Goal: Task Accomplishment & Management: Manage account settings

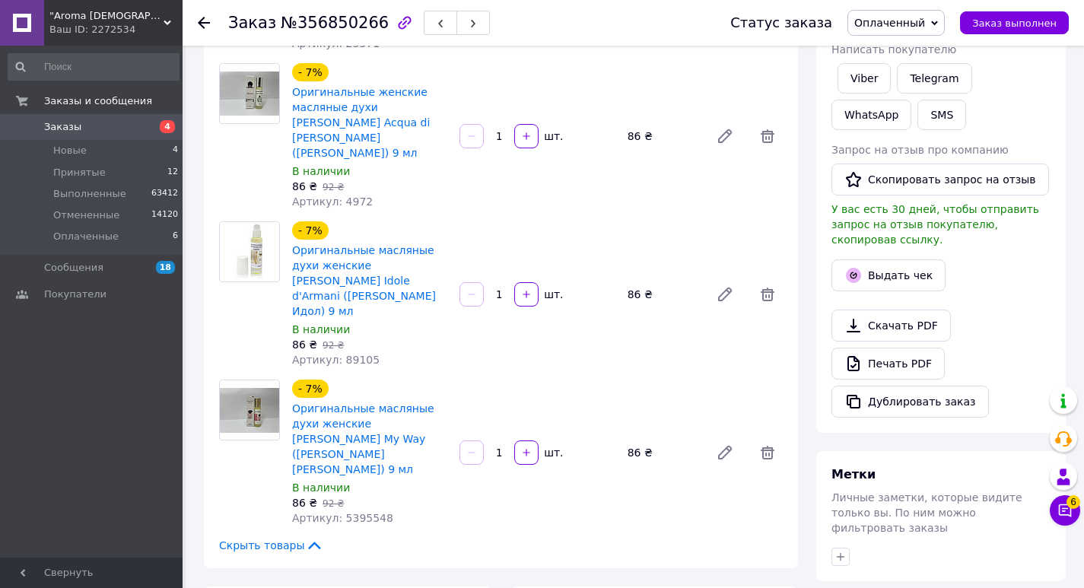
scroll to position [259, 0]
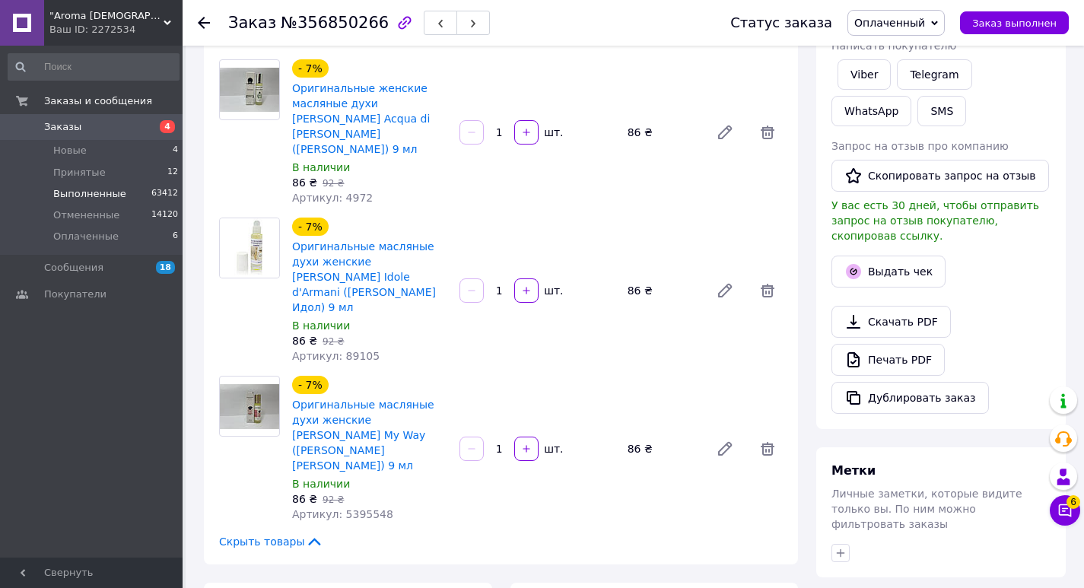
drag, startPoint x: 221, startPoint y: 2, endPoint x: 88, endPoint y: 198, distance: 236.5
click at [63, 221] on span "Отмененные" at bounding box center [86, 215] width 66 height 14
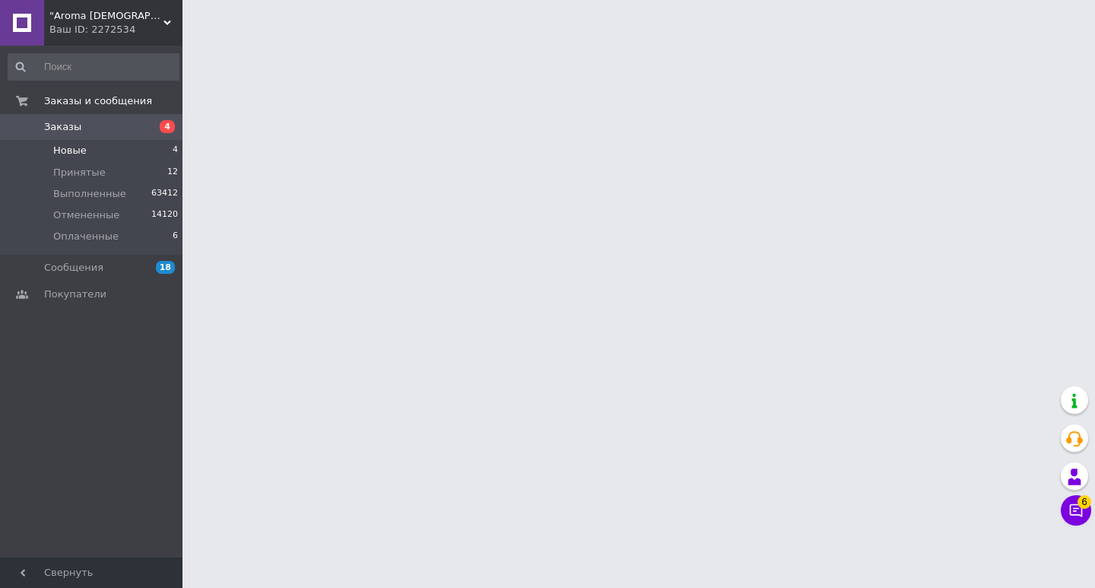
click at [129, 156] on li "Новые 4" at bounding box center [93, 150] width 187 height 21
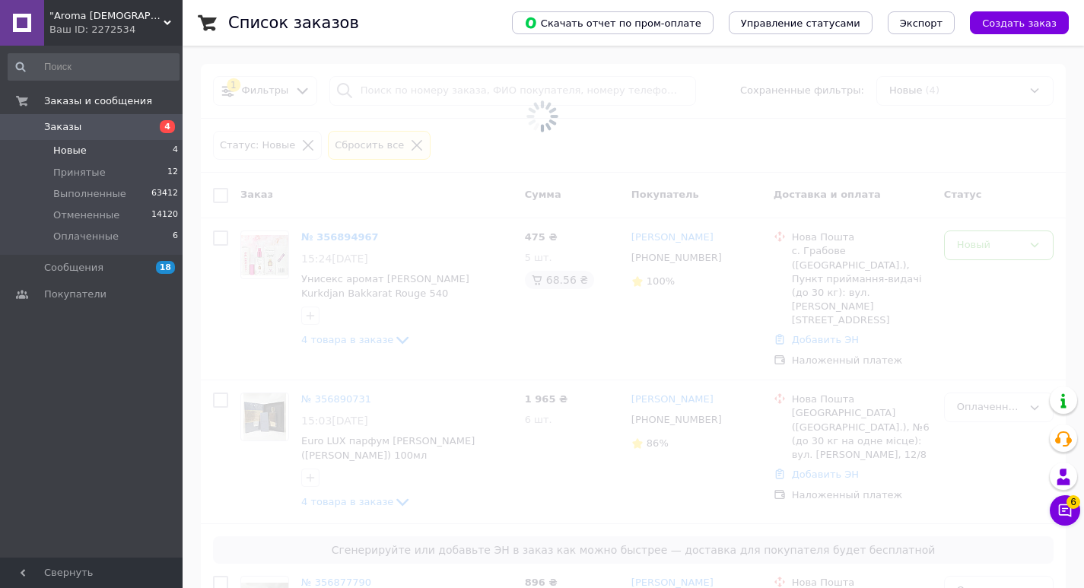
click at [145, 149] on li "Новые 4" at bounding box center [93, 150] width 187 height 21
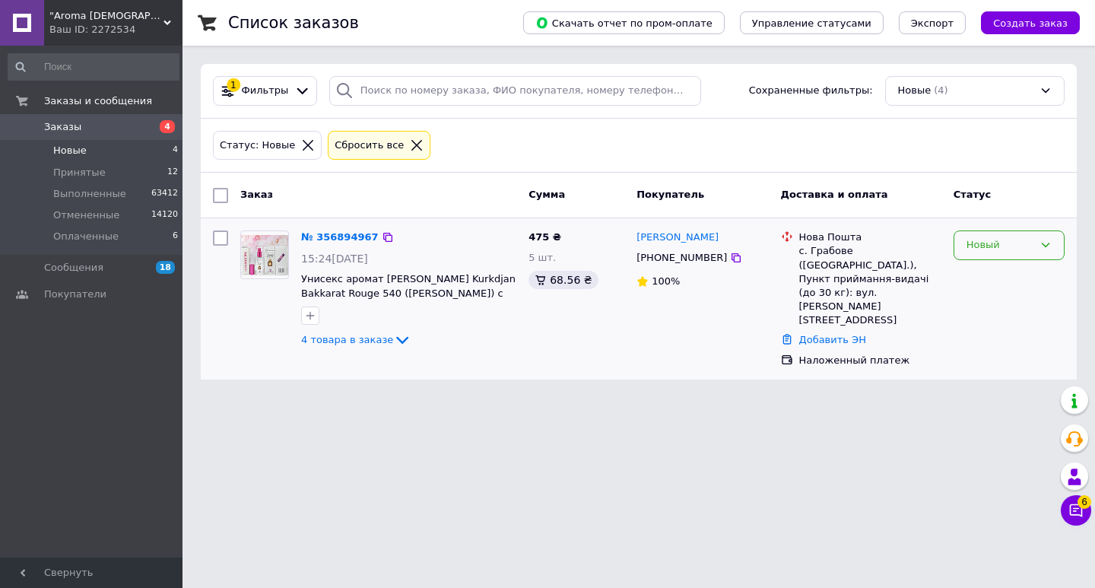
click at [1013, 251] on div "Новый" at bounding box center [1000, 245] width 67 height 16
click at [981, 364] on li "Оплаченный" at bounding box center [1009, 360] width 110 height 28
click at [1075, 513] on icon at bounding box center [1075, 510] width 15 height 15
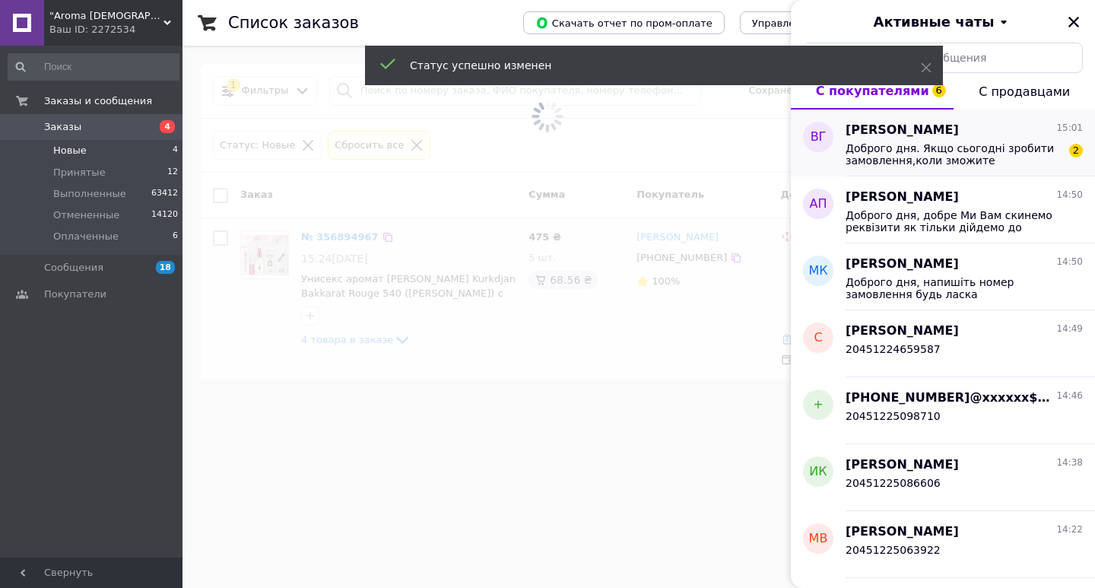
click at [964, 157] on span "Доброго дня. Якщо сьогодні зробити замовлення,коли зможите відправити" at bounding box center [954, 154] width 216 height 24
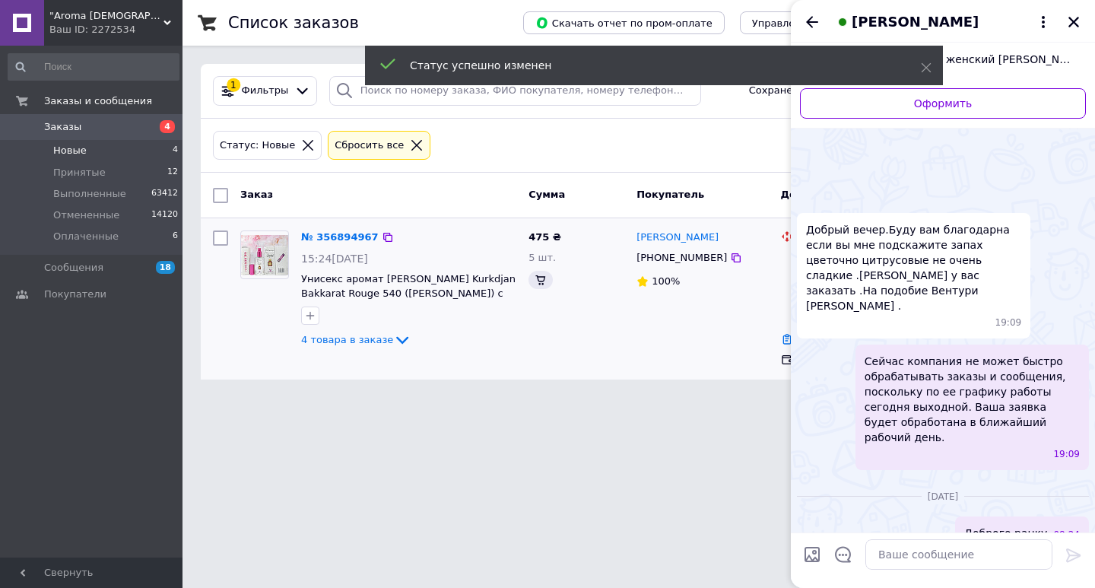
scroll to position [1487, 0]
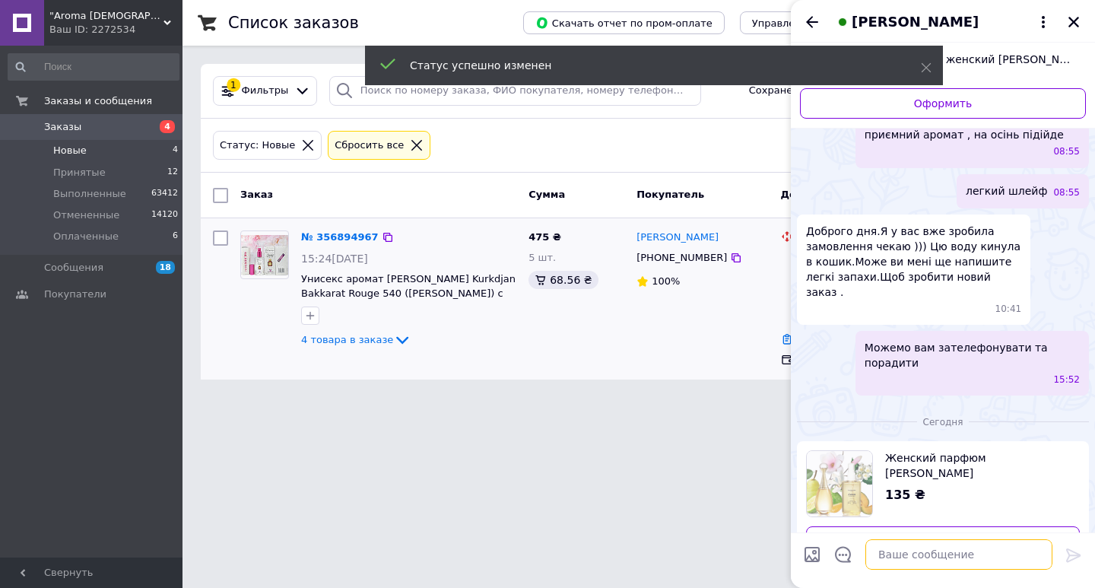
click at [935, 553] on textarea at bounding box center [958, 554] width 187 height 30
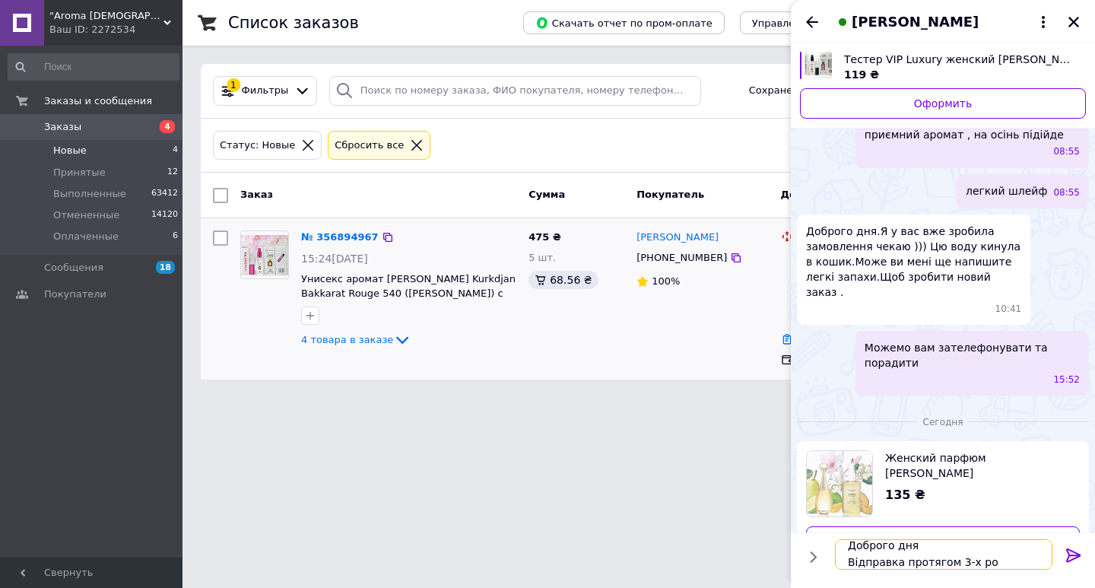
scroll to position [2, 0]
type textarea "Доброго дня Відправка протягом 3-х робочих днів"
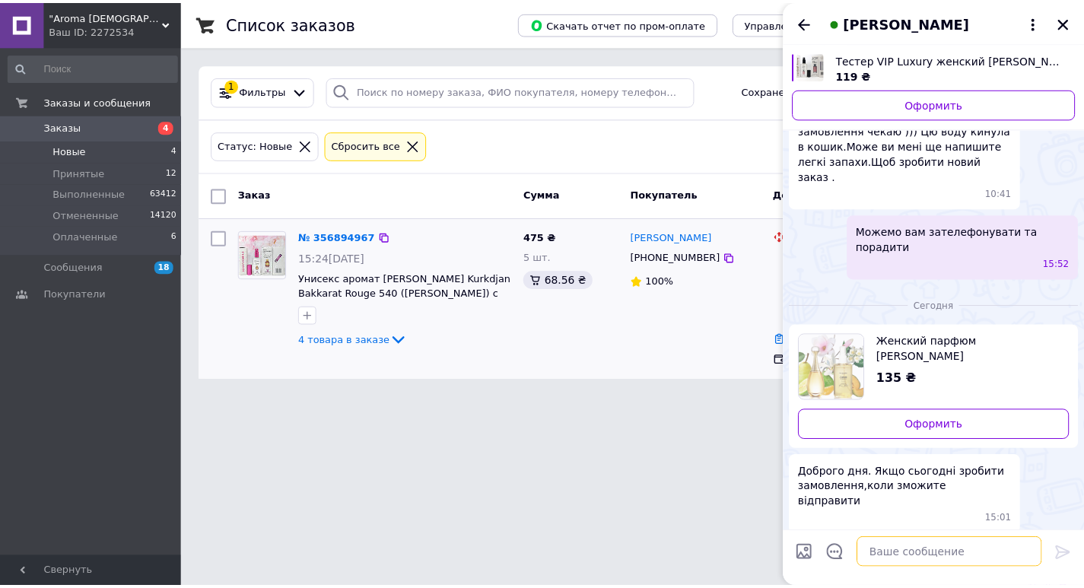
scroll to position [1415, 0]
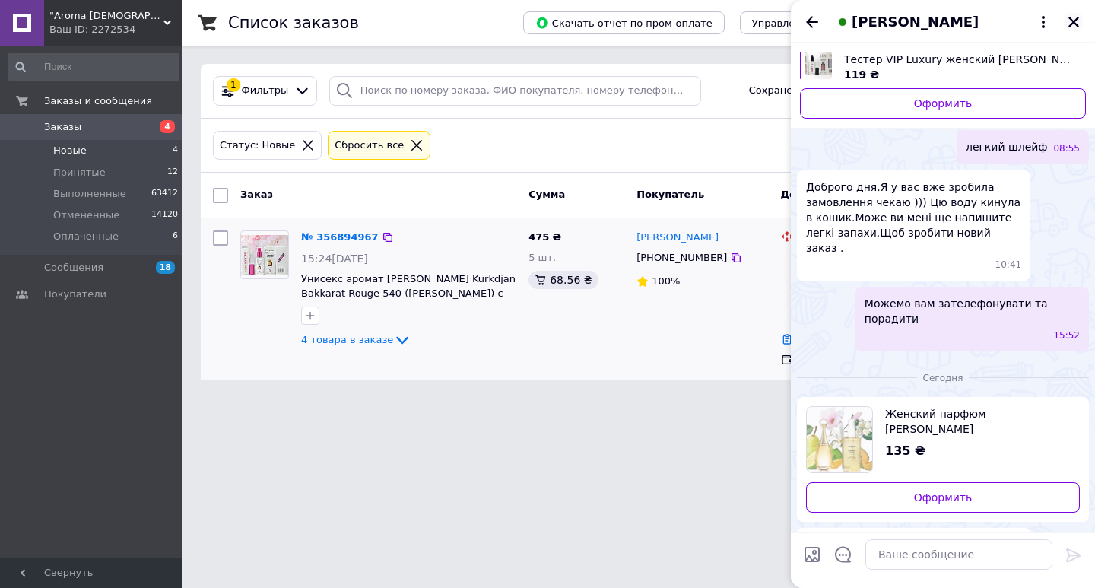
click at [1071, 20] on icon "Закрыть" at bounding box center [1073, 22] width 11 height 11
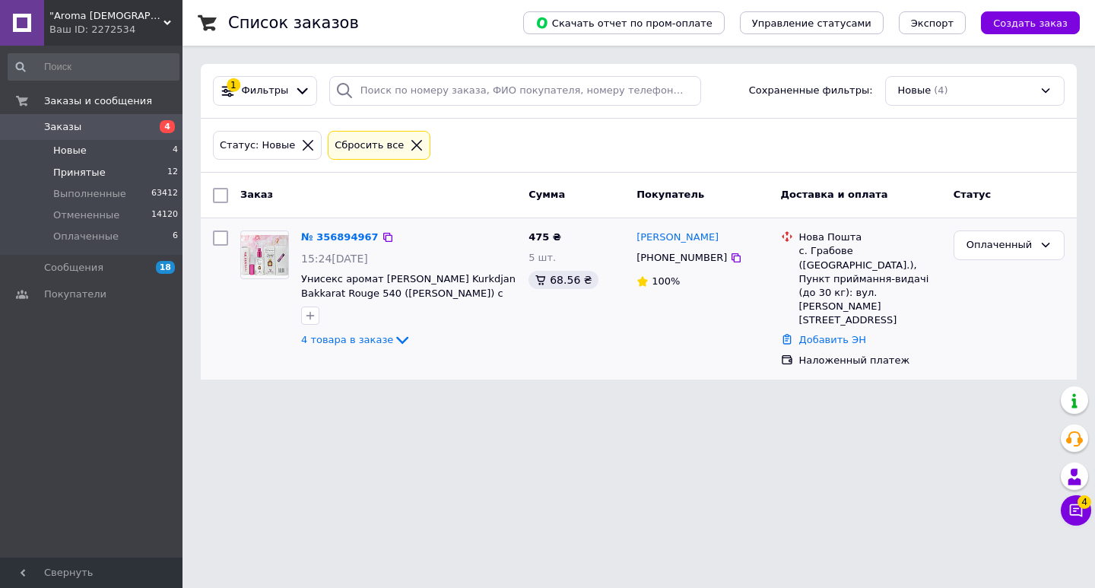
click at [90, 166] on span "Принятые" at bounding box center [79, 173] width 52 height 14
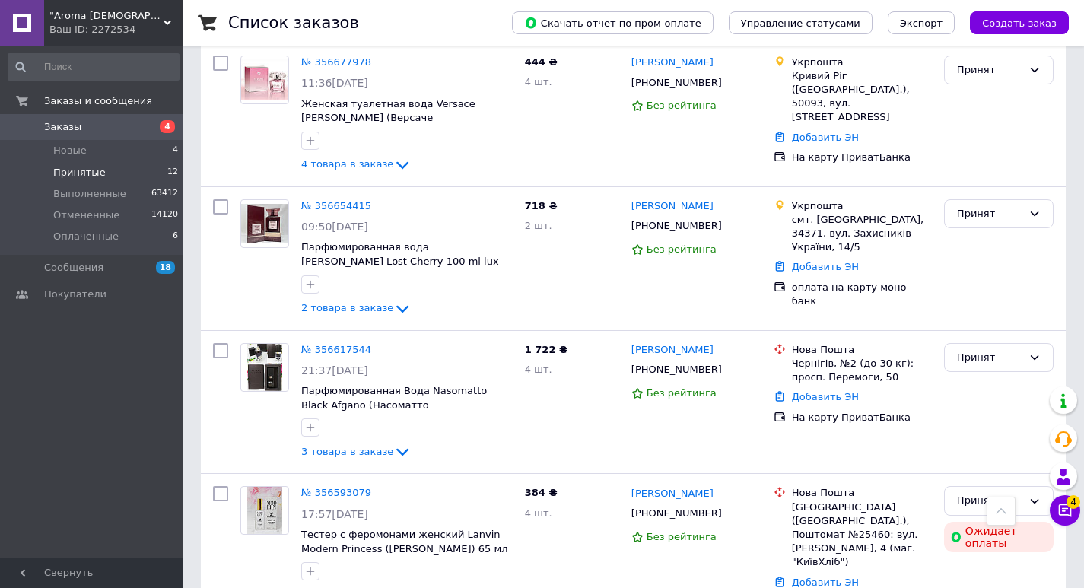
scroll to position [1348, 0]
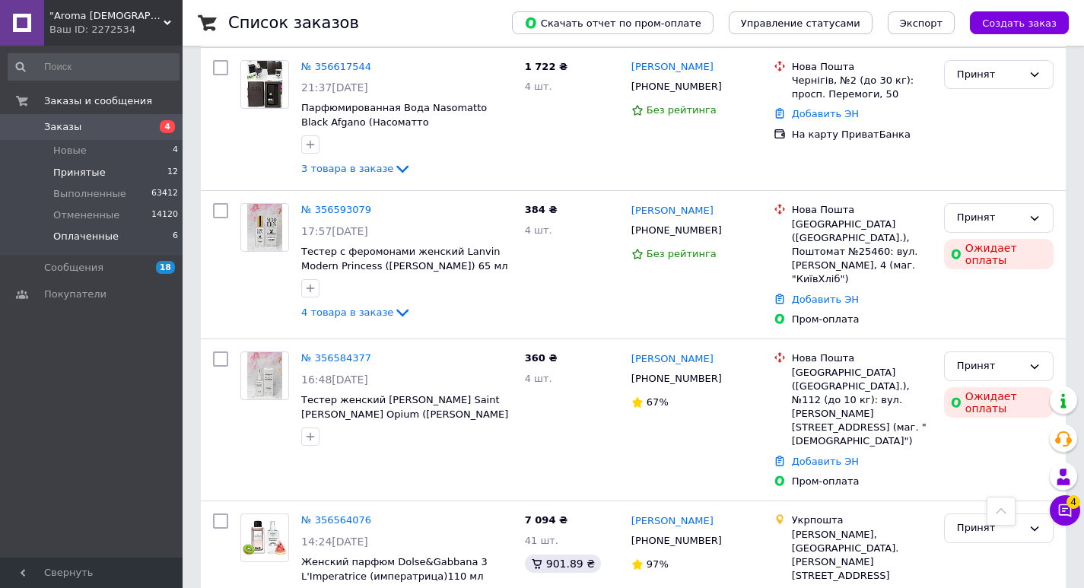
click at [155, 247] on li "Оплаченные 6" at bounding box center [93, 240] width 187 height 29
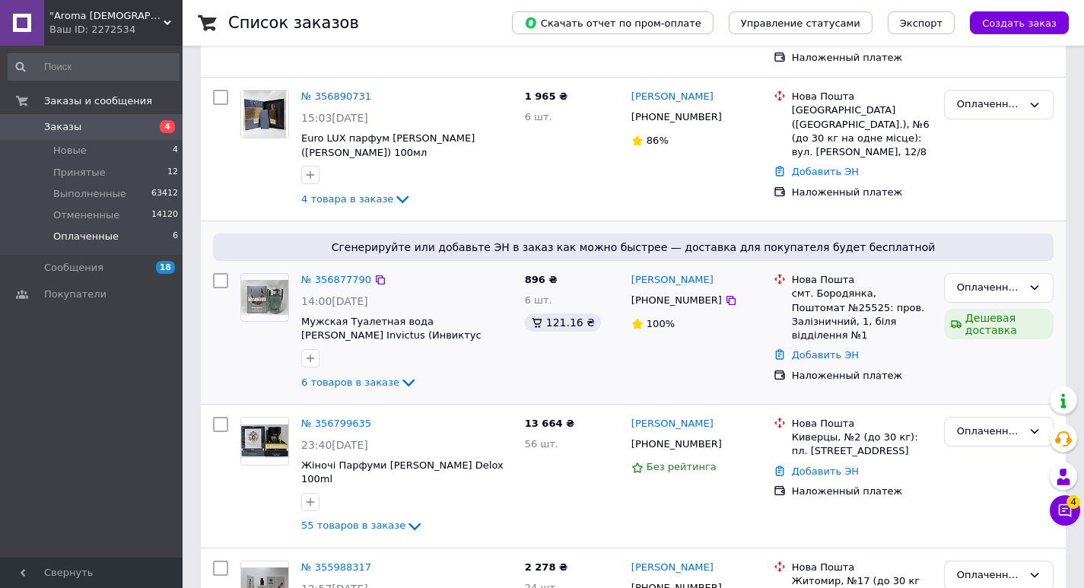
scroll to position [391, 0]
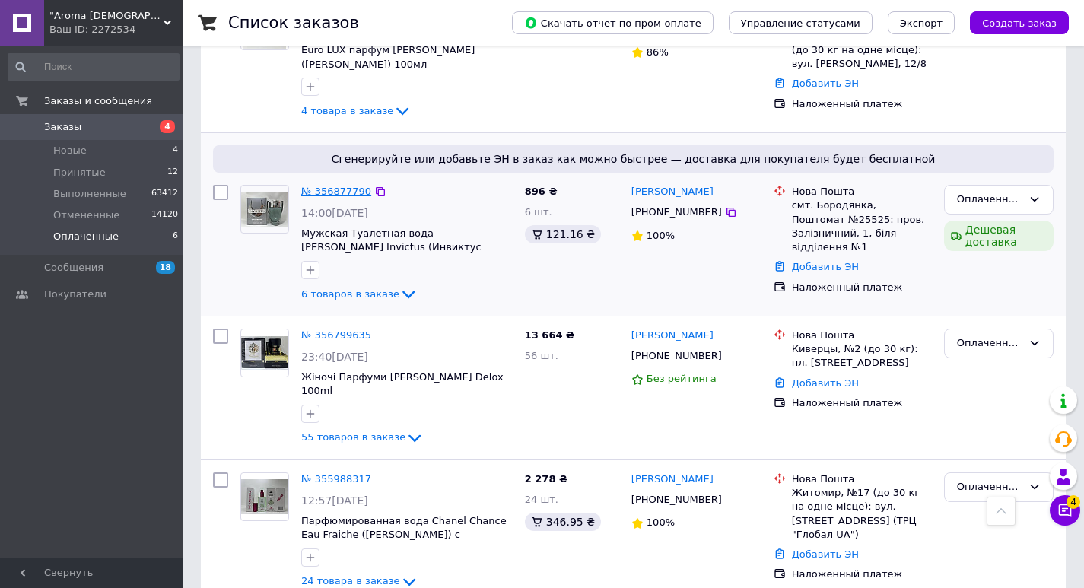
click at [335, 186] on link "№ 356877790" at bounding box center [336, 191] width 70 height 11
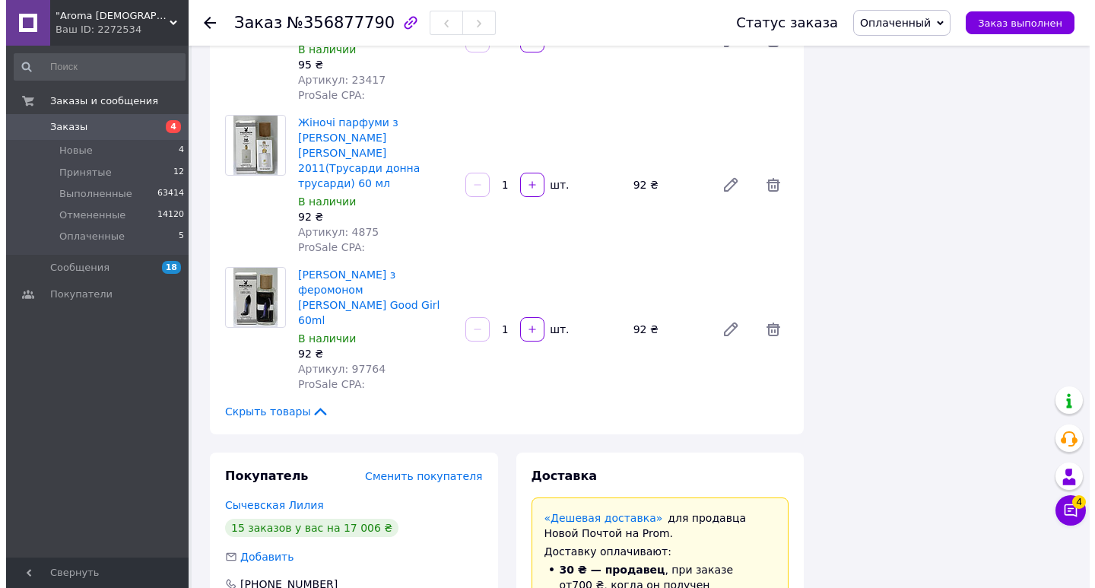
scroll to position [751, 0]
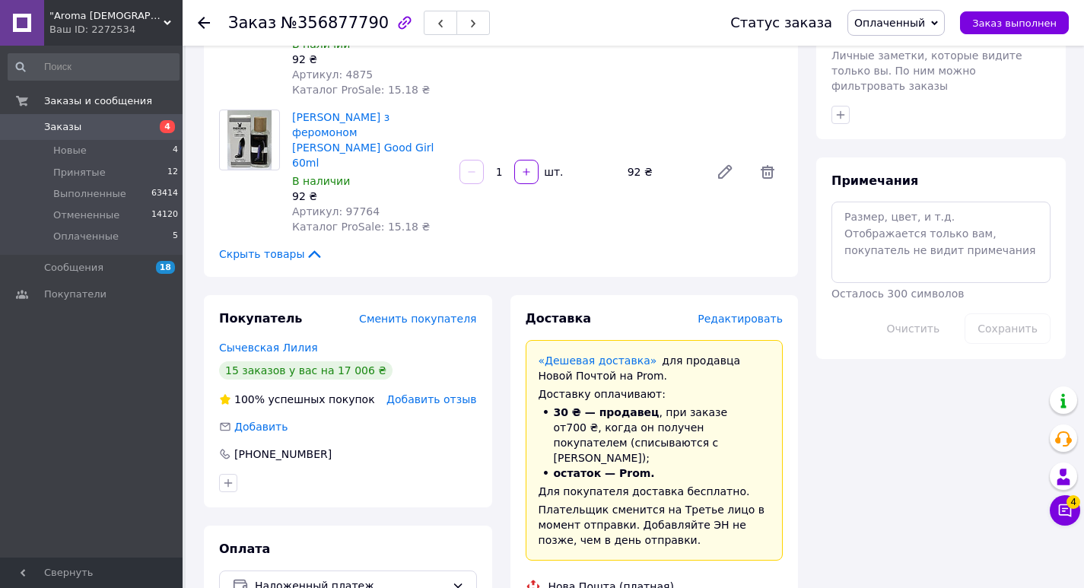
click at [742, 313] on span "Редактировать" at bounding box center [739, 319] width 85 height 12
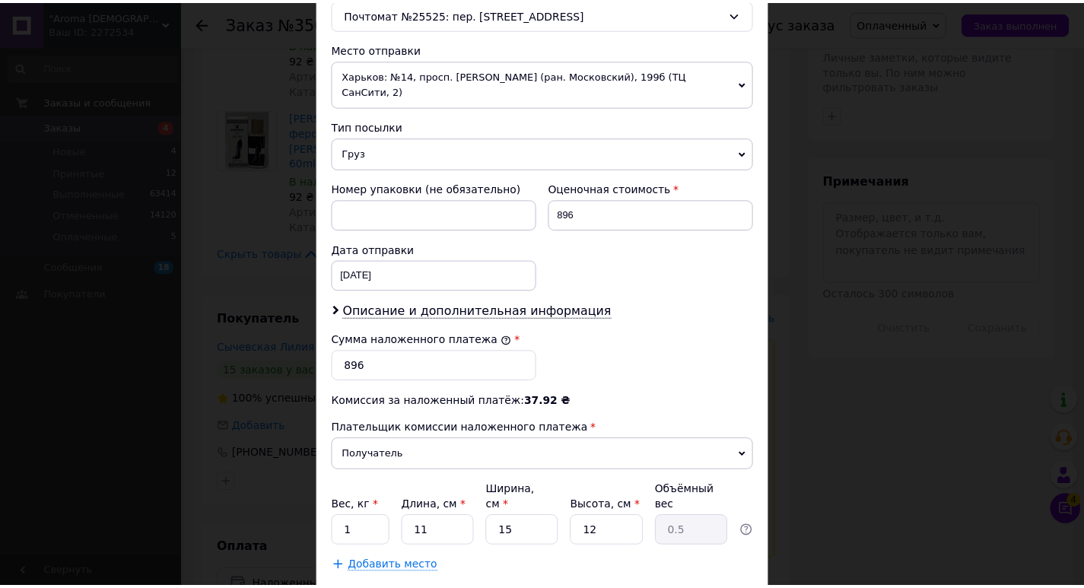
scroll to position [573, 0]
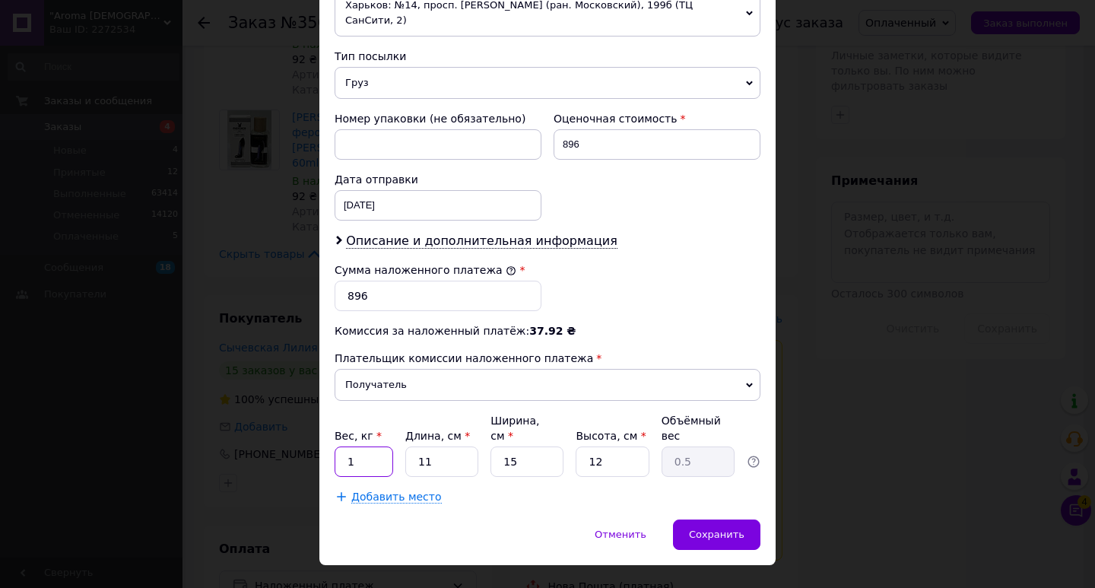
click at [389, 446] on input "1" at bounding box center [364, 461] width 59 height 30
type input "2"
click at [435, 446] on input "11" at bounding box center [441, 461] width 73 height 30
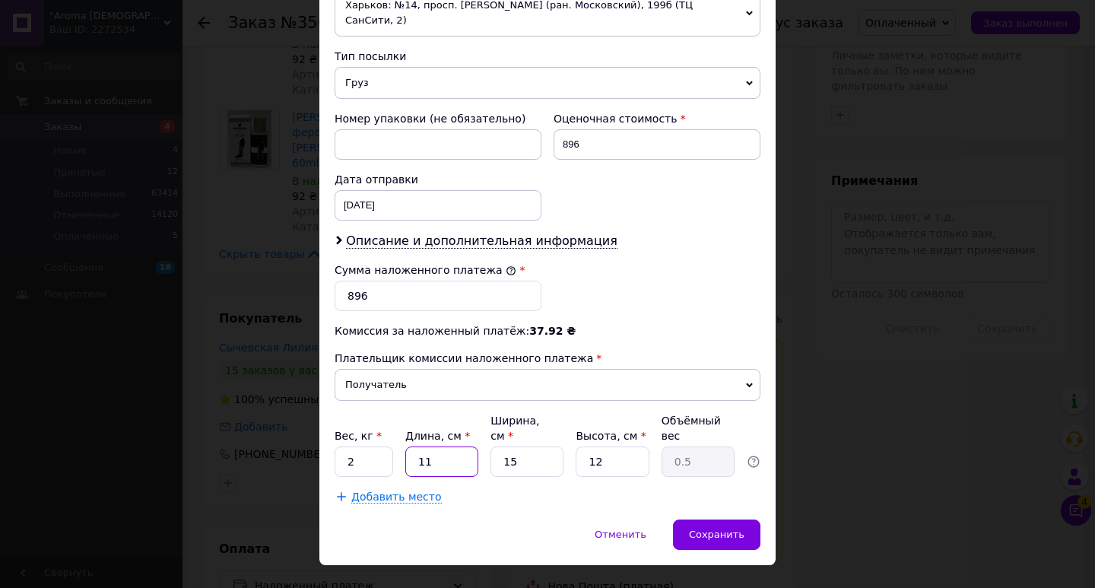
type input "1"
type input "0.1"
type input "17"
type input "0.77"
type input "17"
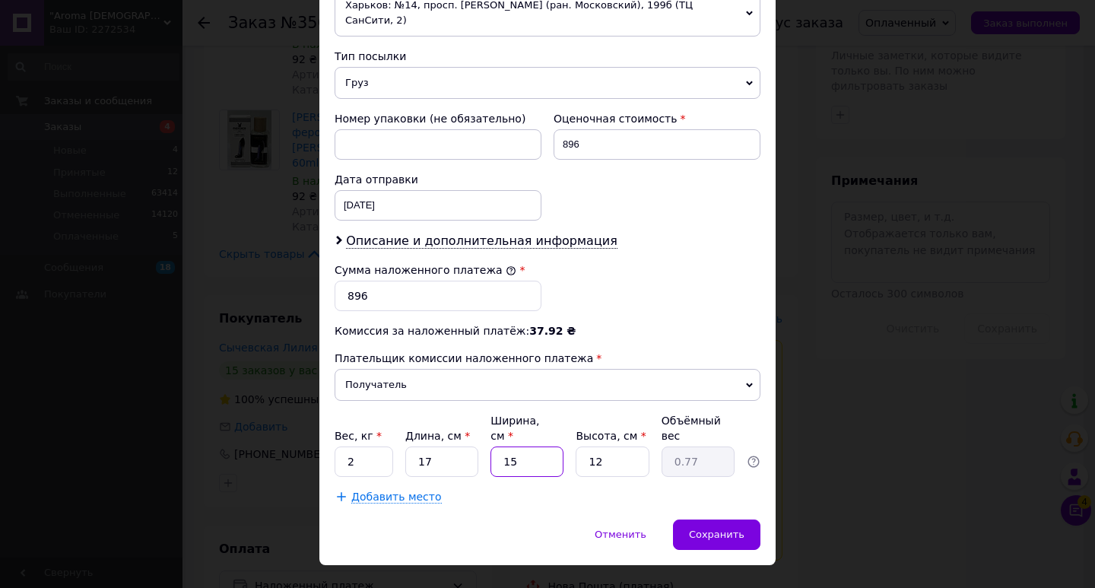
click at [533, 446] on input "15" at bounding box center [527, 461] width 73 height 30
type input "1"
type input "0.1"
type input "12"
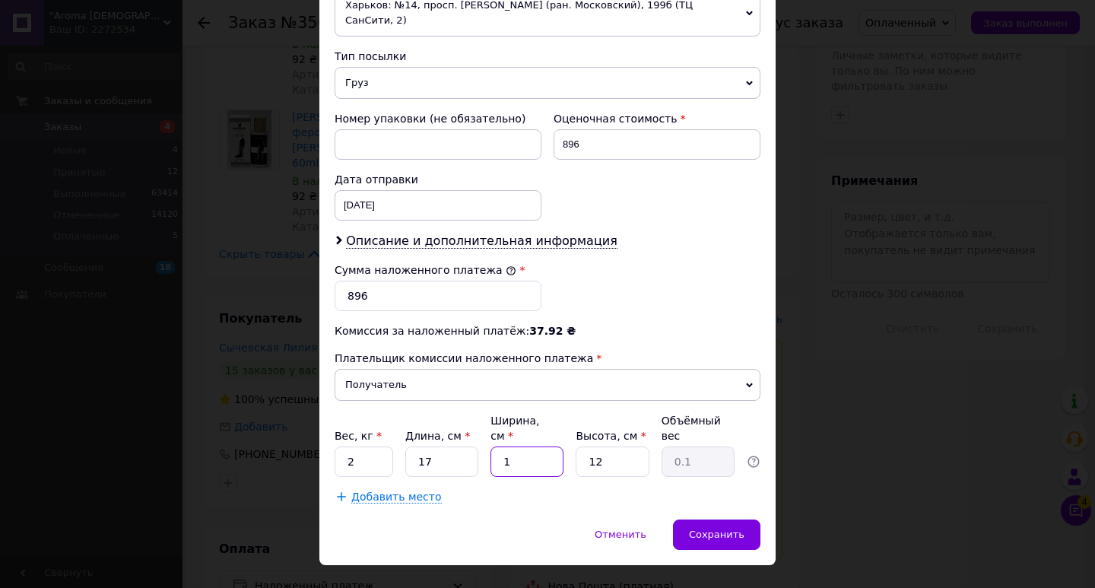
type input "0.61"
type input "12.5"
type input "0.64"
click at [614, 446] on input "12" at bounding box center [612, 461] width 73 height 30
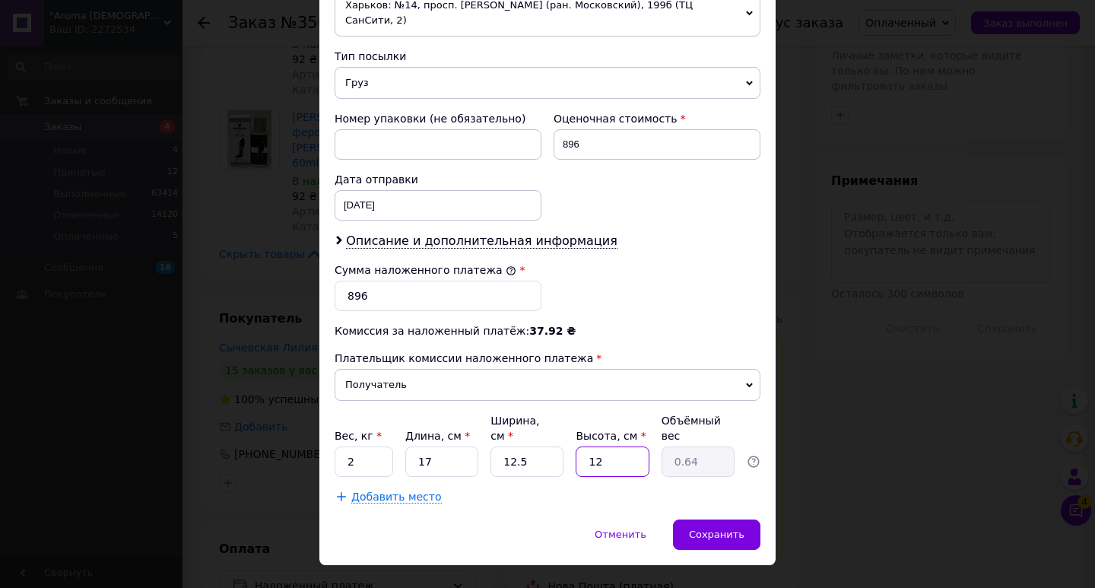
click at [614, 446] on input "12" at bounding box center [612, 461] width 73 height 30
type input "2"
type input "0.11"
type input "20"
type input "1.06"
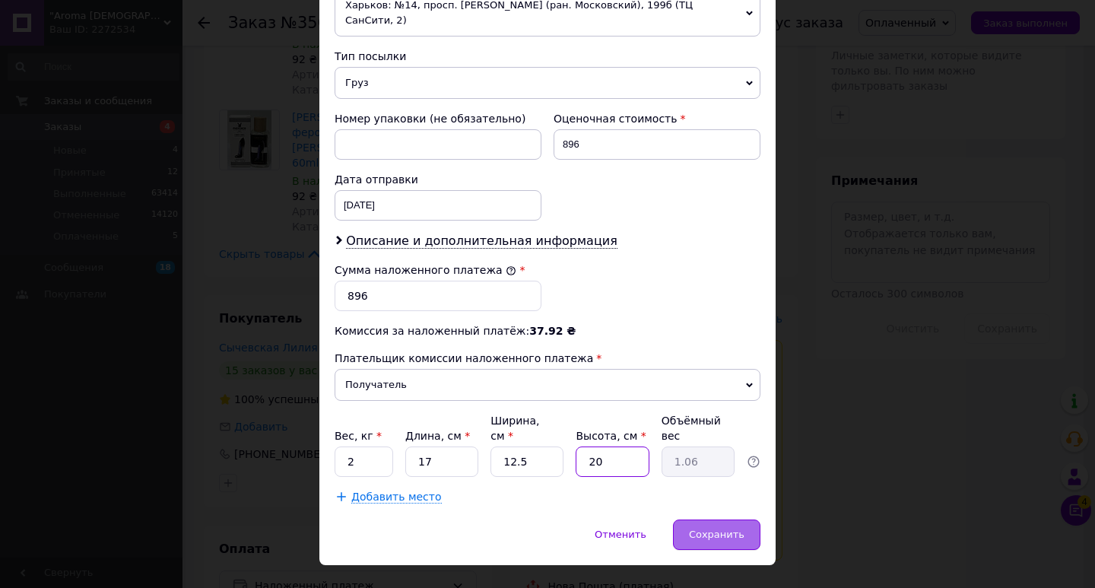
type input "20"
click at [711, 519] on div "Сохранить" at bounding box center [716, 534] width 87 height 30
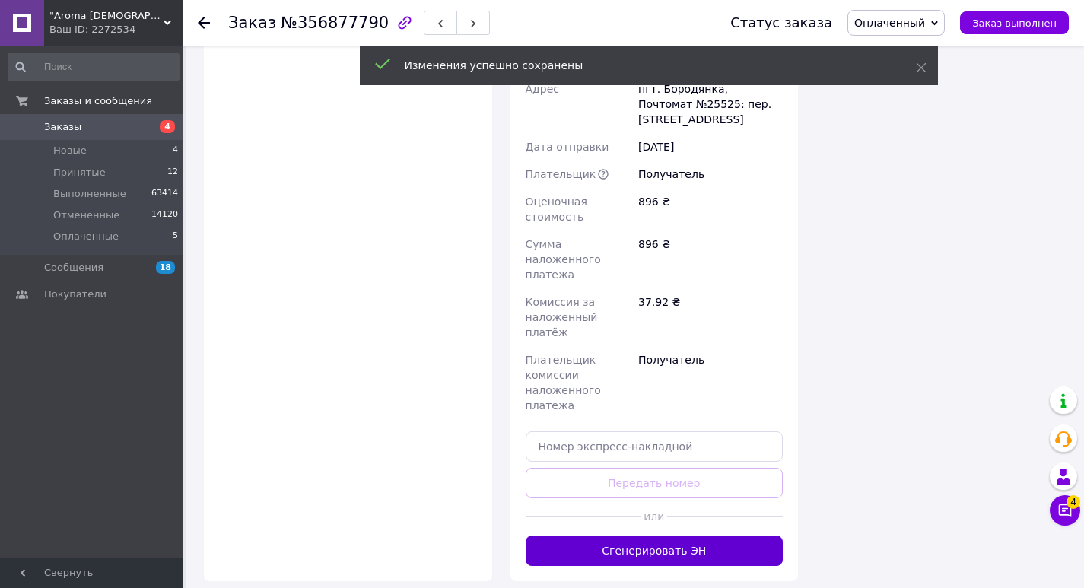
scroll to position [1359, 0]
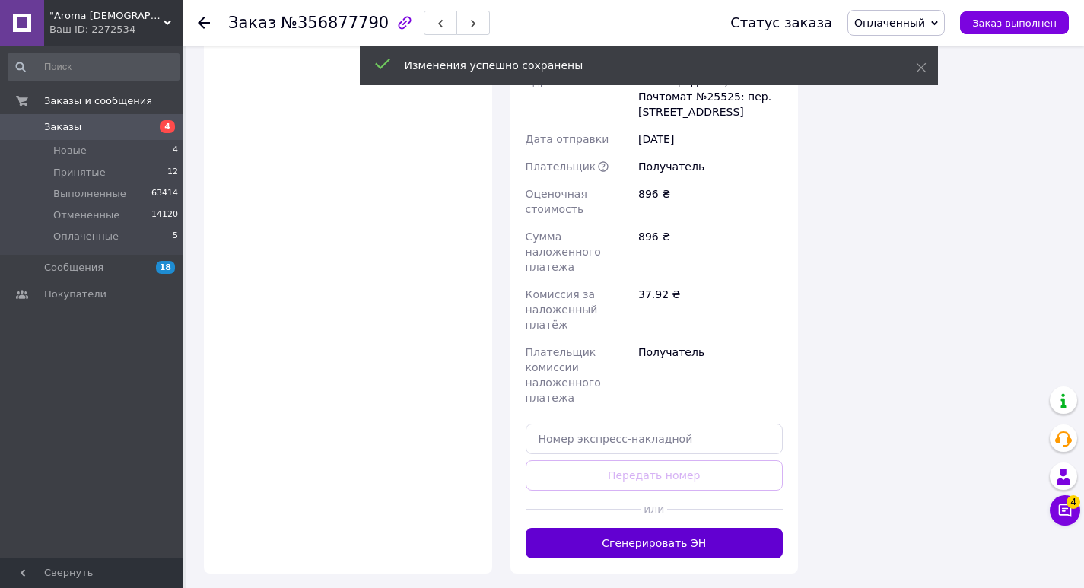
click at [728, 528] on button "Сгенерировать ЭН" at bounding box center [654, 543] width 258 height 30
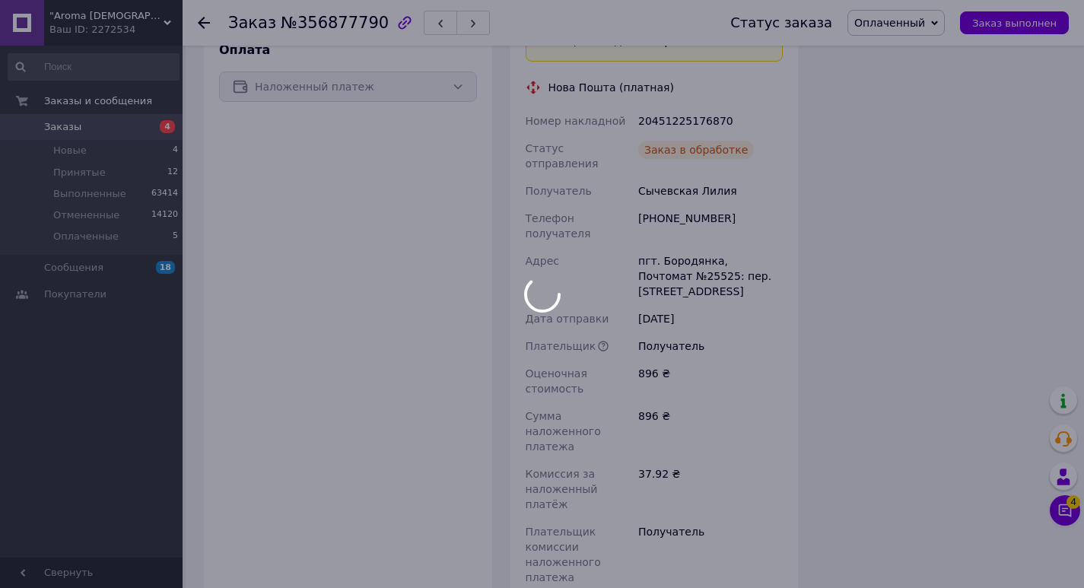
scroll to position [979, 0]
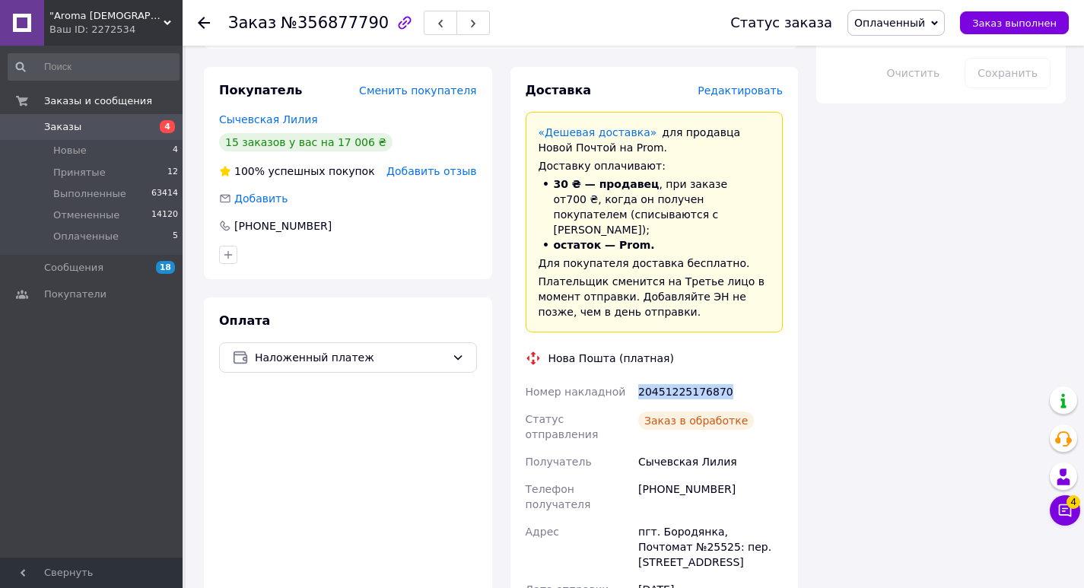
drag, startPoint x: 632, startPoint y: 281, endPoint x: 809, endPoint y: 286, distance: 177.3
click at [809, 286] on div "Заказ с приложения Дешевая доставка 12.08.2025 | 14:00 Товары в заказе (6) Доба…" at bounding box center [635, 237] width 880 height 2305
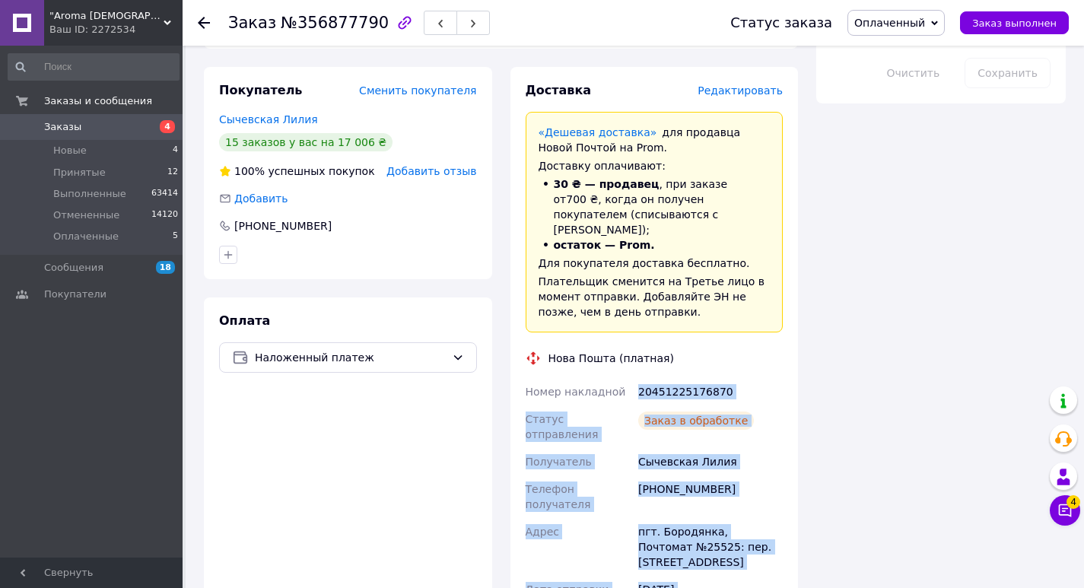
click at [821, 265] on div "Итого 6 товаров 896 ₴ Скидка Добавить Всего к оплате 896 ₴ Комиссия за заказ 12…" at bounding box center [941, 237] width 268 height 2305
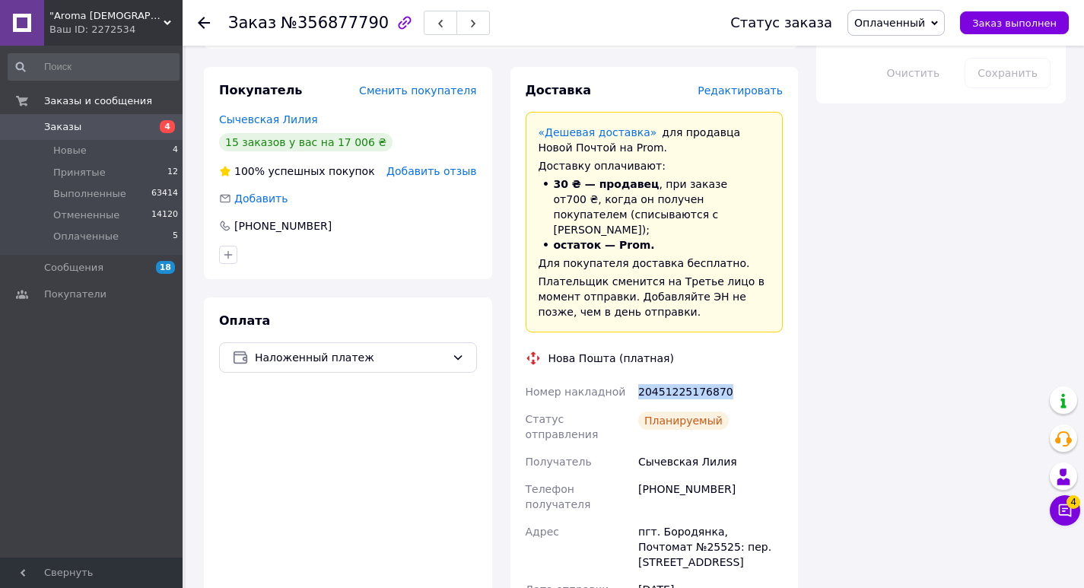
drag, startPoint x: 638, startPoint y: 279, endPoint x: 735, endPoint y: 287, distance: 96.9
click at [735, 378] on div "20451225176870" at bounding box center [710, 391] width 151 height 27
copy div "20451225176870"
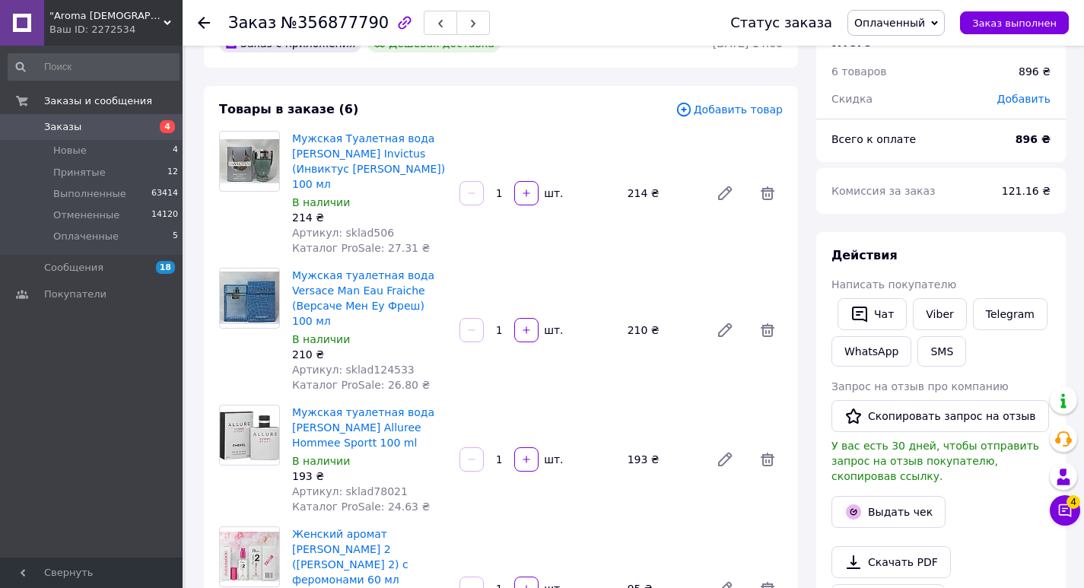
scroll to position [0, 0]
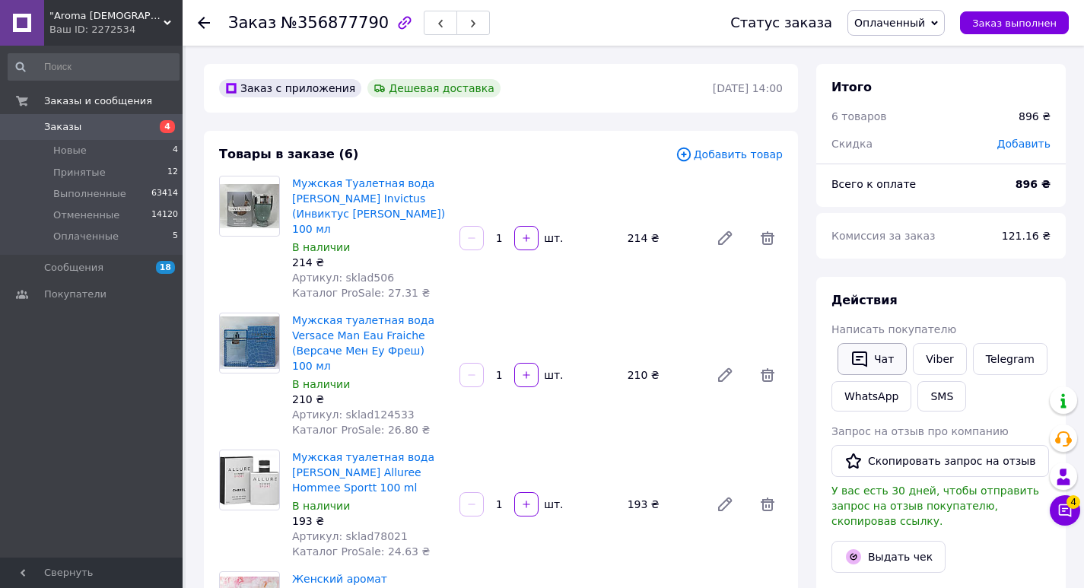
click at [856, 355] on icon "button" at bounding box center [859, 359] width 18 height 18
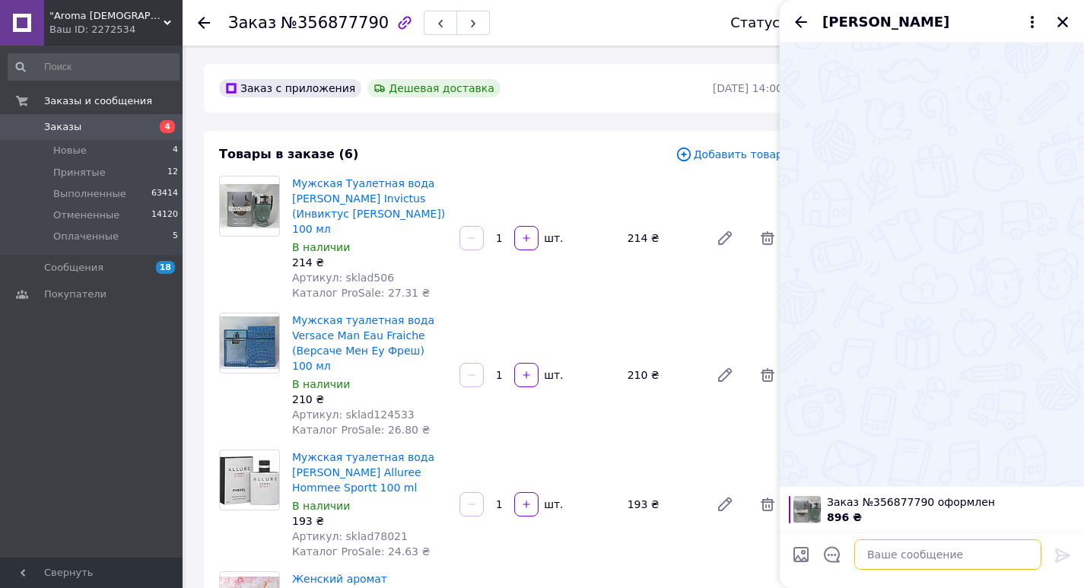
click at [913, 563] on textarea at bounding box center [947, 554] width 187 height 30
paste textarea "20451225176870"
type textarea "20451225176870"
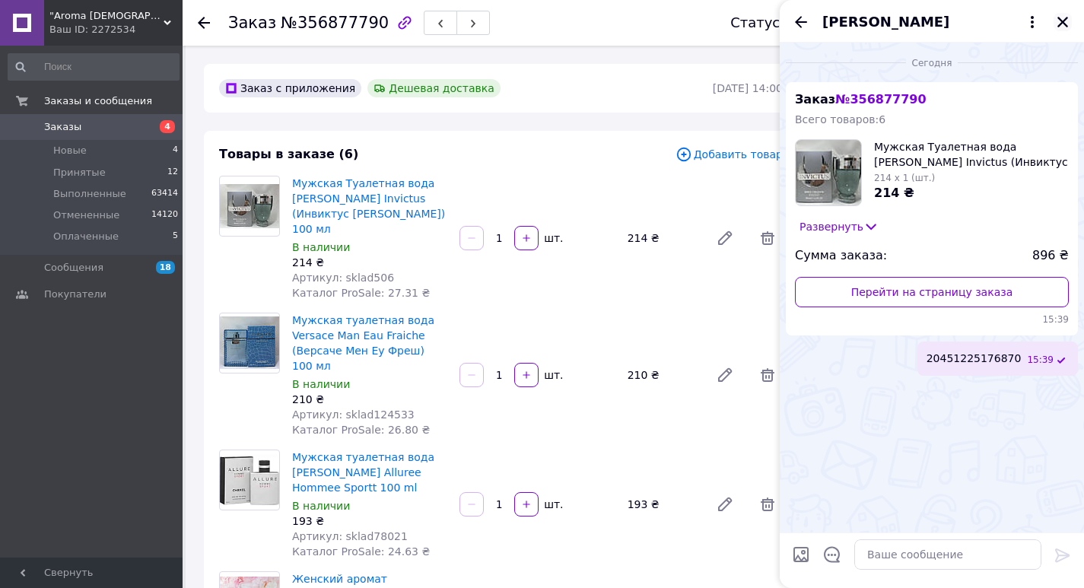
click at [1062, 29] on button "Закрыть" at bounding box center [1062, 22] width 18 height 18
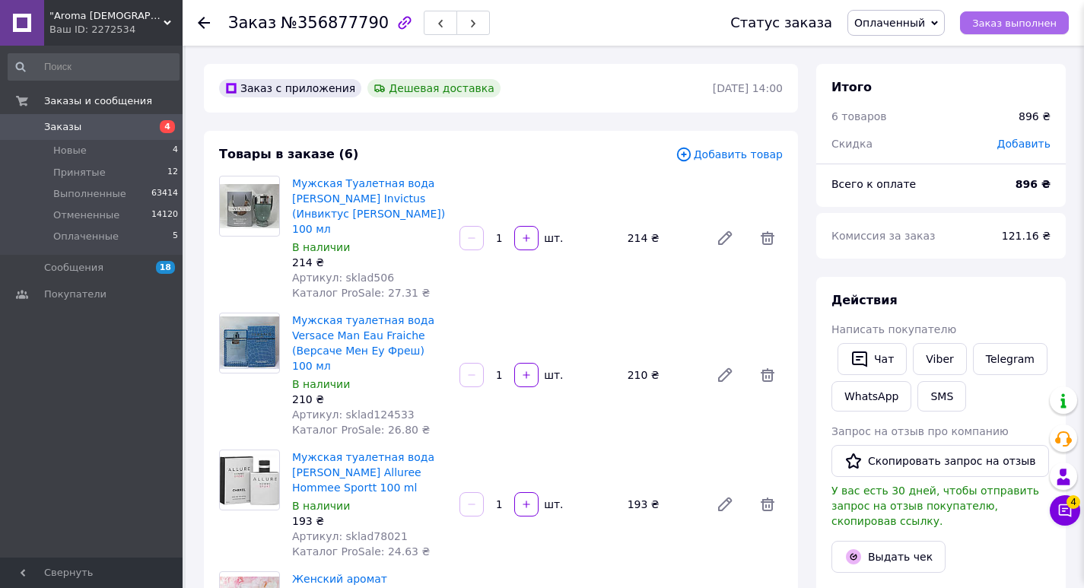
click at [1048, 19] on span "Заказ выполнен" at bounding box center [1014, 22] width 84 height 11
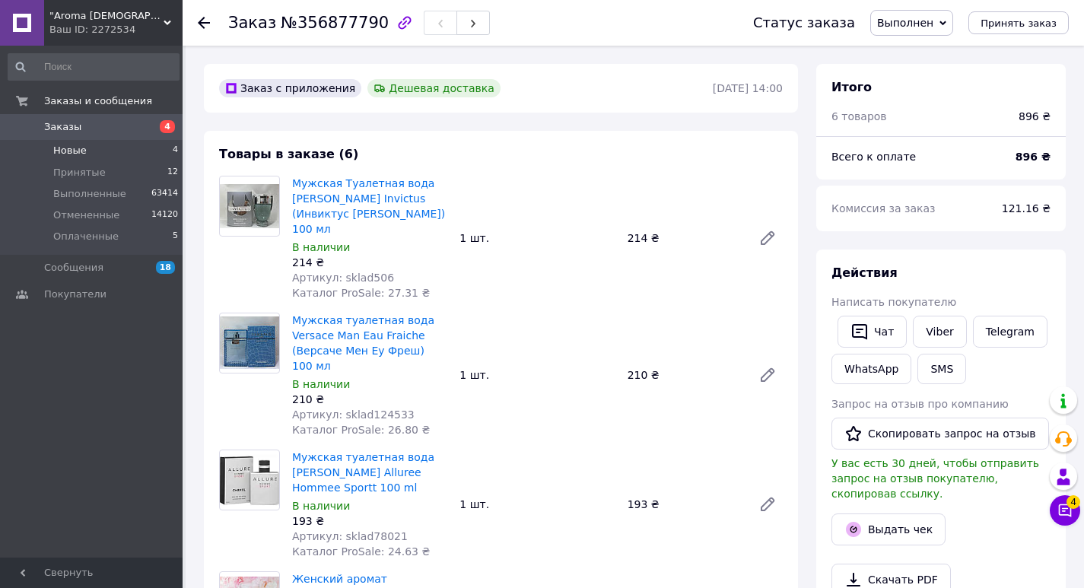
click at [138, 153] on li "Новые 4" at bounding box center [93, 150] width 187 height 21
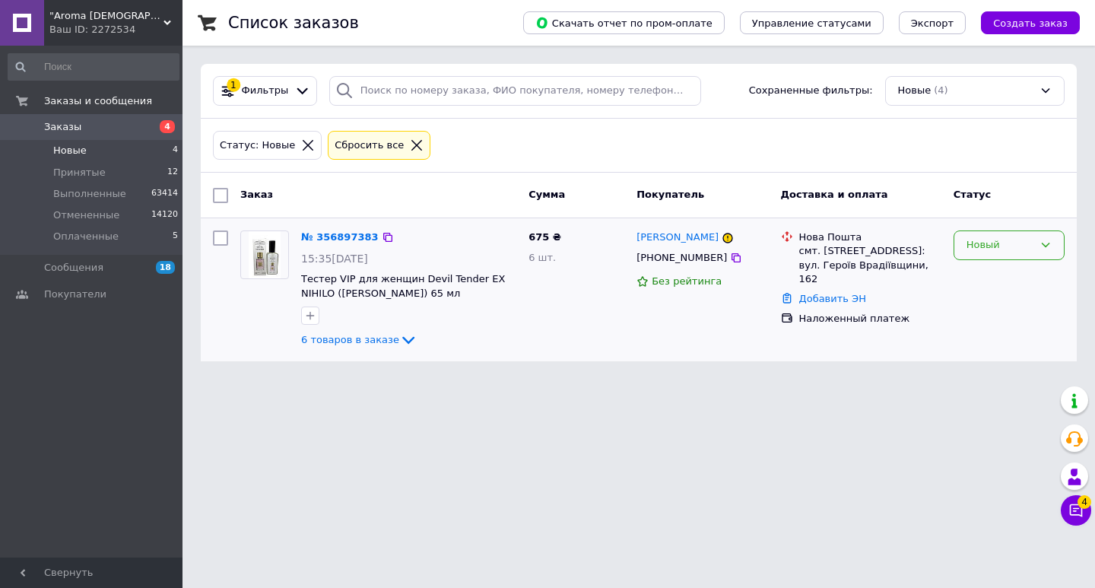
click at [970, 250] on div "Новый" at bounding box center [1000, 245] width 67 height 16
click at [1010, 357] on li "Оплаченный" at bounding box center [1009, 360] width 110 height 28
click at [135, 249] on li "Оплаченные 5" at bounding box center [93, 240] width 187 height 29
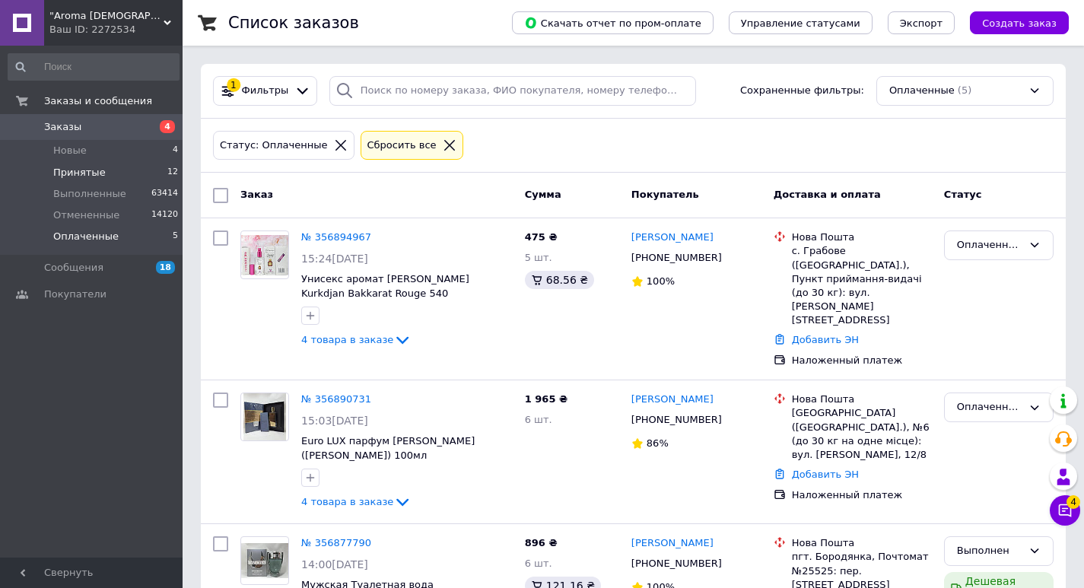
click at [158, 167] on li "Принятые 12" at bounding box center [93, 172] width 187 height 21
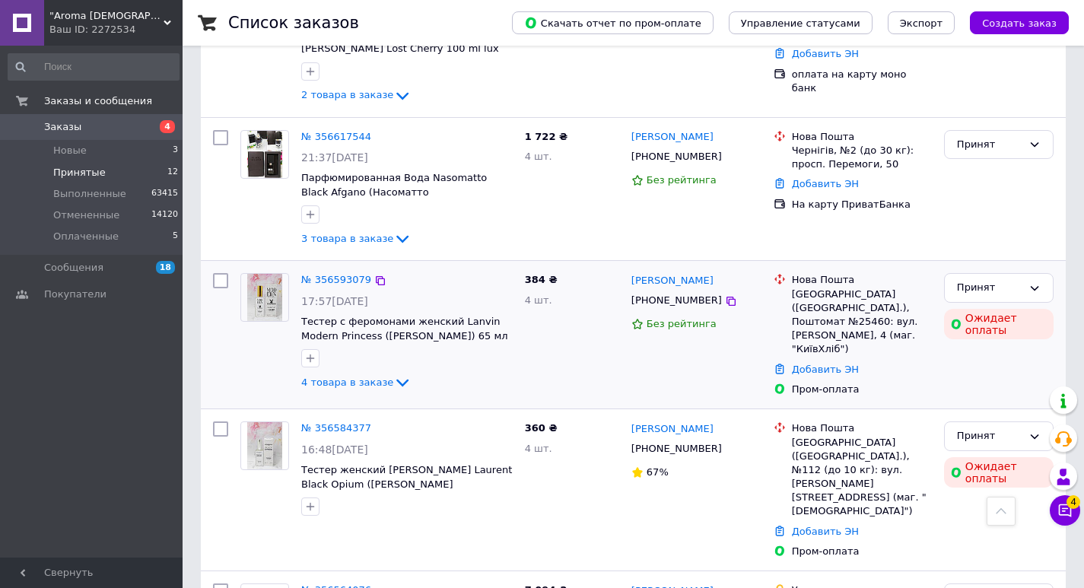
scroll to position [1348, 0]
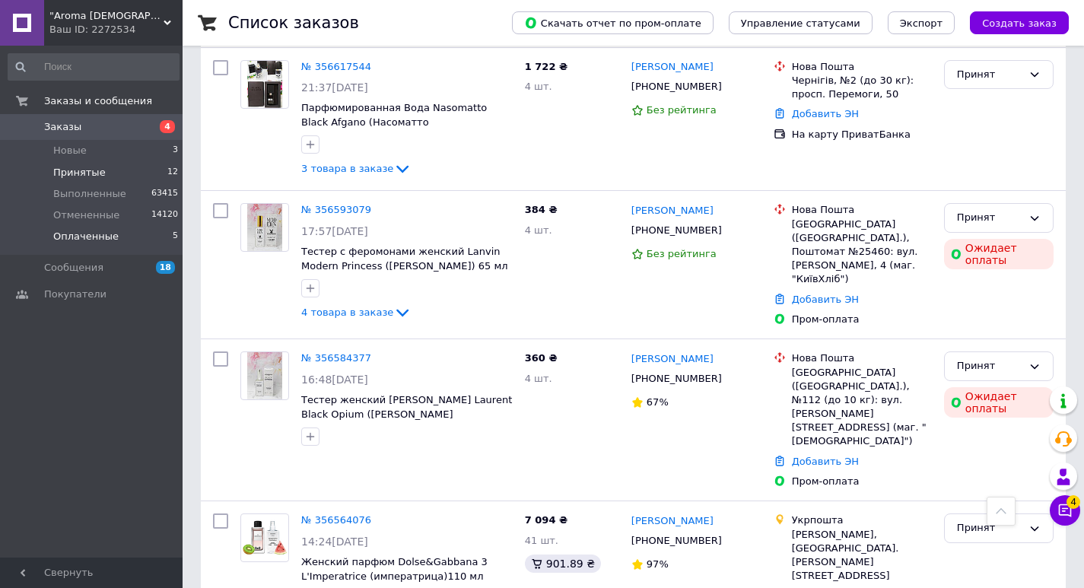
click at [144, 240] on li "Оплаченные 5" at bounding box center [93, 240] width 187 height 29
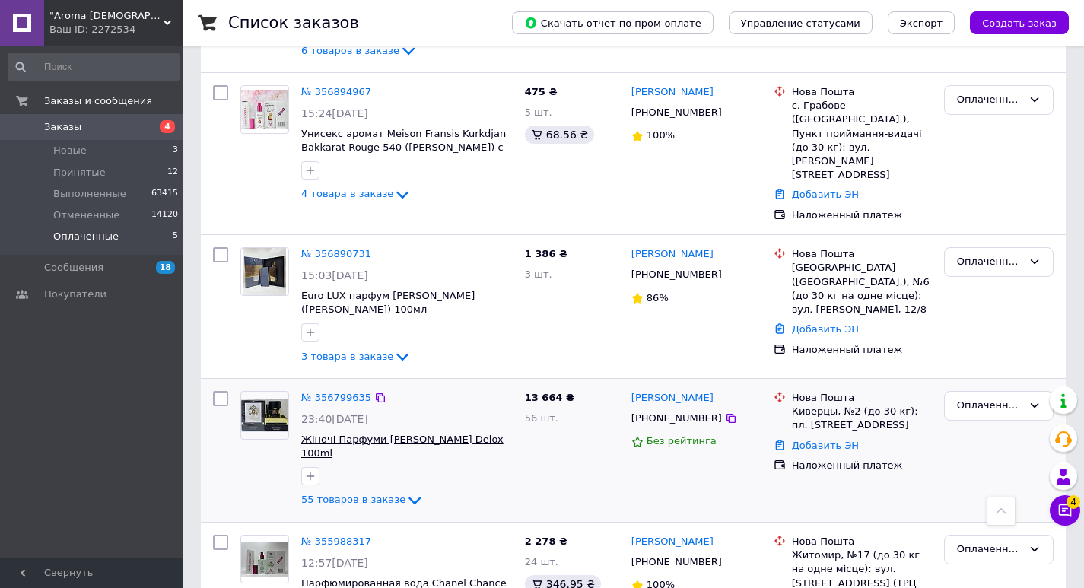
scroll to position [351, 0]
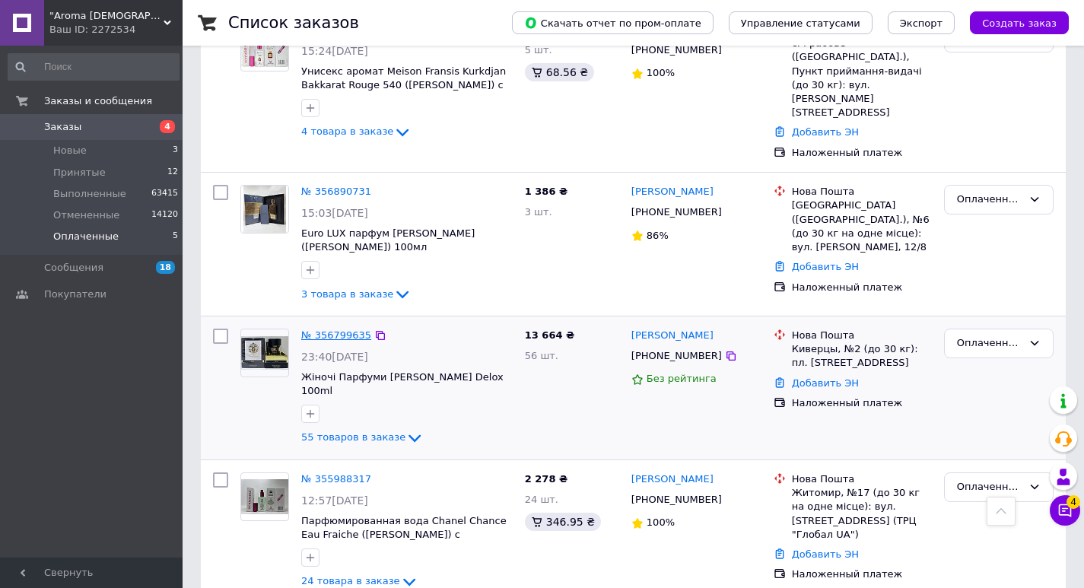
click at [348, 329] on link "№ 356799635" at bounding box center [336, 334] width 70 height 11
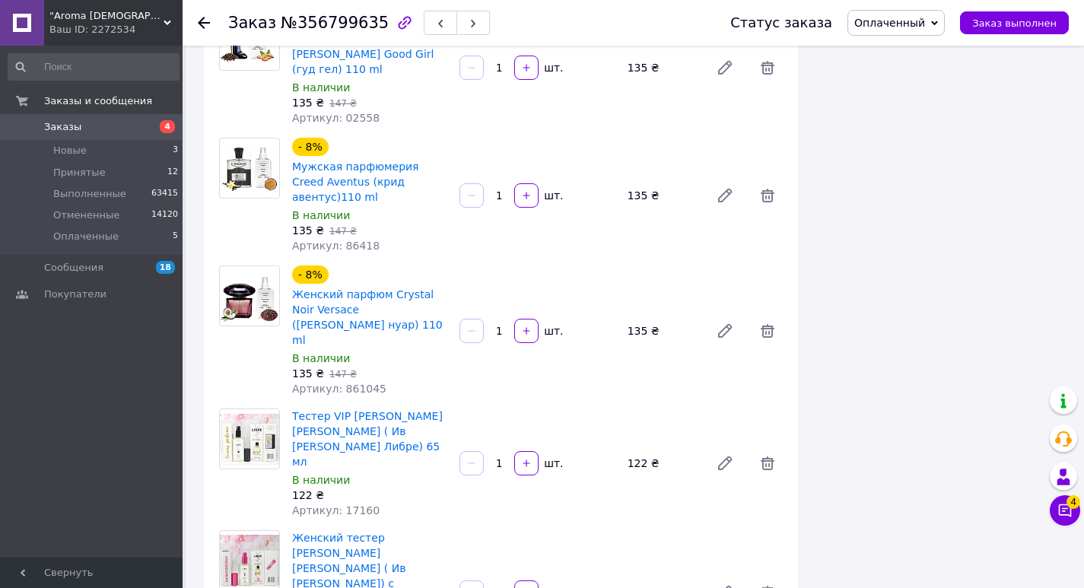
scroll to position [6115, 0]
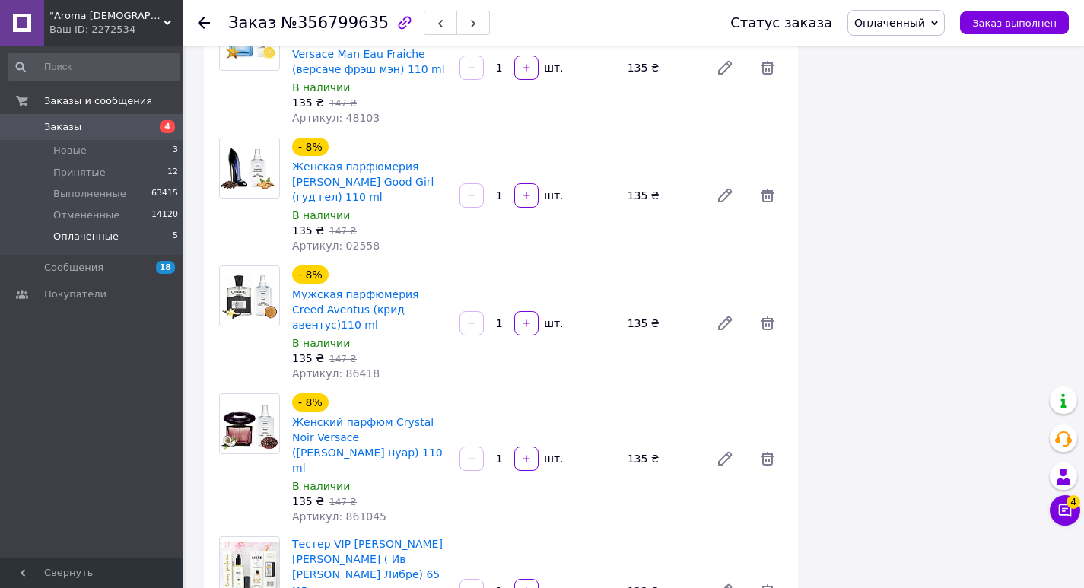
click at [108, 233] on span "Оплаченные" at bounding box center [85, 237] width 65 height 14
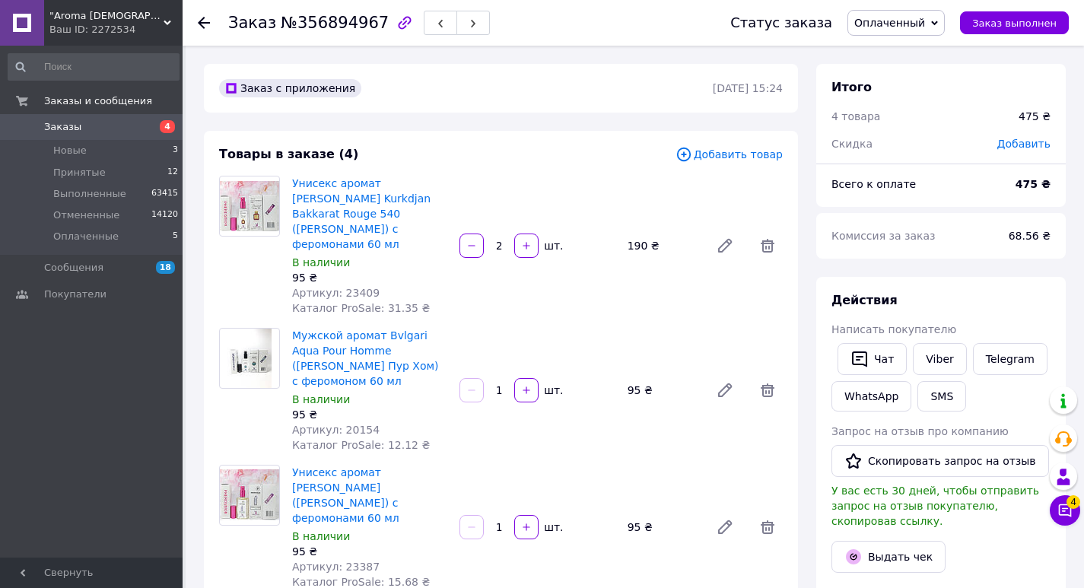
scroll to position [514, 0]
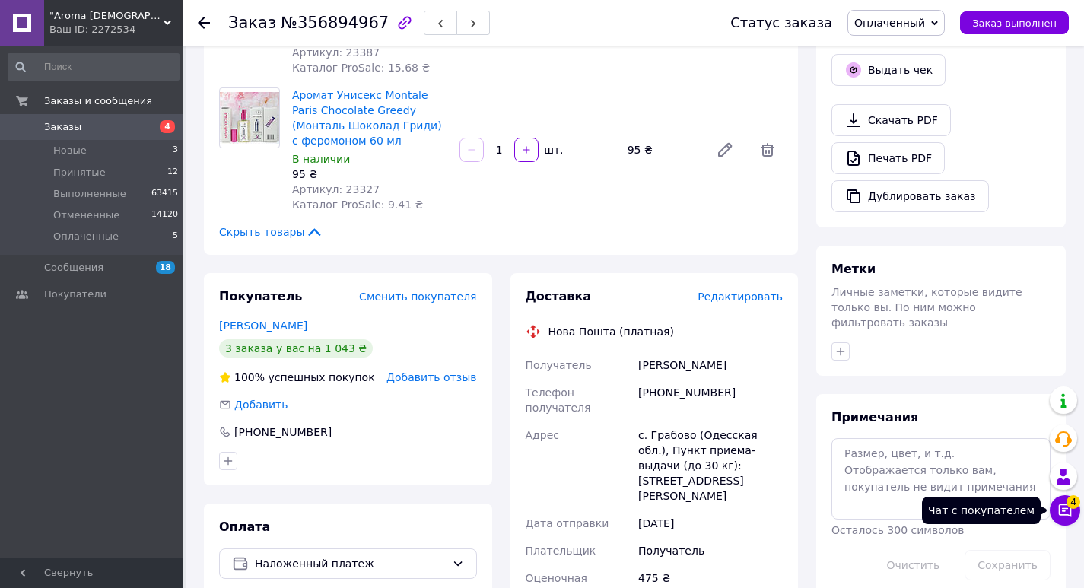
click at [1049, 511] on button "Чат с покупателем 4" at bounding box center [1064, 510] width 30 height 30
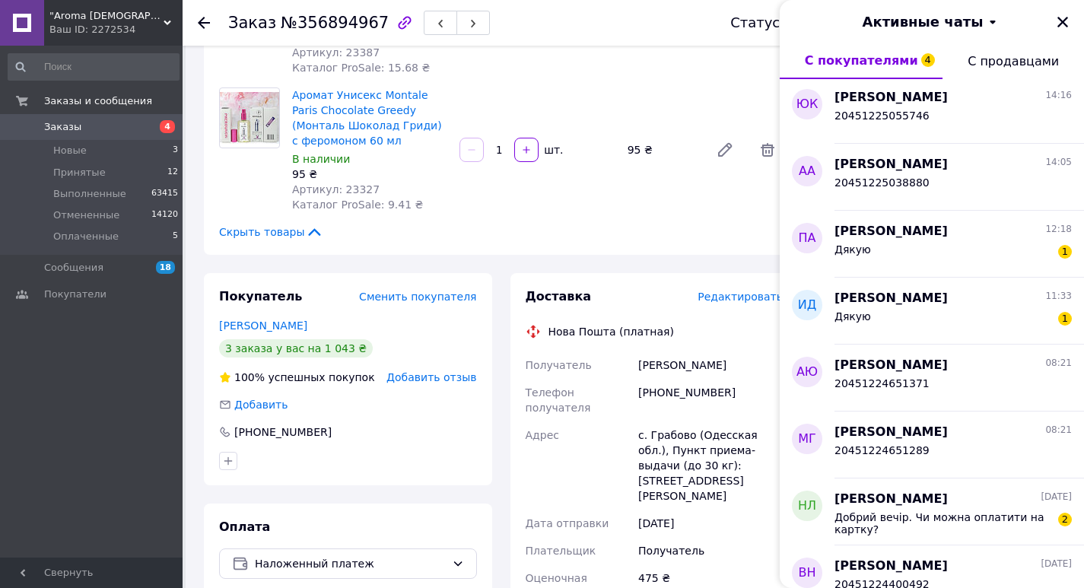
scroll to position [684, 0]
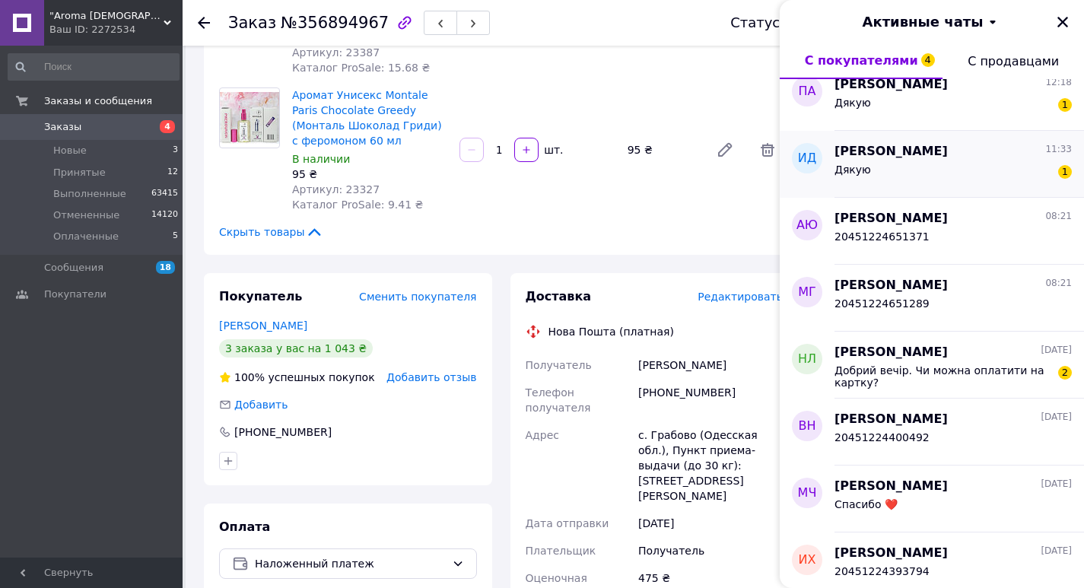
click at [958, 168] on div "Дякую 1" at bounding box center [952, 172] width 237 height 24
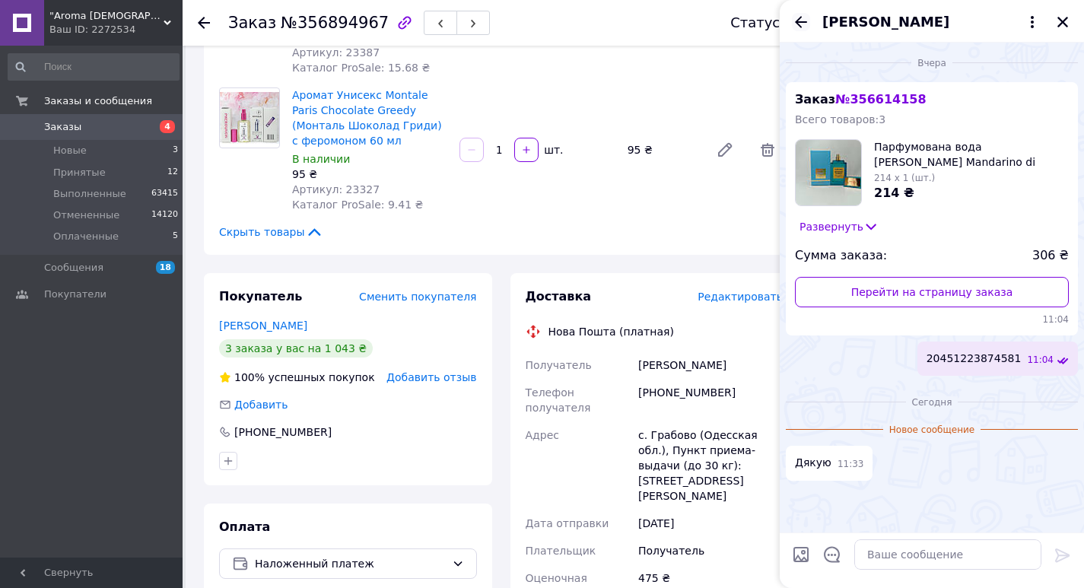
click at [795, 26] on icon "Назад" at bounding box center [801, 22] width 18 height 18
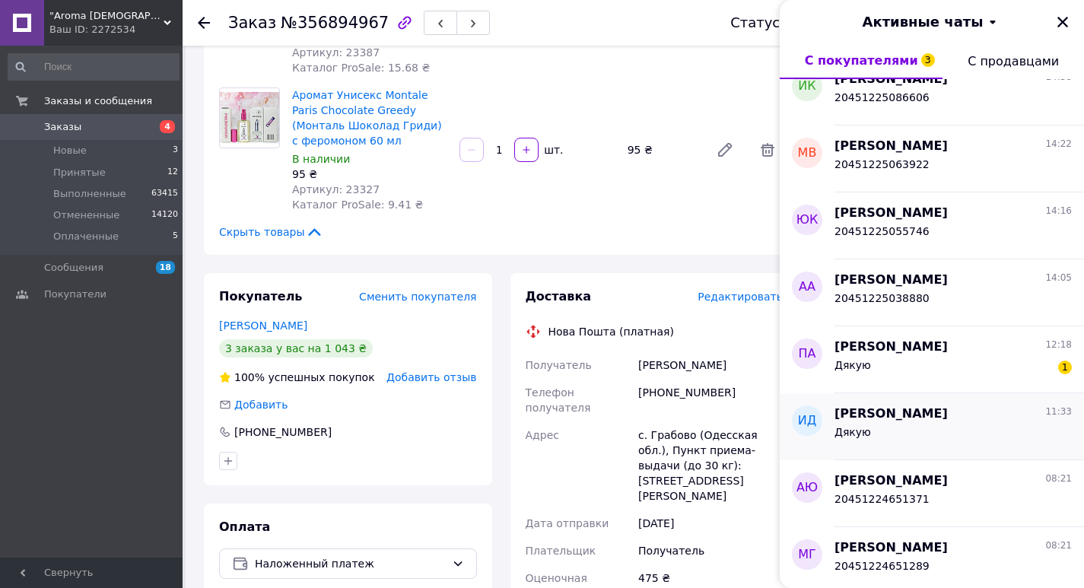
scroll to position [456, 0]
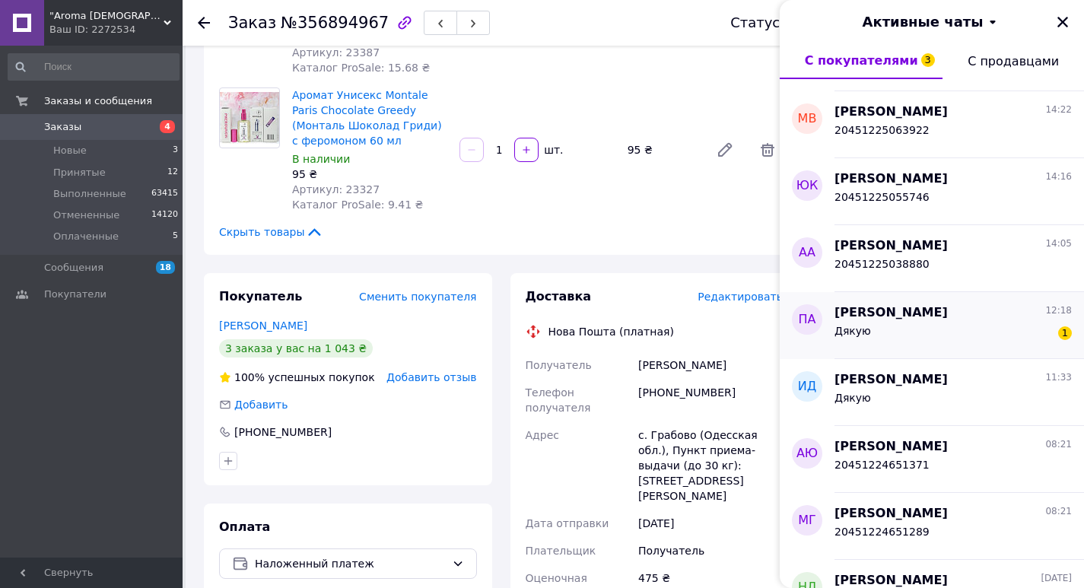
click at [1014, 341] on div "Дякую 1" at bounding box center [952, 334] width 237 height 24
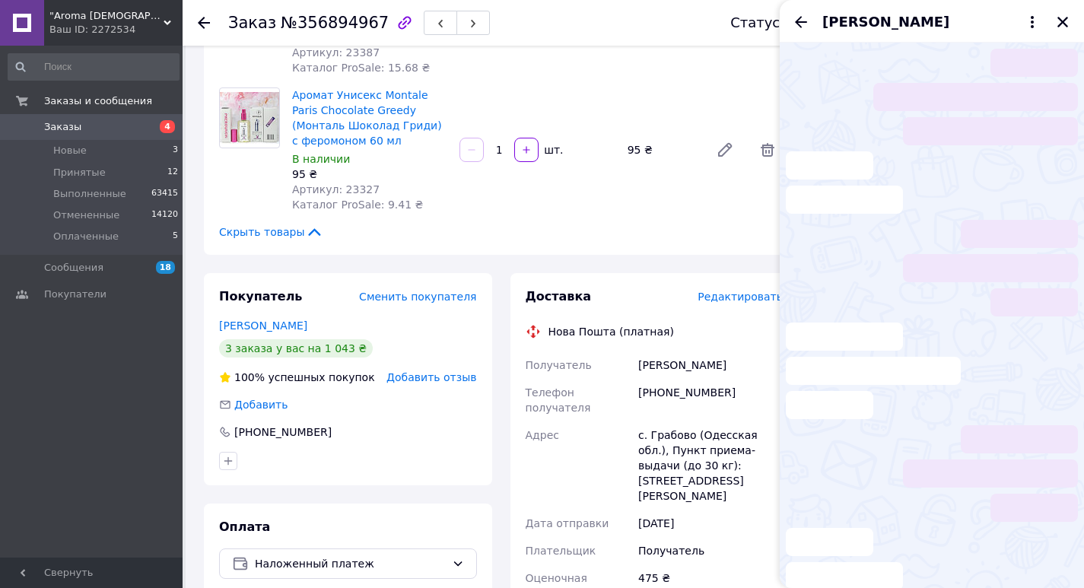
scroll to position [435, 0]
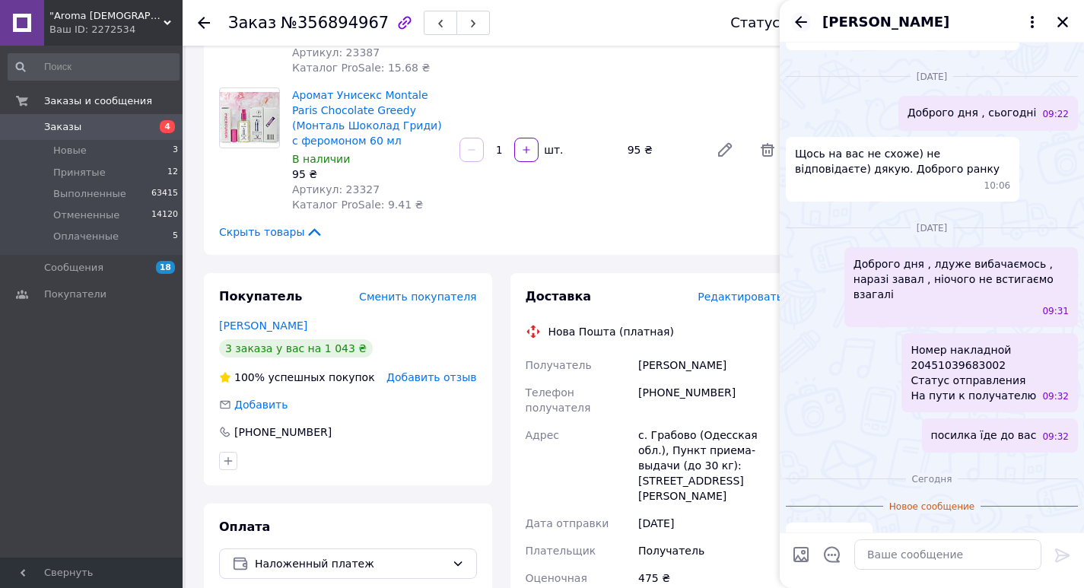
click at [805, 20] on icon "Назад" at bounding box center [801, 22] width 18 height 18
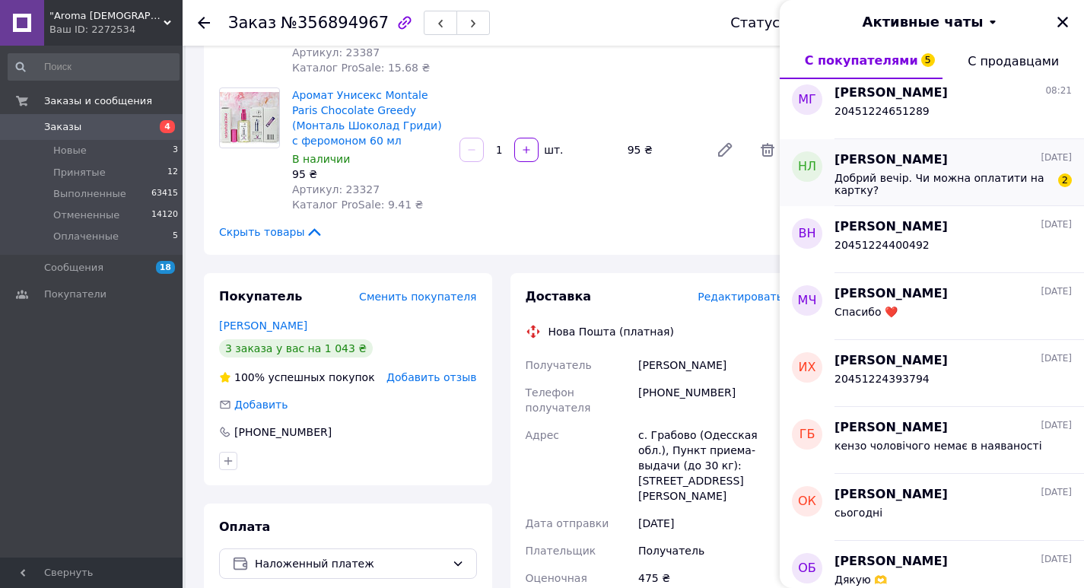
scroll to position [760, 0]
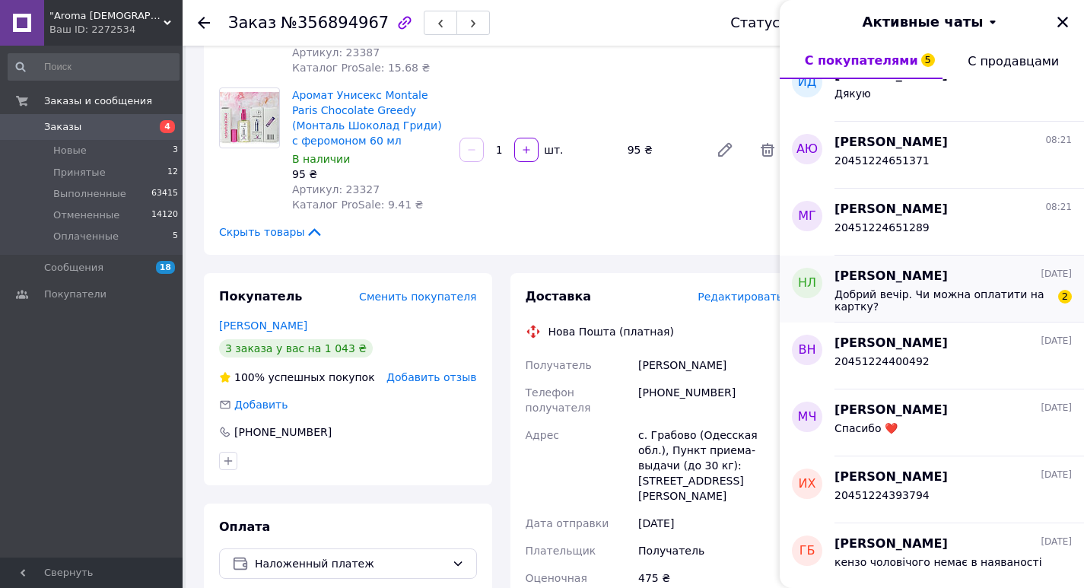
click at [1011, 307] on span "Добрий вечір. Чи можна оплатити на картку?" at bounding box center [942, 300] width 216 height 24
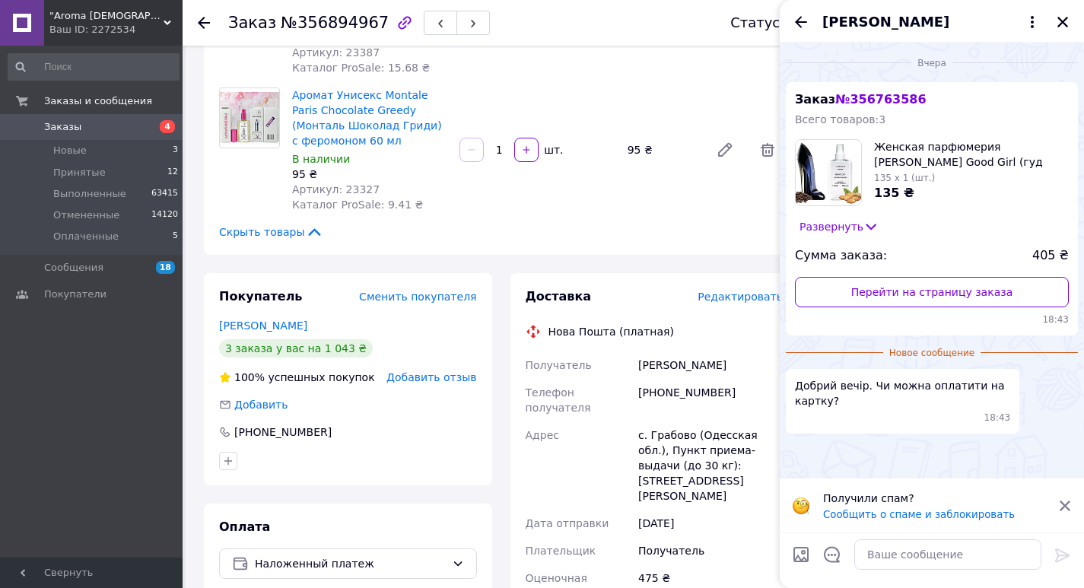
click at [1002, 314] on span "18:43" at bounding box center [932, 319] width 274 height 13
click at [996, 298] on link "Перейти на страницу заказа" at bounding box center [932, 292] width 274 height 30
click at [1069, 27] on button "Закрыть" at bounding box center [1062, 22] width 18 height 18
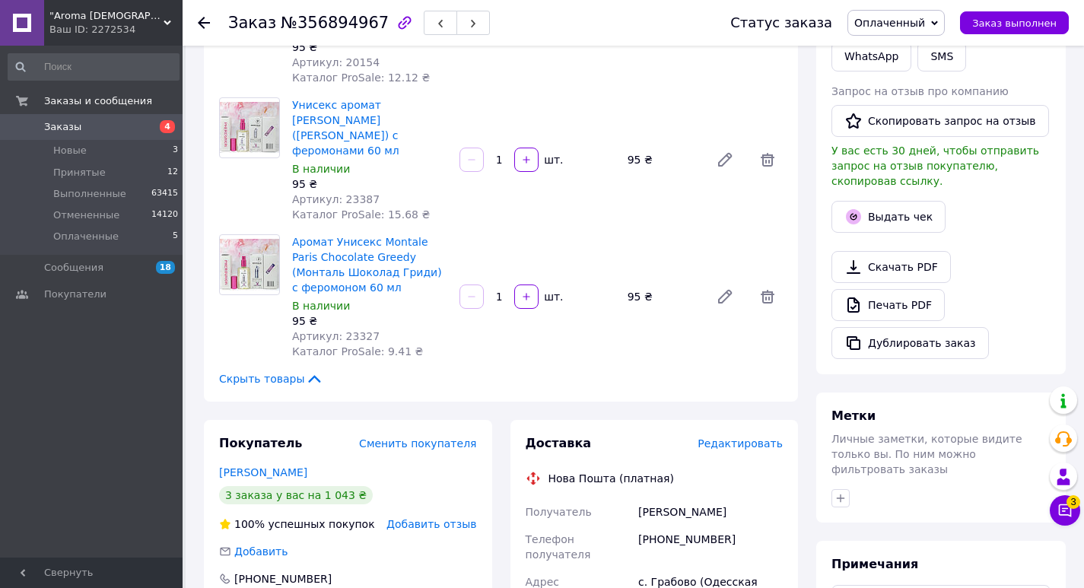
scroll to position [210, 0]
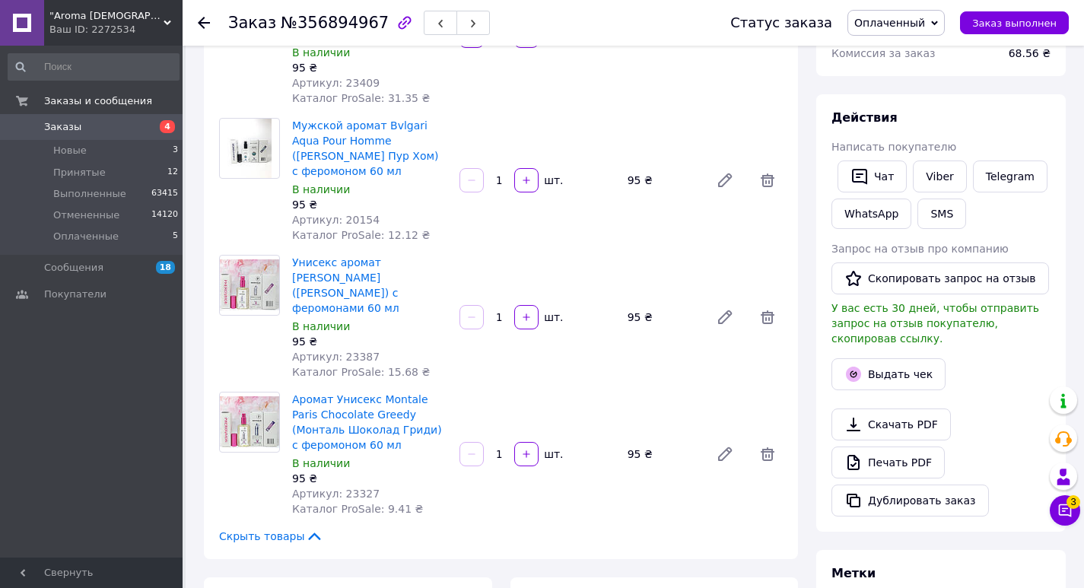
click at [1075, 504] on span "3" at bounding box center [1073, 498] width 14 height 14
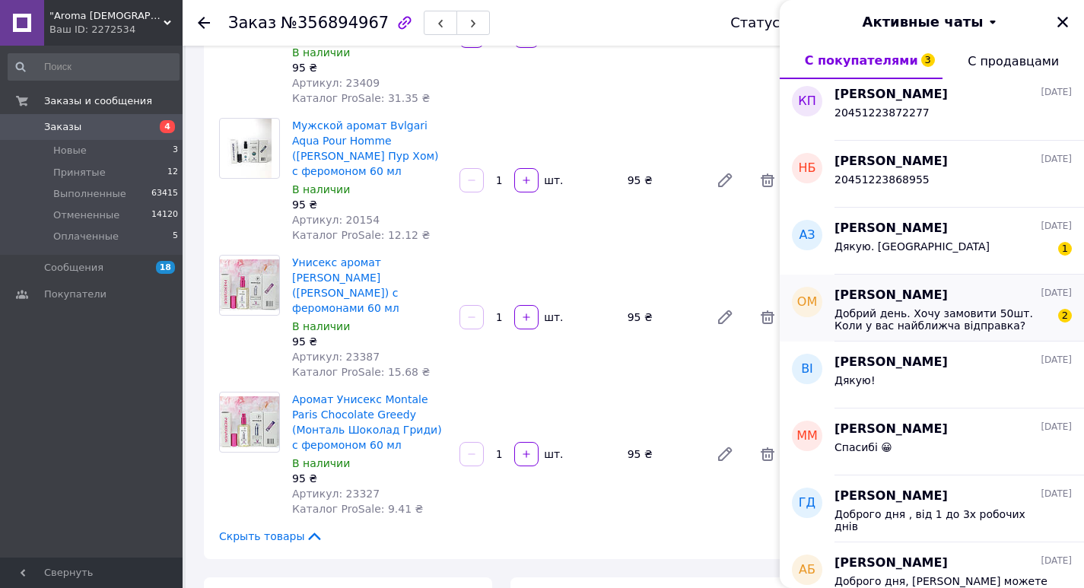
scroll to position [1940, 0]
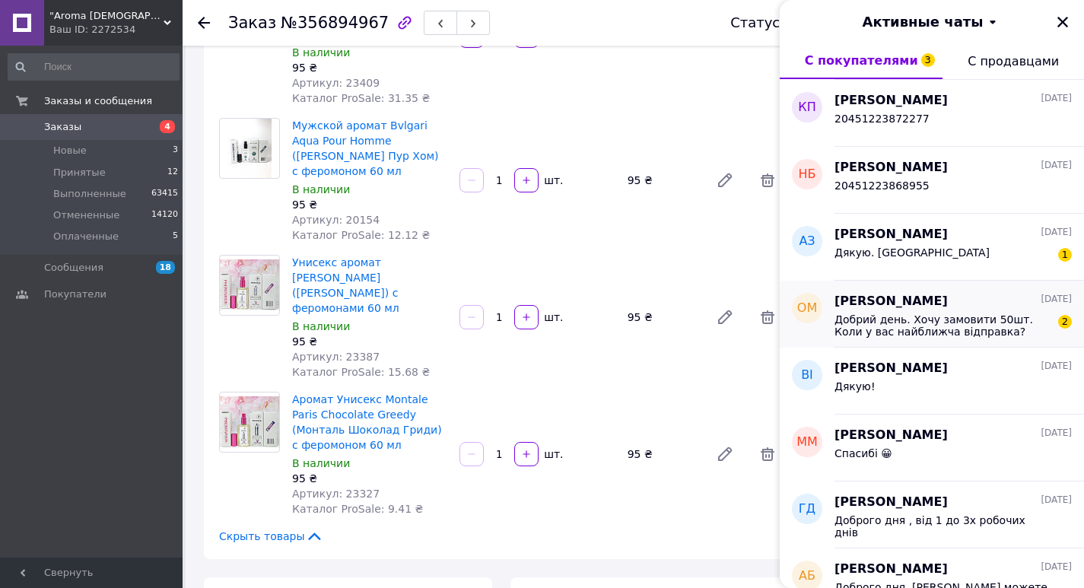
click at [1025, 313] on span "Добрий день. Хочу замовити 50шт. Коли у вас найближча відправка?" at bounding box center [942, 325] width 216 height 24
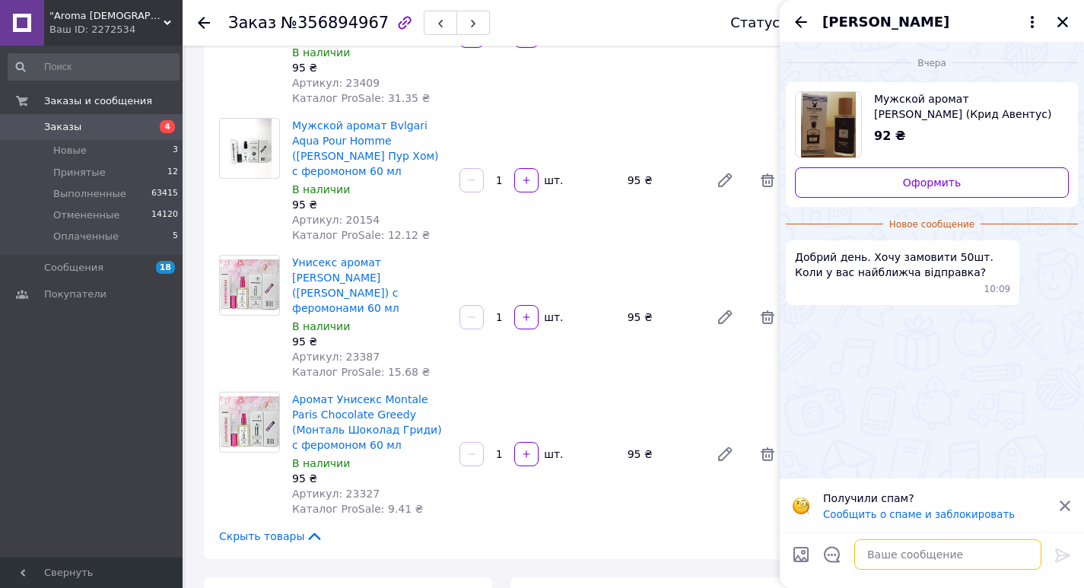
click at [897, 564] on textarea at bounding box center [947, 554] width 187 height 30
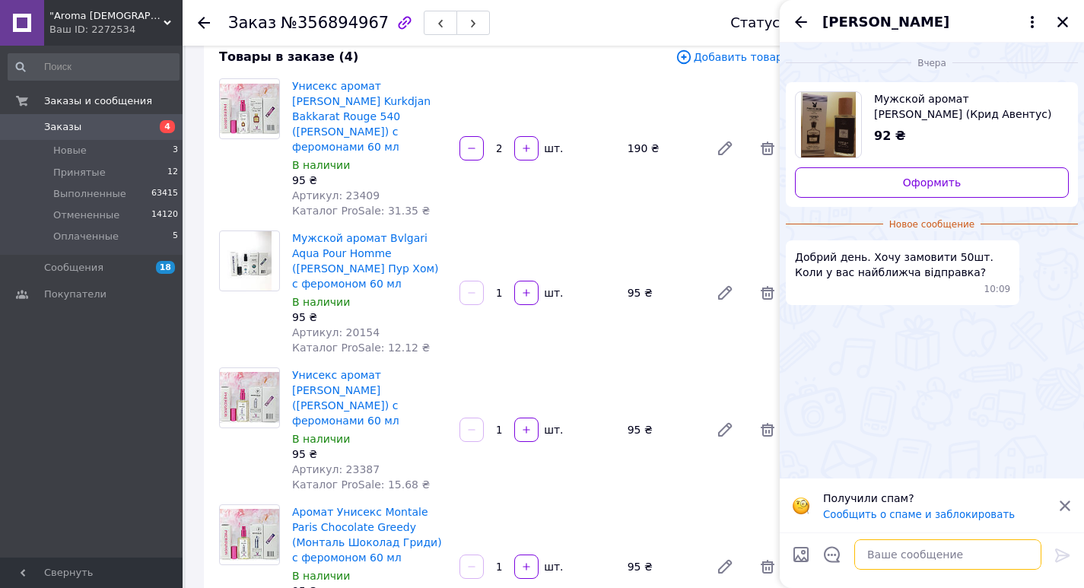
scroll to position [0, 0]
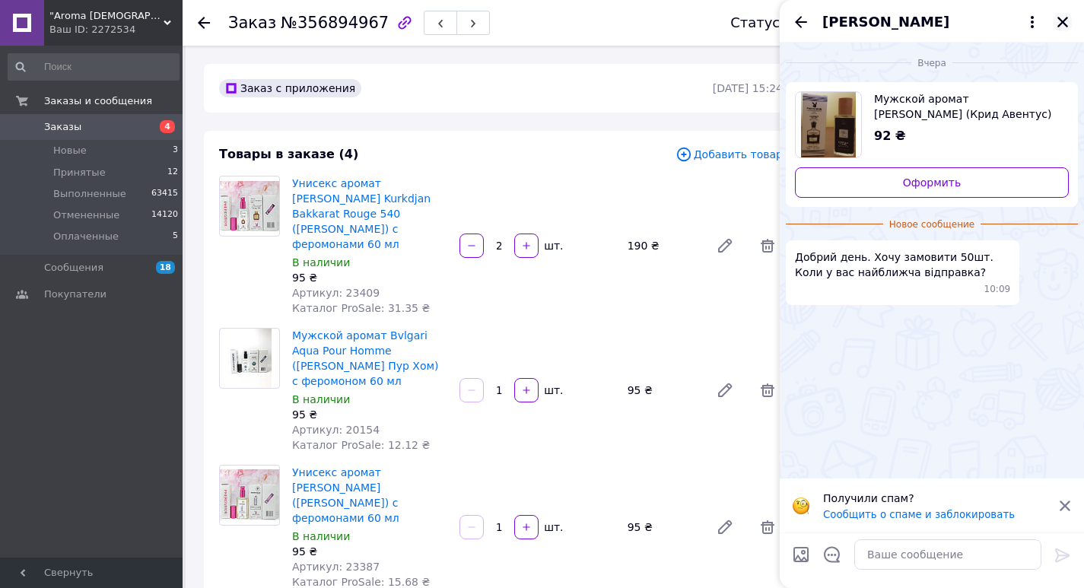
click at [1054, 20] on button "Закрыть" at bounding box center [1062, 22] width 18 height 18
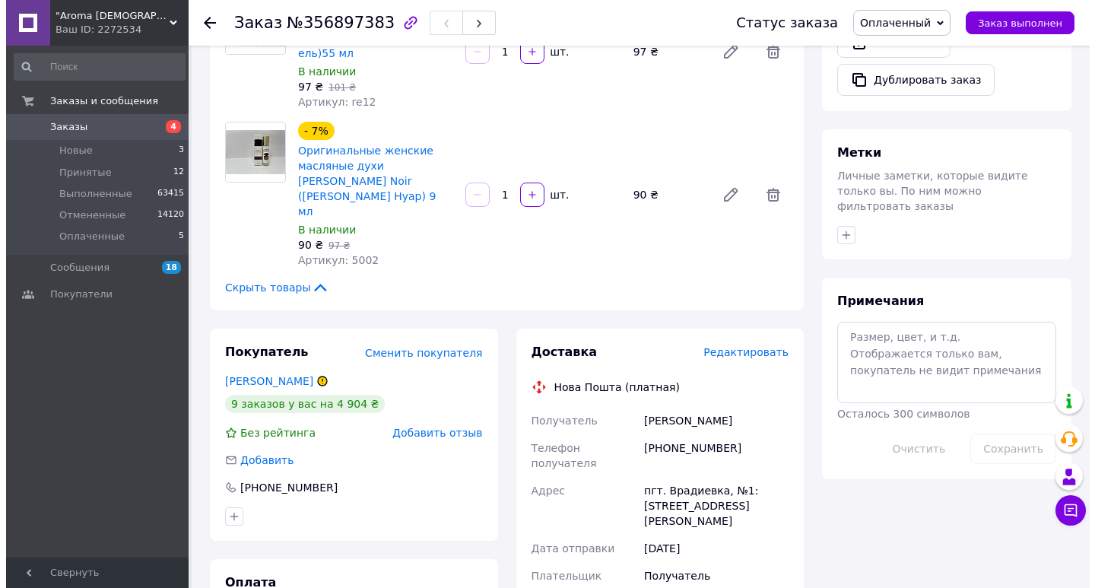
scroll to position [760, 0]
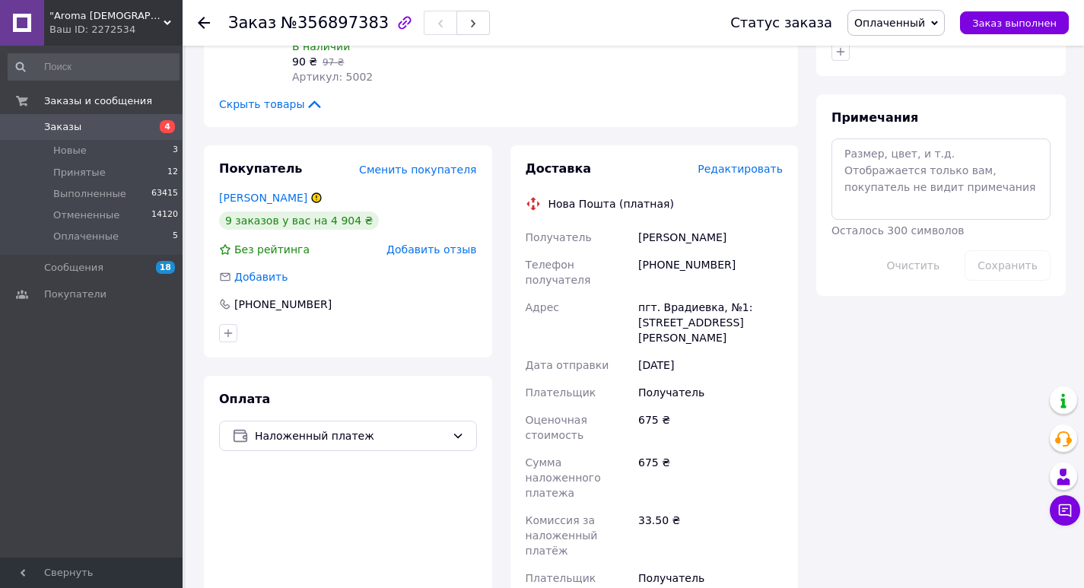
click at [753, 163] on span "Редактировать" at bounding box center [739, 169] width 85 height 12
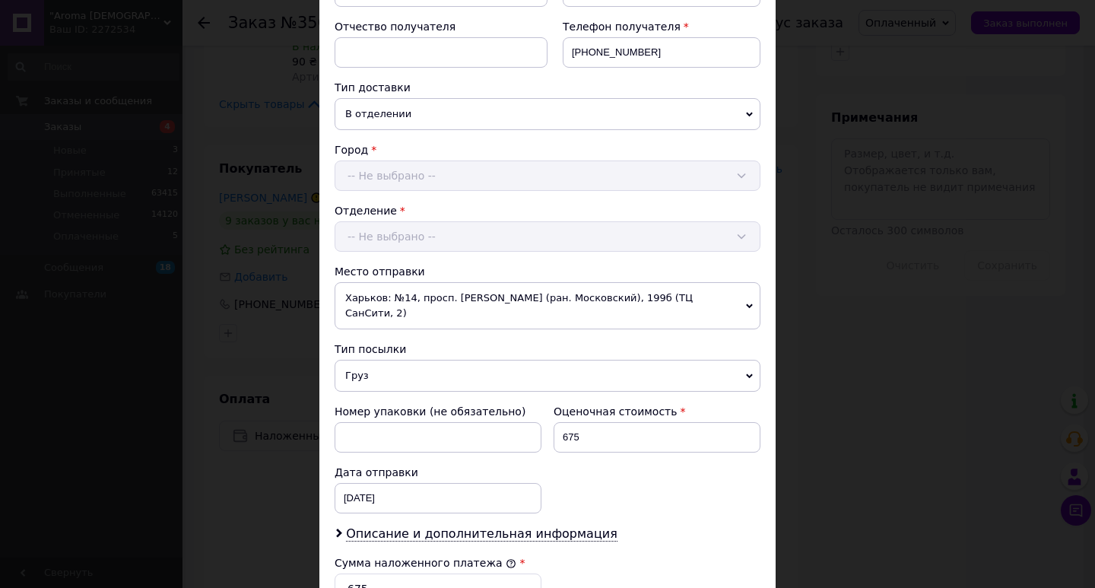
scroll to position [456, 0]
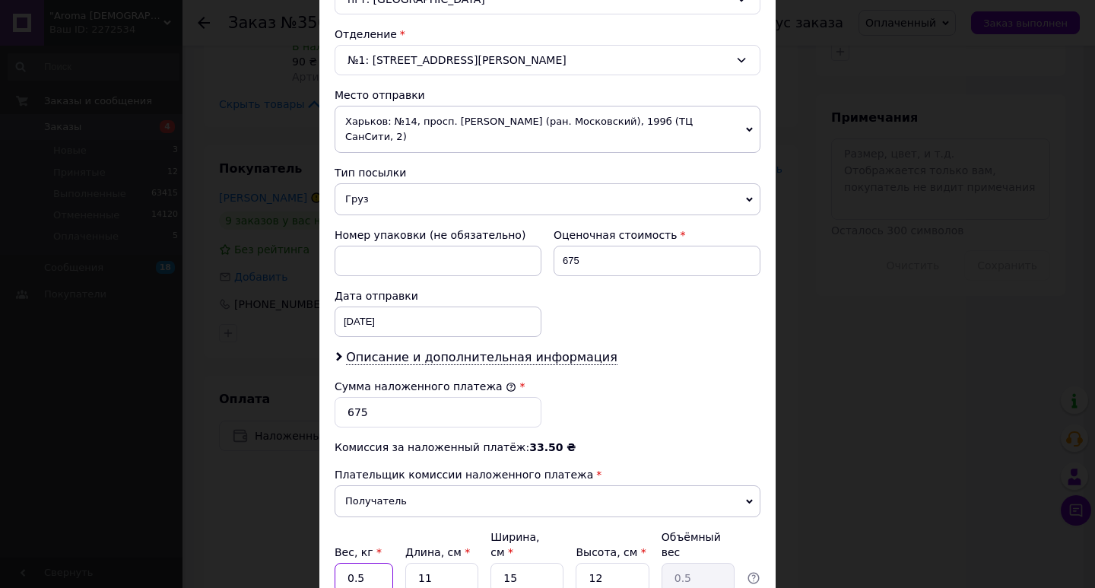
click at [386, 563] on input "0.5" at bounding box center [364, 578] width 59 height 30
type input "1.10"
click at [434, 563] on input "11" at bounding box center [441, 578] width 73 height 30
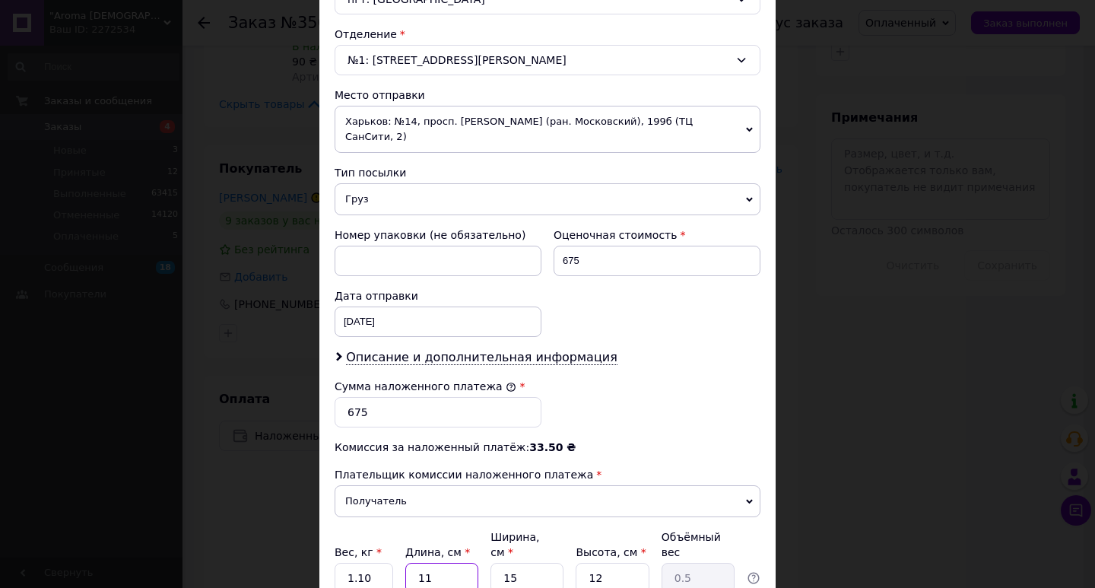
type input "1"
type input "0.1"
type input "17"
type input "0.77"
type input "17"
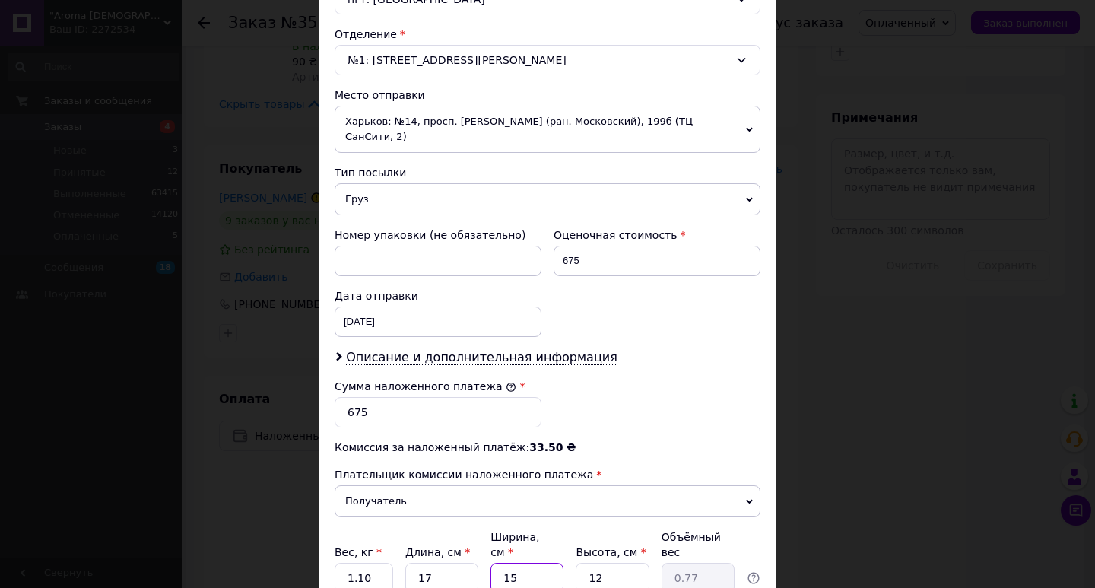
click at [539, 563] on input "15" at bounding box center [527, 578] width 73 height 30
type input "1"
type input "0.1"
type input "12"
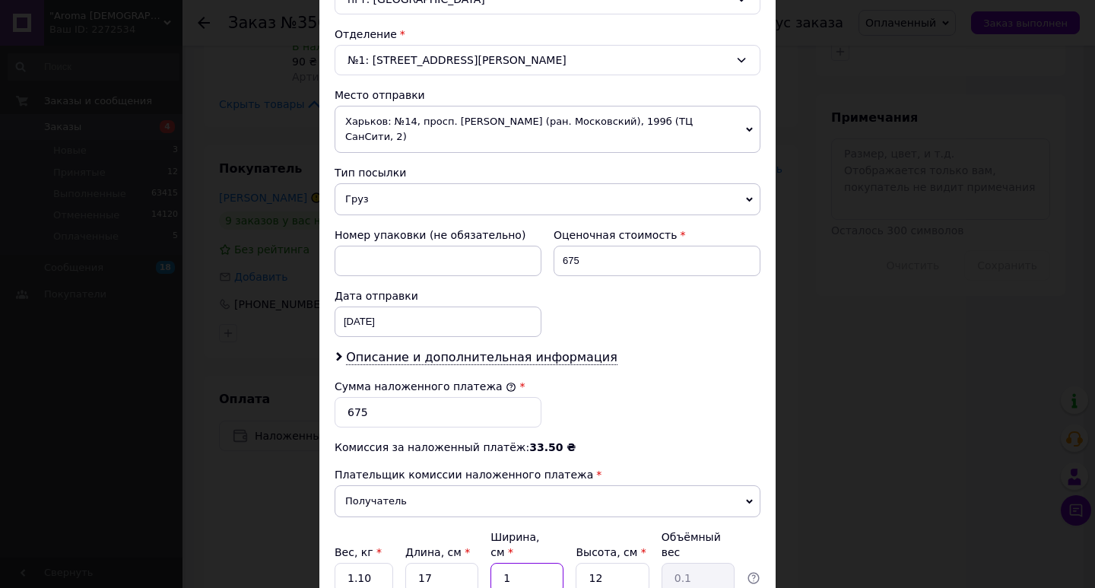
type input "0.61"
type input "12.5"
type input "0.64"
click at [593, 563] on input "12" at bounding box center [612, 578] width 73 height 30
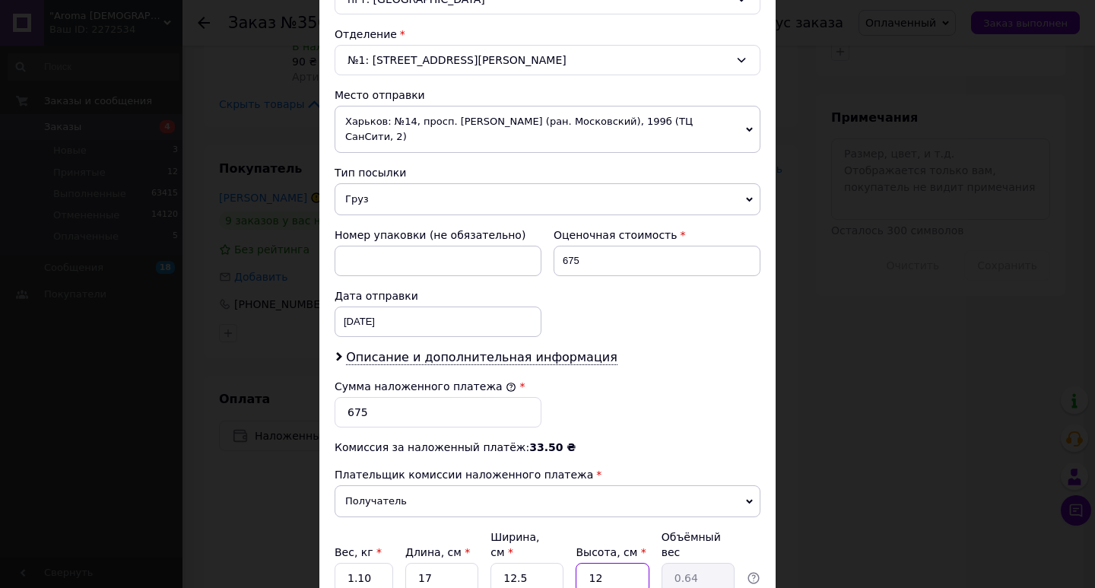
type input "1"
type input "0.1"
type input "10"
type input "0.53"
type input "10.5"
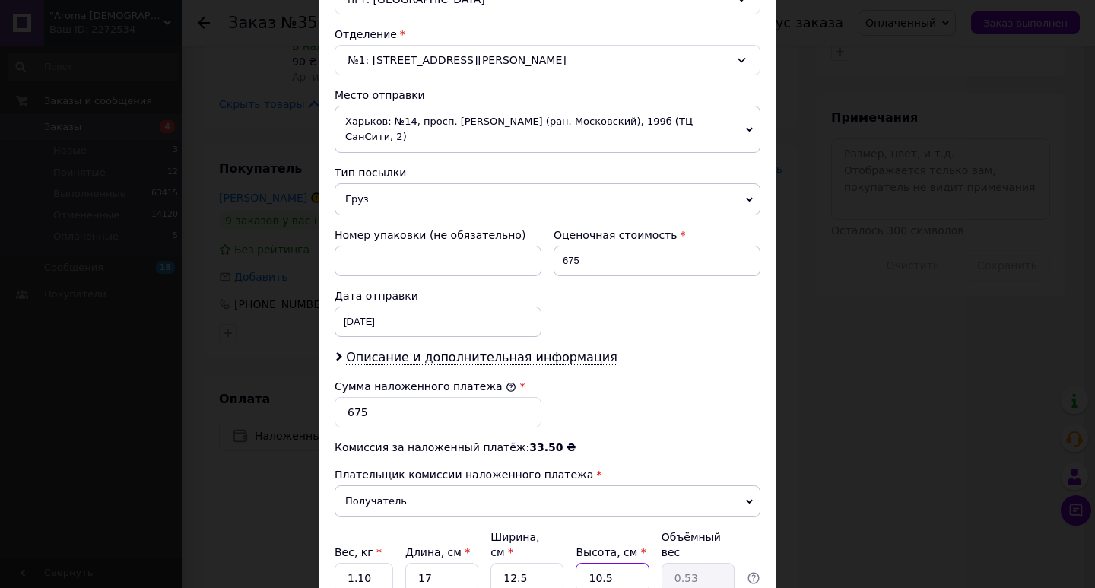
type input "0.56"
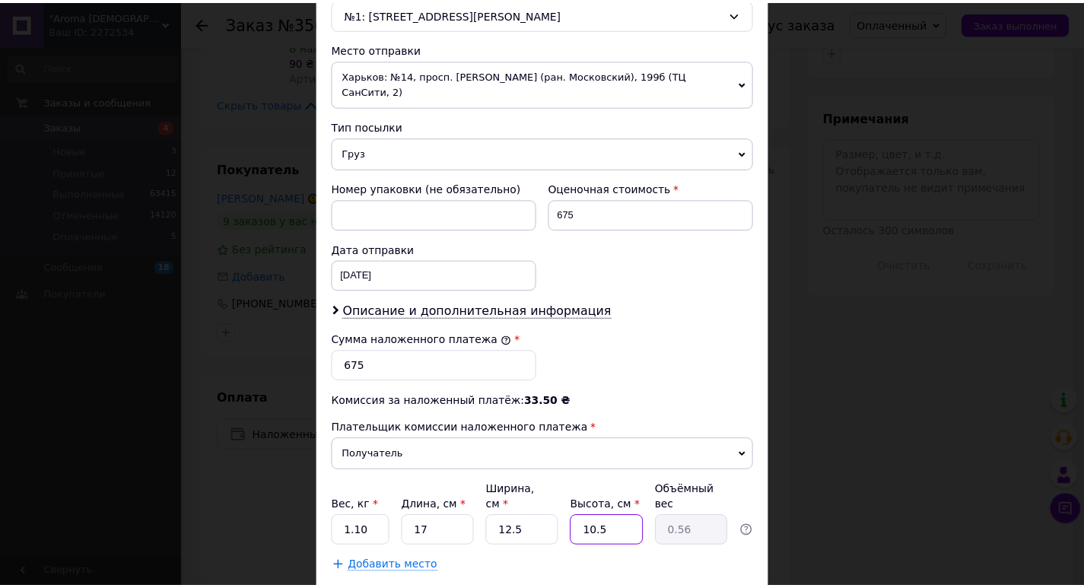
scroll to position [573, 0]
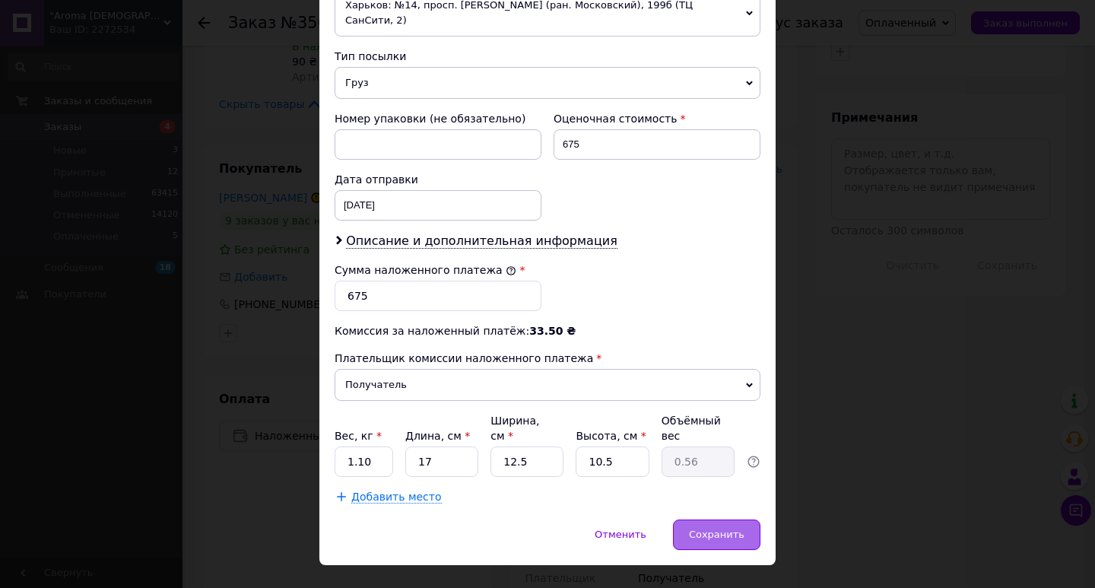
click at [692, 519] on div "Сохранить" at bounding box center [716, 534] width 87 height 30
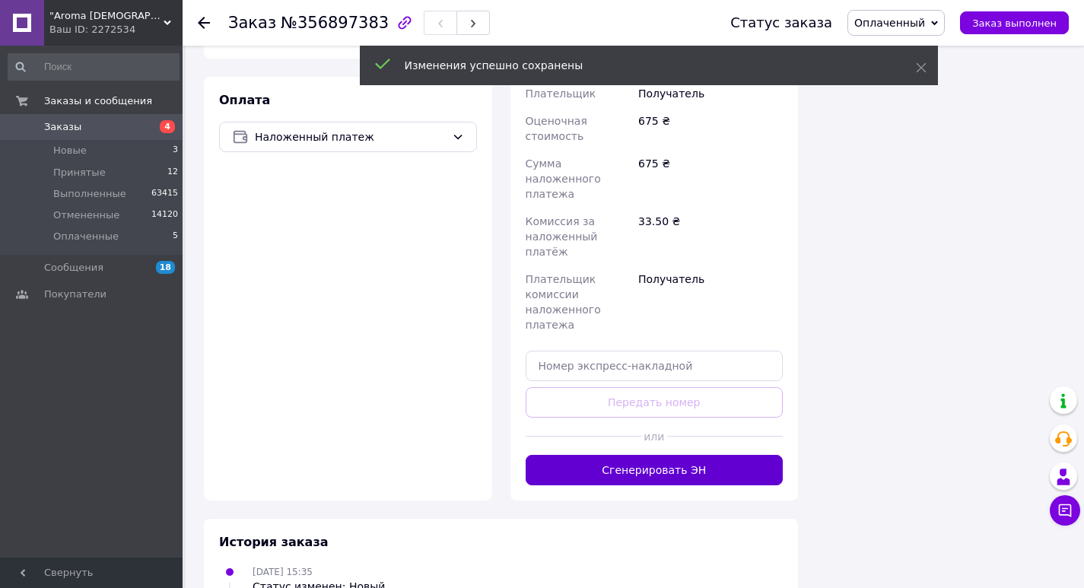
click at [764, 455] on button "Сгенерировать ЭН" at bounding box center [654, 470] width 258 height 30
click at [764, 390] on div "Доставка Редактировать Нова Пошта (платная) Получатель Бігун Інна Телефон получ…" at bounding box center [654, 174] width 258 height 624
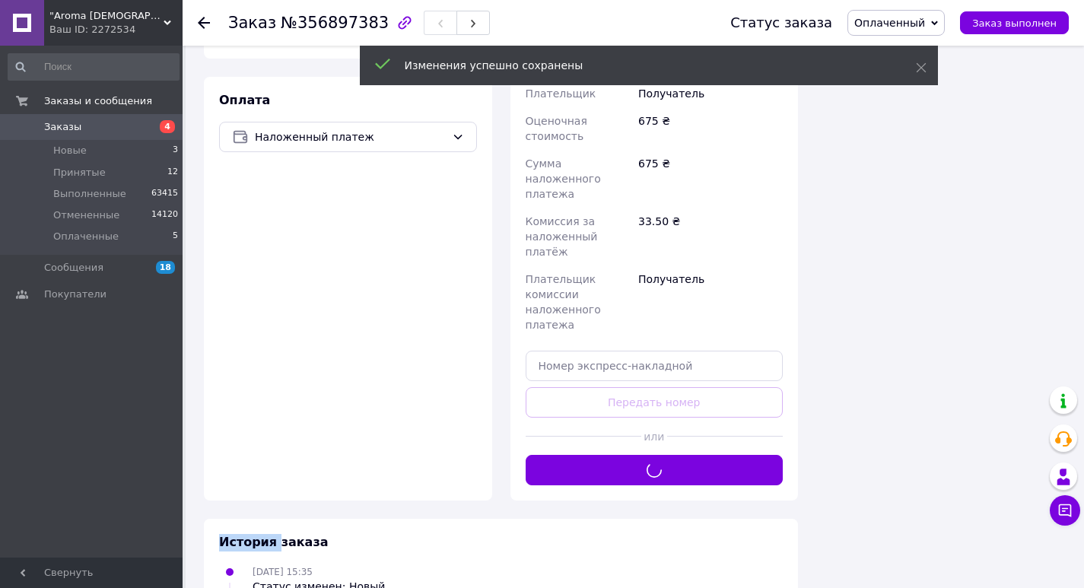
scroll to position [755, 0]
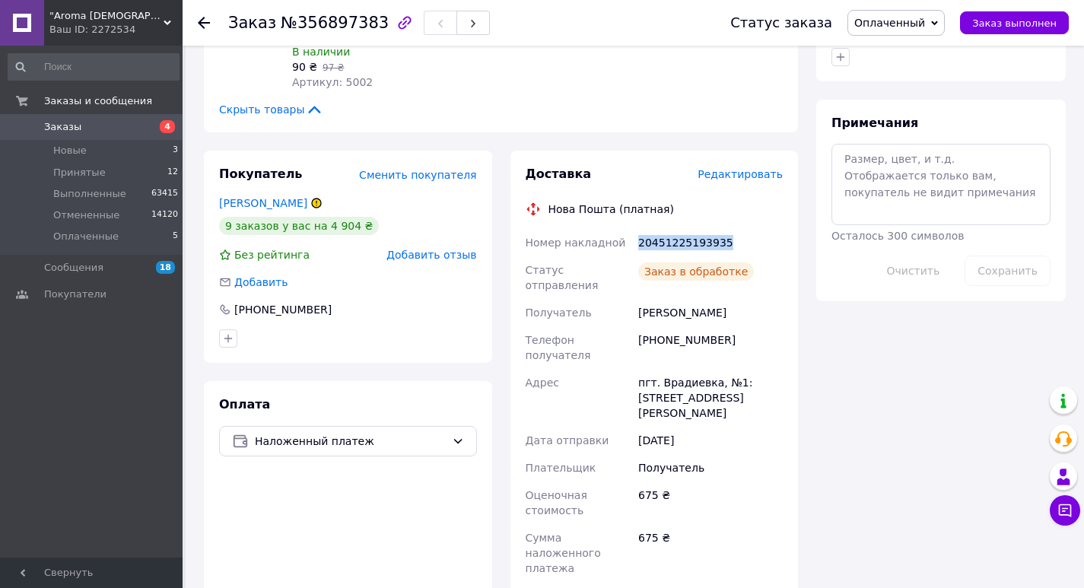
drag, startPoint x: 635, startPoint y: 228, endPoint x: 735, endPoint y: 224, distance: 99.7
click at [735, 229] on div "20451225193935" at bounding box center [710, 242] width 151 height 27
copy div "20451225193935"
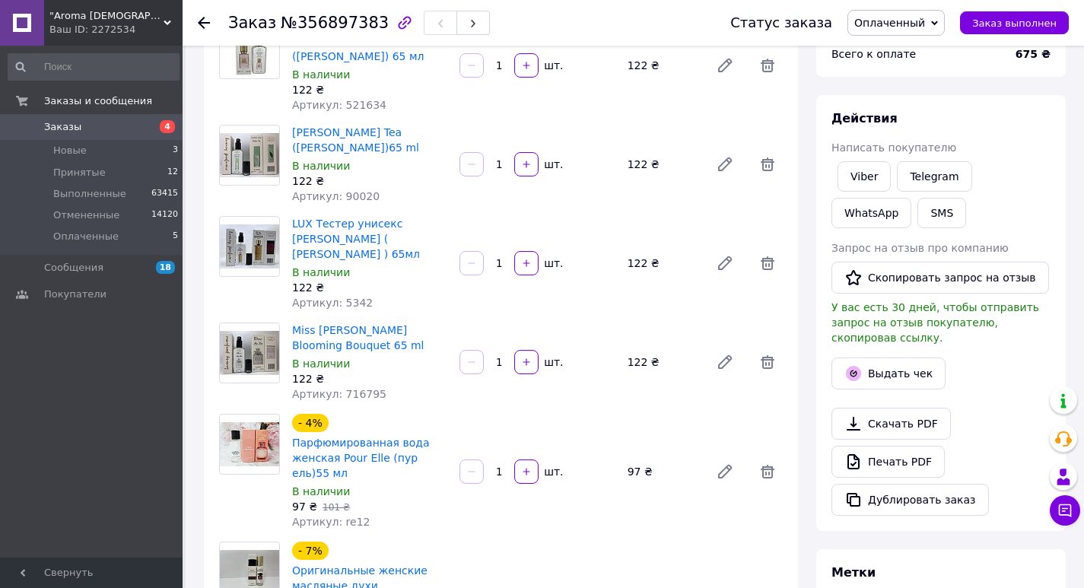
scroll to position [0, 0]
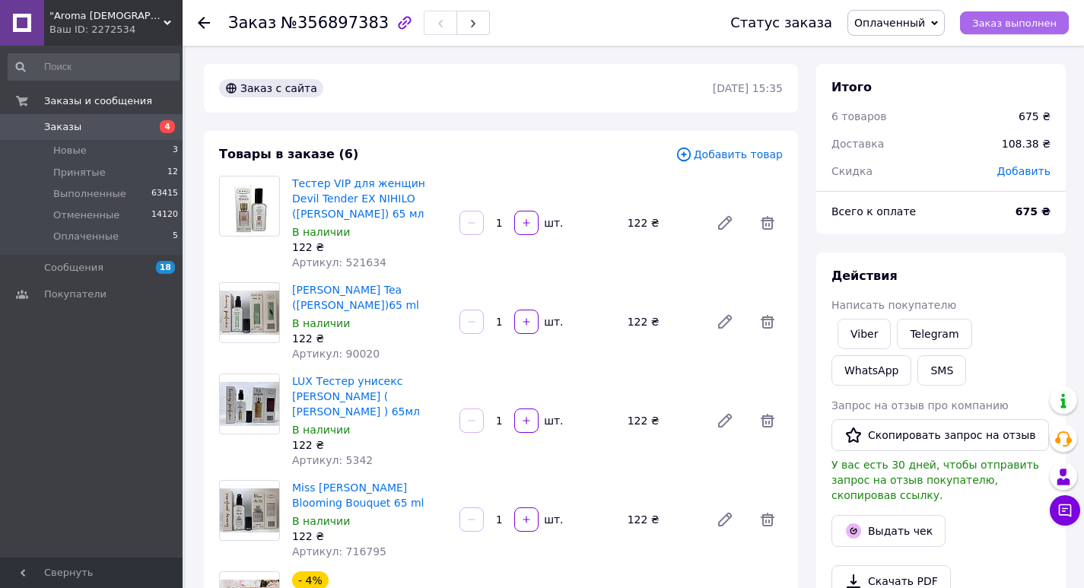
click at [1021, 20] on span "Заказ выполнен" at bounding box center [1014, 22] width 84 height 11
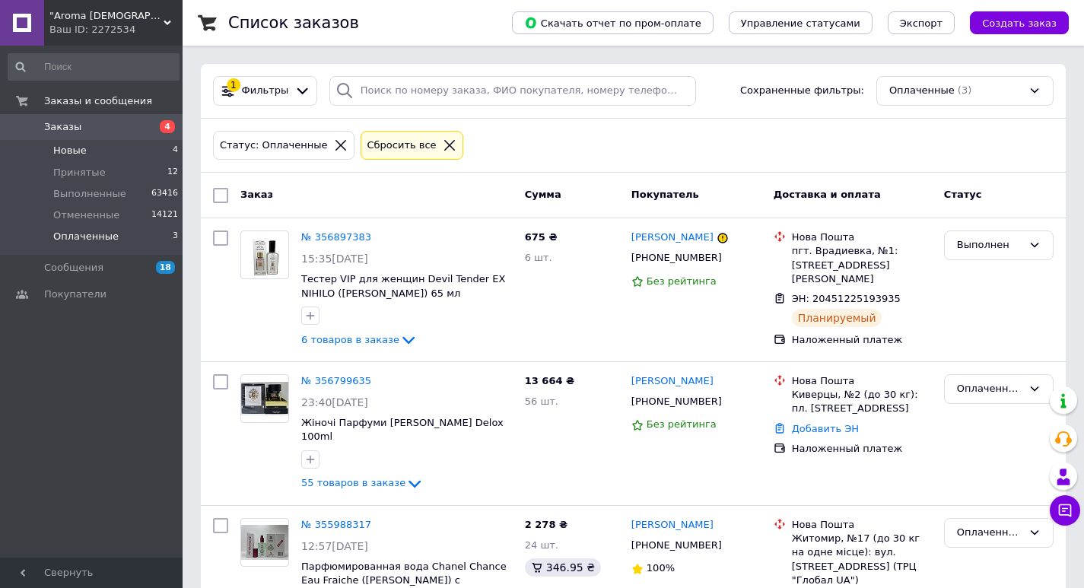
click at [154, 154] on li "Новые 4" at bounding box center [93, 150] width 187 height 21
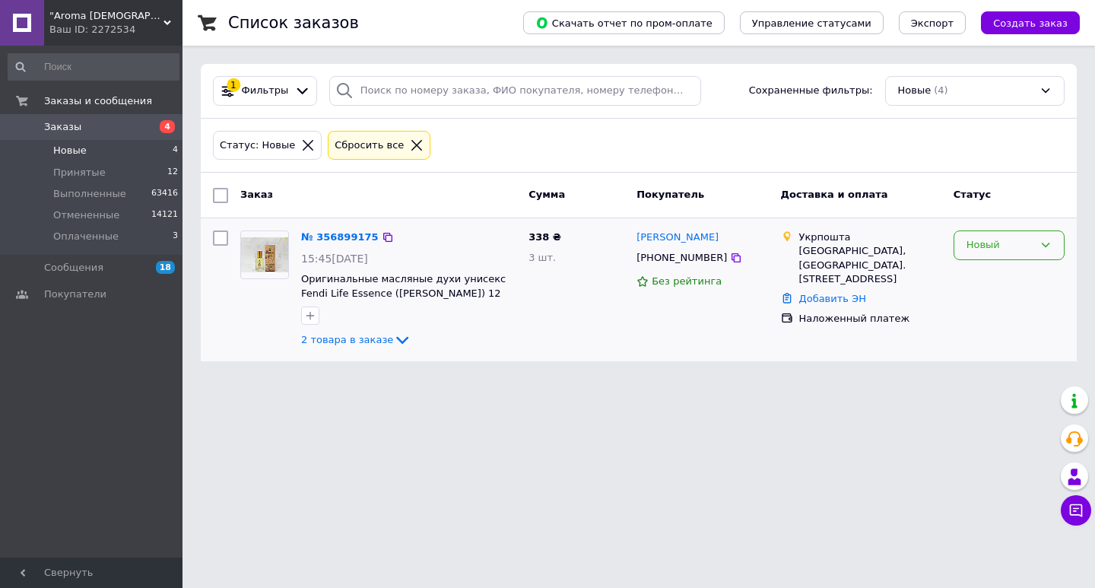
click at [1039, 251] on div "Новый" at bounding box center [1009, 245] width 111 height 30
click at [308, 238] on link "№ 356899175" at bounding box center [340, 236] width 78 height 11
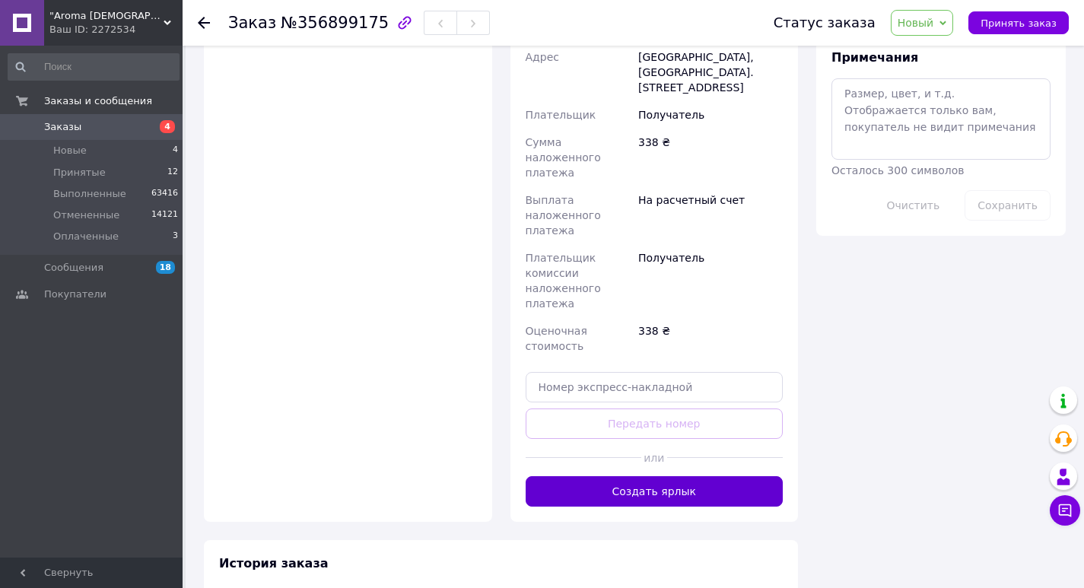
click at [653, 476] on button "Создать ярлык" at bounding box center [654, 491] width 258 height 30
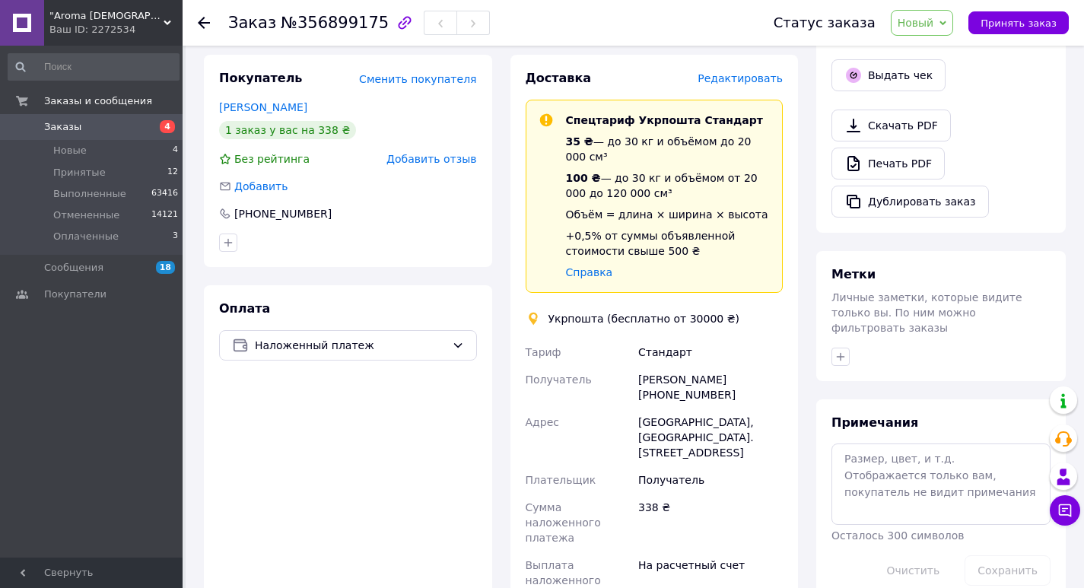
scroll to position [212, 0]
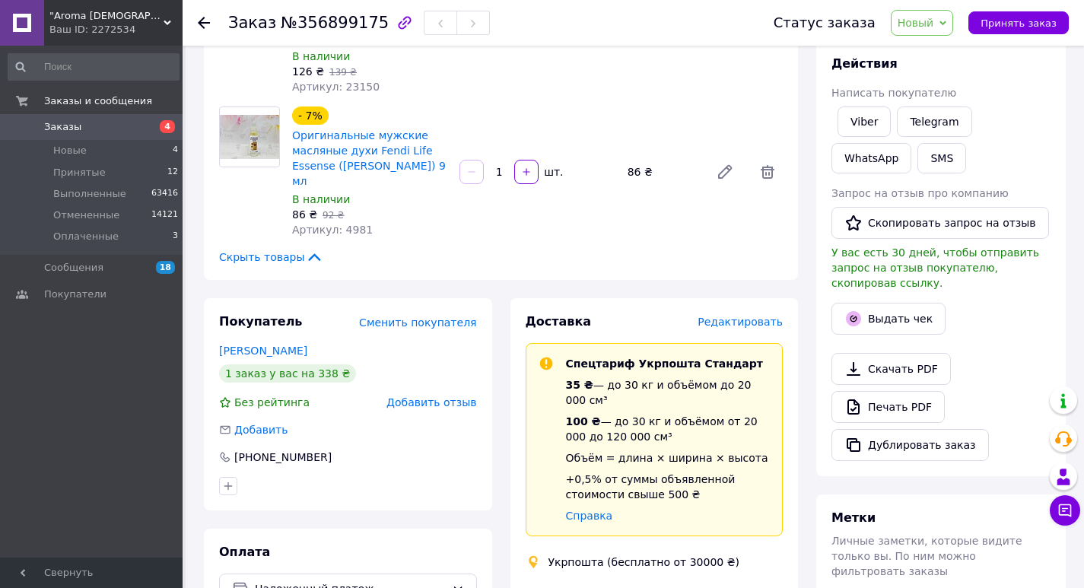
click at [918, 30] on span "Новый" at bounding box center [922, 23] width 63 height 26
click at [922, 121] on li "Оплаченный" at bounding box center [931, 121] width 81 height 23
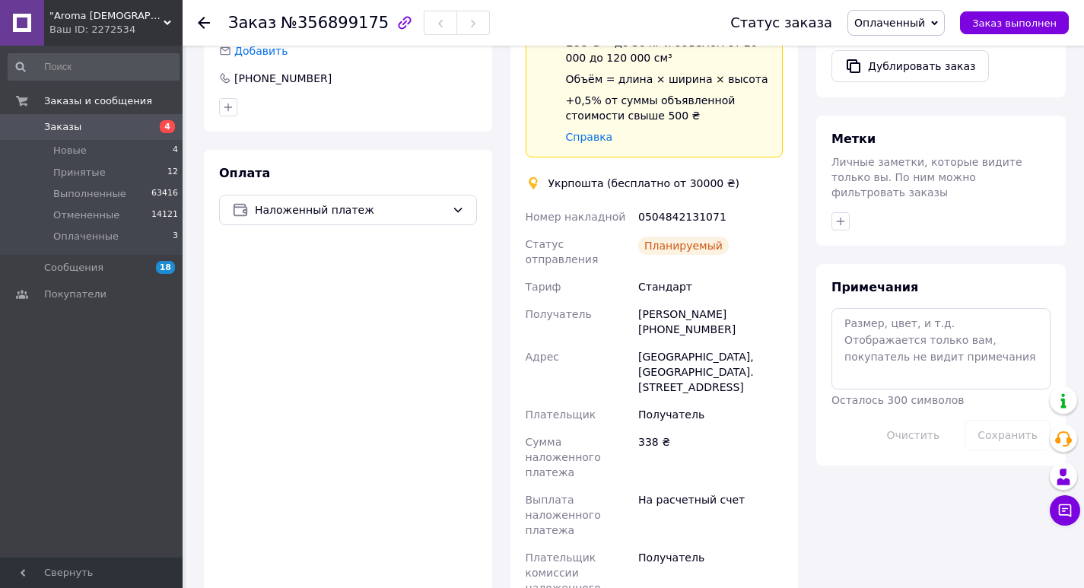
scroll to position [592, 0]
click at [1019, 2] on div "Статус заказа Оплаченный Принят Выполнен Отменен Заказ выполнен" at bounding box center [884, 23] width 369 height 46
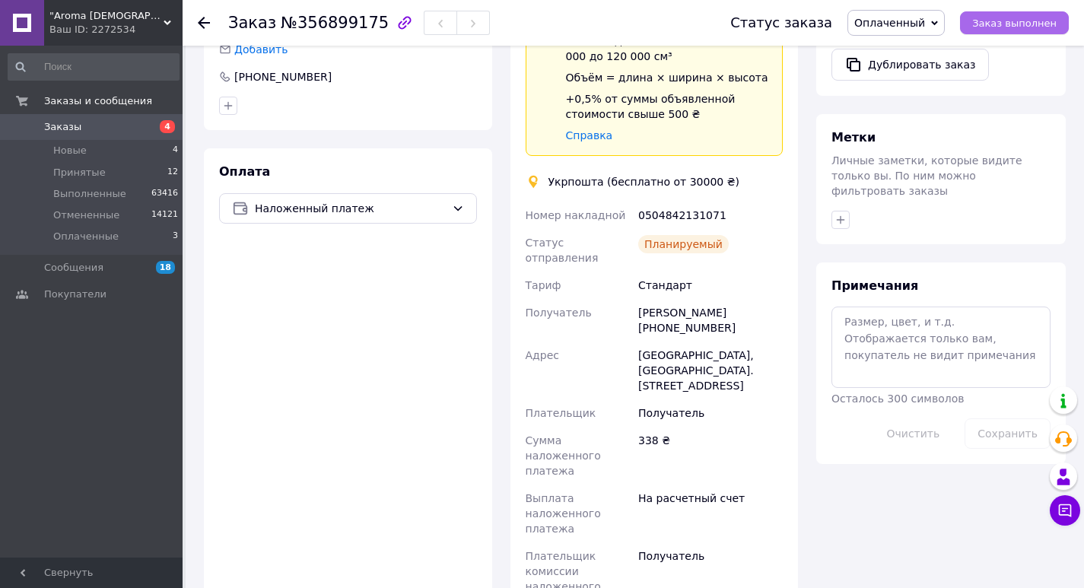
click at [1012, 17] on span "Заказ выполнен" at bounding box center [1014, 22] width 84 height 11
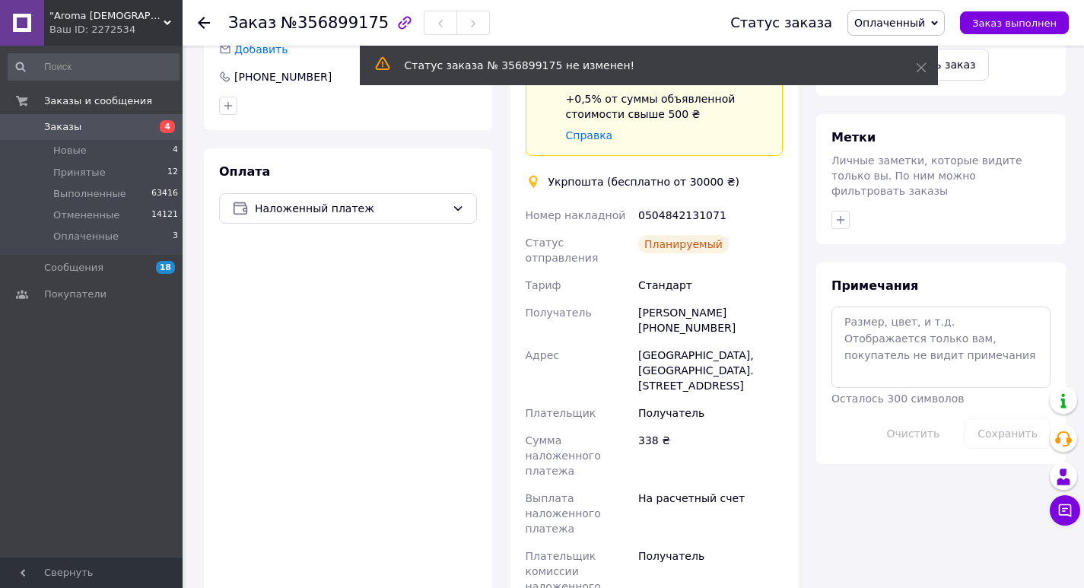
click at [84, 128] on span "Заказы" at bounding box center [92, 127] width 97 height 14
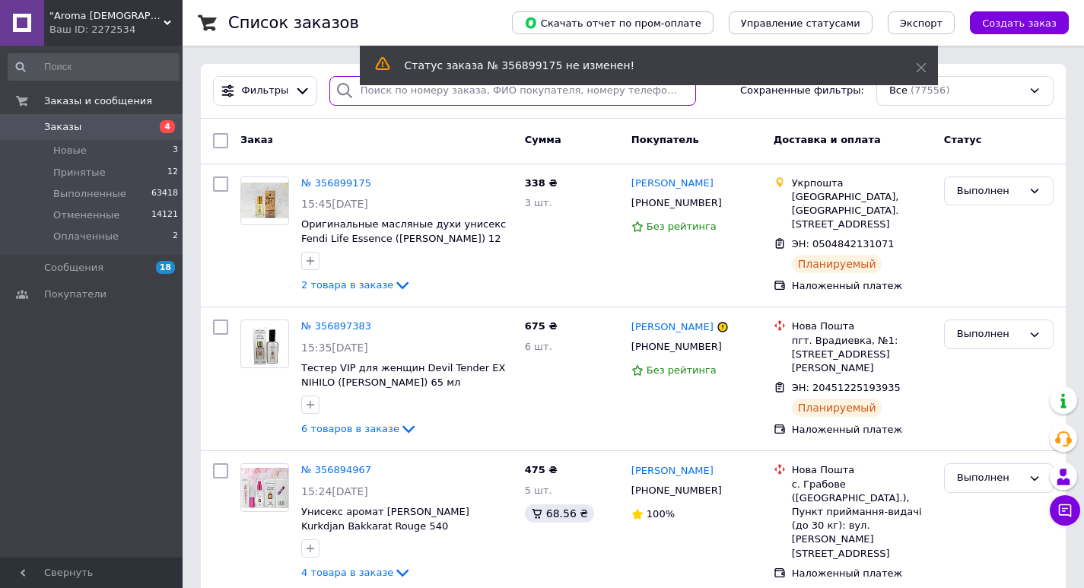
click at [413, 91] on input "search" at bounding box center [512, 91] width 367 height 30
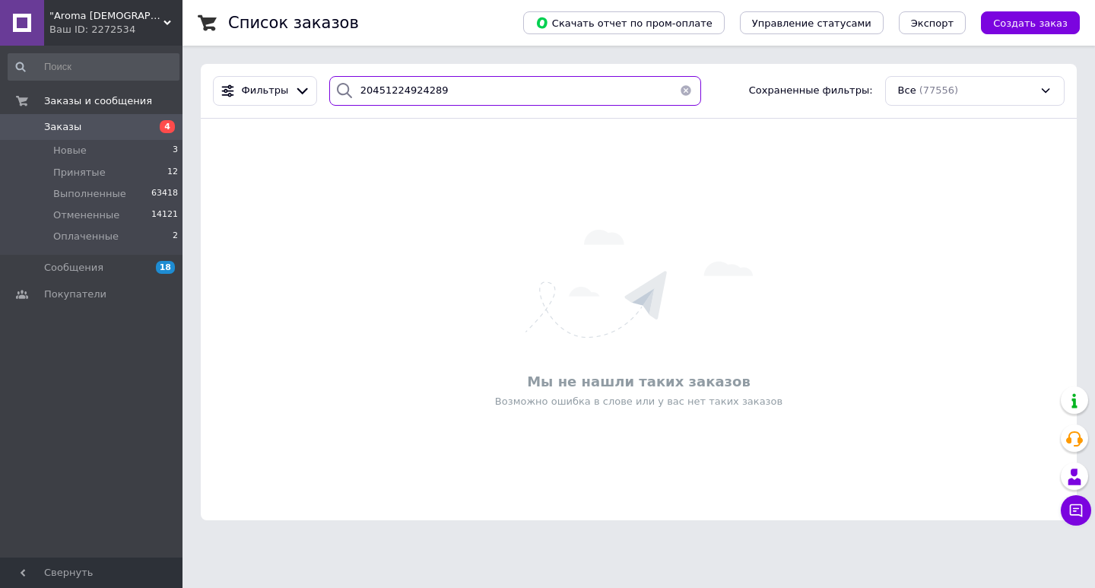
drag, startPoint x: 434, startPoint y: 91, endPoint x: 325, endPoint y: 85, distance: 109.7
click at [323, 87] on div "20451224924289" at bounding box center [515, 91] width 384 height 30
type input "20451224924289"
click at [123, 189] on li "Выполненные 63418" at bounding box center [93, 193] width 187 height 21
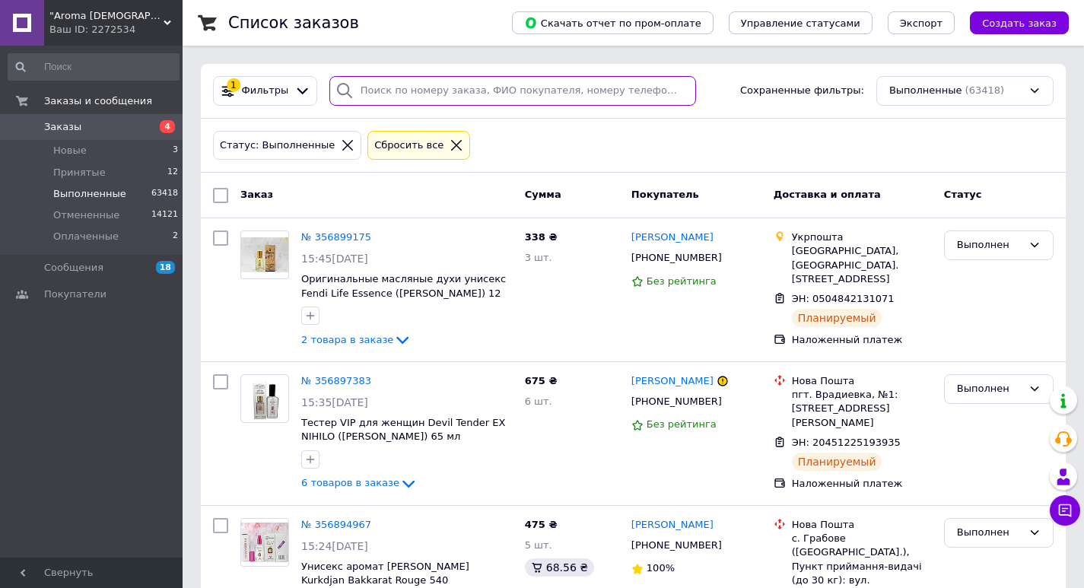
paste input "20451224924289"
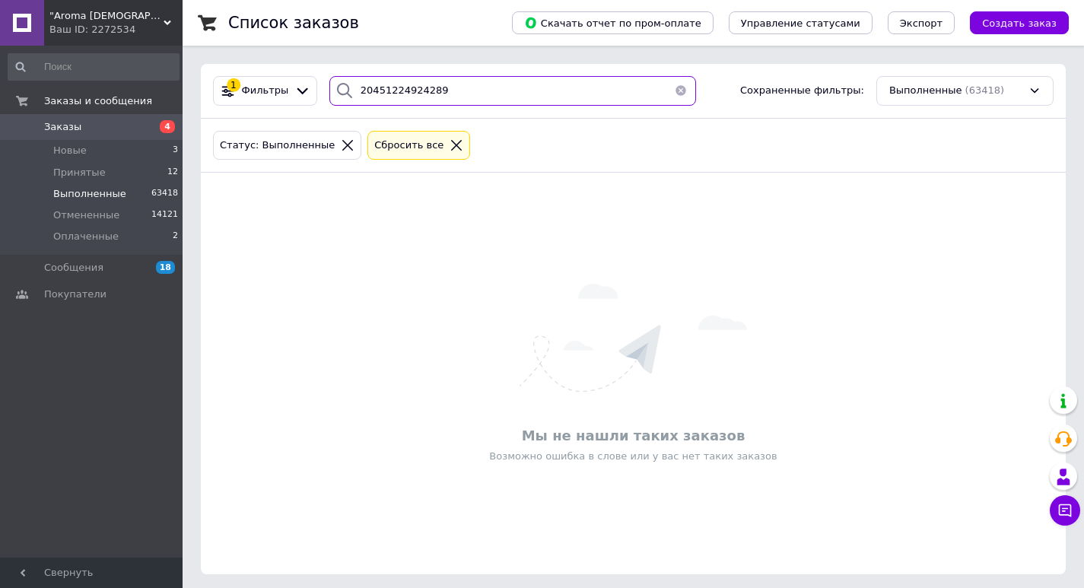
drag, startPoint x: 452, startPoint y: 83, endPoint x: 323, endPoint y: 77, distance: 129.4
click at [312, 75] on div "1 Фильтры 20451224924289 Сохраненные фильтры: Выполненные (63418)" at bounding box center [633, 91] width 865 height 55
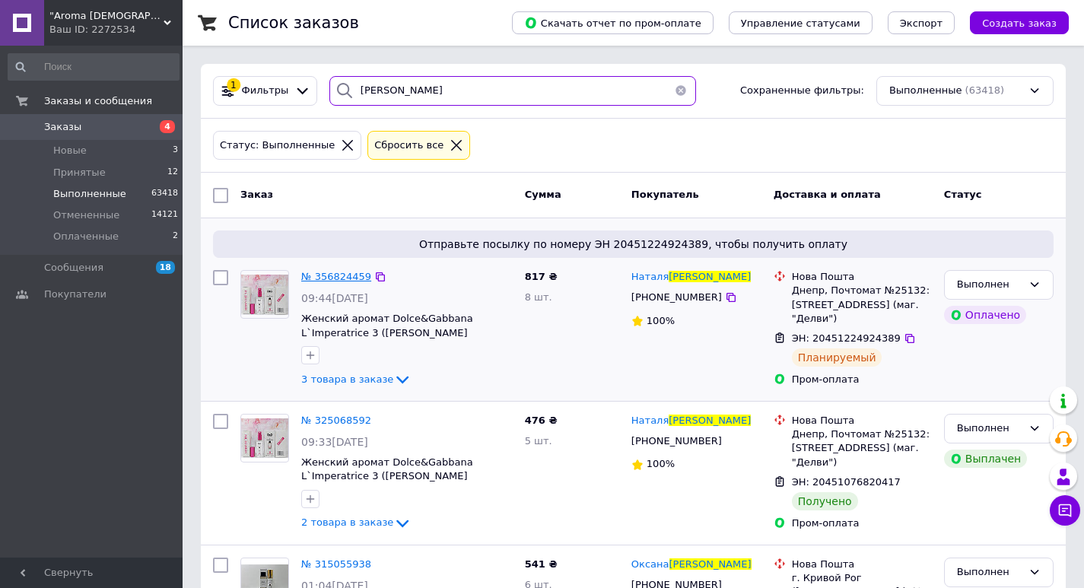
type input "завгородня"
click at [338, 278] on span "№ 356824459" at bounding box center [336, 276] width 70 height 11
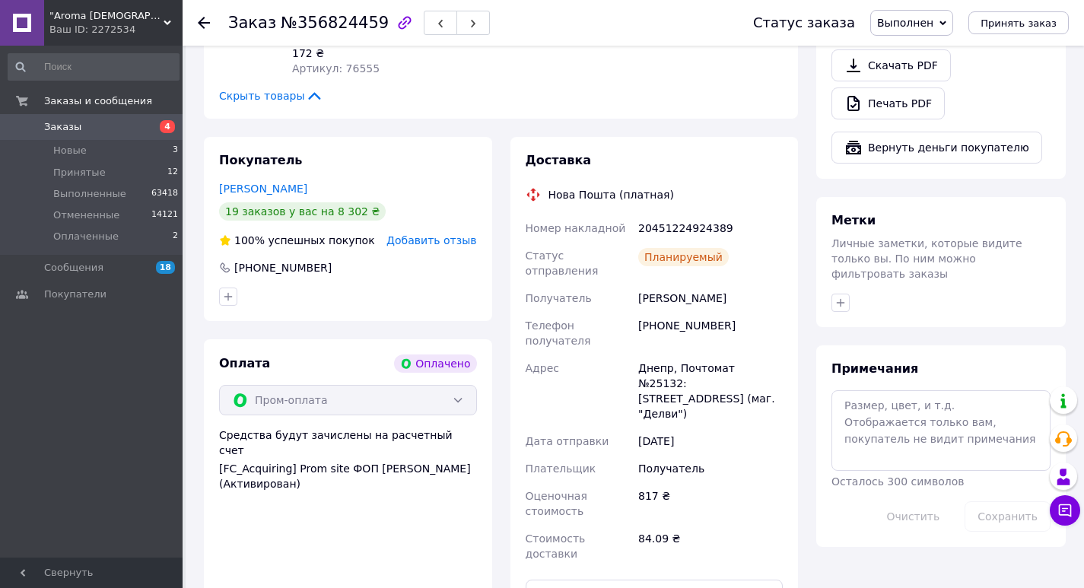
scroll to position [574, 0]
drag, startPoint x: 629, startPoint y: 179, endPoint x: 750, endPoint y: 184, distance: 121.0
click at [750, 214] on div "Номер накладной 20451224924389 Статус отправления Планируемый Получатель Завгор…" at bounding box center [654, 390] width 264 height 353
copy div "Номер накладной 20451224924389"
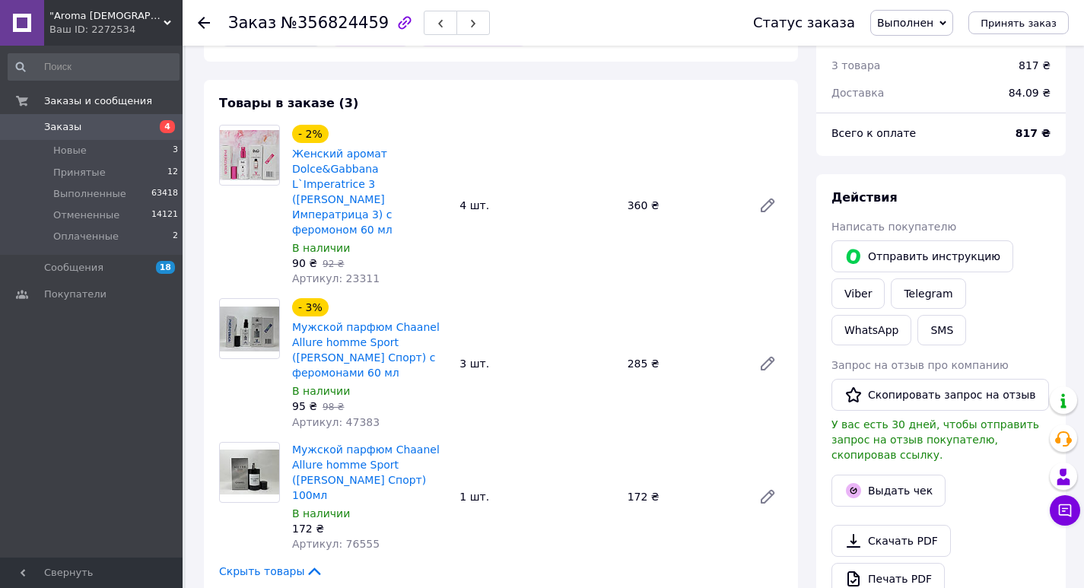
scroll to position [0, 0]
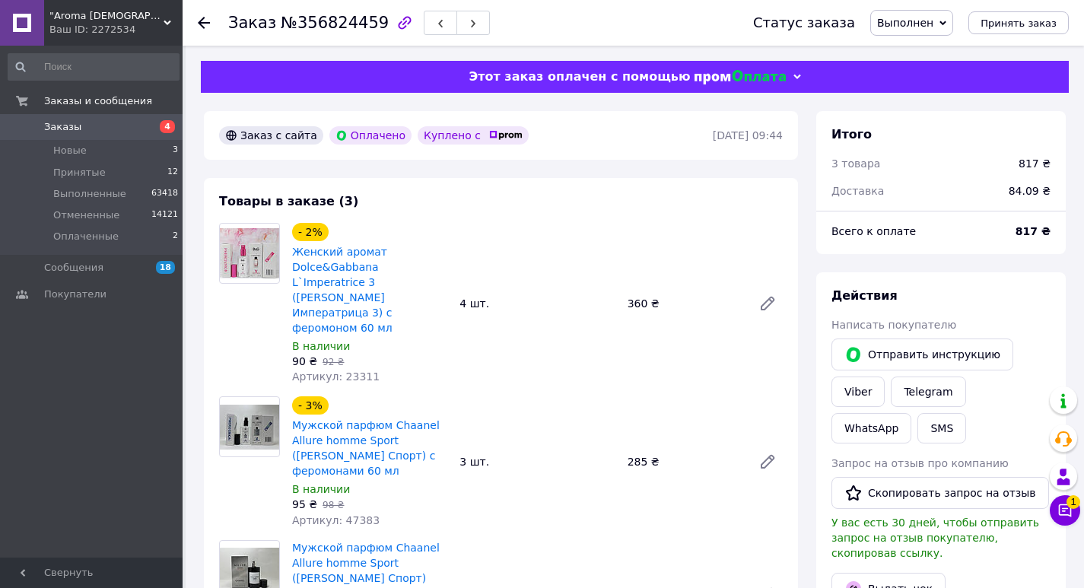
click at [110, 127] on span "Заказы" at bounding box center [92, 127] width 97 height 14
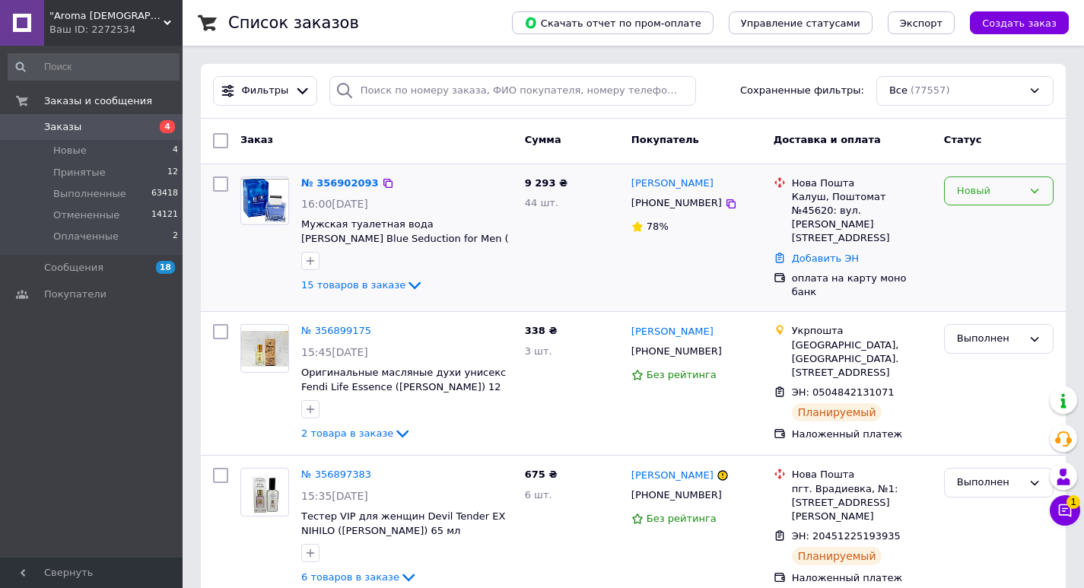
click at [989, 189] on div "Новый" at bounding box center [989, 191] width 65 height 16
click at [973, 214] on li "Принят" at bounding box center [999, 222] width 108 height 28
click at [124, 243] on li "Оплаченные 2" at bounding box center [93, 240] width 187 height 29
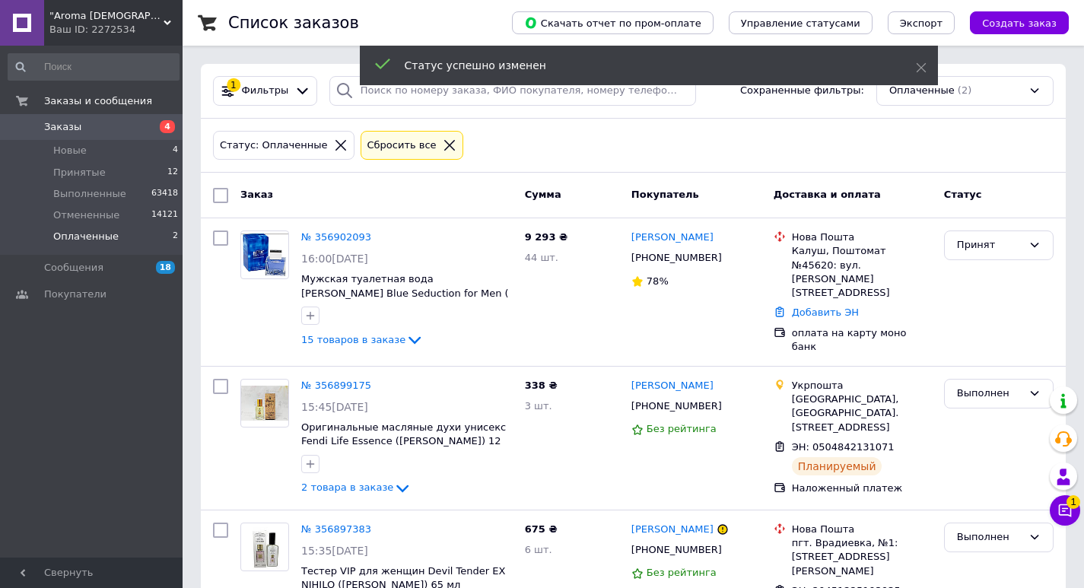
click at [110, 127] on span "Заказы" at bounding box center [92, 127] width 97 height 14
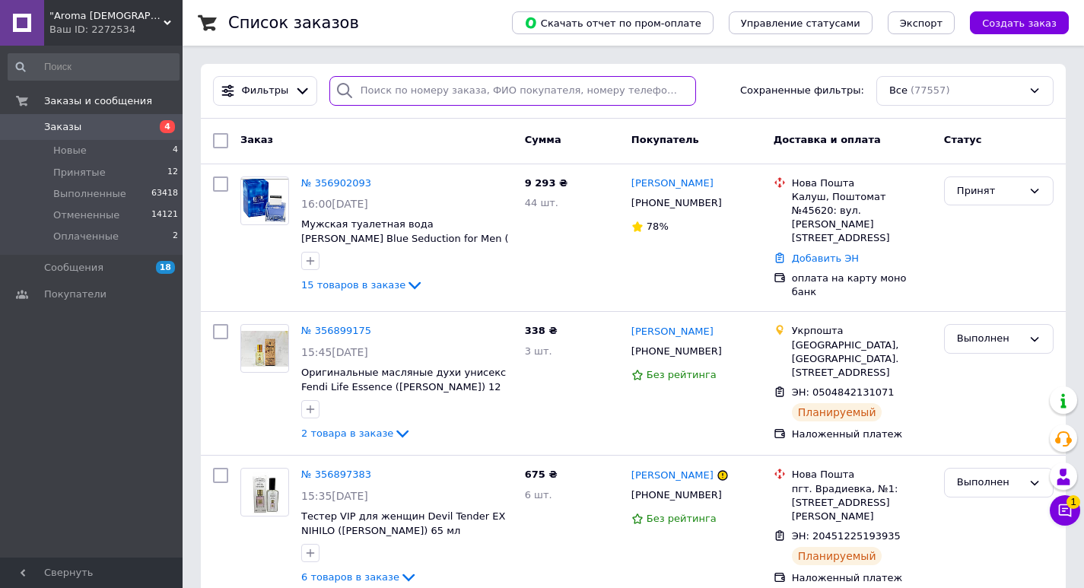
click at [443, 86] on input "search" at bounding box center [512, 91] width 367 height 30
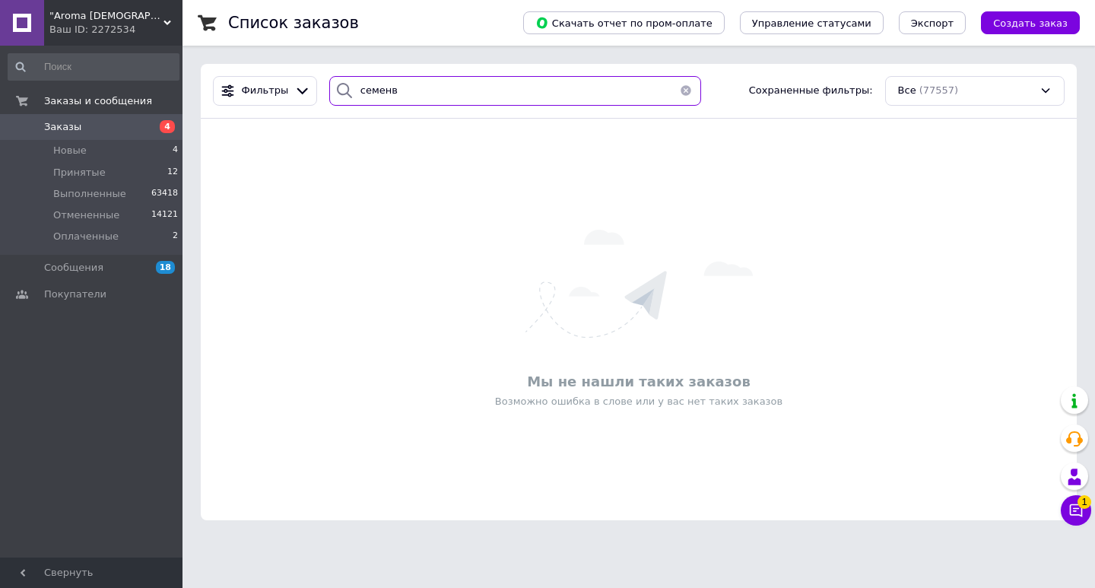
click at [384, 98] on input "семенв" at bounding box center [515, 91] width 372 height 30
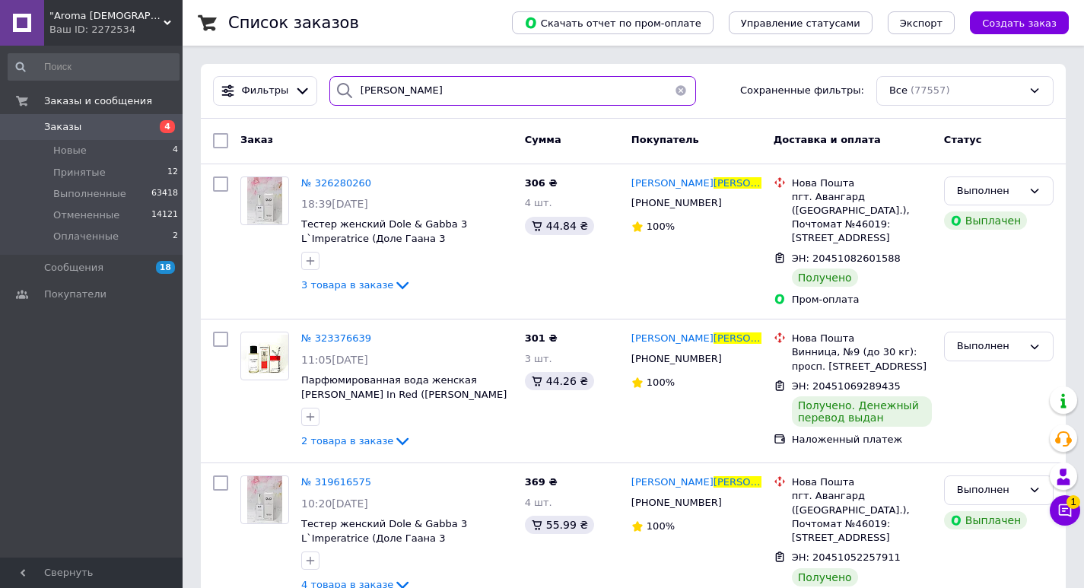
click at [362, 94] on input "семенов" at bounding box center [512, 91] width 367 height 30
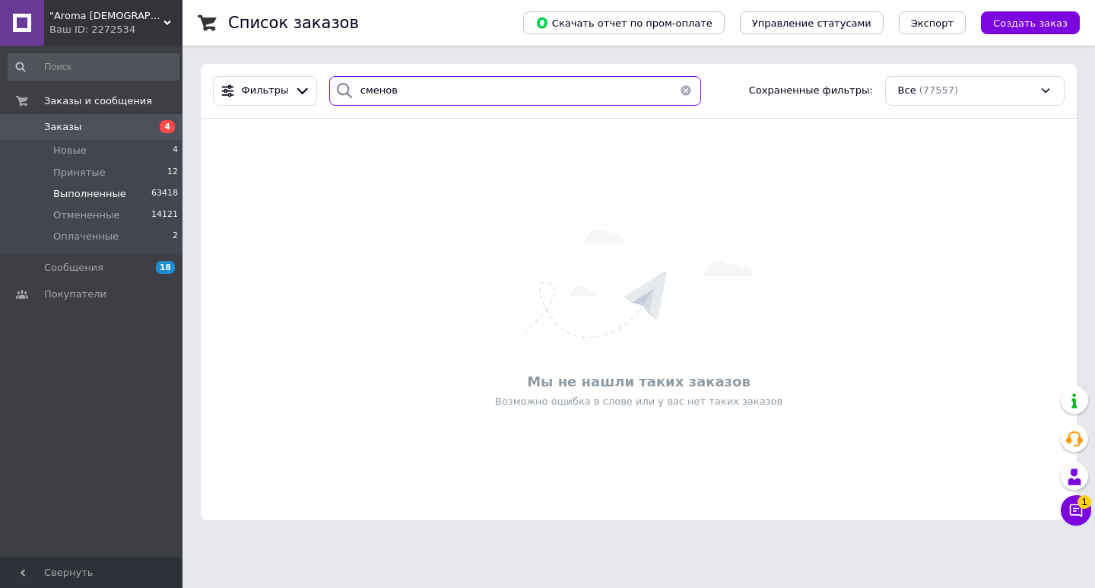
type input "сменов"
click at [106, 197] on span "Выполненные" at bounding box center [89, 194] width 73 height 14
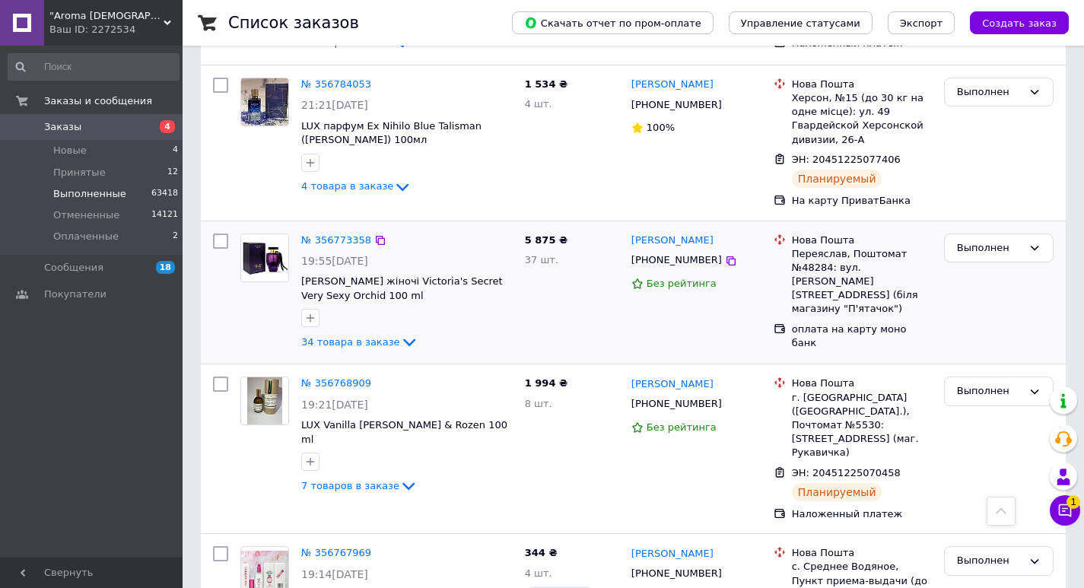
scroll to position [2735, 0]
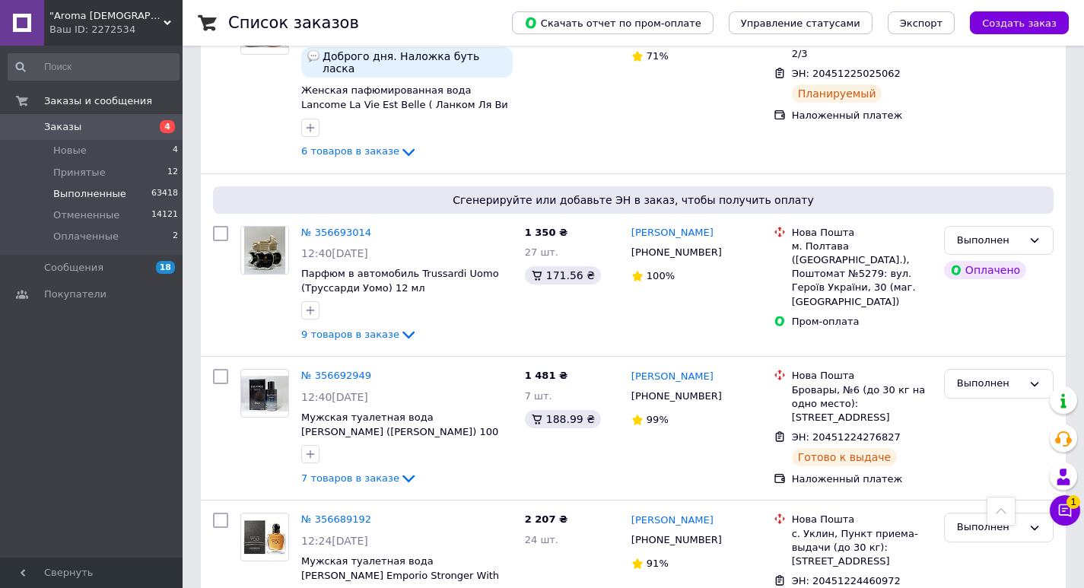
scroll to position [1673, 0]
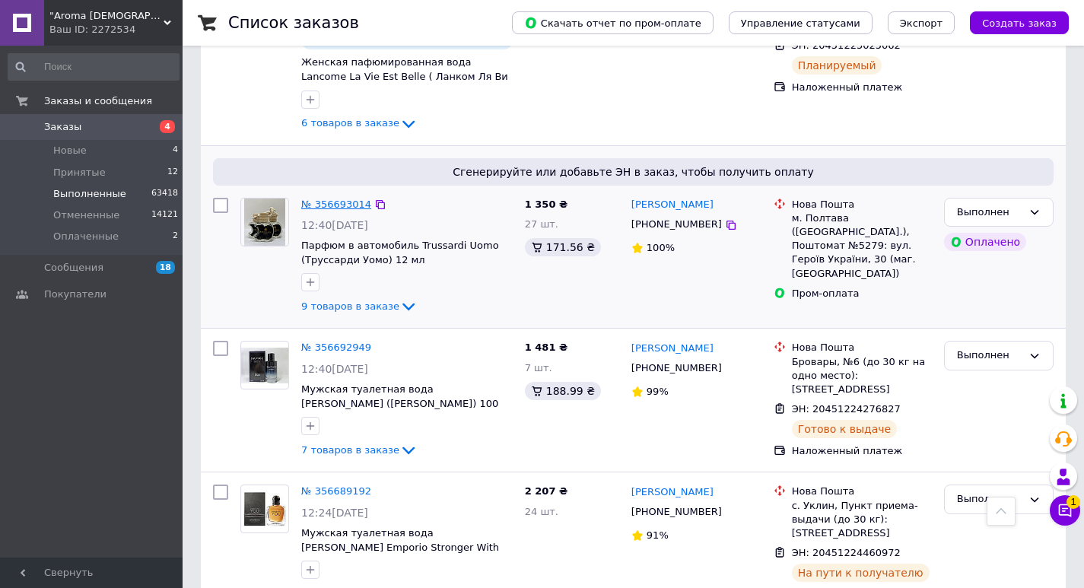
click at [319, 198] on link "№ 356693014" at bounding box center [336, 203] width 70 height 11
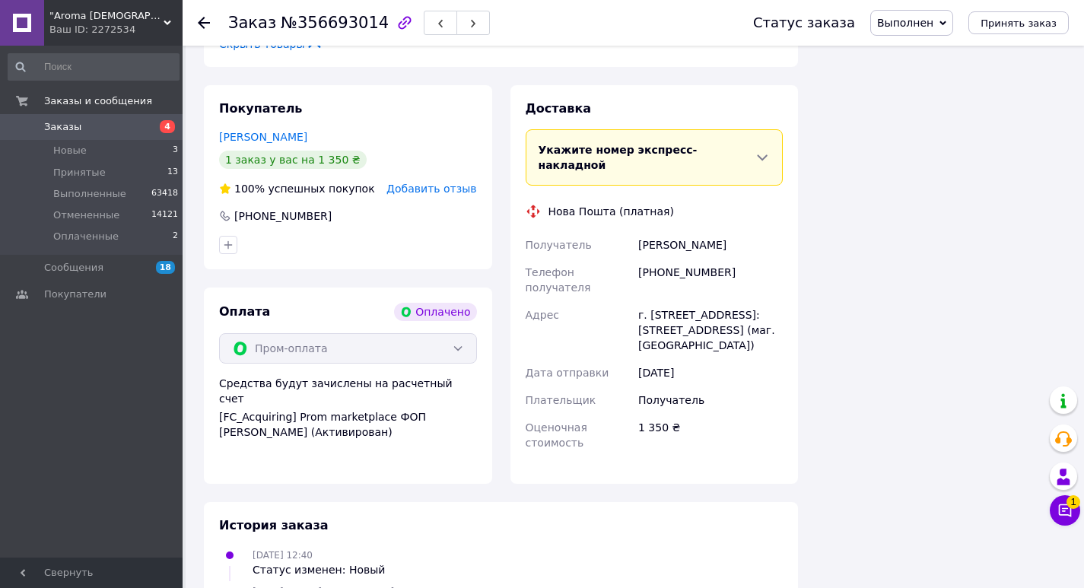
scroll to position [1476, 0]
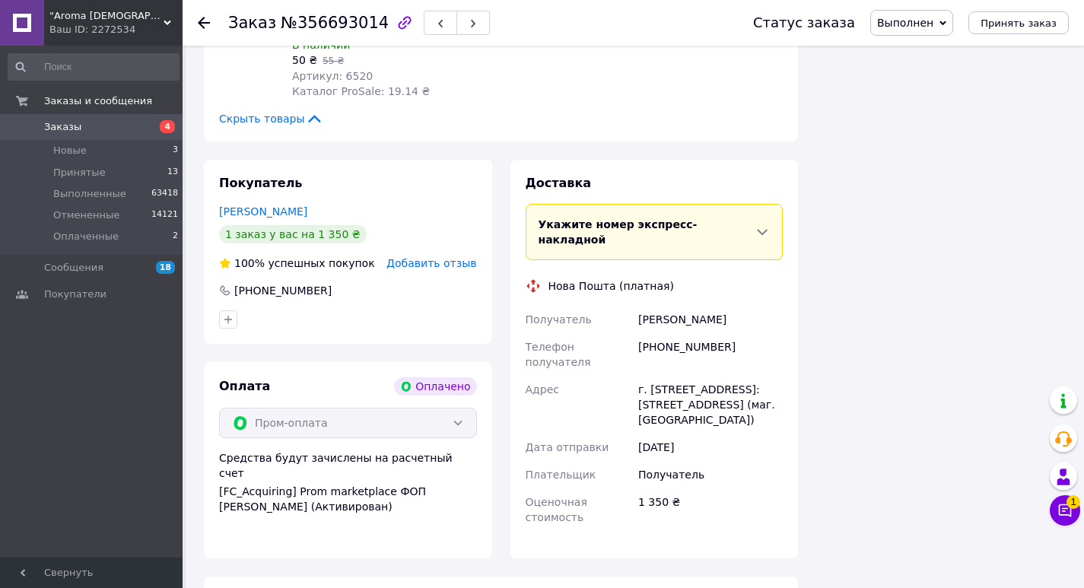
click at [927, 28] on span "Выполнен" at bounding box center [905, 23] width 56 height 12
click at [934, 98] on li "Оплаченный" at bounding box center [911, 98] width 81 height 23
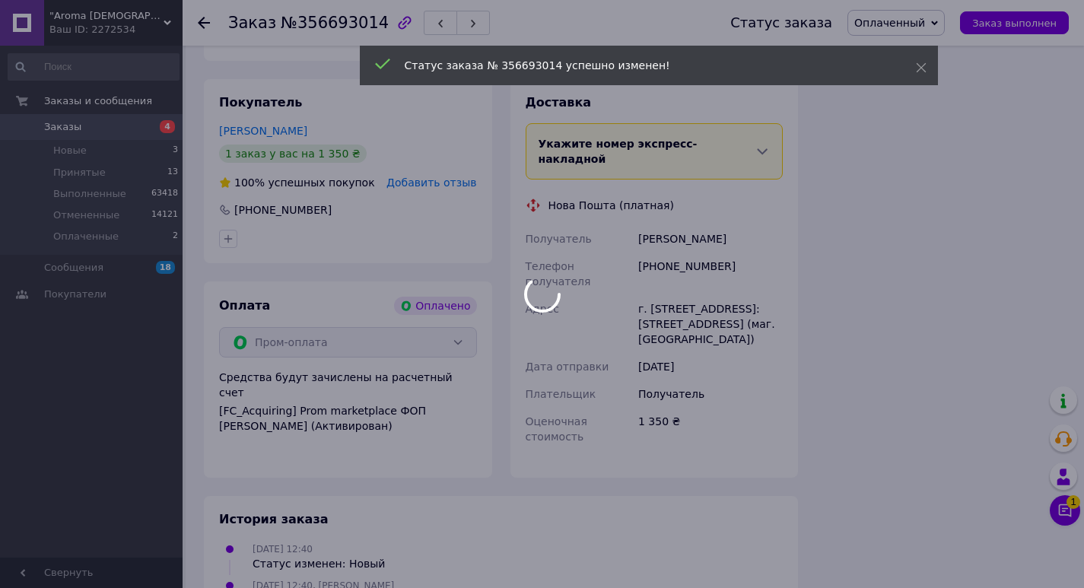
scroll to position [1628, 0]
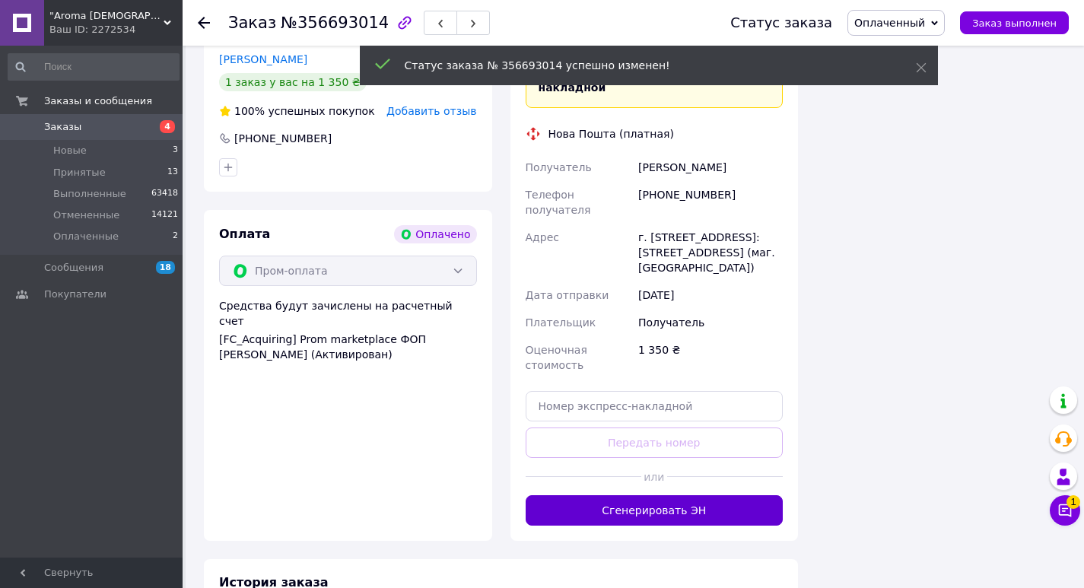
click at [663, 495] on button "Сгенерировать ЭН" at bounding box center [654, 510] width 258 height 30
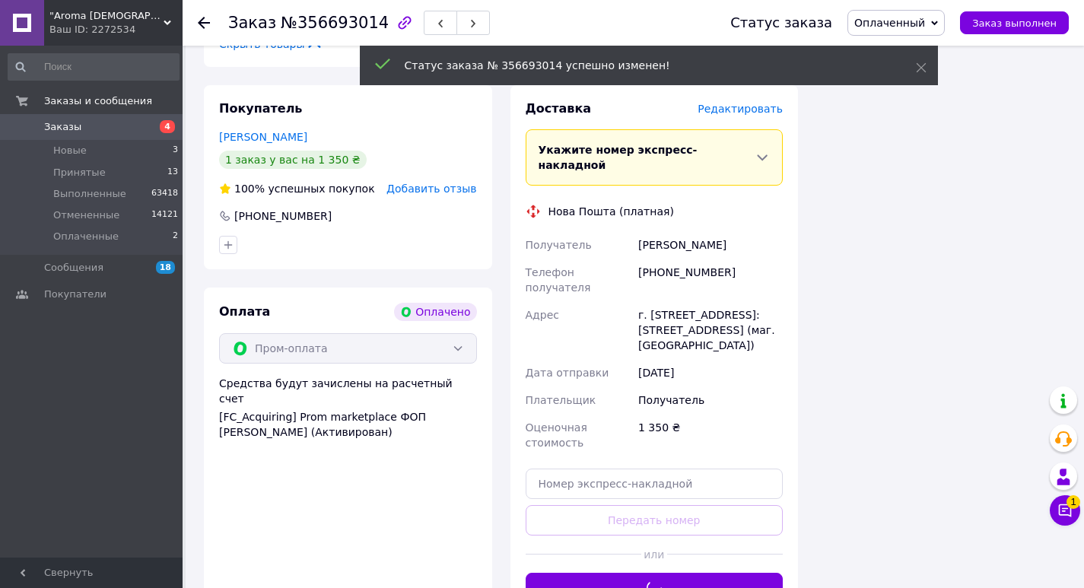
scroll to position [1476, 0]
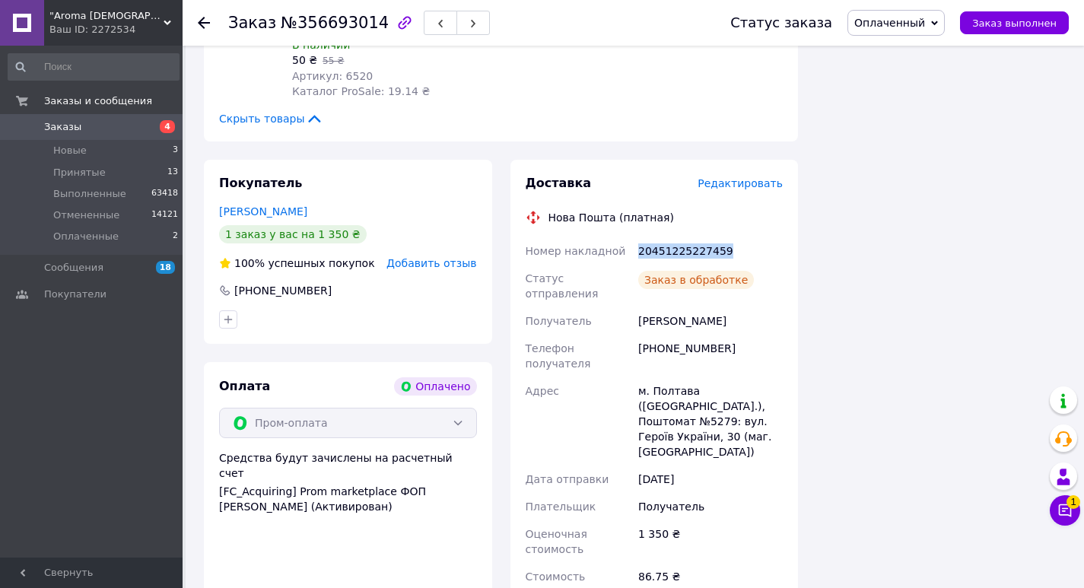
drag, startPoint x: 633, startPoint y: 189, endPoint x: 757, endPoint y: 200, distance: 124.4
click at [757, 237] on div "Номер накладной 20451225227459 Статус отправления Заказ в обработке Получатель …" at bounding box center [654, 421] width 264 height 368
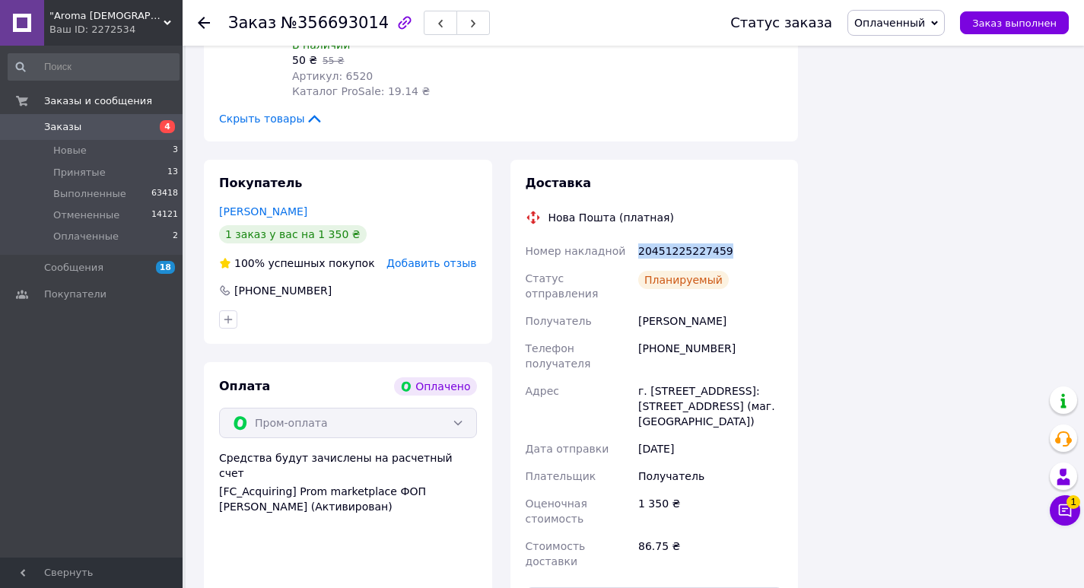
copy div "Номер накладной 20451225227459"
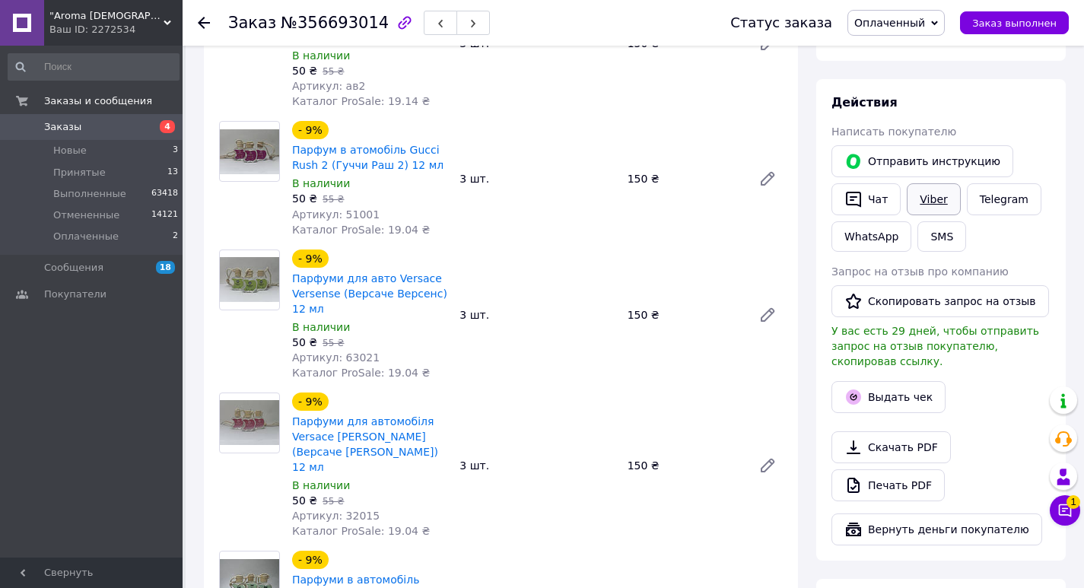
scroll to position [183, 0]
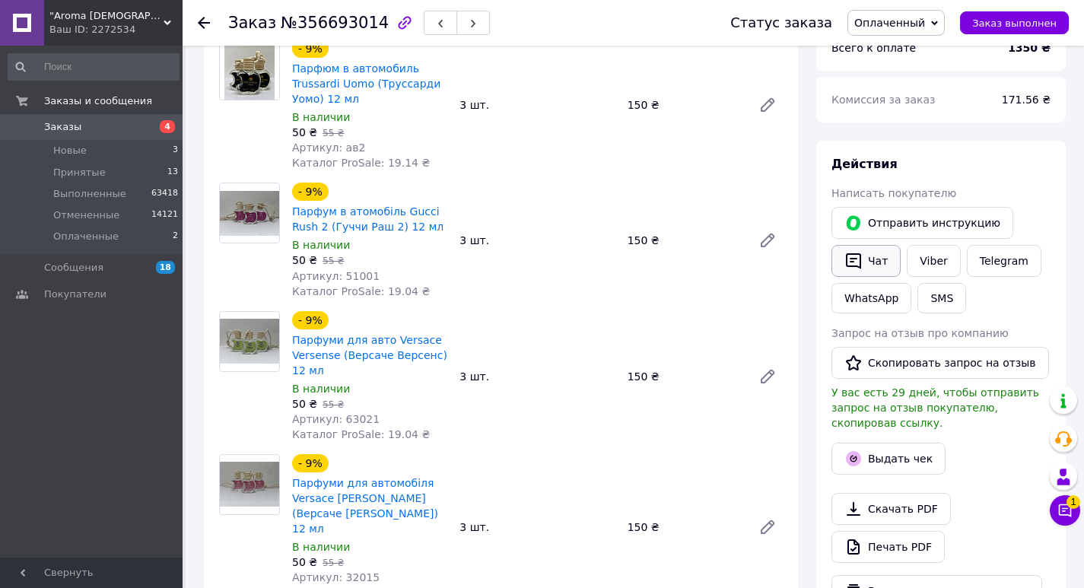
click at [884, 265] on button "Чат" at bounding box center [865, 261] width 69 height 32
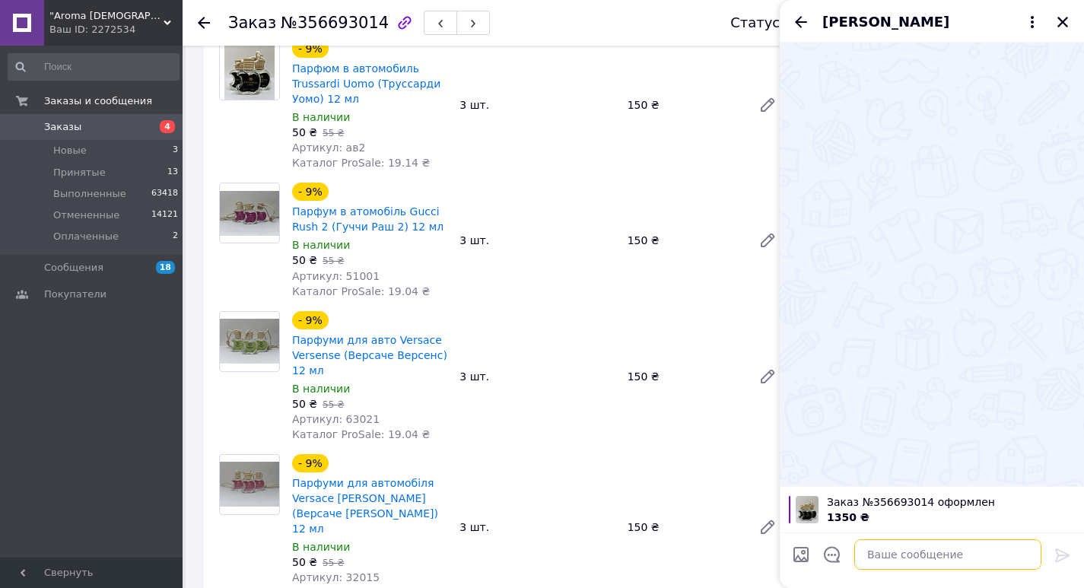
click at [954, 545] on textarea at bounding box center [947, 554] width 187 height 30
paste textarea "20451225227459"
type textarea "20451225227459"
click at [1056, 564] on button at bounding box center [1062, 556] width 18 height 21
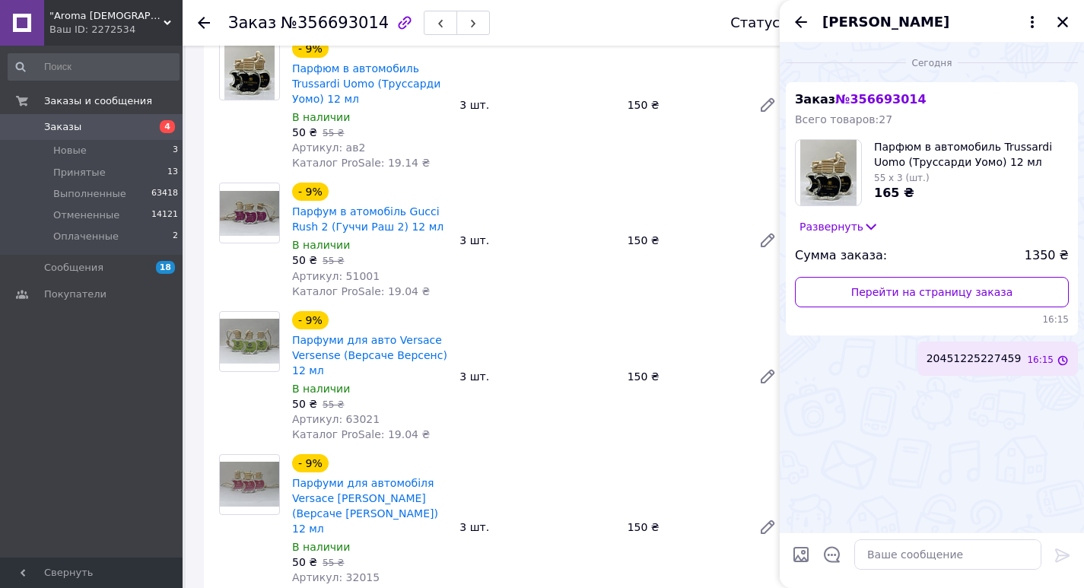
scroll to position [0, 0]
click at [1064, 21] on icon "Закрыть" at bounding box center [1062, 22] width 11 height 11
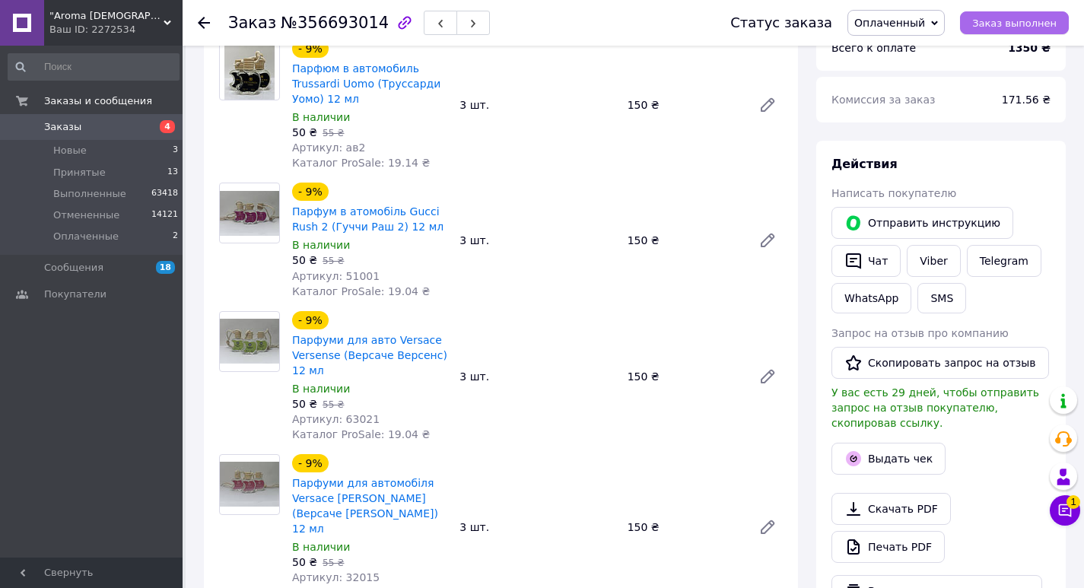
click at [1014, 17] on span "Заказ выполнен" at bounding box center [1014, 22] width 84 height 11
click at [131, 132] on span "Заказы" at bounding box center [92, 127] width 97 height 14
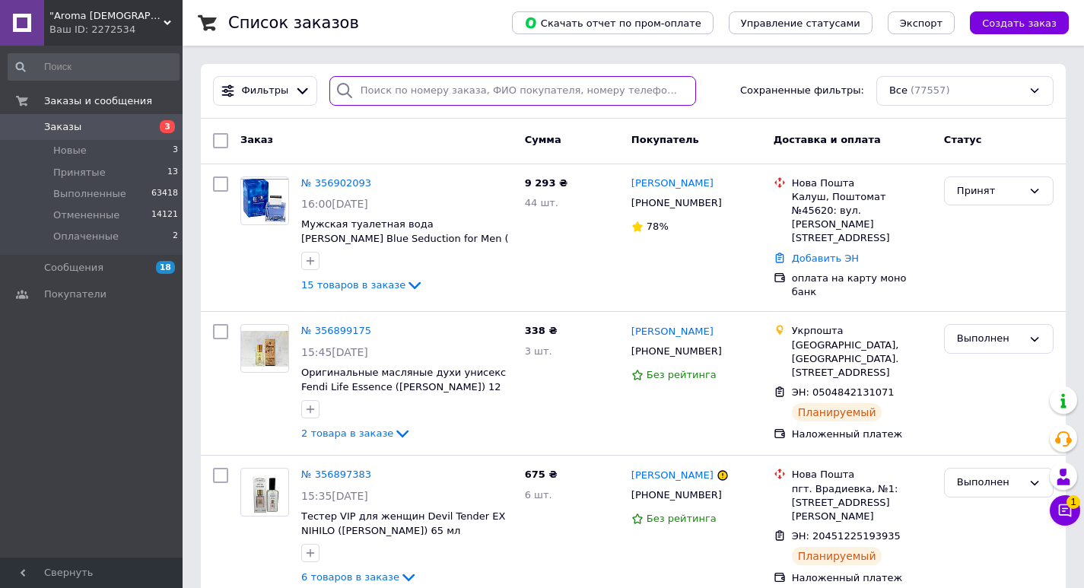
click at [376, 87] on input "search" at bounding box center [512, 91] width 367 height 30
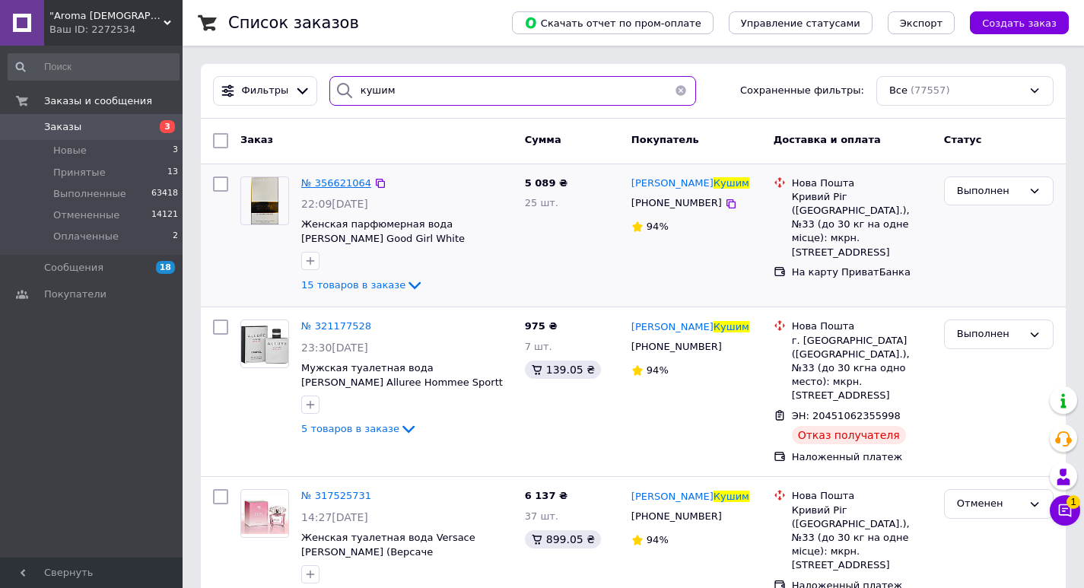
type input "кушим"
click at [316, 179] on span "№ 356621064" at bounding box center [336, 182] width 70 height 11
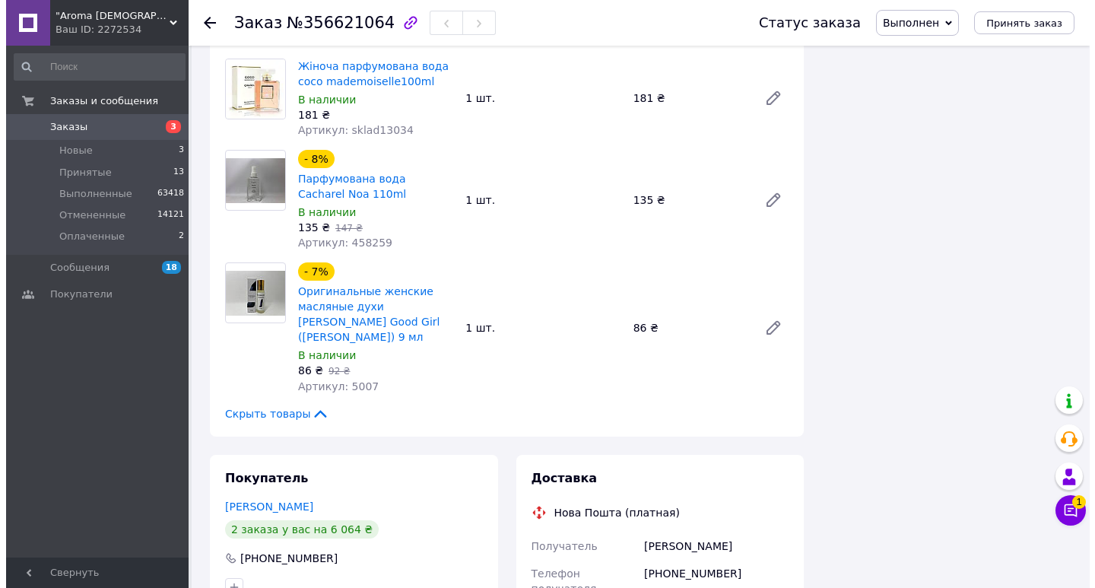
scroll to position [1738, 0]
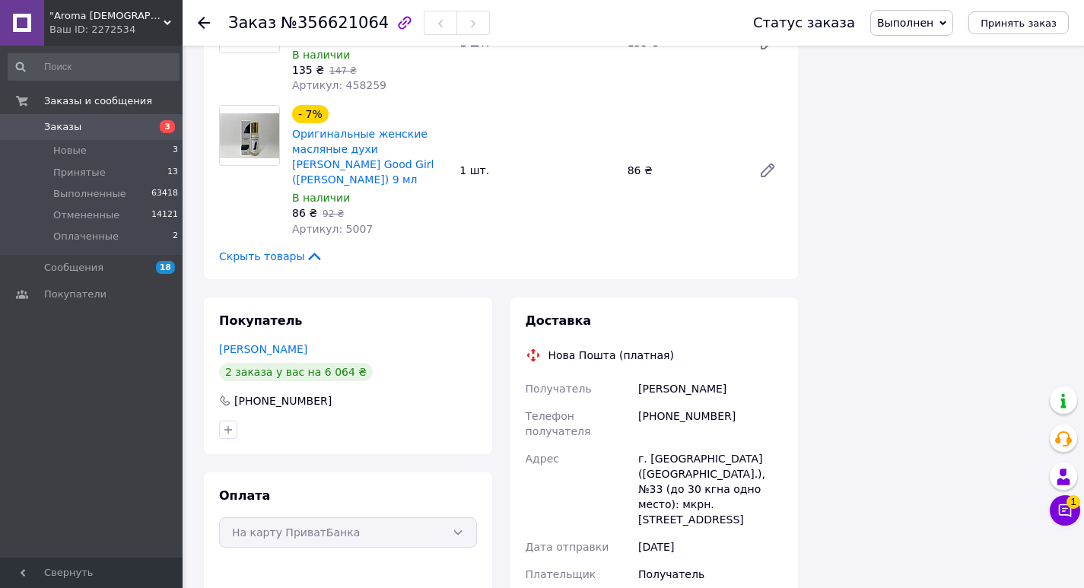
click at [926, 24] on span "Выполнен" at bounding box center [905, 23] width 56 height 12
click at [917, 90] on li "Оплаченный" at bounding box center [911, 98] width 81 height 23
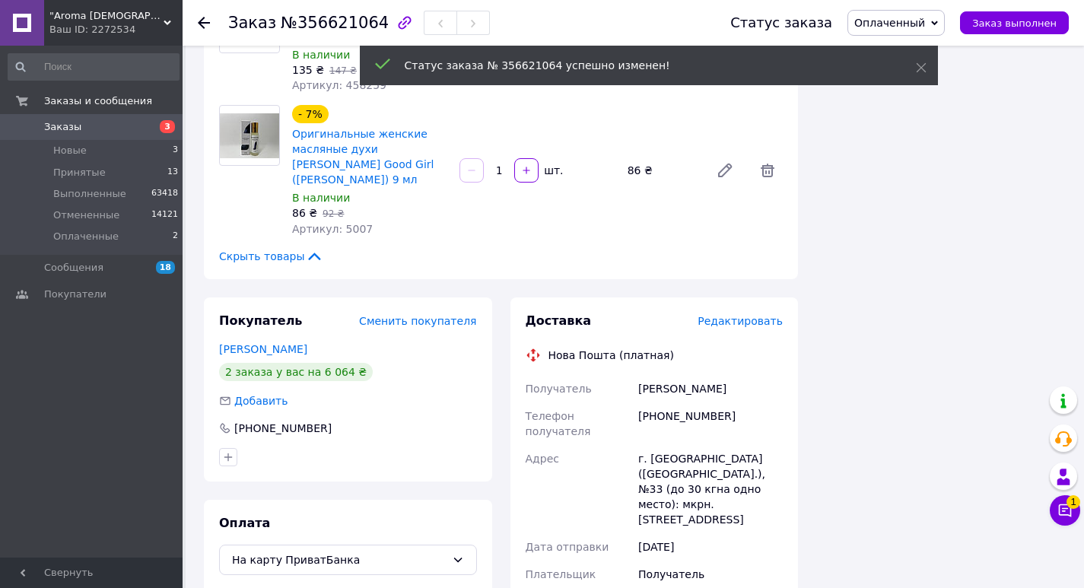
click at [750, 315] on span "Редактировать" at bounding box center [739, 321] width 85 height 12
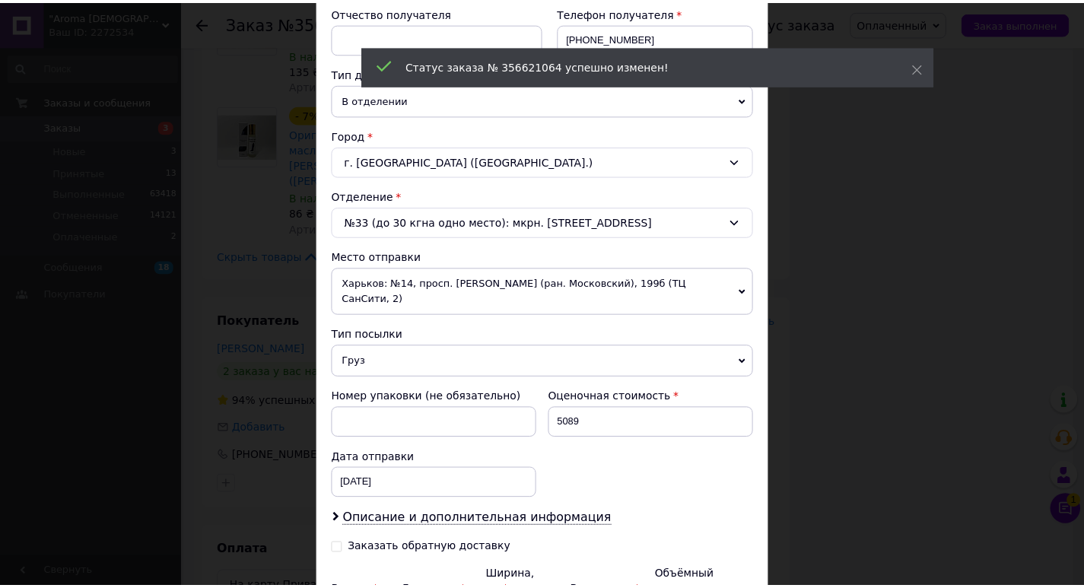
scroll to position [449, 0]
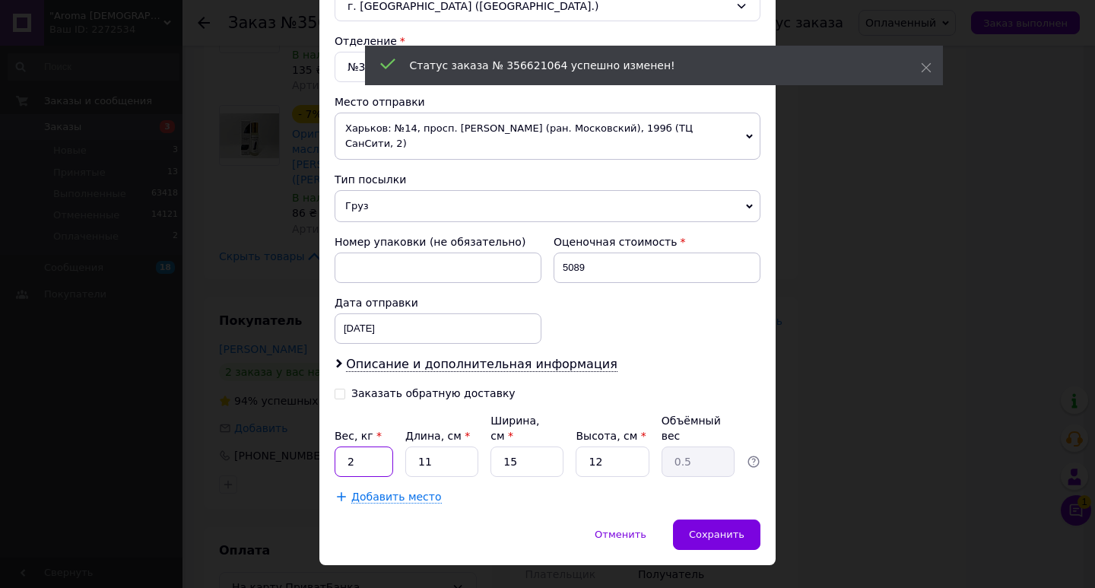
click at [357, 446] on input "2" at bounding box center [364, 461] width 59 height 30
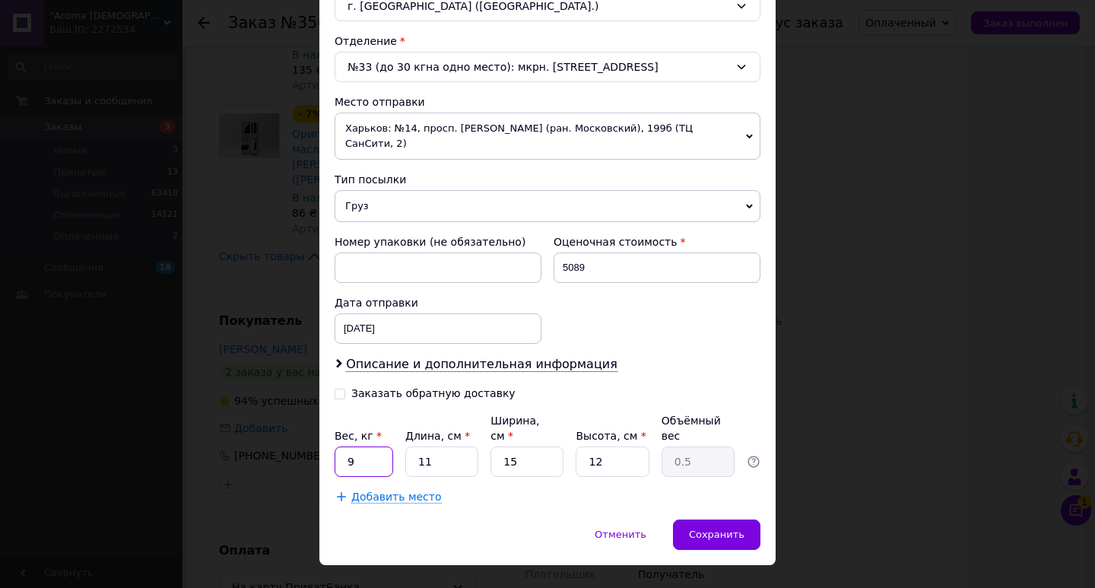
type input "9"
click at [460, 446] on input "11" at bounding box center [441, 461] width 73 height 30
type input "2"
type input "0.1"
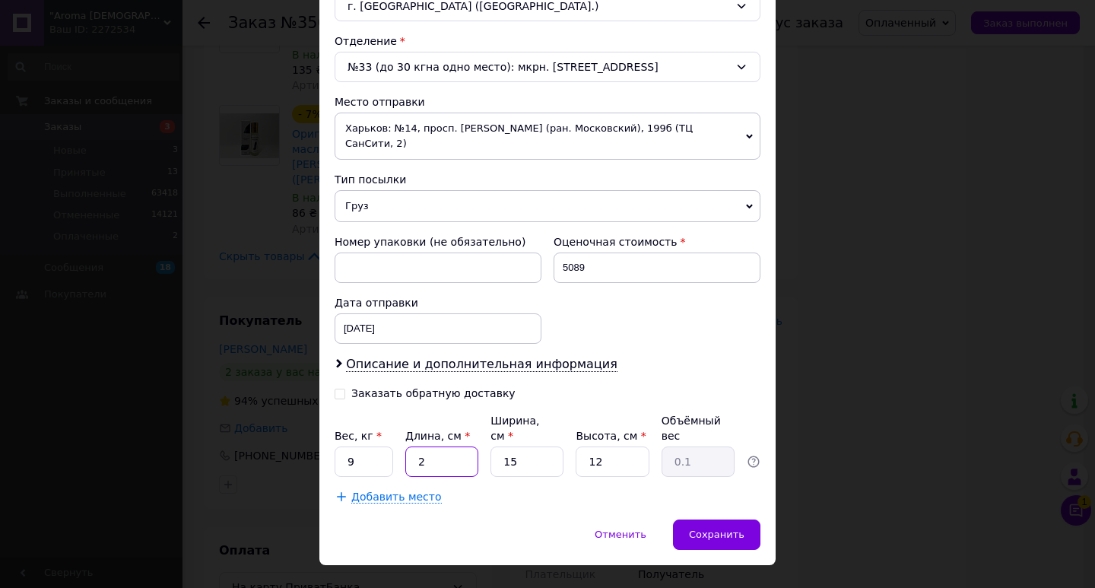
type input "26"
type input "1.17"
type input "26"
click at [529, 446] on input "15" at bounding box center [527, 461] width 73 height 30
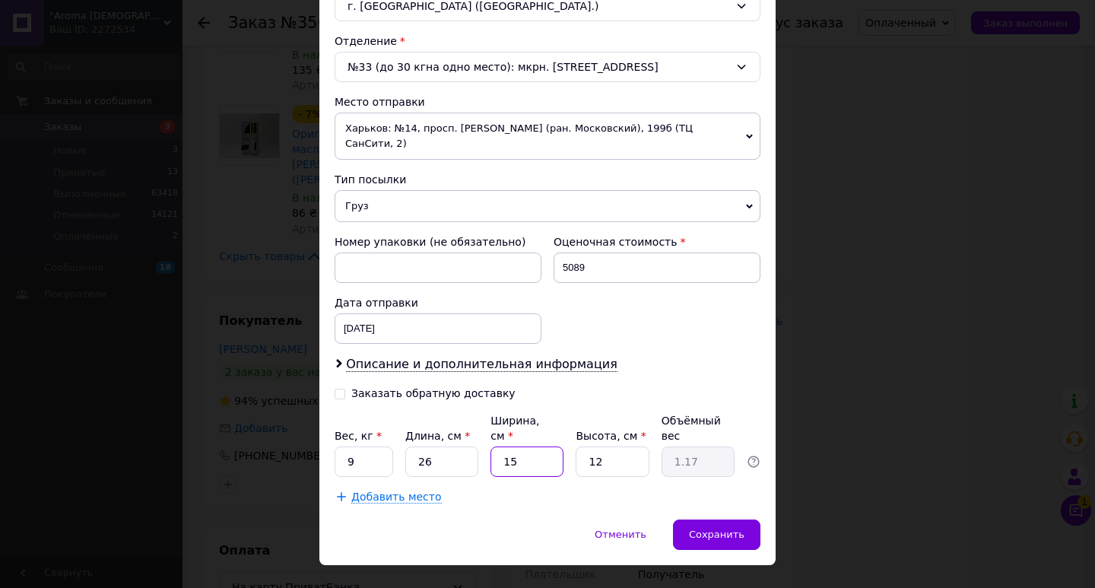
type input "2"
type input "0.16"
type input "20"
type input "1.56"
type input "20"
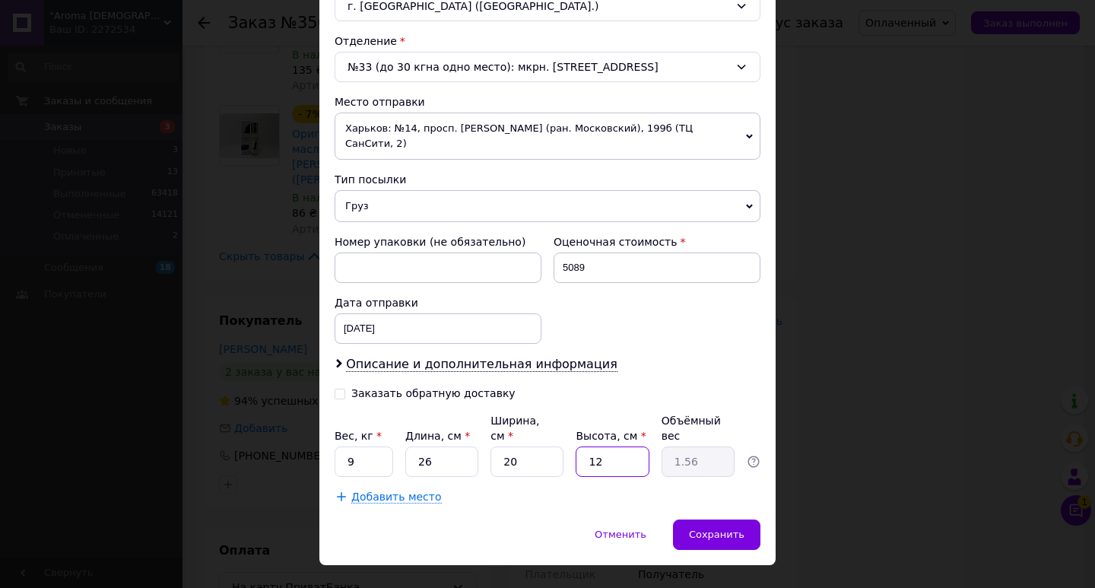
click at [611, 446] on input "12" at bounding box center [612, 461] width 73 height 30
type input "2"
type input "0.26"
type input "28"
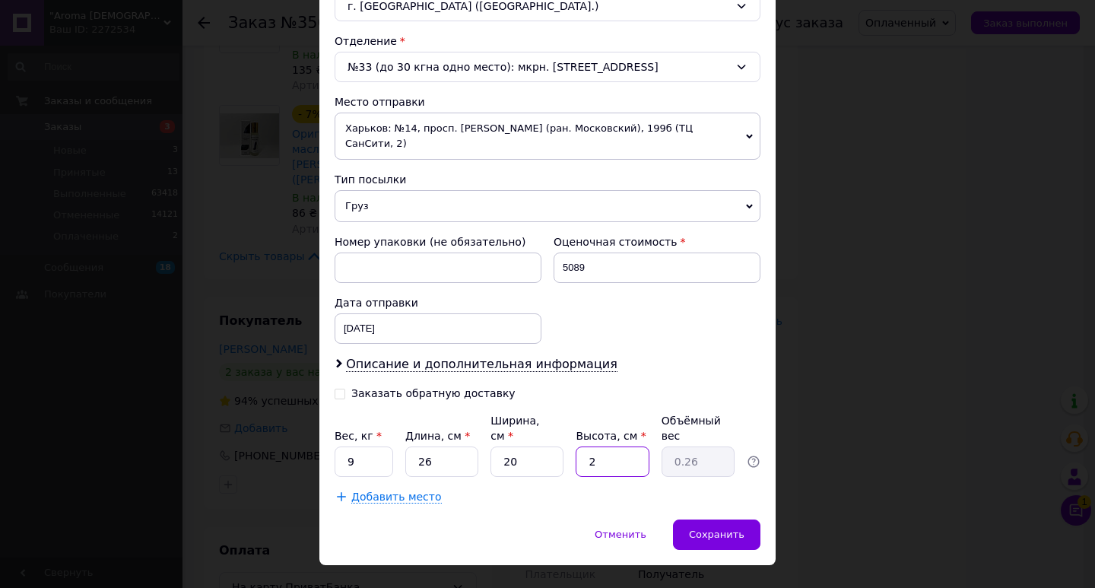
type input "3.64"
type input "28"
click at [722, 529] on span "Сохранить" at bounding box center [717, 534] width 56 height 11
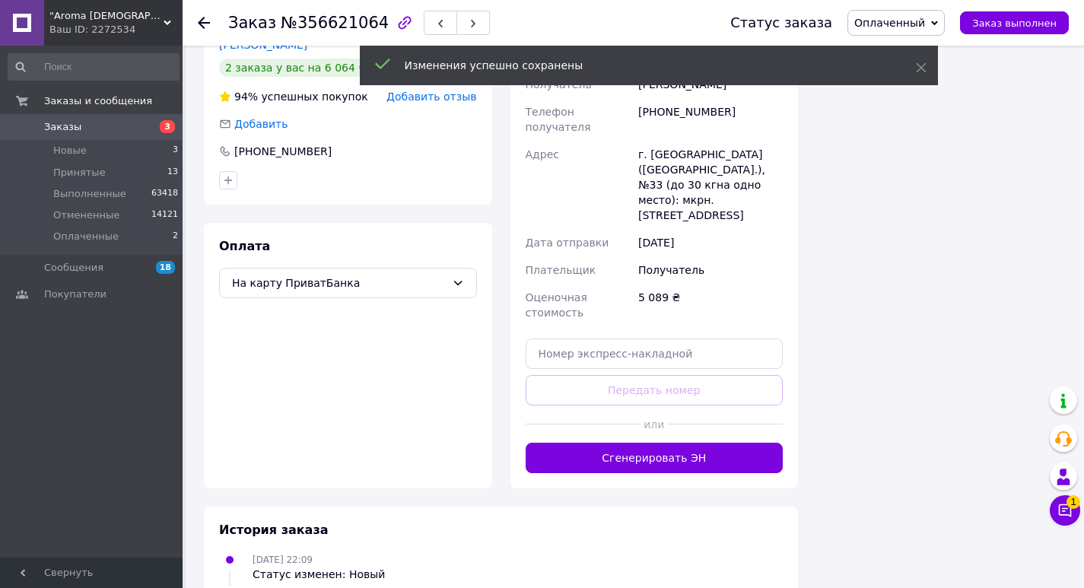
click at [639, 443] on button "Сгенерировать ЭН" at bounding box center [654, 458] width 258 height 30
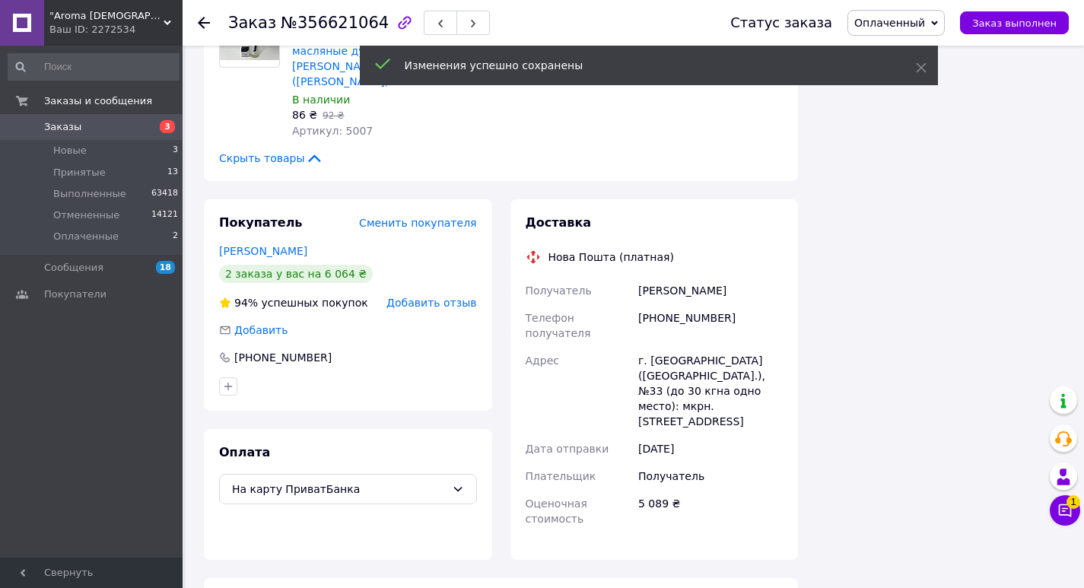
scroll to position [1738, 0]
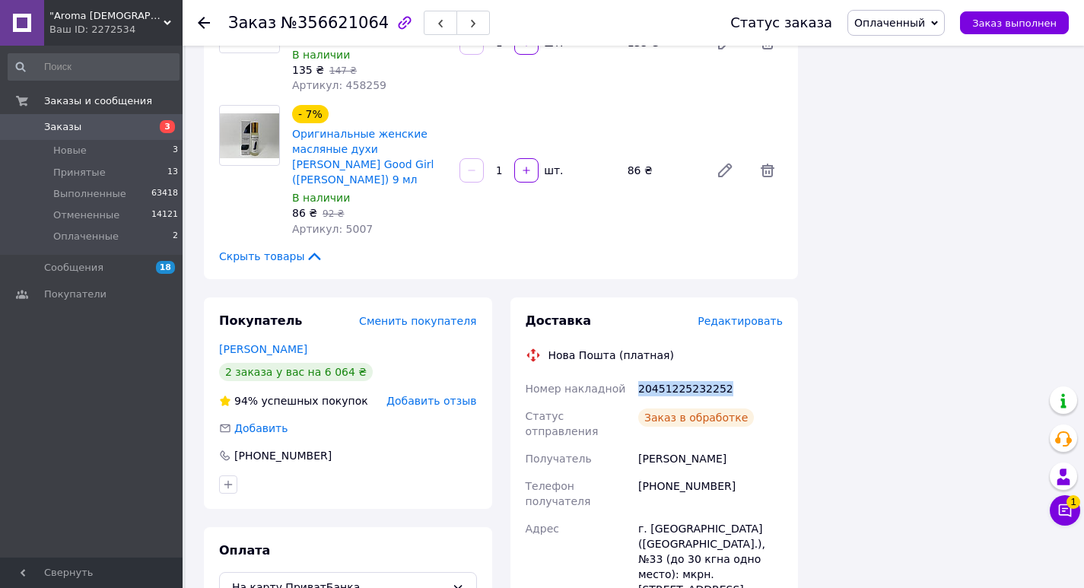
drag, startPoint x: 631, startPoint y: 283, endPoint x: 805, endPoint y: 279, distance: 173.4
click at [802, 297] on div "Доставка Редактировать Нова Пошта (платная) Номер накладной 20451225232252 Стат…" at bounding box center [654, 549] width 306 height 504
copy div "Номер накладной 20451225232252"
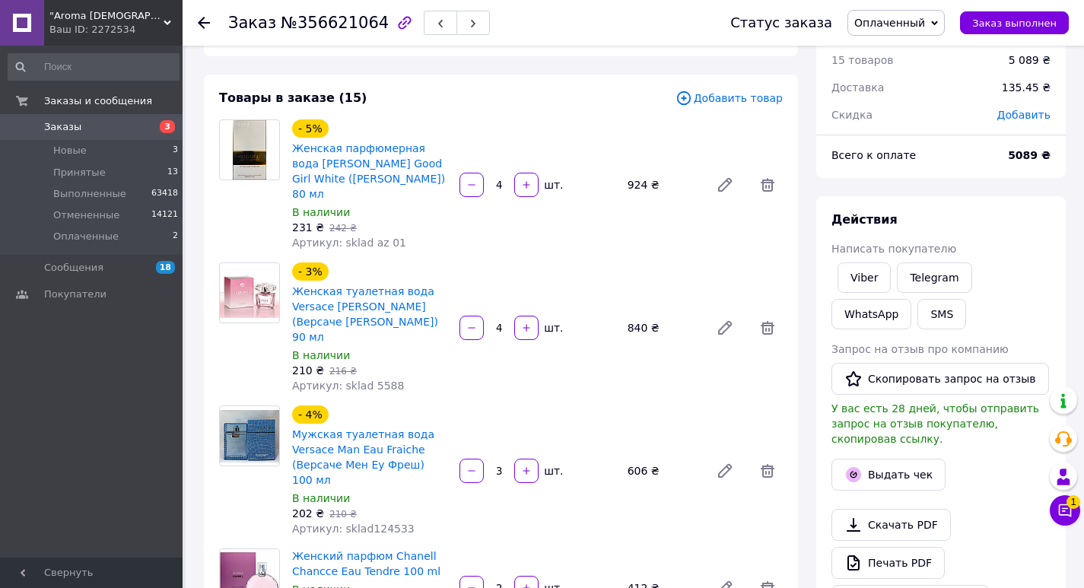
scroll to position [0, 0]
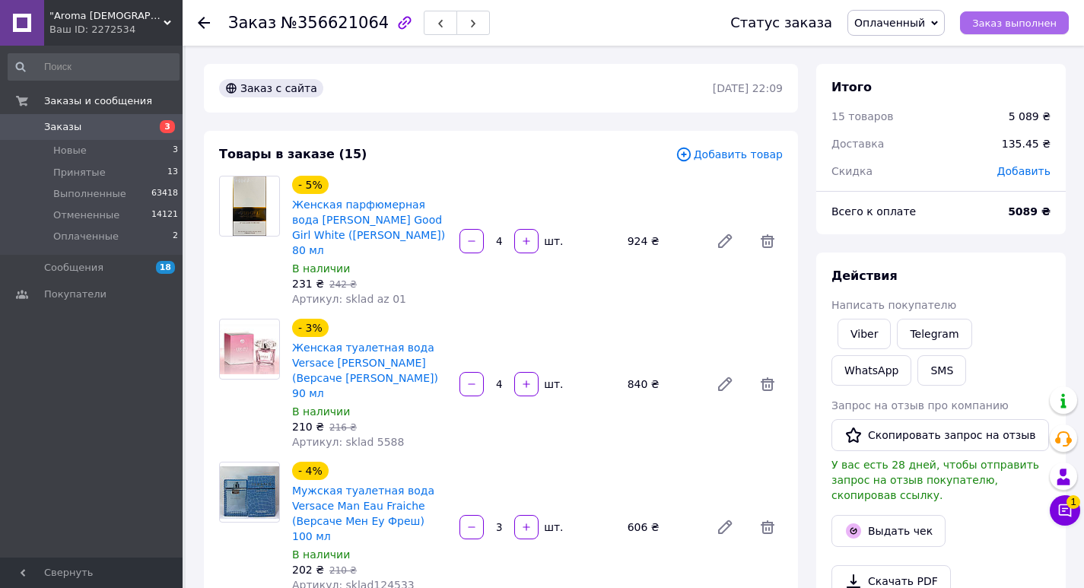
click at [1002, 17] on span "Заказ выполнен" at bounding box center [1014, 22] width 84 height 11
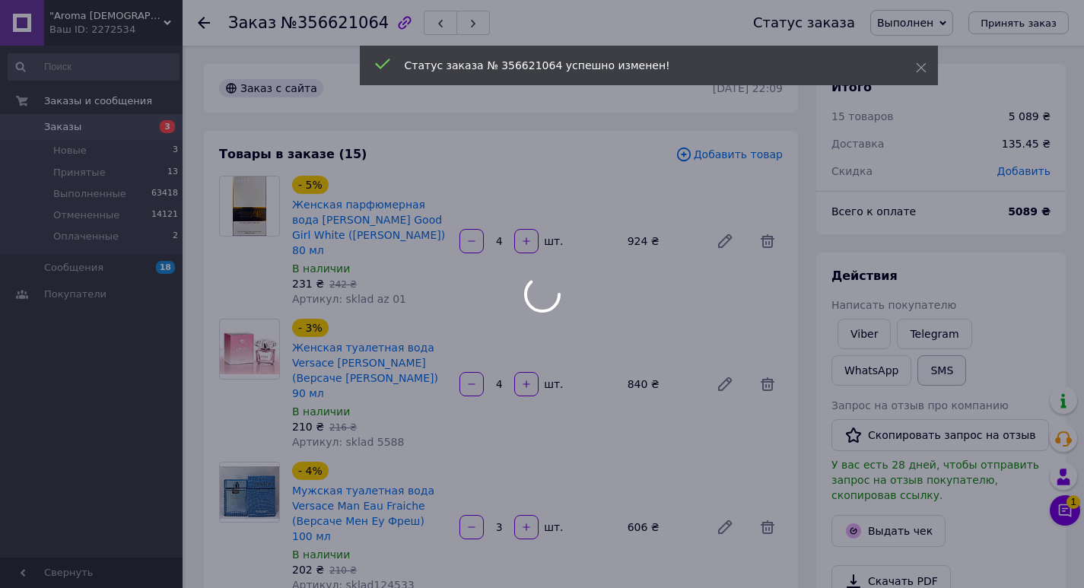
click at [917, 374] on button "SMS" at bounding box center [941, 370] width 49 height 30
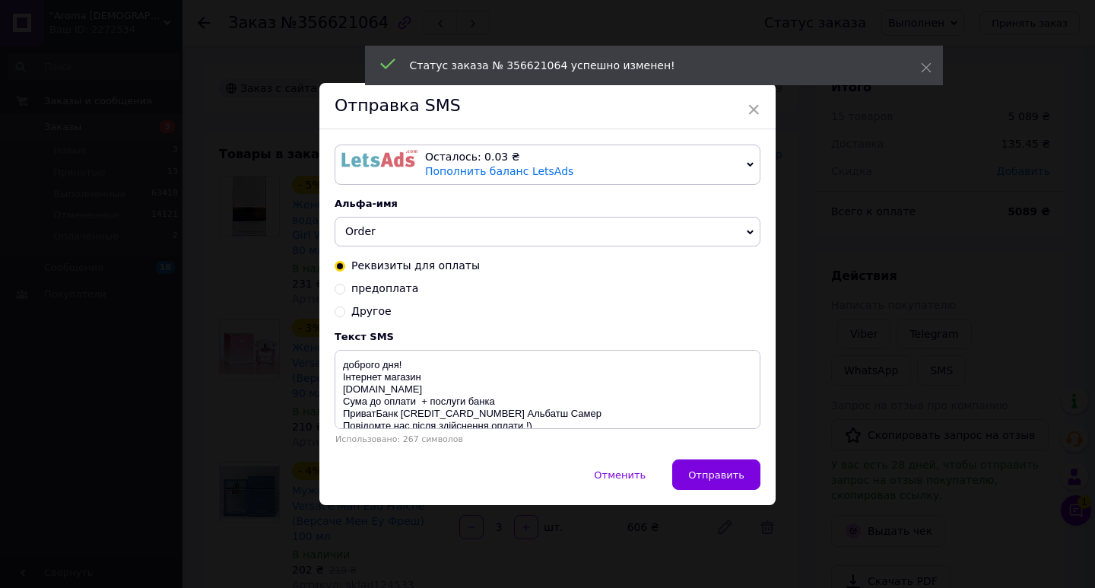
click at [674, 150] on div "Осталось: 0.03 ₴" at bounding box center [583, 157] width 316 height 15
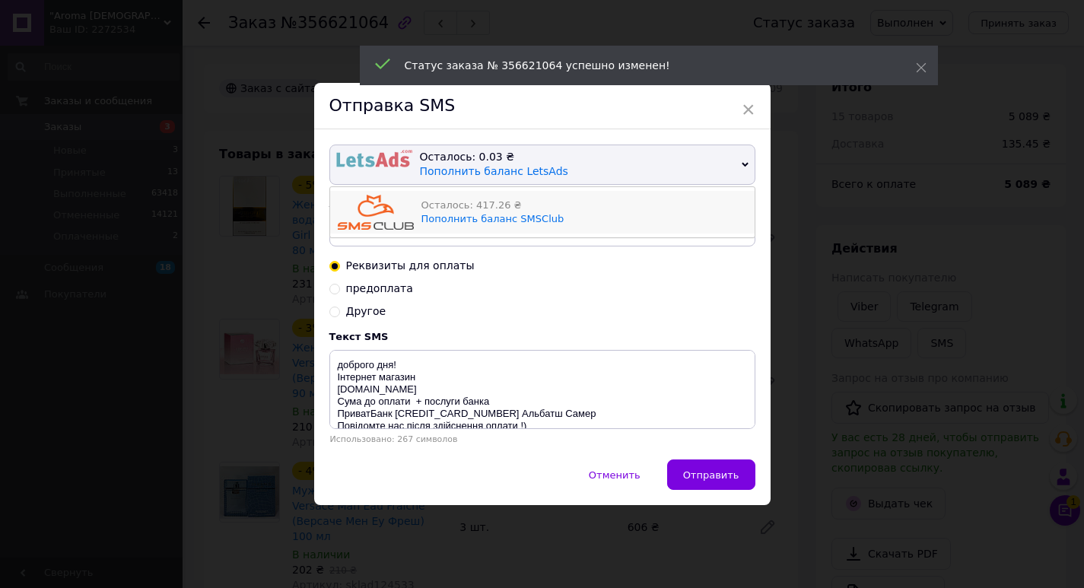
click at [655, 220] on div "Осталось: 417.26 ₴ Пополнить баланс SMSClub" at bounding box center [583, 212] width 325 height 35
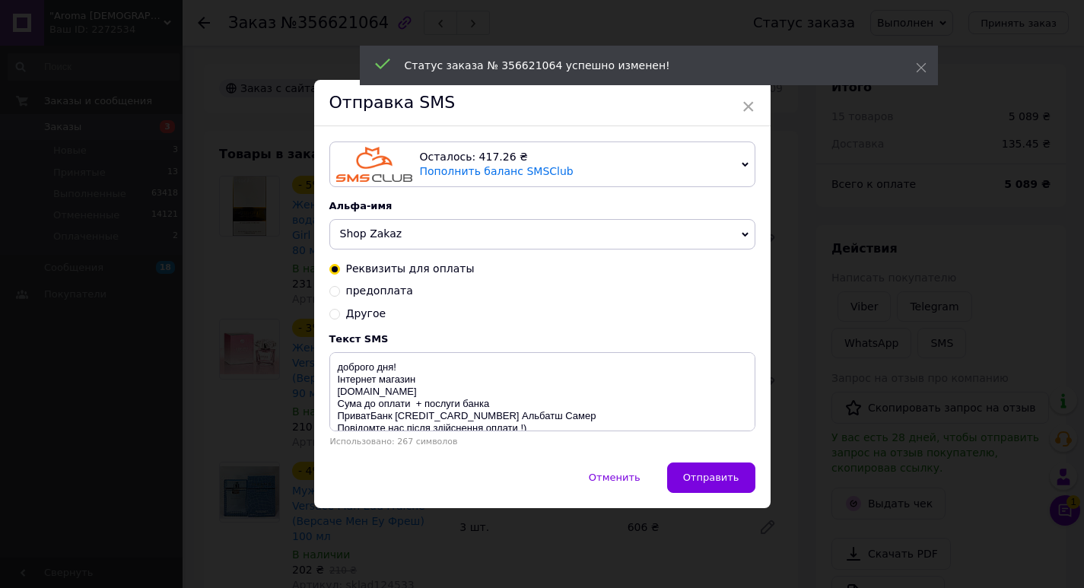
click at [356, 309] on span "Другое" at bounding box center [366, 313] width 40 height 12
click at [340, 309] on input "Другое" at bounding box center [334, 312] width 11 height 11
radio input "true"
radio input "false"
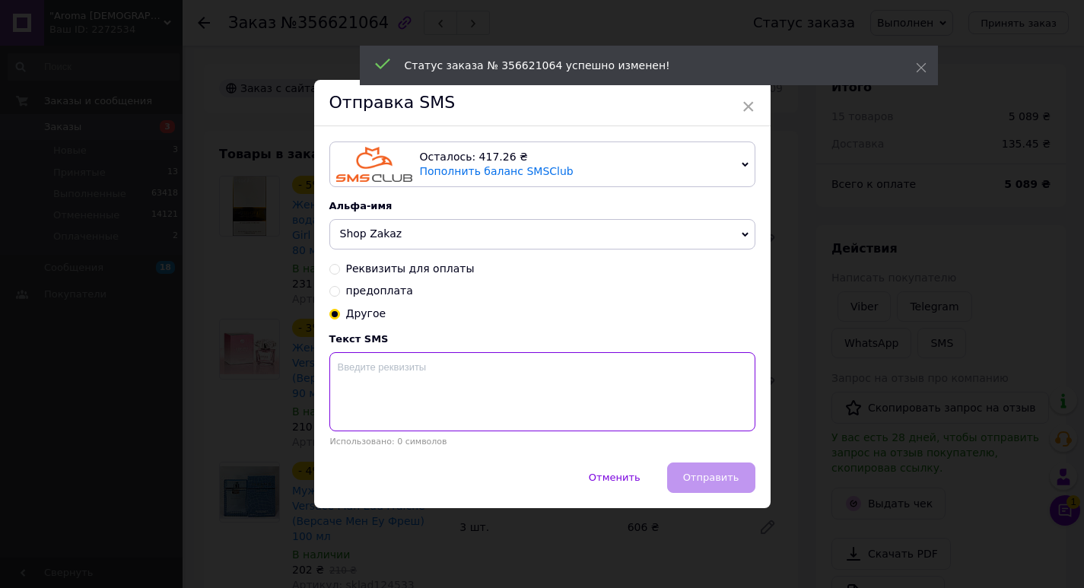
click at [449, 374] on textarea at bounding box center [542, 391] width 426 height 79
paste textarea "20451225232252"
type textarea "20451225232252"
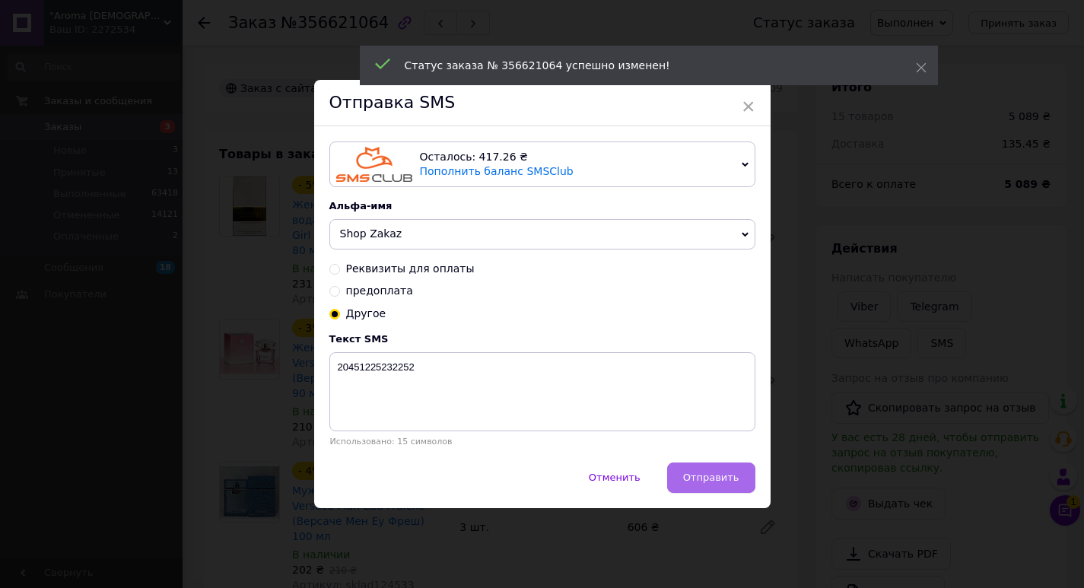
click at [708, 487] on button "Отправить" at bounding box center [711, 477] width 88 height 30
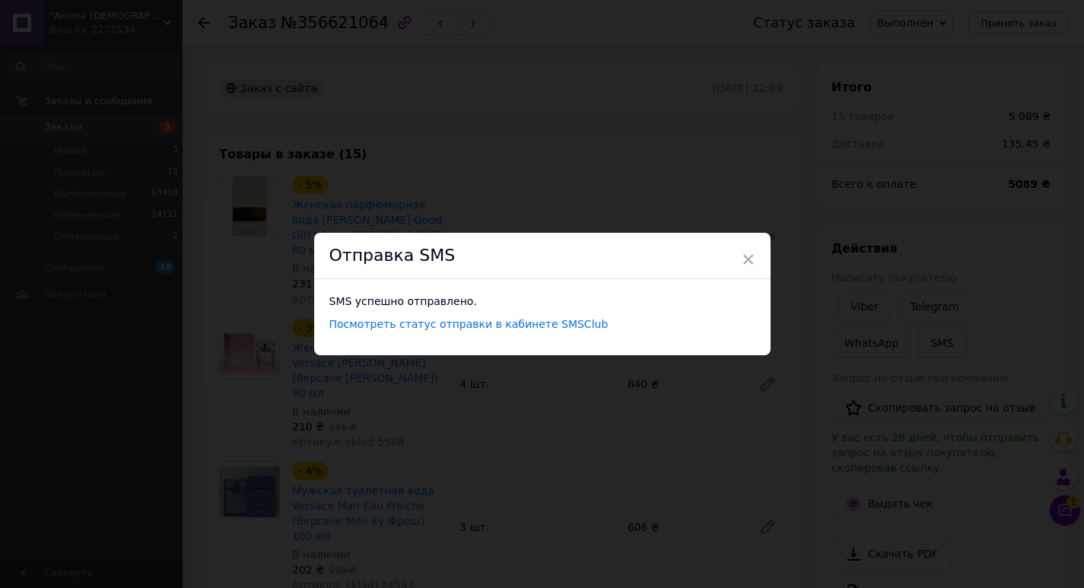
click at [875, 210] on div "× Отправка SMS SMS успешно отправлено. Посмотреть статус отправки в кабинете SM…" at bounding box center [542, 294] width 1084 height 588
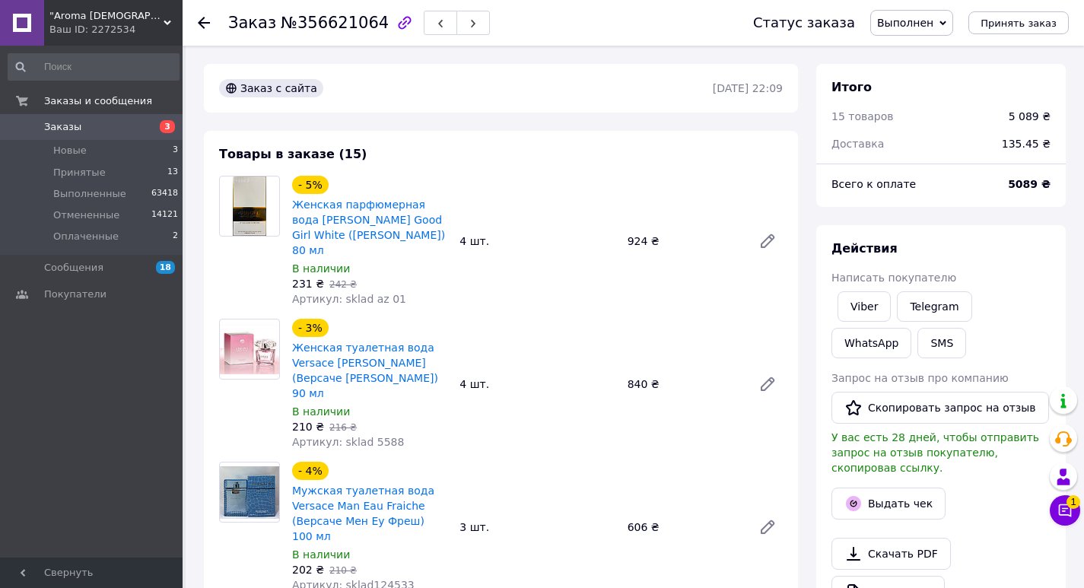
click at [81, 116] on link "Заказы 3" at bounding box center [93, 127] width 187 height 26
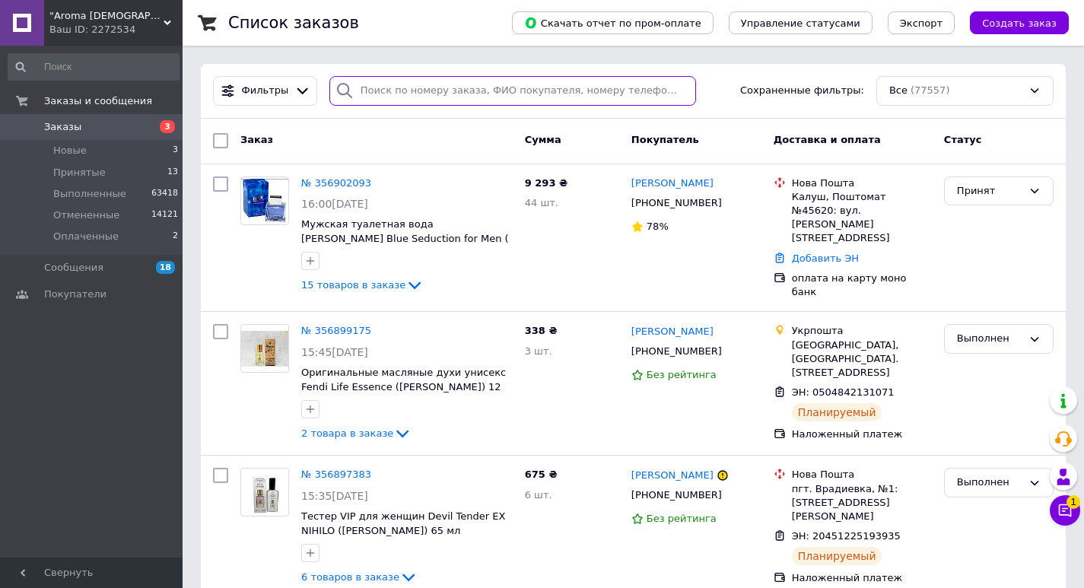
click at [593, 90] on input "search" at bounding box center [512, 91] width 367 height 30
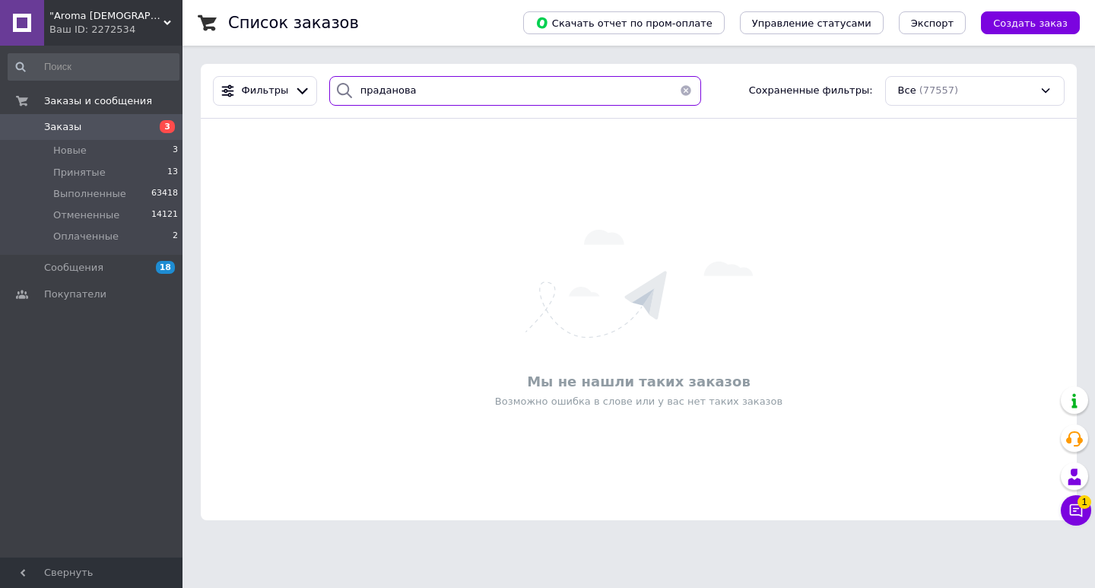
click at [367, 90] on input "праданова" at bounding box center [515, 91] width 372 height 30
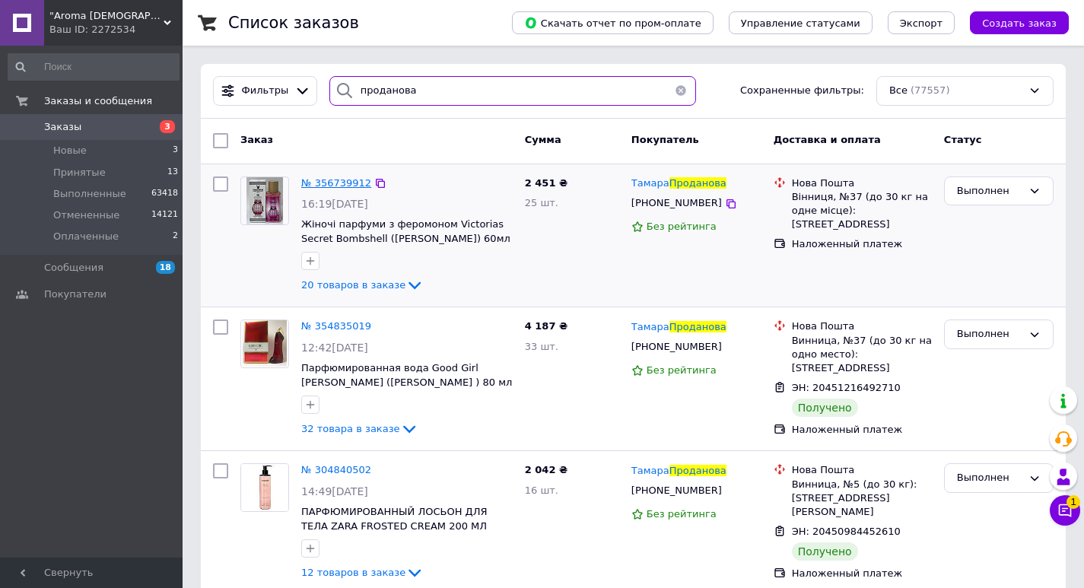
type input "проданова"
click at [344, 184] on span "№ 356739912" at bounding box center [336, 182] width 70 height 11
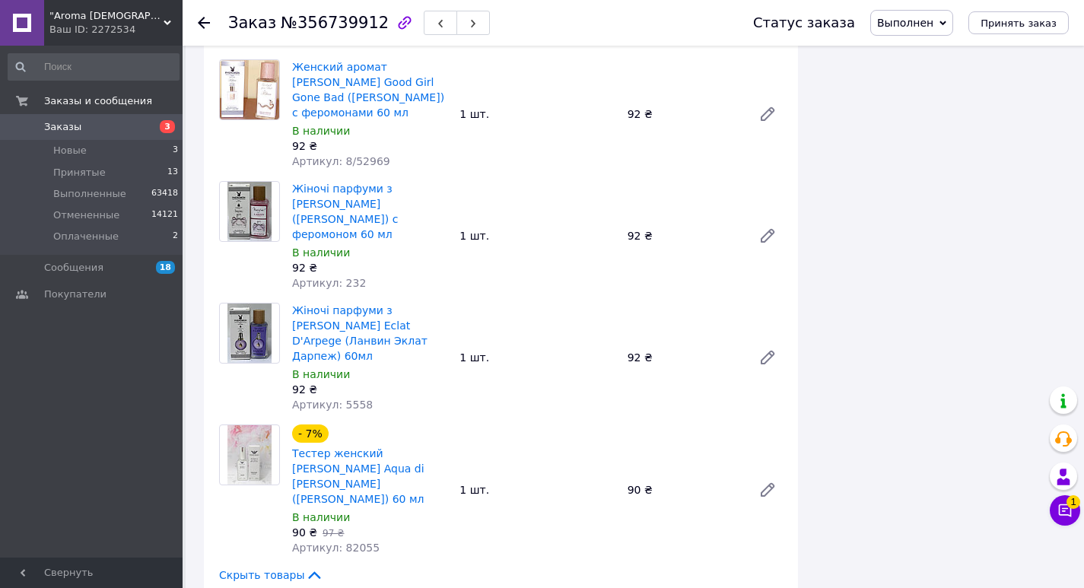
scroll to position [2465, 0]
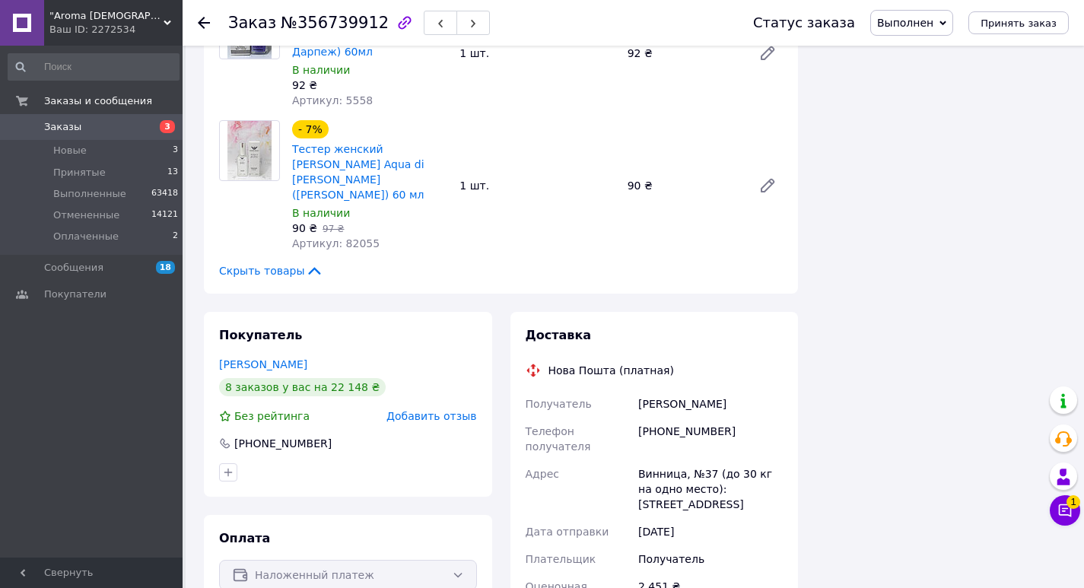
click at [932, 34] on span "Выполнен" at bounding box center [911, 23] width 83 height 26
click at [935, 95] on li "Оплаченный" at bounding box center [911, 98] width 81 height 23
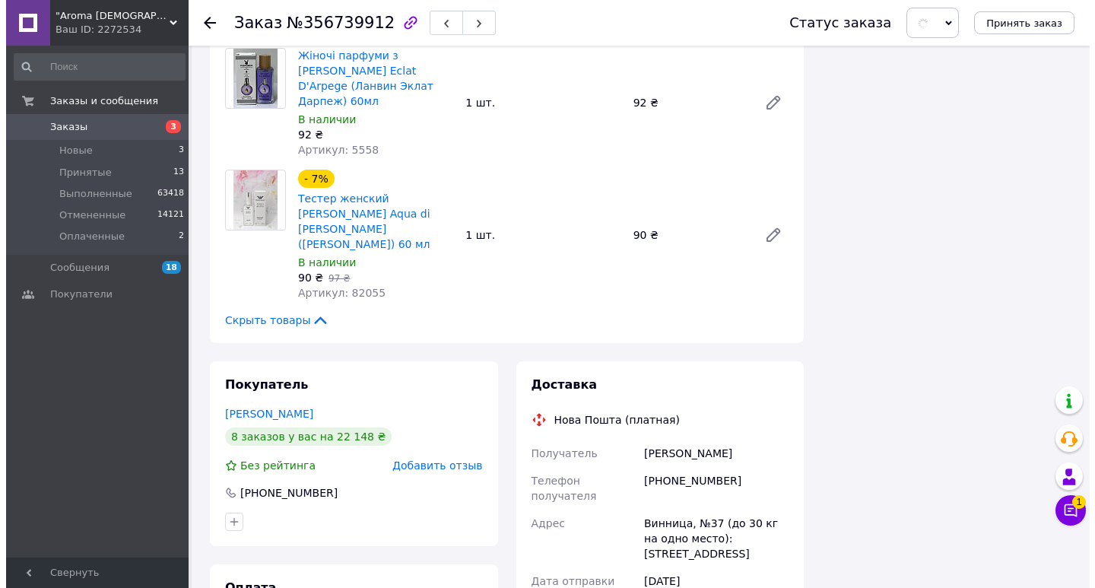
scroll to position [2389, 0]
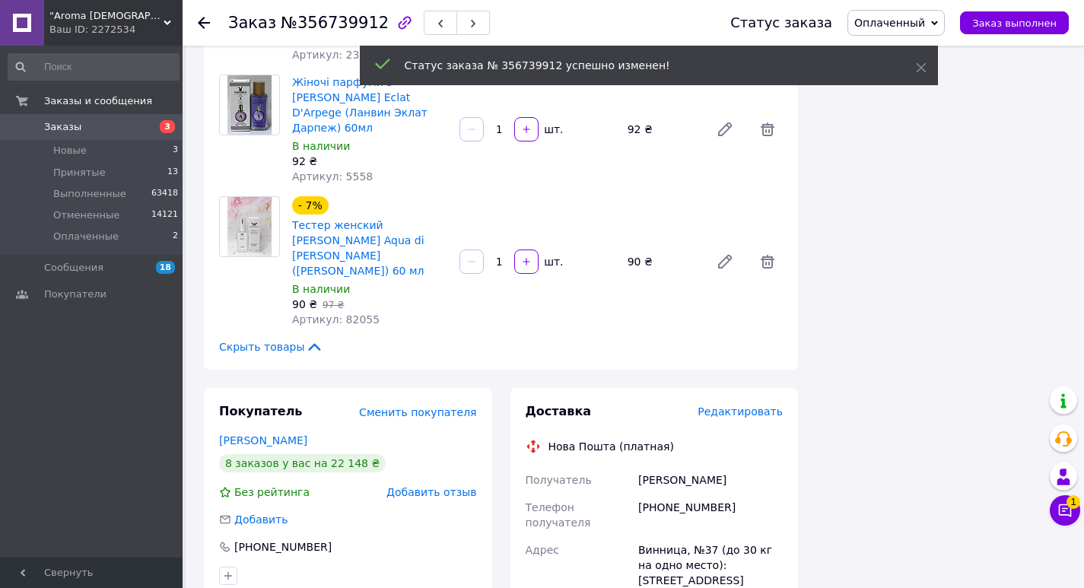
click at [740, 405] on span "Редактировать" at bounding box center [739, 411] width 85 height 12
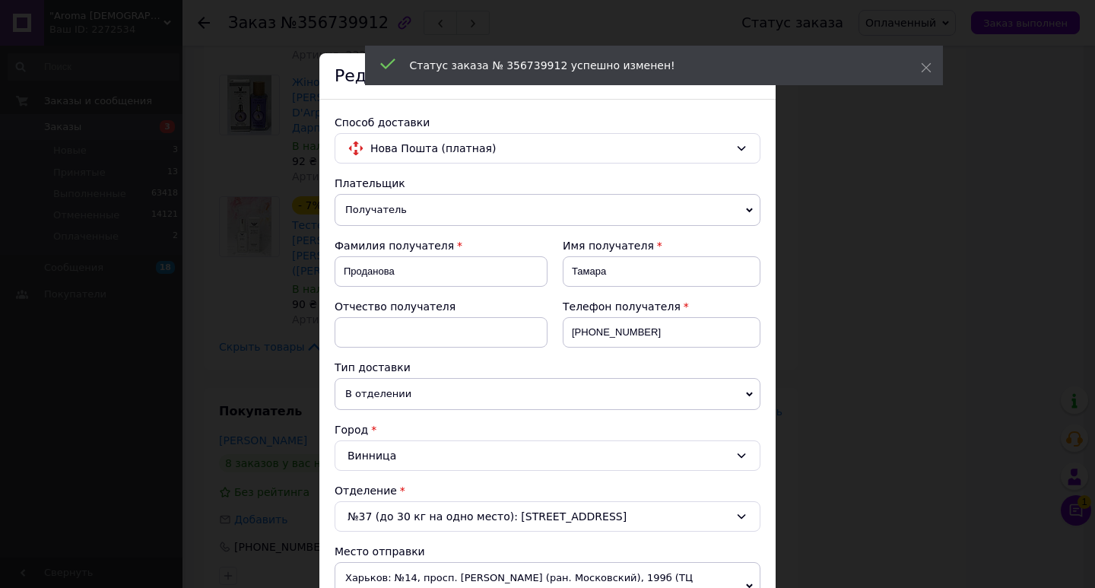
scroll to position [573, 0]
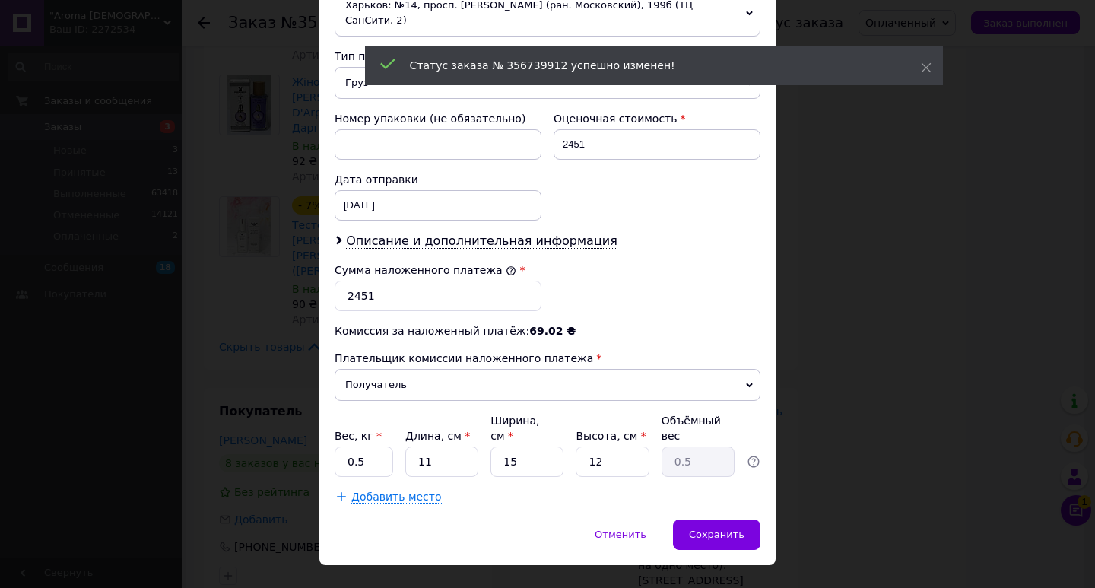
click at [392, 421] on div "Вес, кг * 0.5 Длина, см * 11 Ширина, см * 15 Высота, см * 12 Объёмный вес 0.5" at bounding box center [548, 445] width 426 height 64
click at [379, 446] on input "0.5" at bounding box center [364, 461] width 59 height 30
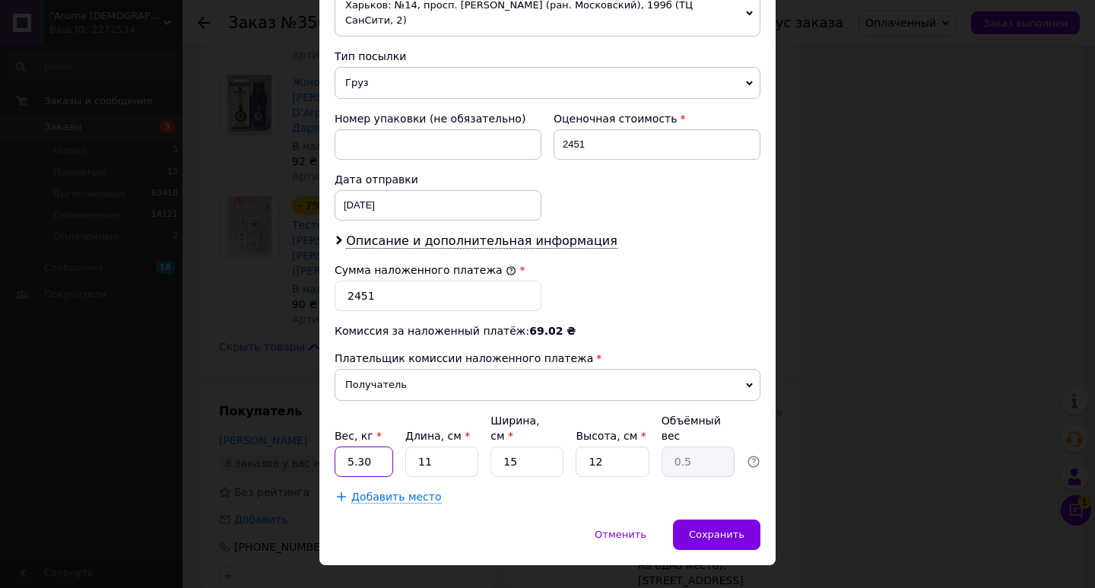
type input "5.30"
click at [469, 446] on input "11" at bounding box center [441, 461] width 73 height 30
type input "2"
type input "0.1"
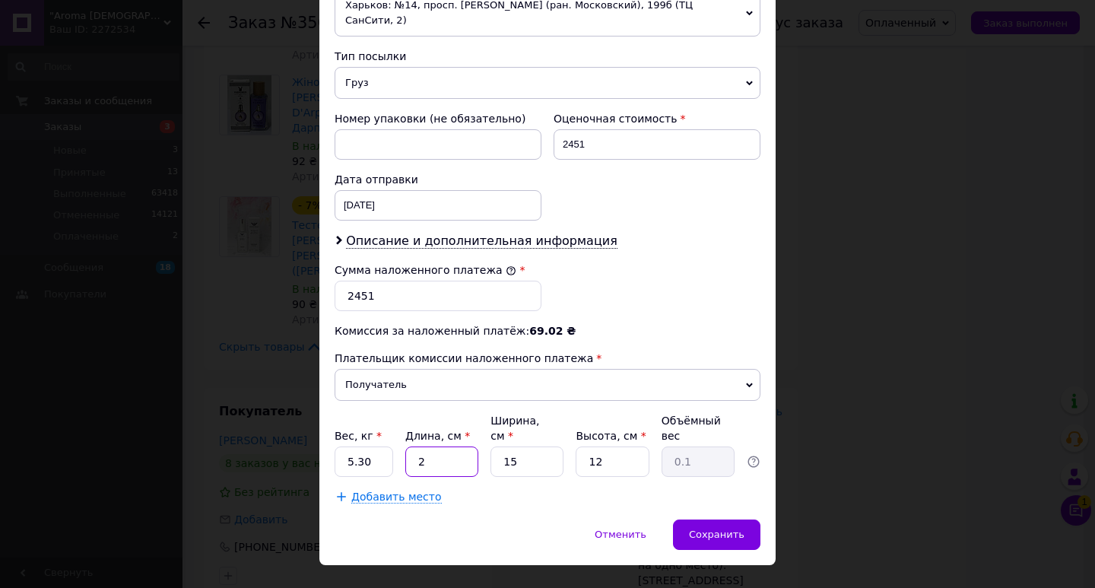
type input "22"
type input "0.99"
type input "2"
type input "0.1"
type input "25"
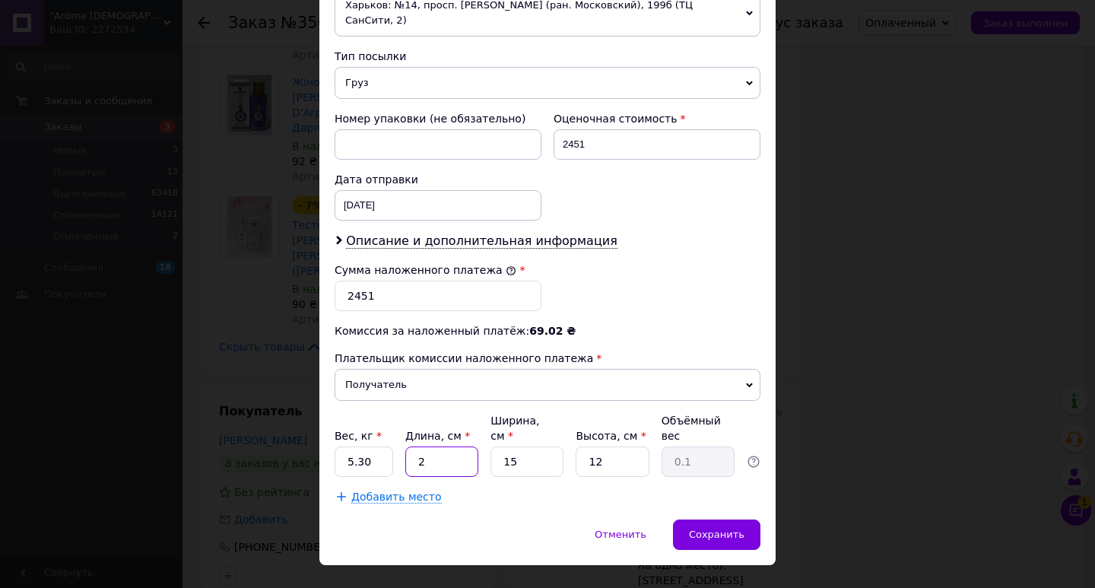
type input "1.13"
type input "25"
click at [535, 446] on input "15" at bounding box center [527, 461] width 73 height 30
type input "2"
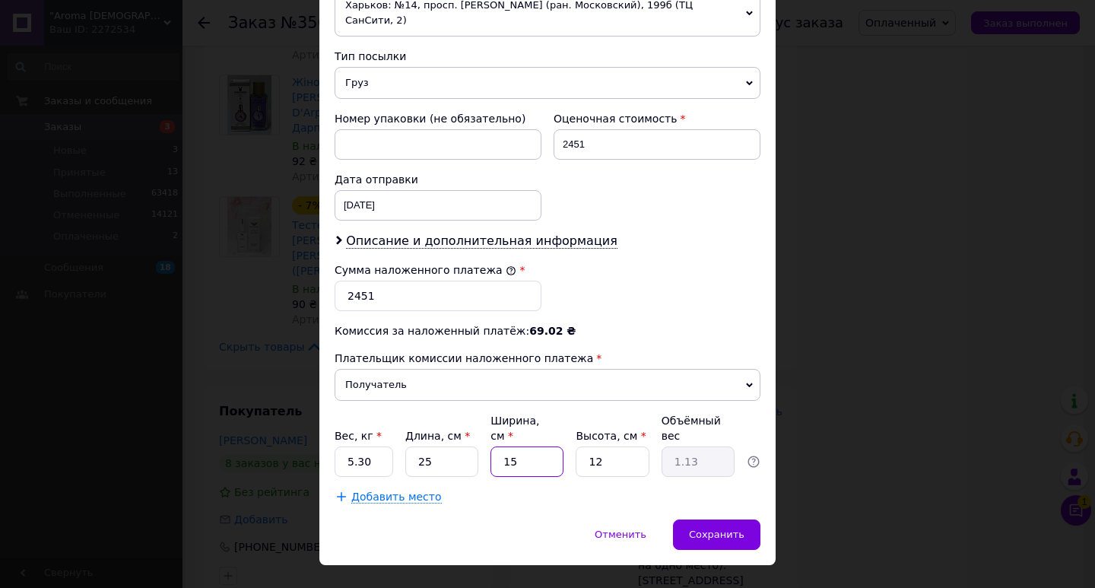
type input "0.15"
type input "20"
type input "1.5"
type input "20"
click at [627, 446] on input "12" at bounding box center [612, 461] width 73 height 30
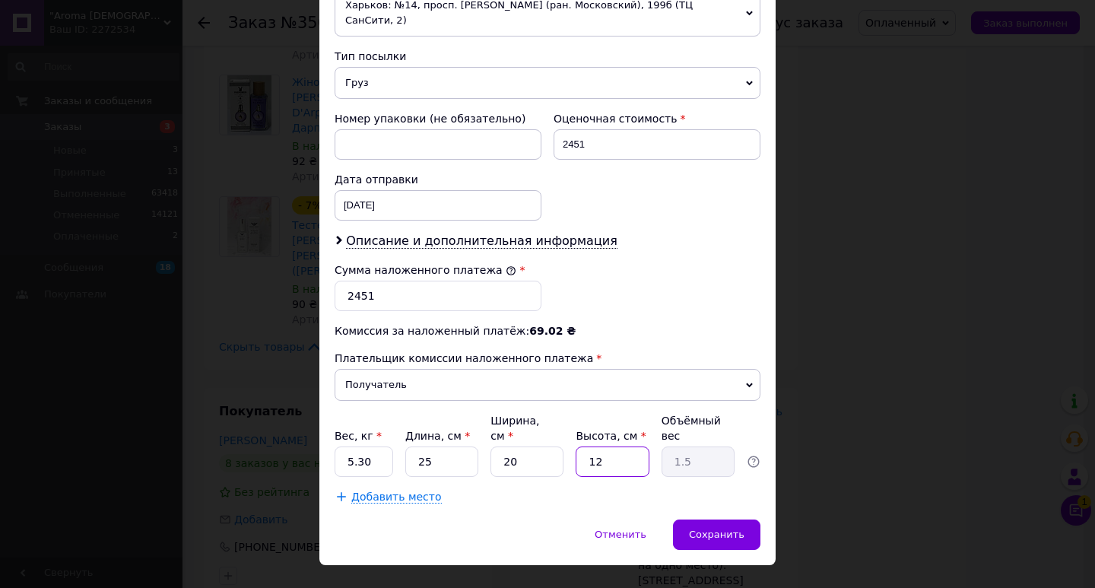
click at [627, 446] on input "12" at bounding box center [612, 461] width 73 height 30
type input "2"
type input "0.25"
type input "21"
type input "2.63"
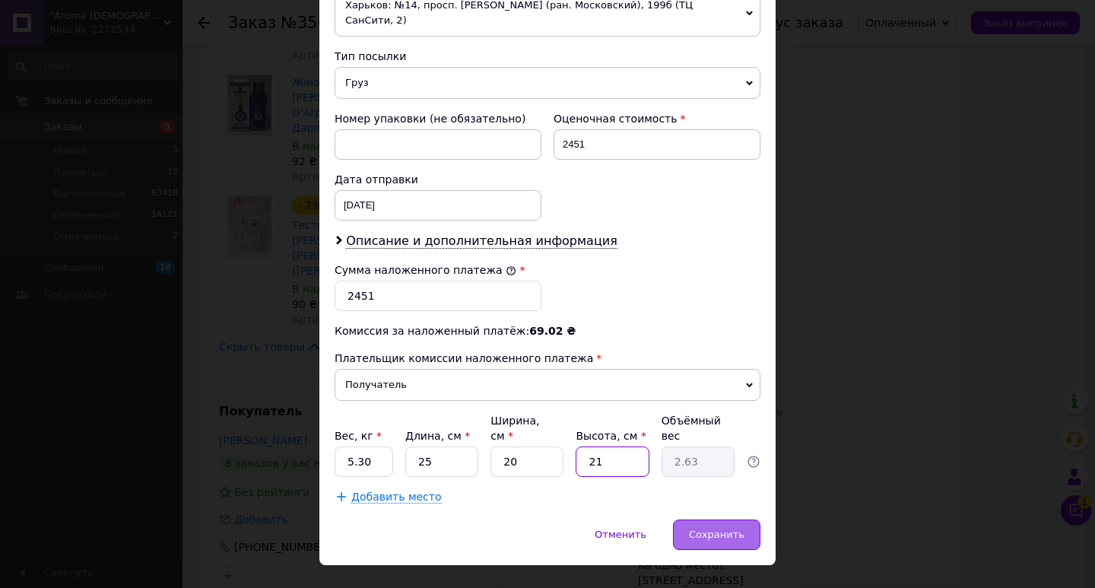
type input "21"
click at [709, 529] on span "Сохранить" at bounding box center [717, 534] width 56 height 11
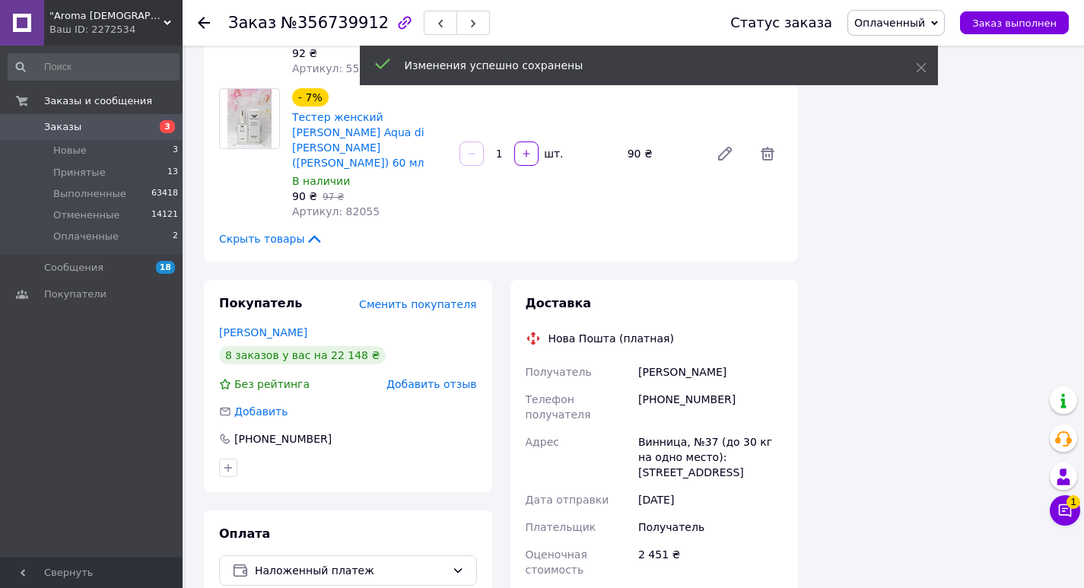
scroll to position [2389, 0]
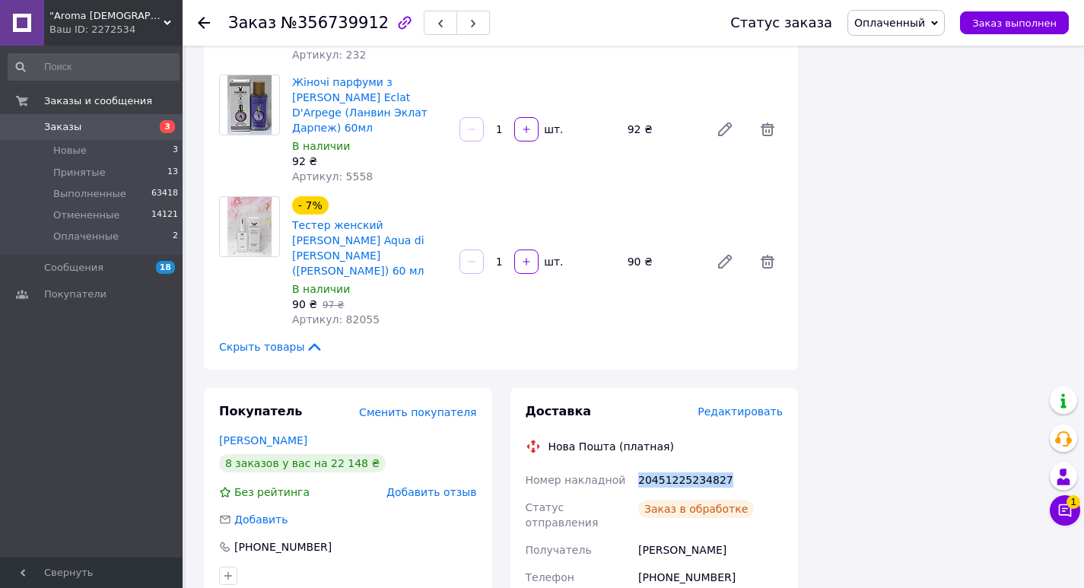
drag, startPoint x: 633, startPoint y: 222, endPoint x: 806, endPoint y: 224, distance: 172.6
copy div "Номер накладной 20451225234827"
click at [989, 17] on span "Заказ выполнен" at bounding box center [1014, 22] width 84 height 11
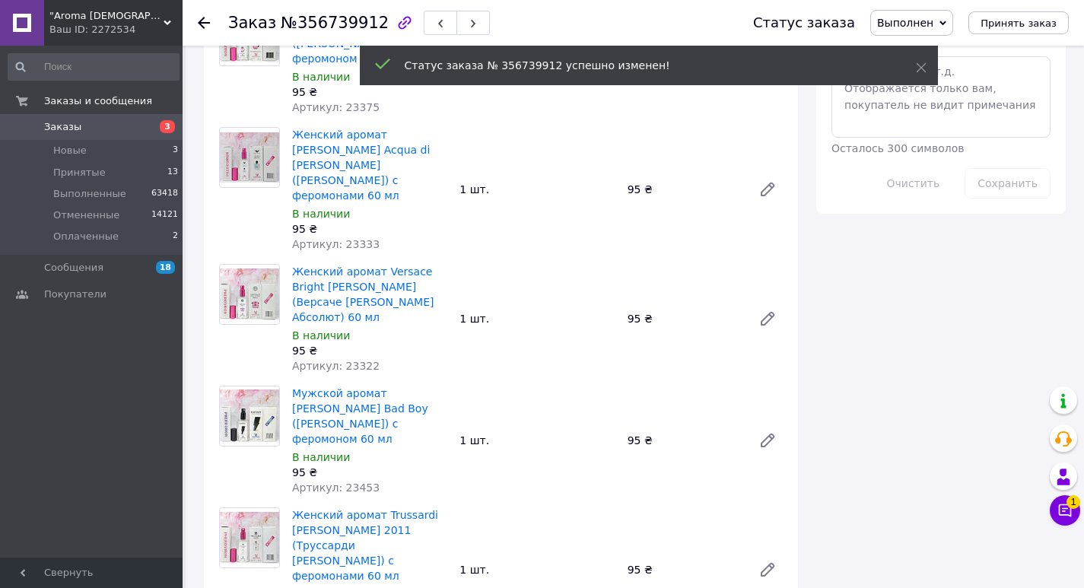
scroll to position [0, 0]
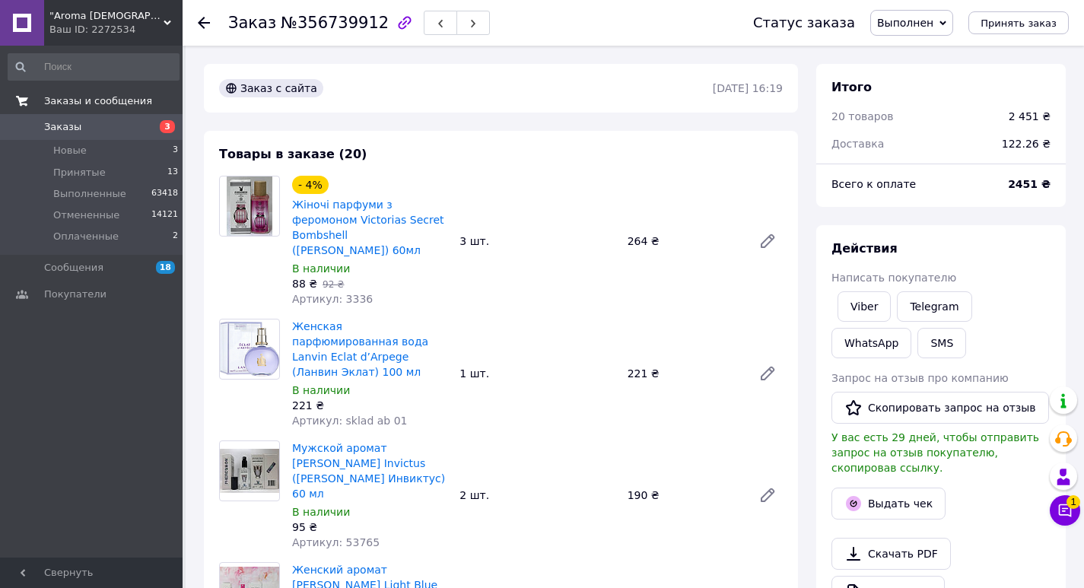
click at [169, 113] on link "Заказы и сообщения" at bounding box center [93, 101] width 187 height 26
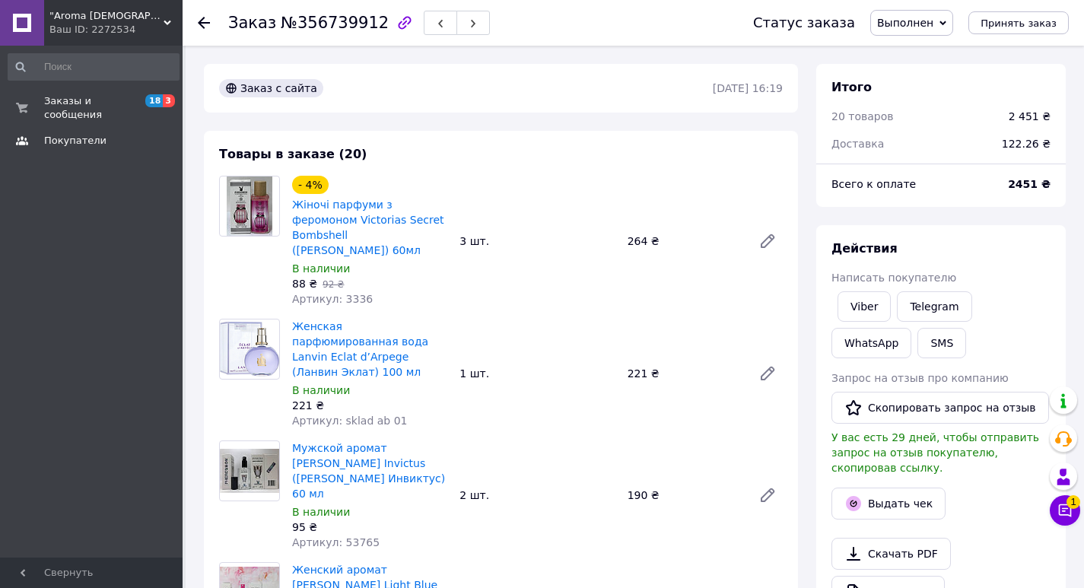
click at [167, 128] on link "Покупатели" at bounding box center [93, 141] width 187 height 26
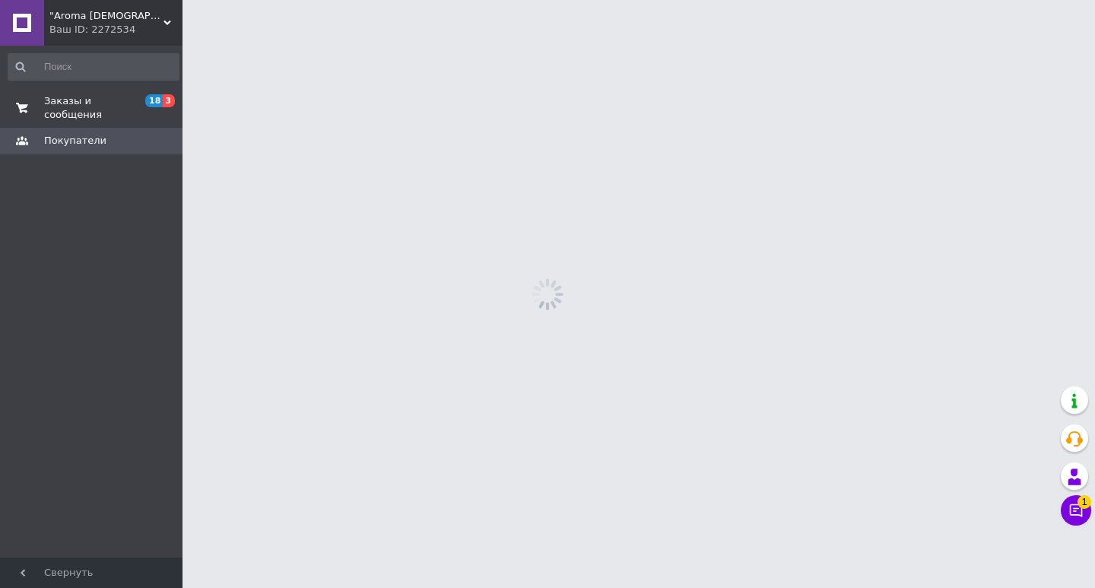
click at [168, 97] on span "3" at bounding box center [169, 100] width 12 height 13
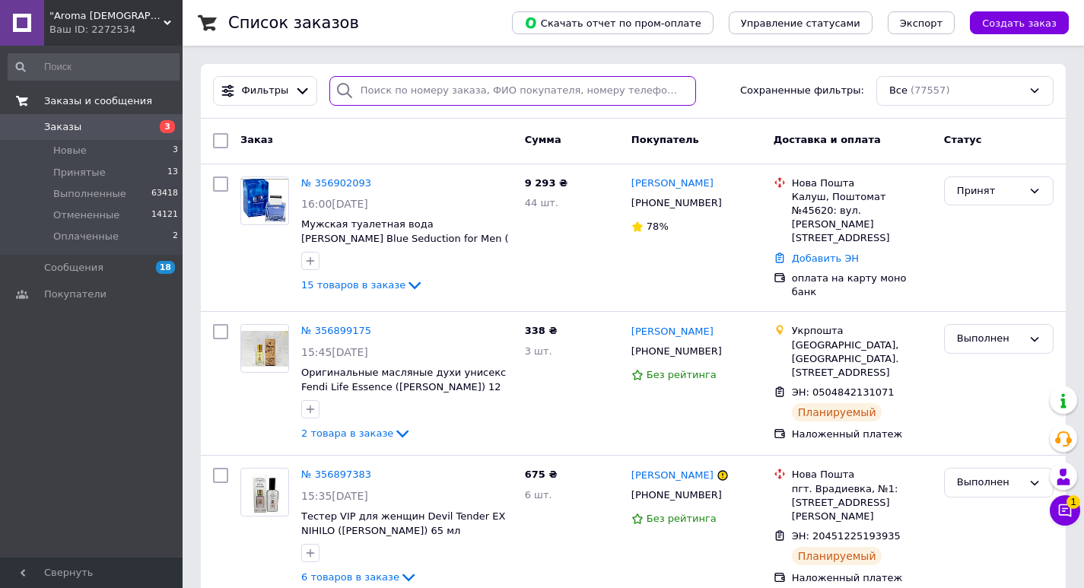
click at [518, 101] on input "search" at bounding box center [512, 91] width 367 height 30
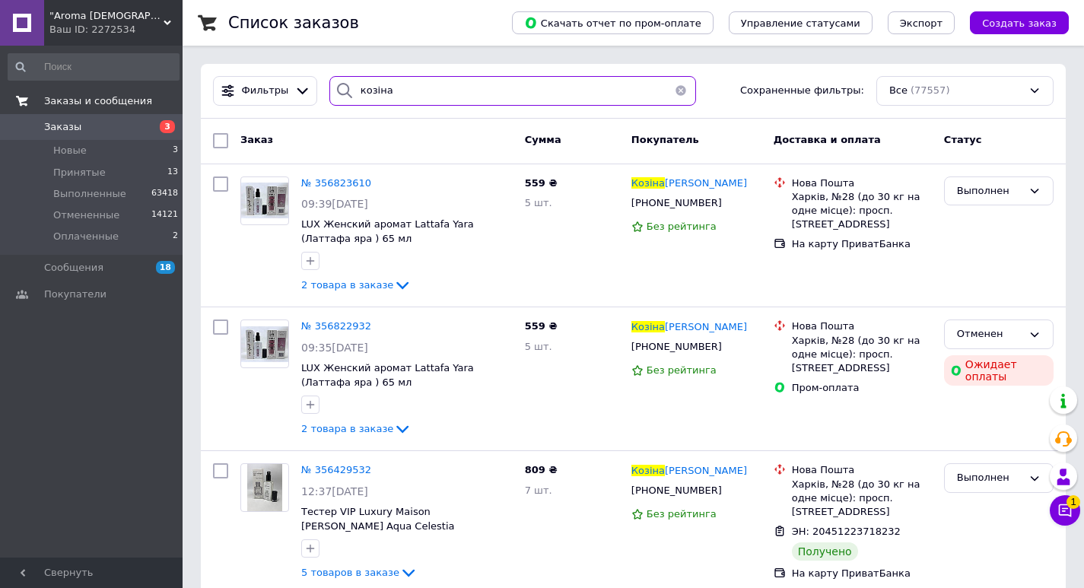
type input "козіна"
click at [336, 186] on span "№ 356823610" at bounding box center [336, 182] width 70 height 11
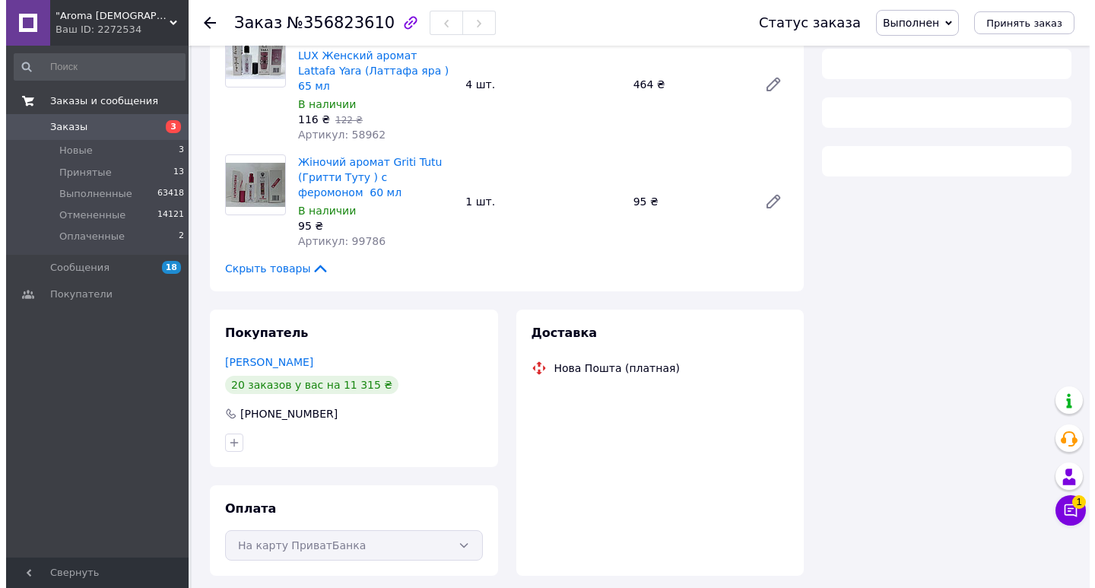
scroll to position [189, 0]
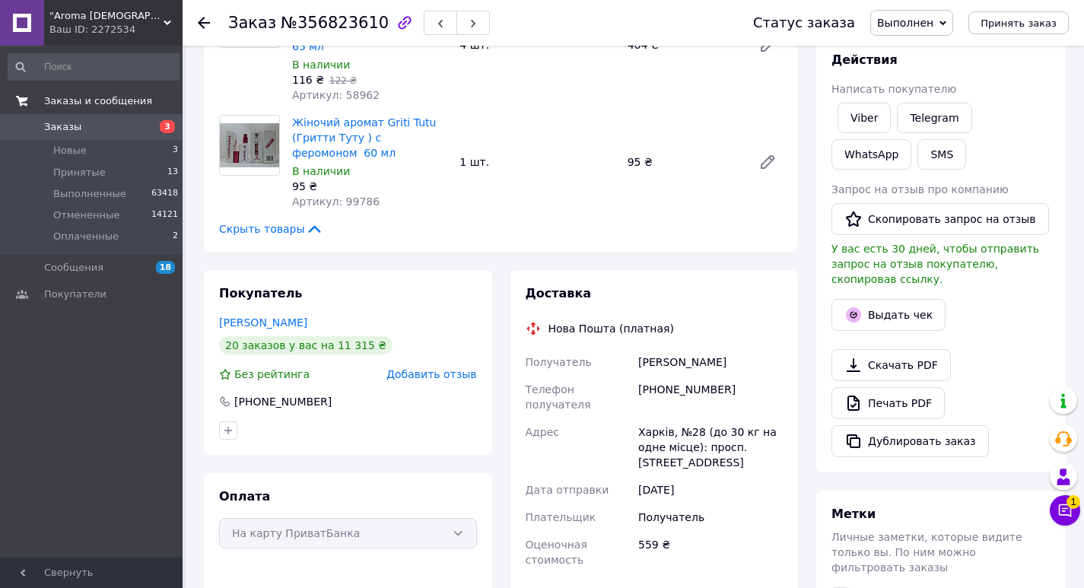
click at [918, 43] on div "Статус заказа Выполнен Принят Отменен Оплаченный Принять заказ" at bounding box center [895, 23] width 346 height 46
click at [922, 30] on span "Выполнен" at bounding box center [911, 23] width 83 height 26
click at [932, 98] on li "Оплаченный" at bounding box center [911, 98] width 81 height 23
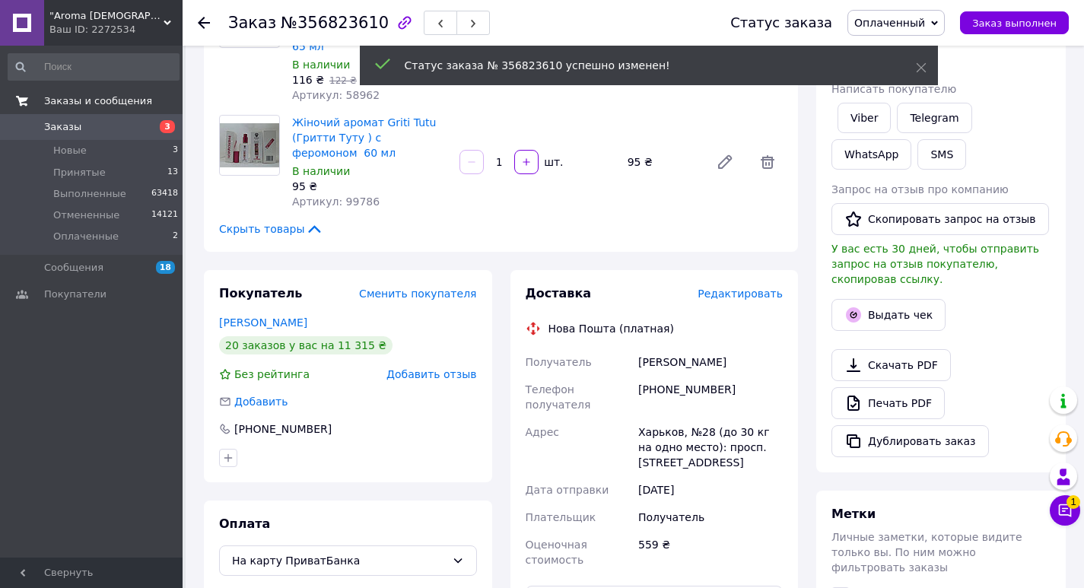
click at [753, 287] on span "Редактировать" at bounding box center [739, 293] width 85 height 12
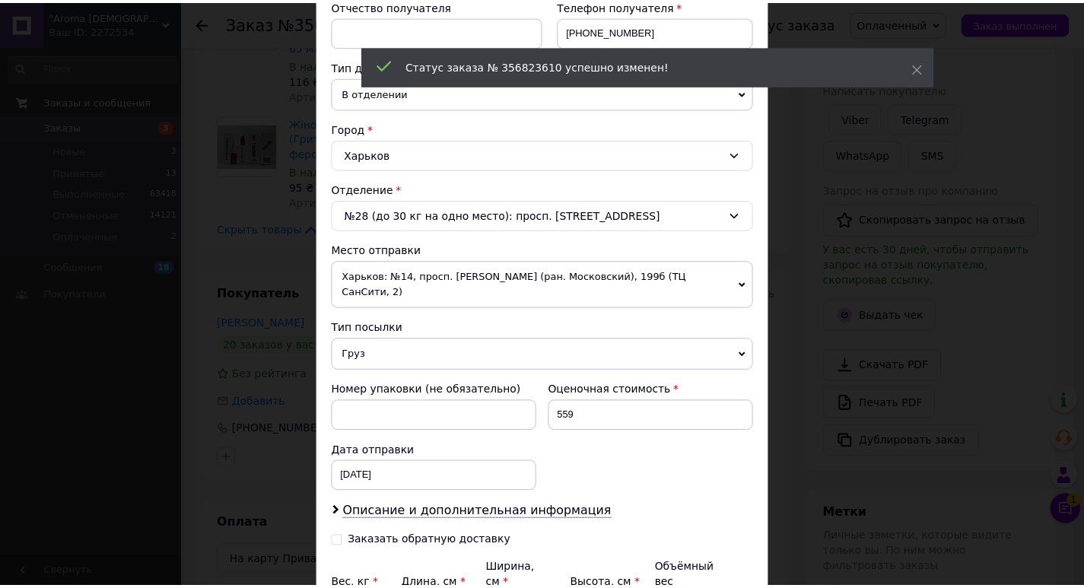
scroll to position [449, 0]
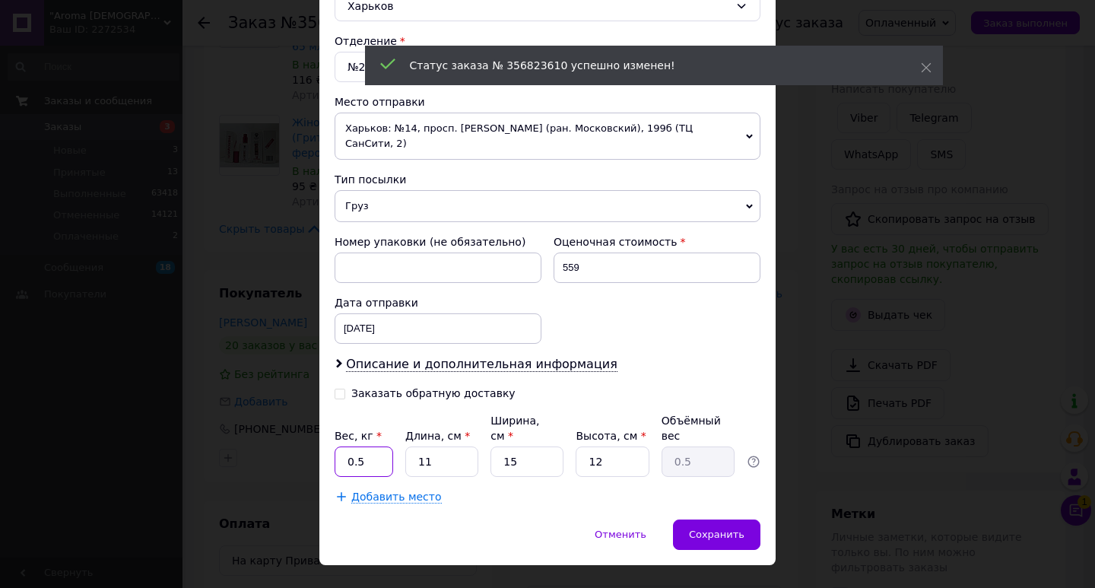
click at [380, 446] on input "0.5" at bounding box center [364, 461] width 59 height 30
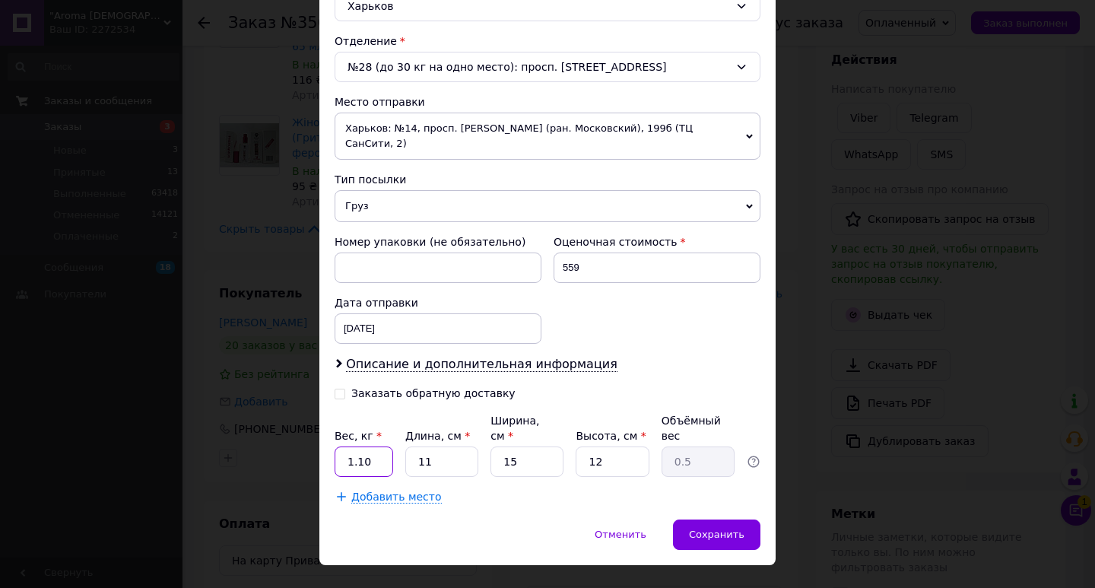
type input "1.10"
click at [457, 446] on input "11" at bounding box center [441, 461] width 73 height 30
type input "1"
type input "0.1"
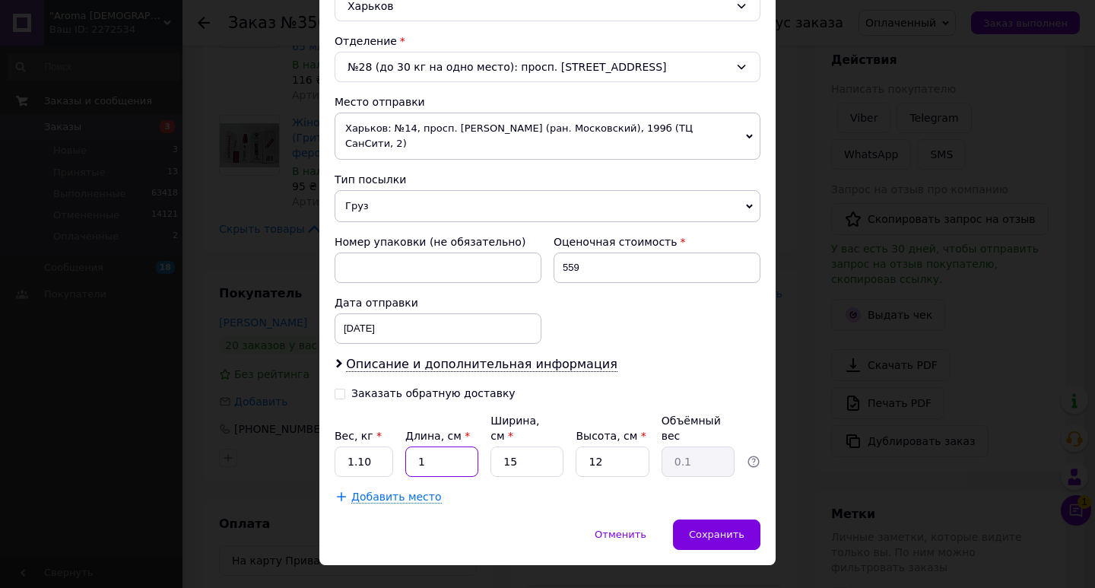
type input "17"
type input "0.77"
type input "17.5"
type input "0.79"
click at [538, 446] on input "15" at bounding box center [527, 461] width 73 height 30
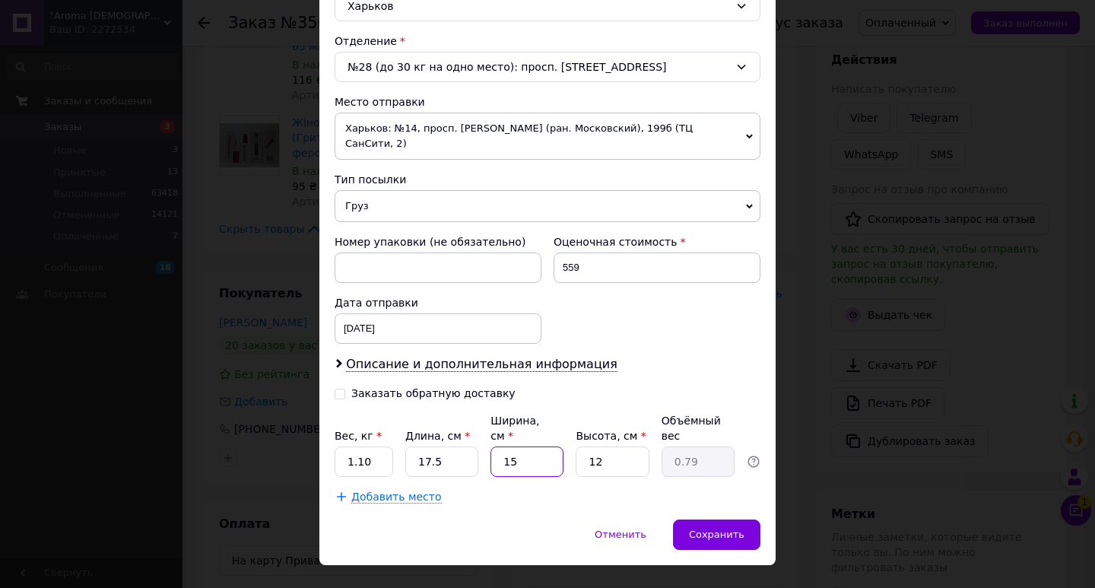
click at [538, 446] on input "15" at bounding box center [527, 461] width 73 height 30
type input "1"
type input "0.1"
type input "12"
type input "0.63"
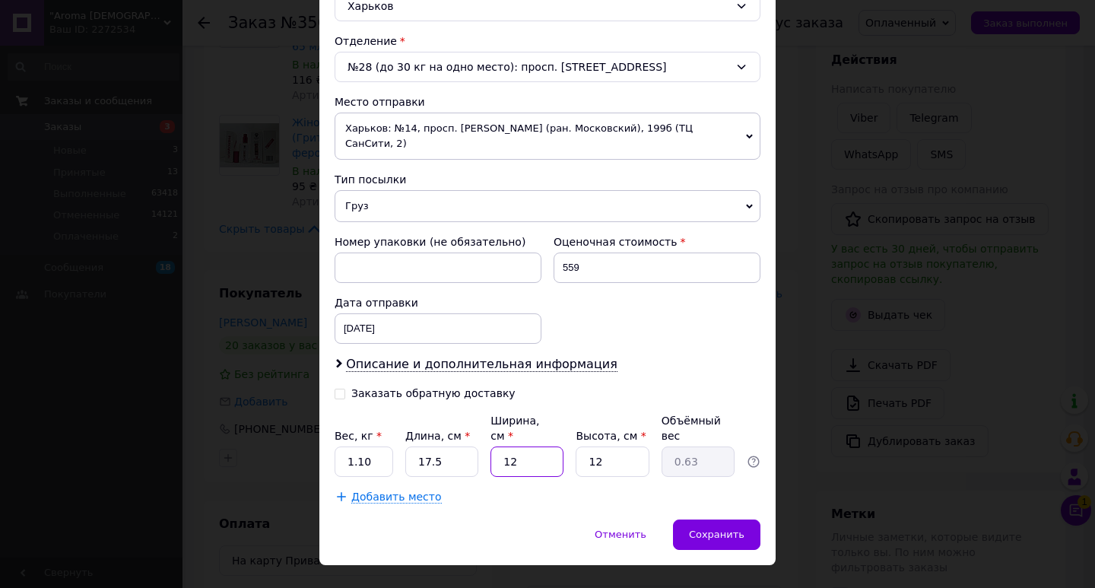
type input "12.5"
type input "0.66"
click at [573, 456] on div "Плательщик Получатель Отправитель Фамилия получателя Анна Имя получателя Козіна…" at bounding box center [548, 115] width 426 height 778
click at [608, 446] on input "12" at bounding box center [612, 461] width 73 height 30
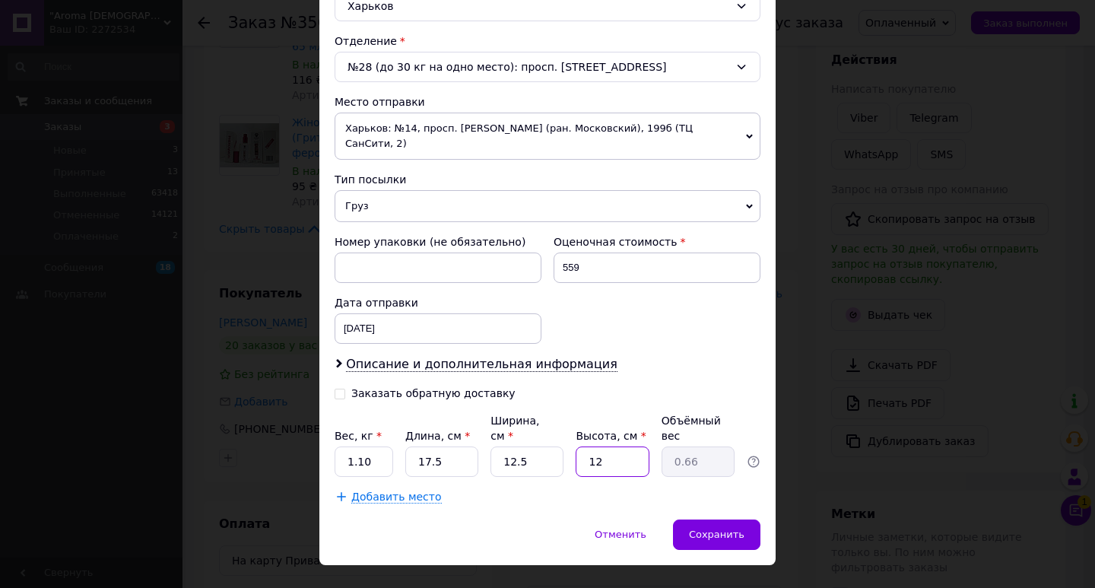
type input "1"
type input "0.1"
type input "10"
type input "0.55"
type input "10.5"
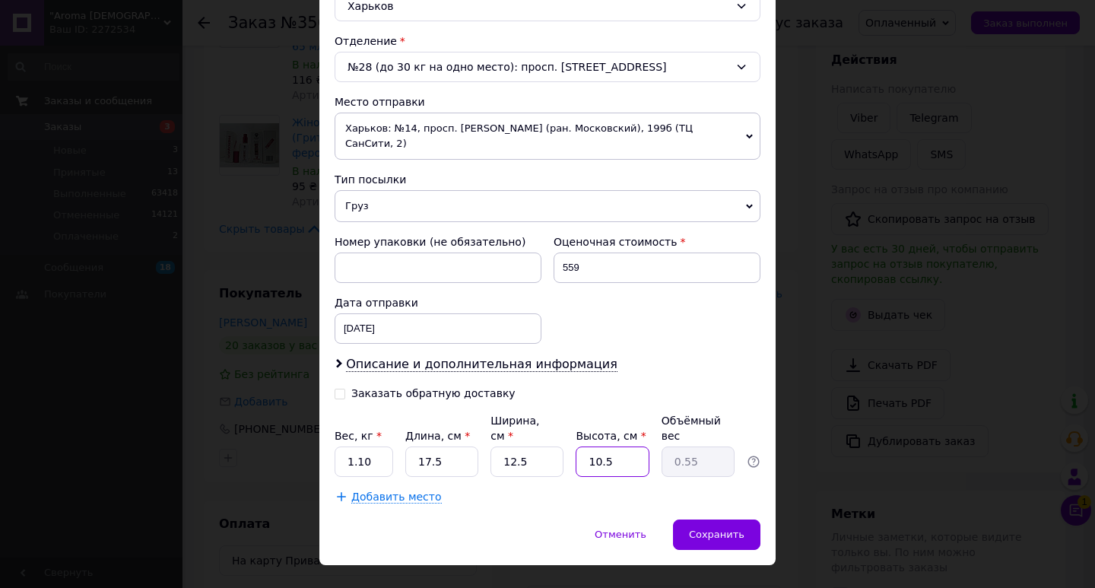
type input "0.57"
click at [684, 519] on div "Сохранить" at bounding box center [716, 534] width 87 height 30
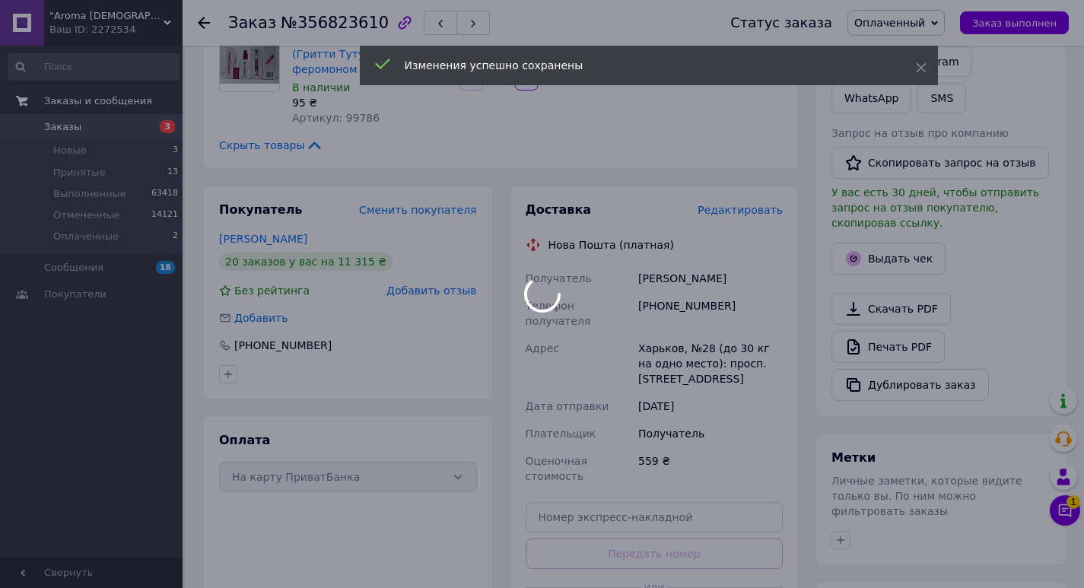
scroll to position [493, 0]
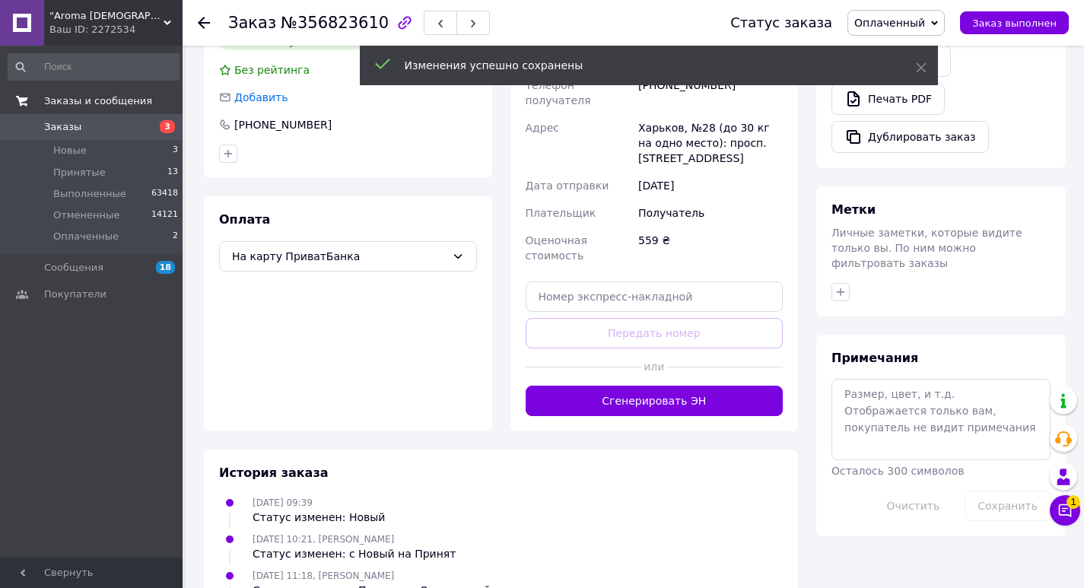
click at [678, 386] on button "Сгенерировать ЭН" at bounding box center [654, 401] width 258 height 30
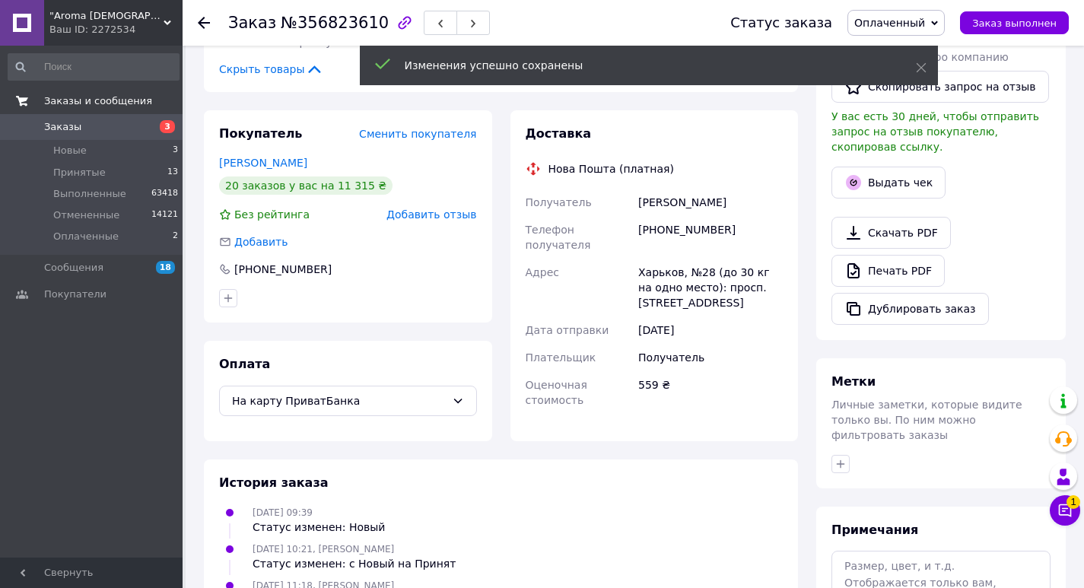
scroll to position [189, 0]
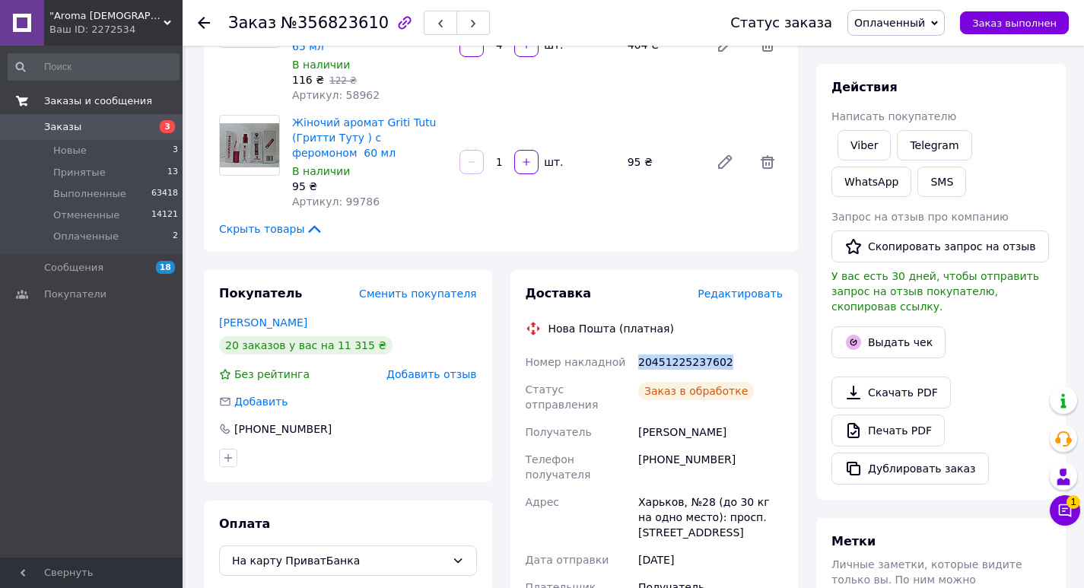
drag, startPoint x: 635, startPoint y: 345, endPoint x: 738, endPoint y: 342, distance: 102.7
click at [738, 348] on div "20451225237602" at bounding box center [710, 361] width 151 height 27
copy div "20451225237602"
click at [917, 192] on button "SMS" at bounding box center [941, 182] width 49 height 30
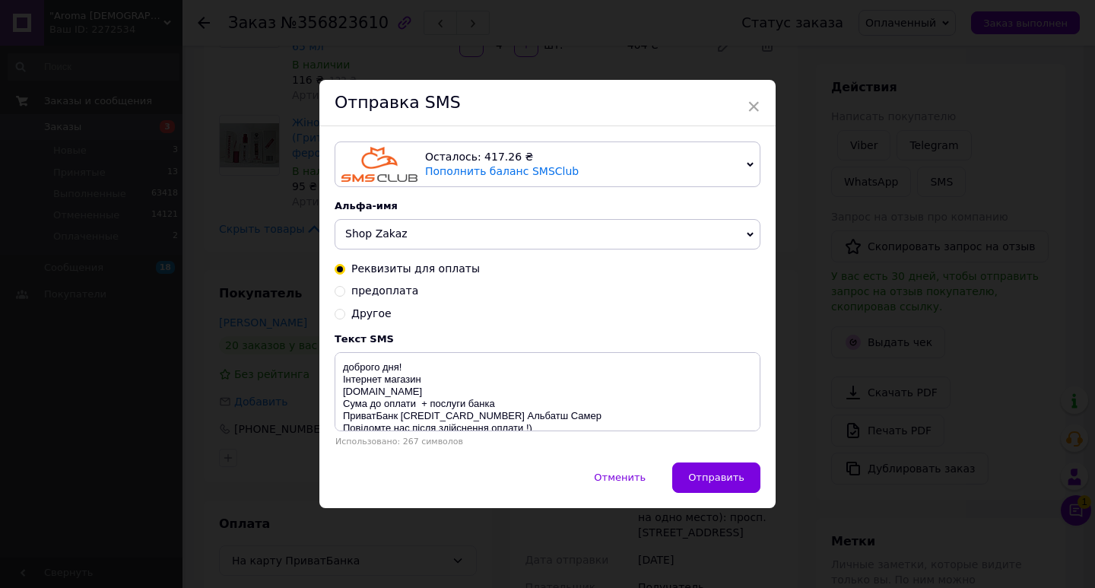
click at [385, 312] on div "Другое" at bounding box center [548, 313] width 426 height 15
click at [408, 392] on textarea "доброго дня! Інтернет магазин aromalady.com.ua Сума до оплати + послуги банка П…" at bounding box center [548, 391] width 426 height 79
click at [372, 311] on span "Другое" at bounding box center [371, 313] width 40 height 12
click at [345, 311] on input "Другое" at bounding box center [340, 312] width 11 height 11
radio input "true"
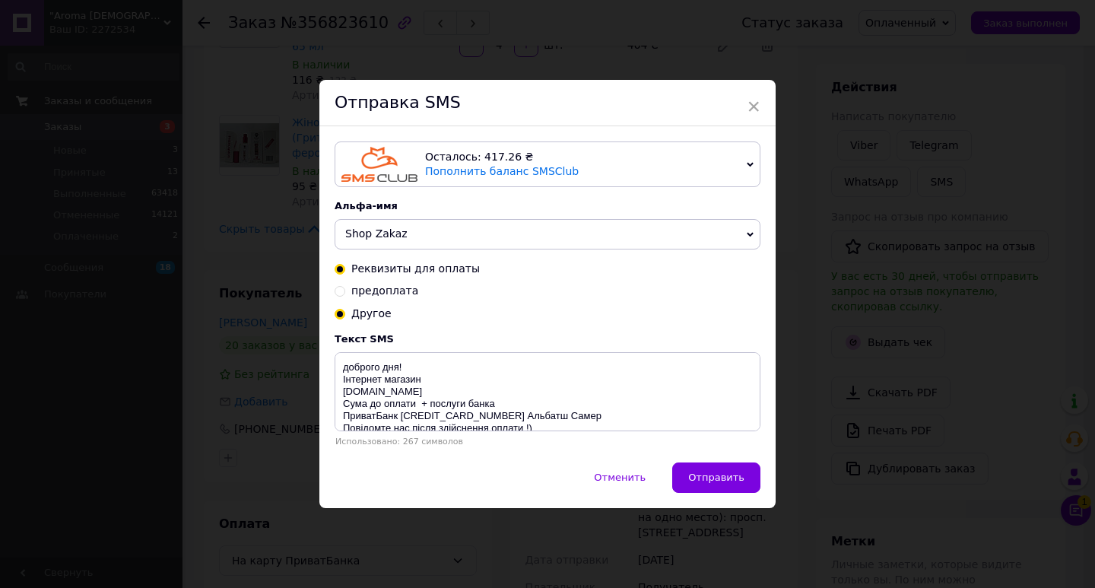
radio input "false"
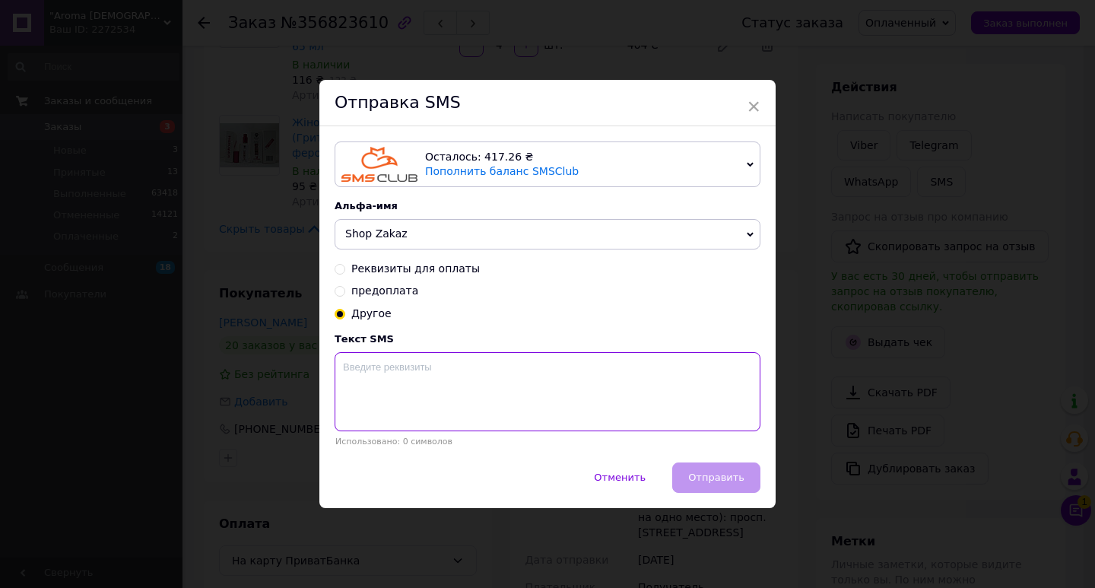
click at [459, 394] on textarea at bounding box center [548, 391] width 426 height 79
paste textarea "20451225237602"
type textarea "20451225237602"
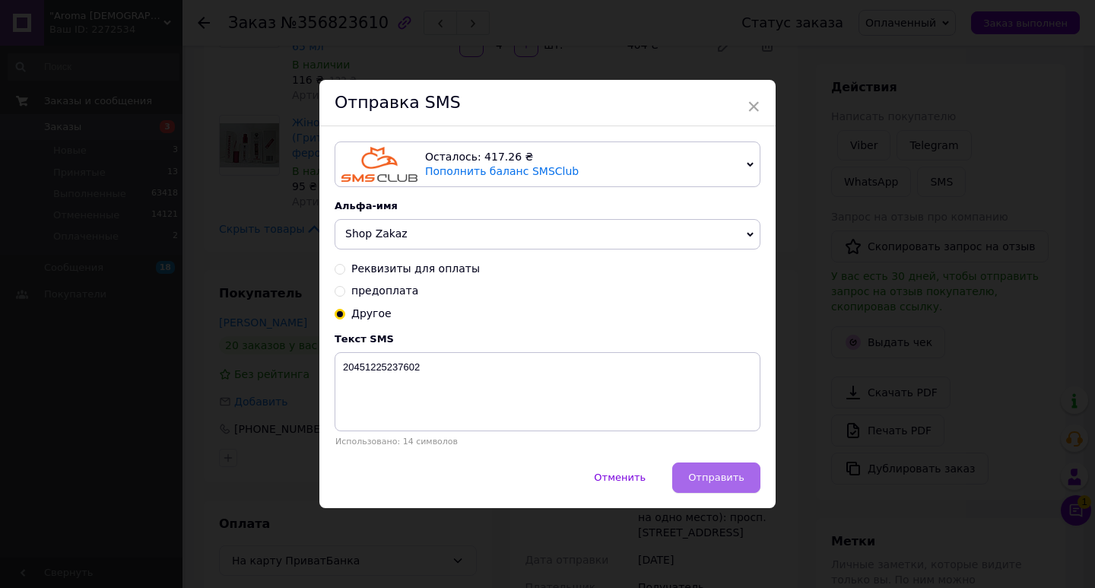
click at [743, 477] on button "Отправить" at bounding box center [716, 477] width 88 height 30
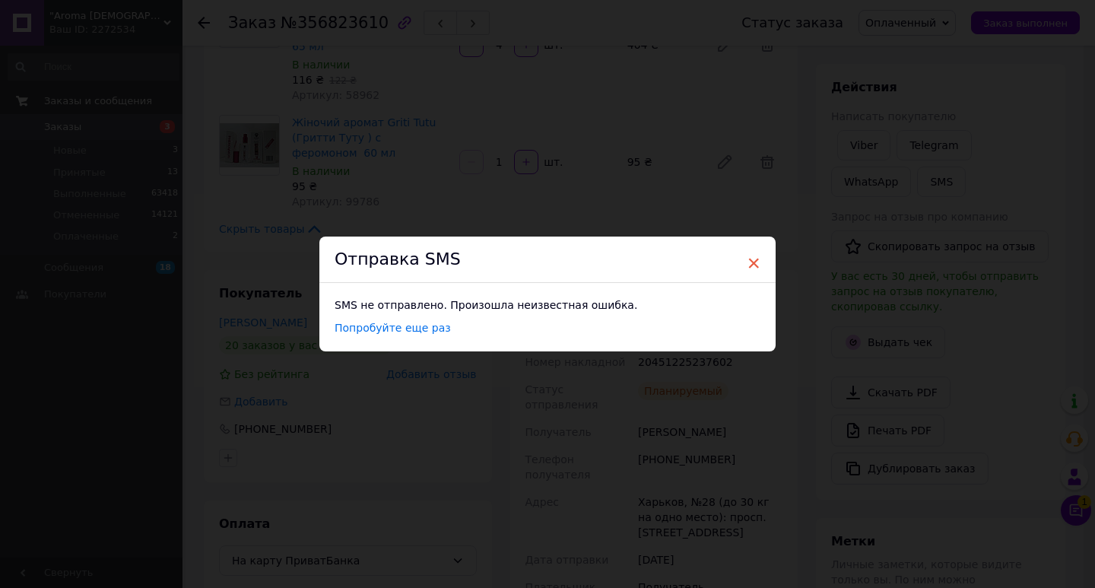
click at [757, 268] on span "×" at bounding box center [754, 263] width 14 height 26
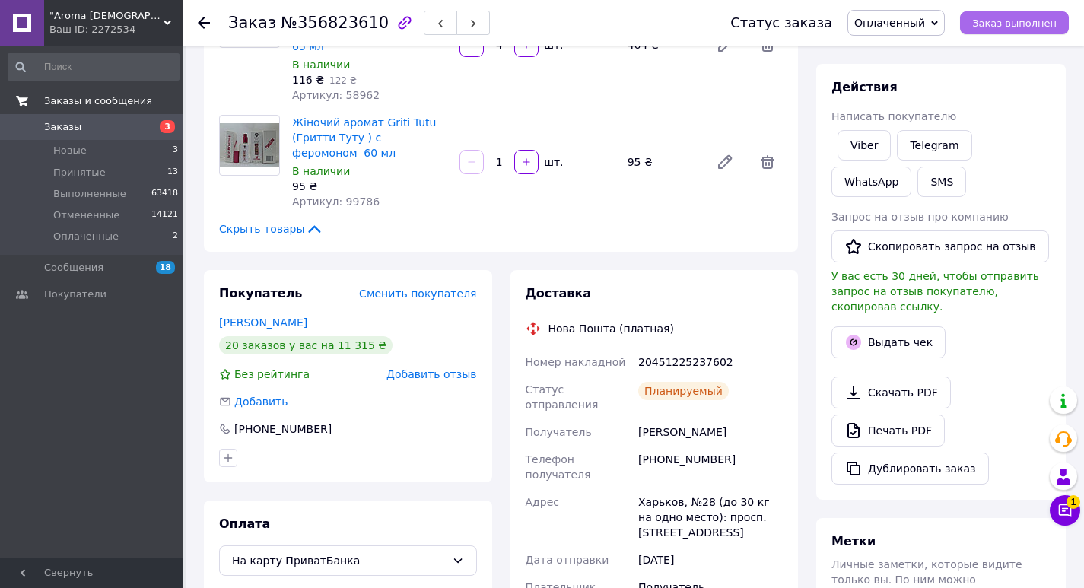
click at [1005, 27] on span "Заказ выполнен" at bounding box center [1014, 22] width 84 height 11
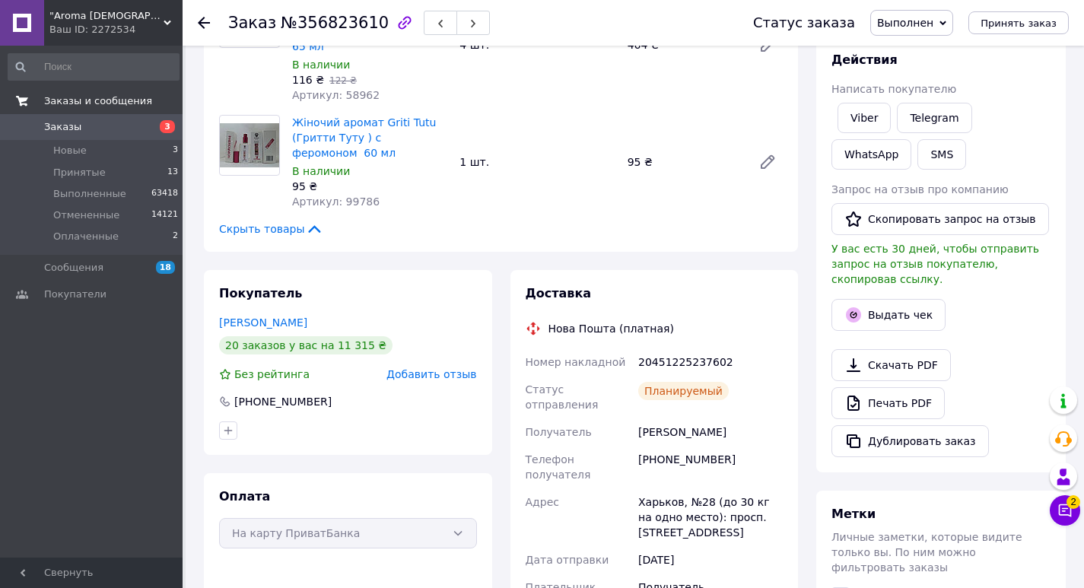
click at [118, 134] on span "Заказы" at bounding box center [92, 127] width 97 height 14
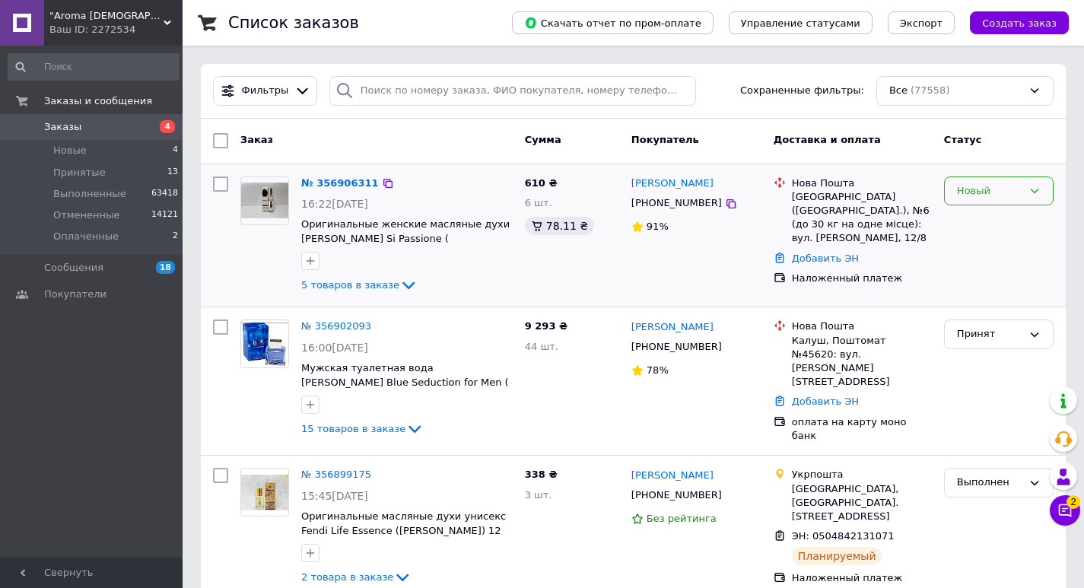
click at [996, 183] on div "Новый" at bounding box center [989, 191] width 65 height 16
click at [1000, 224] on li "Принят" at bounding box center [999, 222] width 108 height 28
drag, startPoint x: 1000, startPoint y: 224, endPoint x: 1058, endPoint y: 265, distance: 71.3
click at [1020, 232] on div "Принят" at bounding box center [999, 235] width 122 height 131
click at [1058, 265] on div "Принят" at bounding box center [999, 235] width 122 height 131
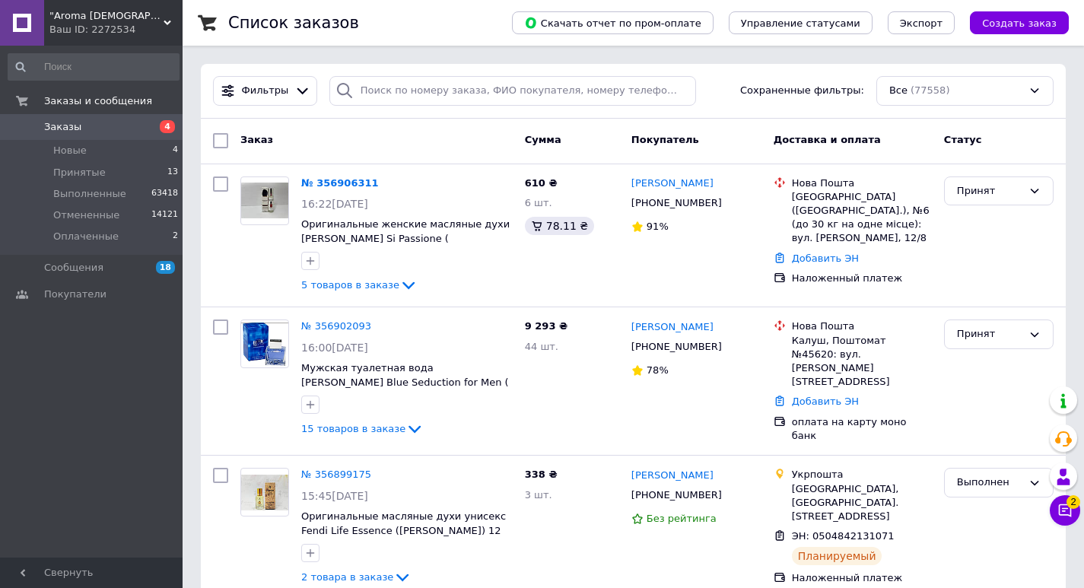
click at [148, 137] on link "Заказы 4" at bounding box center [93, 127] width 187 height 26
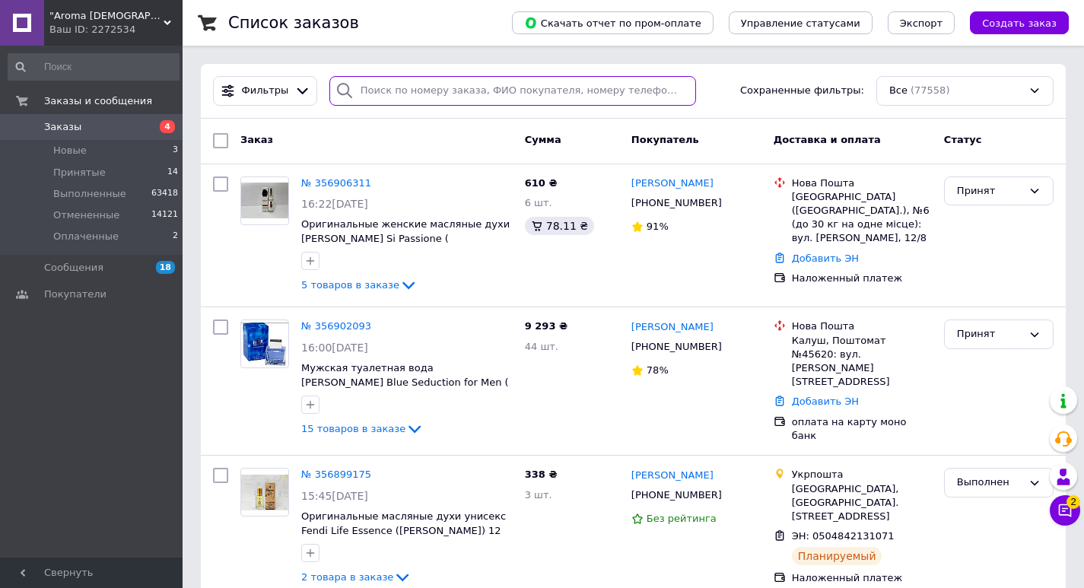
click at [483, 90] on input "search" at bounding box center [512, 91] width 367 height 30
type input "лиходід"
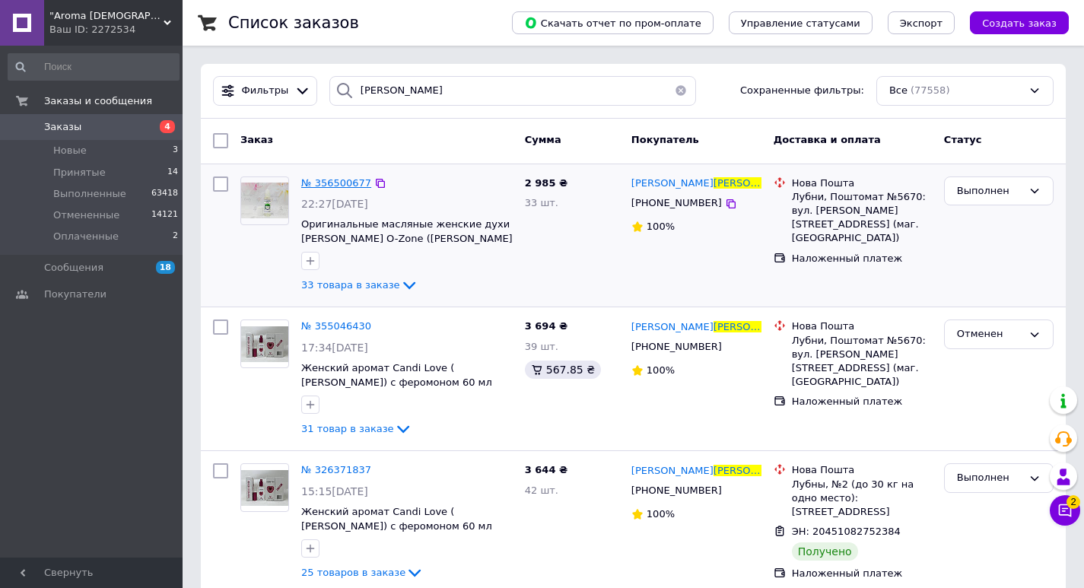
click at [328, 184] on span "№ 356500677" at bounding box center [336, 182] width 70 height 11
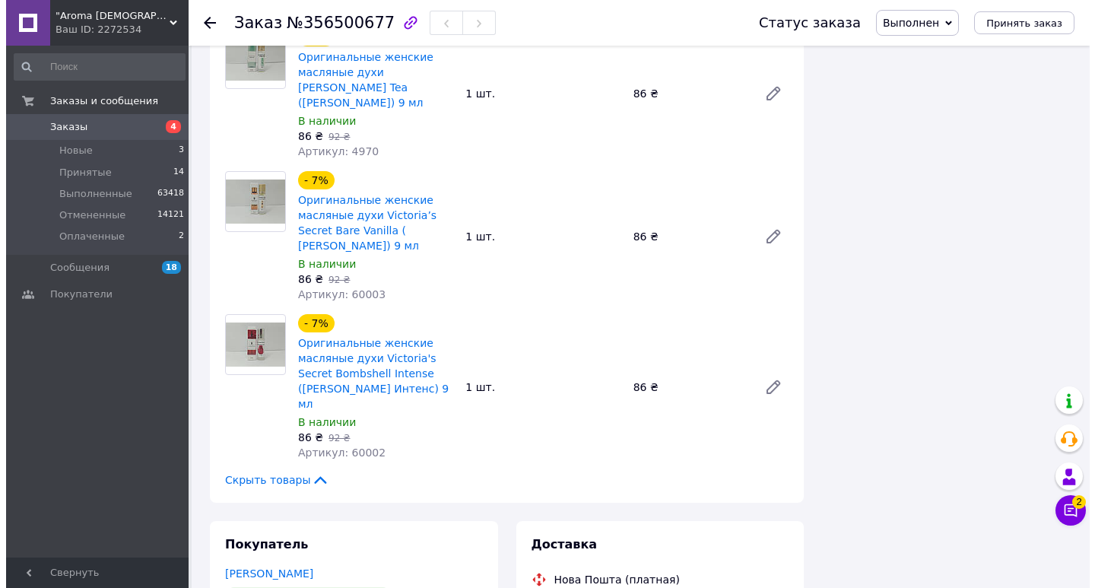
scroll to position [4722, 0]
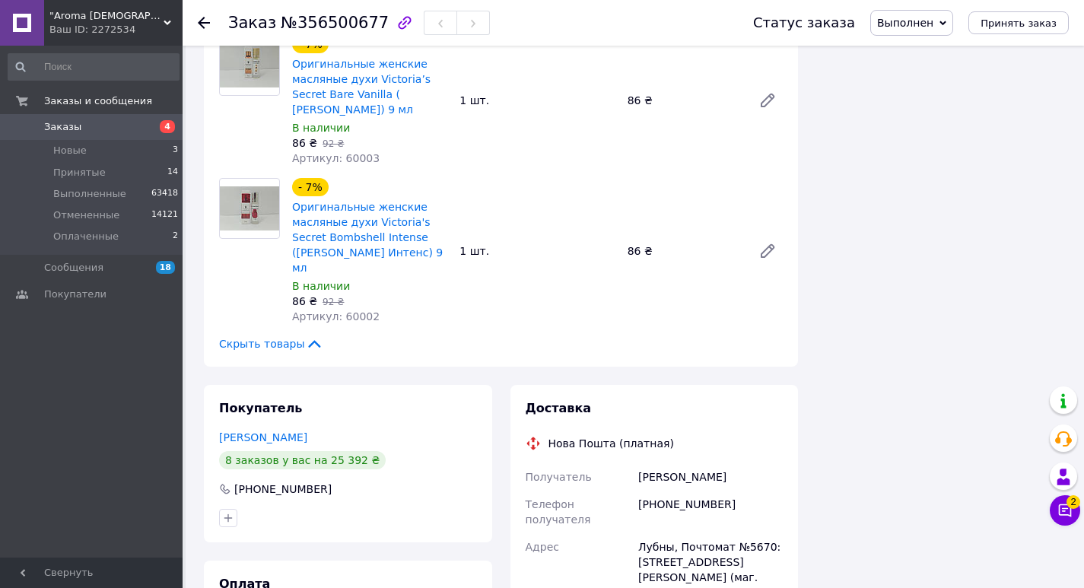
click at [919, 37] on div "Статус заказа Выполнен Принят Отменен Оплаченный Принять заказ" at bounding box center [895, 23] width 346 height 46
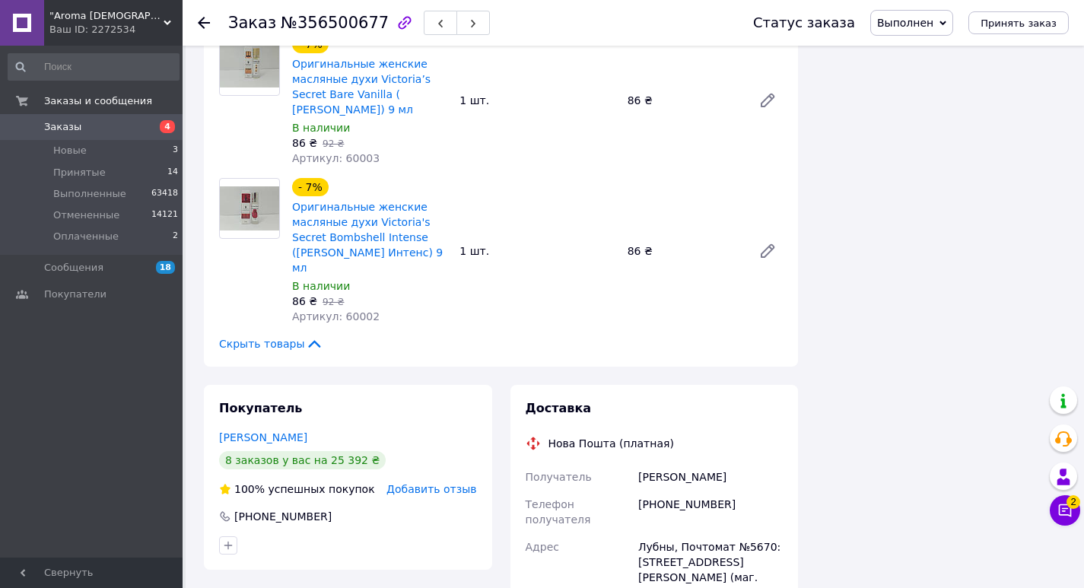
click at [922, 27] on span "Выполнен" at bounding box center [905, 23] width 56 height 12
click at [935, 92] on li "Оплаченный" at bounding box center [911, 98] width 81 height 23
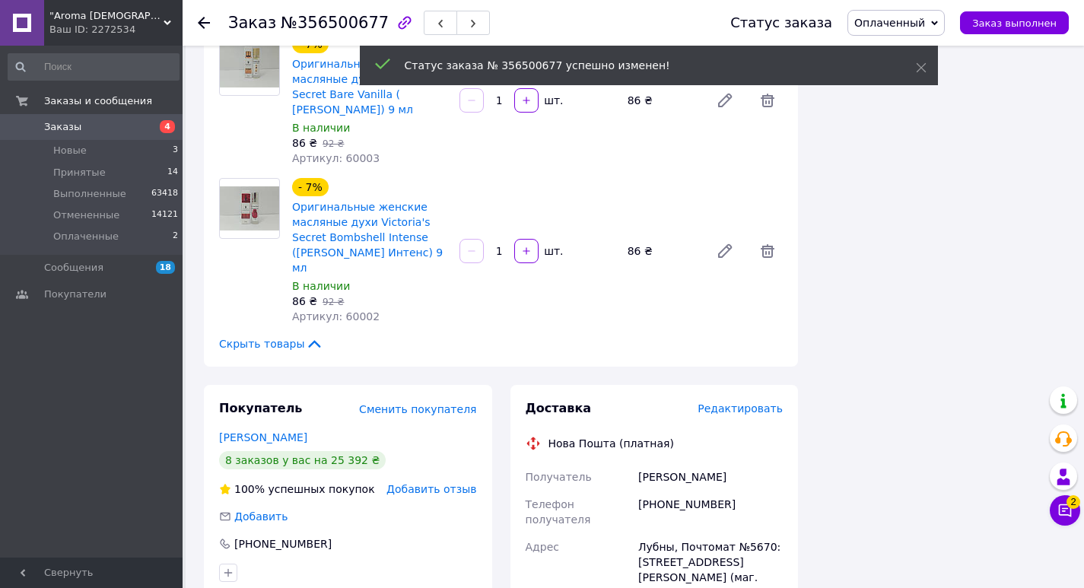
click at [748, 87] on div "Статус заказа № 356500677 успешно изменен!" at bounding box center [649, 67] width 578 height 43
click at [748, 402] on span "Редактировать" at bounding box center [739, 408] width 85 height 12
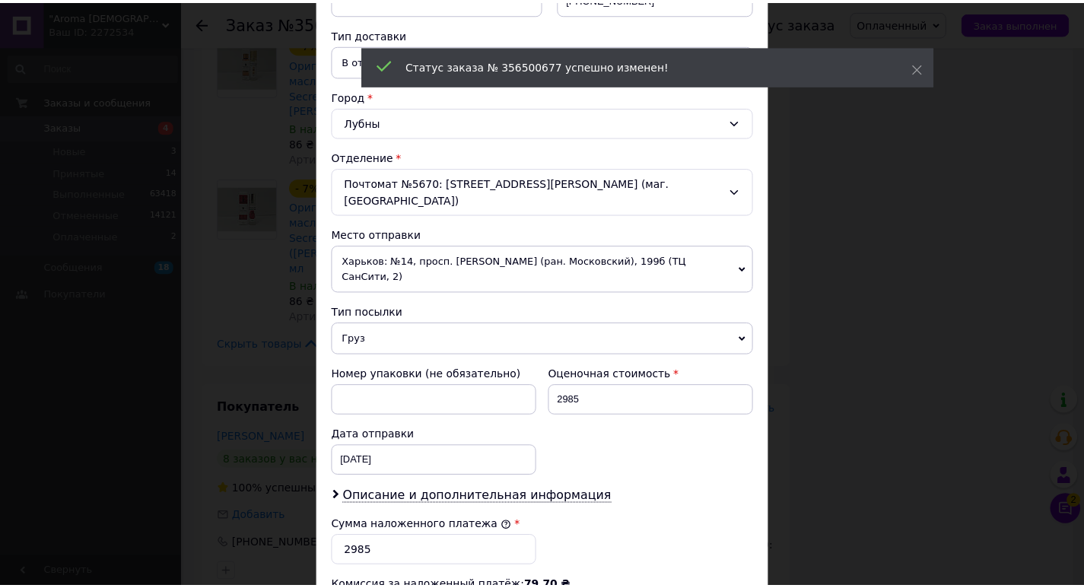
scroll to position [573, 0]
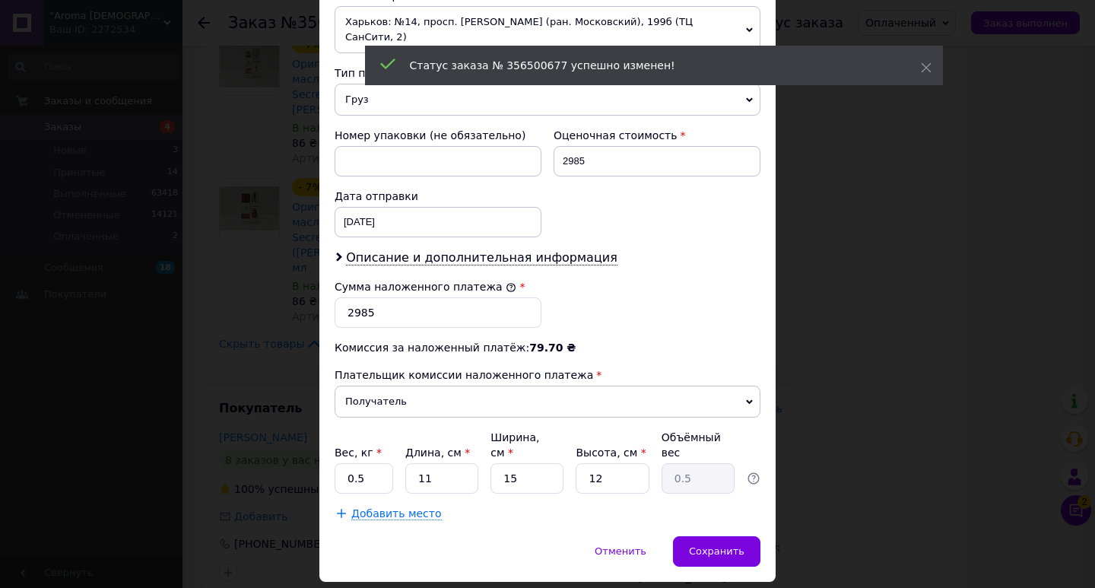
click at [390, 430] on div "Вес, кг * 0.5 Длина, см * 11 Ширина, см * 15 Высота, см * 12 Объёмный вес 0.5" at bounding box center [548, 462] width 426 height 64
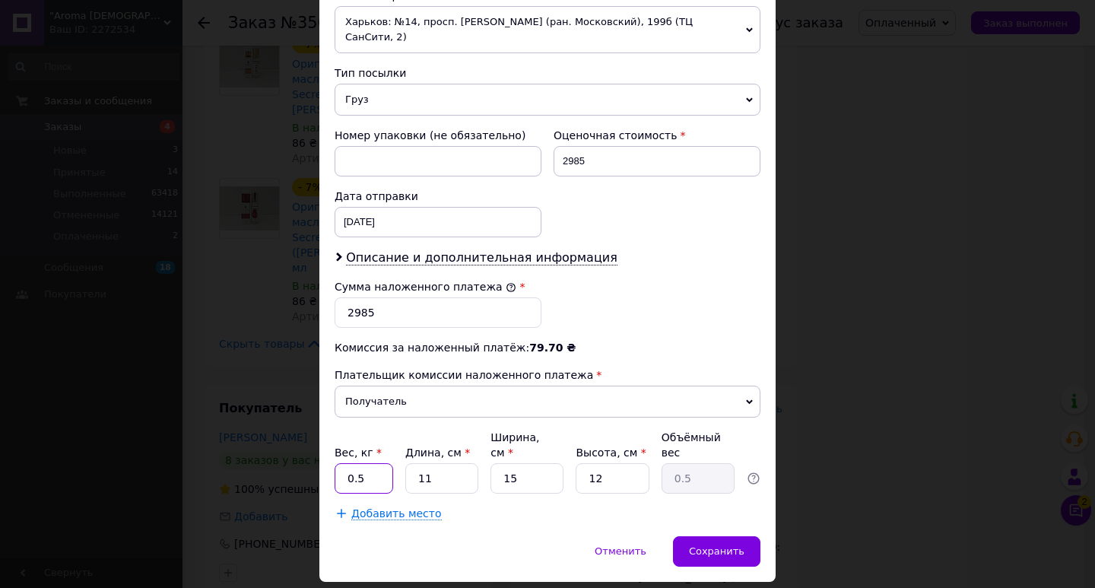
click at [388, 463] on input "0.5" at bounding box center [364, 478] width 59 height 30
type input "0"
type input "1.40"
click at [436, 463] on input "11" at bounding box center [441, 478] width 73 height 30
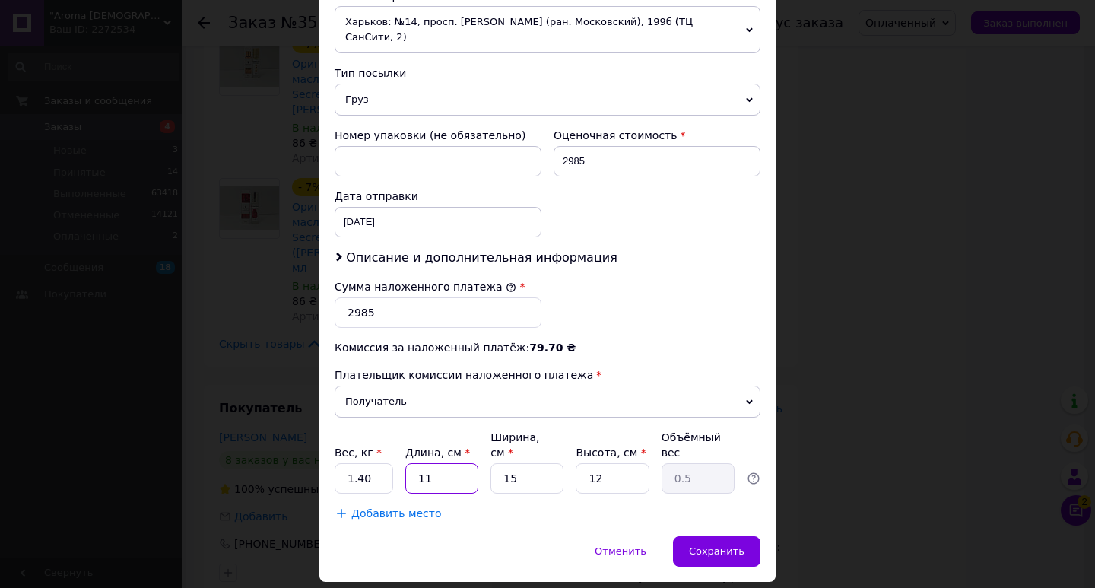
type input "1"
type input "0.1"
type input "17"
type input "0.77"
type input "17"
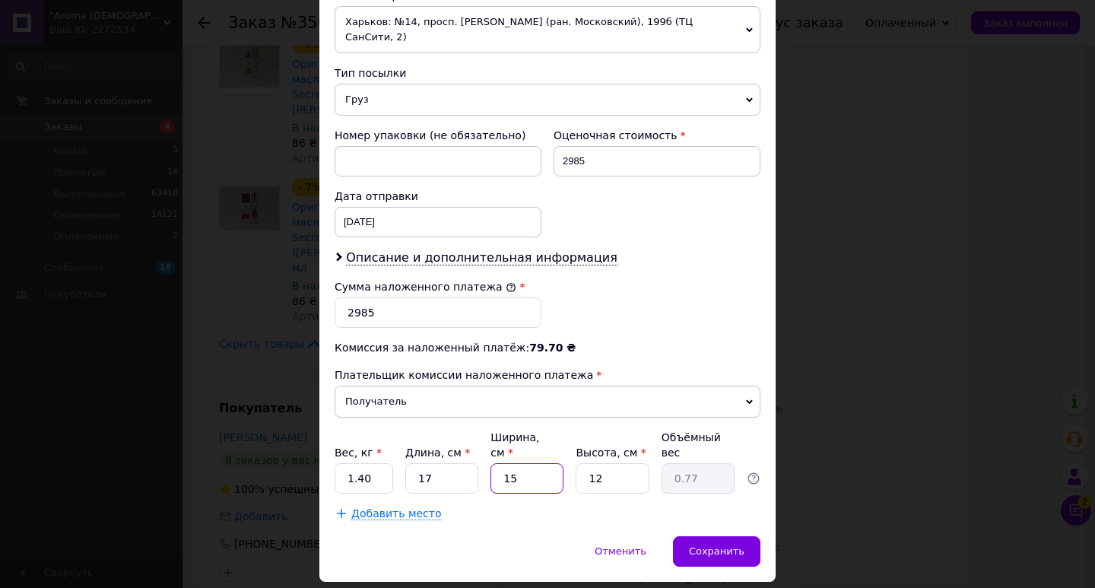
click at [540, 463] on input "15" at bounding box center [527, 478] width 73 height 30
type input "1"
type input "0.1"
type input "12"
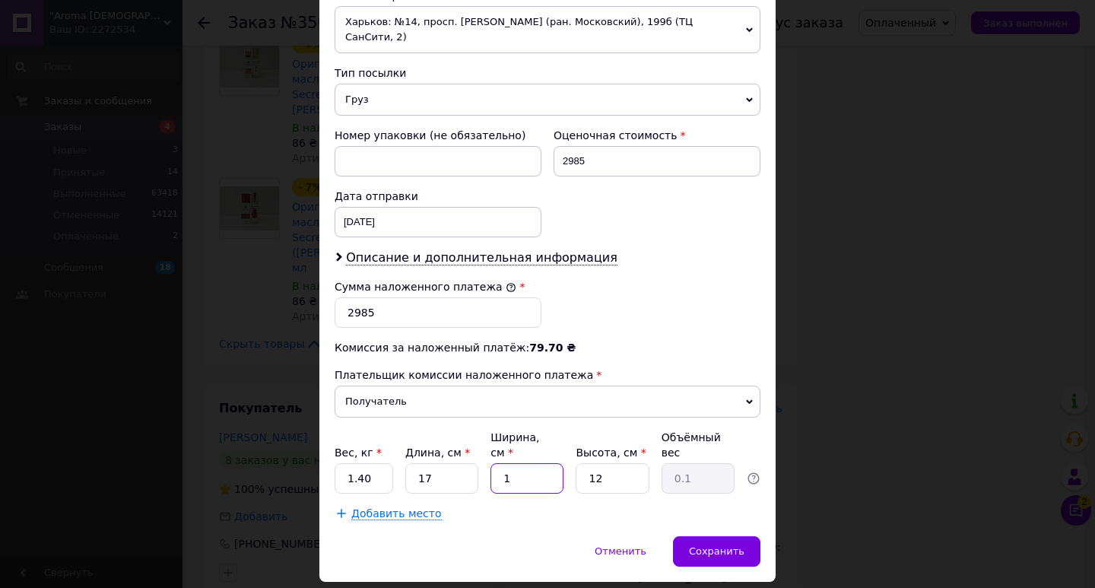
type input "0.61"
type input "12"
click at [613, 463] on input "12" at bounding box center [612, 478] width 73 height 30
click at [612, 463] on input "12" at bounding box center [612, 478] width 73 height 30
type input "1"
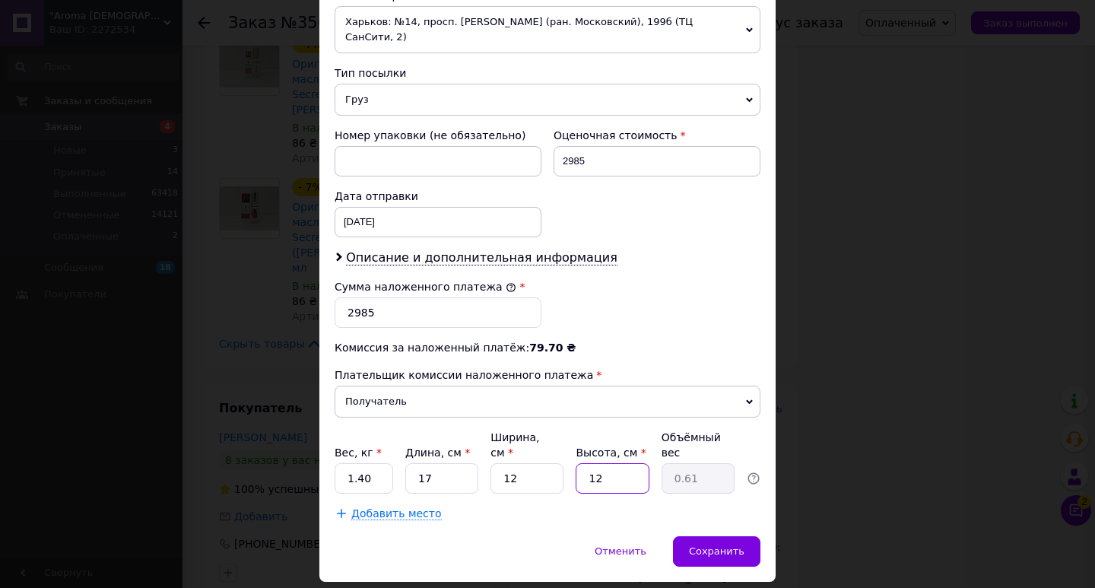
type input "0.1"
type input "10"
type input "0.51"
type input "10.5"
type input "0.54"
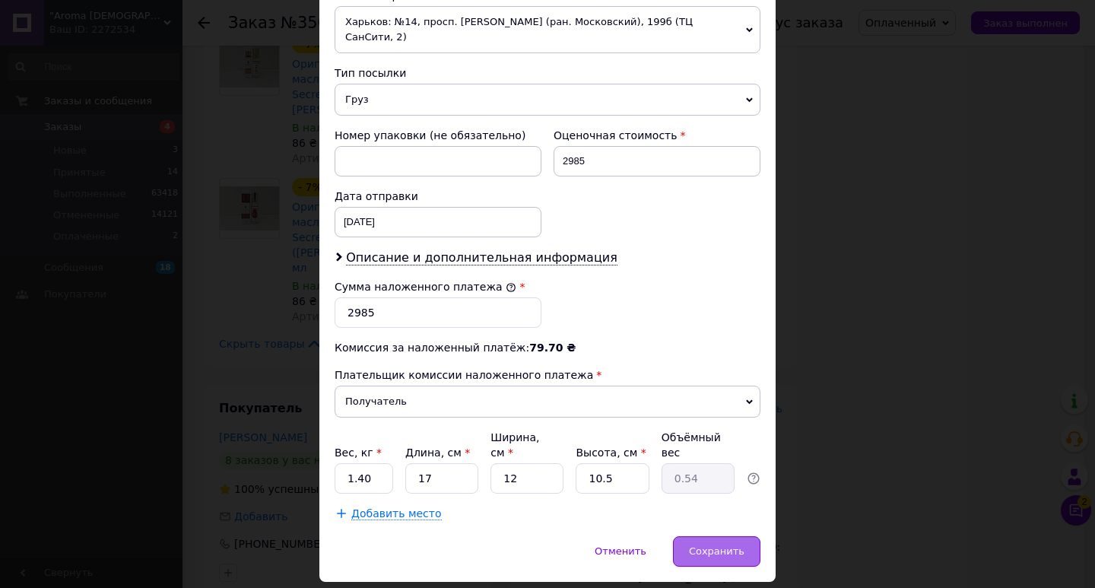
click at [732, 545] on span "Сохранить" at bounding box center [717, 550] width 56 height 11
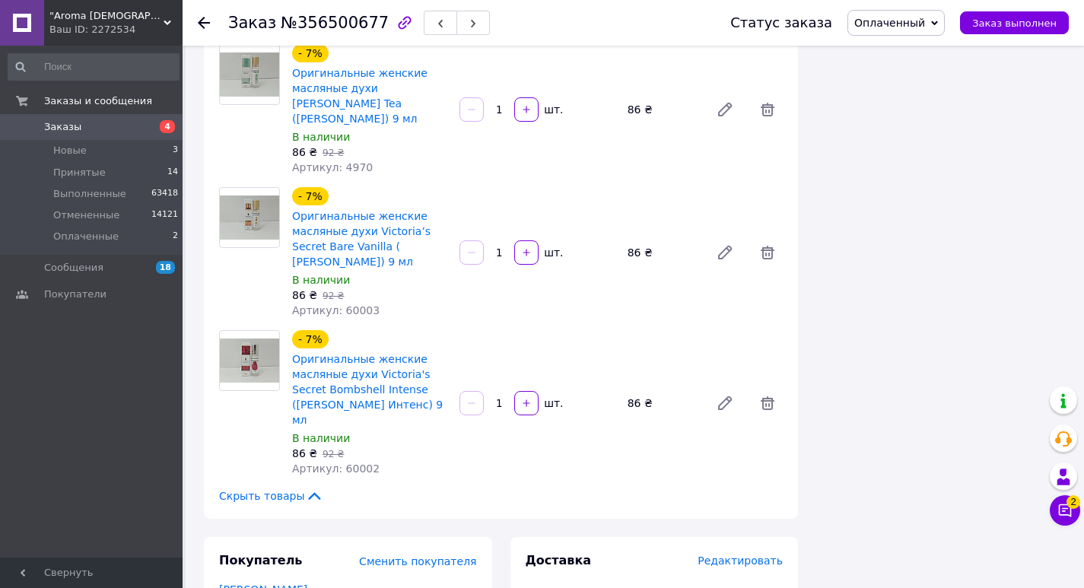
drag, startPoint x: 637, startPoint y: 305, endPoint x: 730, endPoint y: 311, distance: 93.0
copy div "20451225269742"
click at [1021, 19] on span "Заказ выполнен" at bounding box center [1014, 22] width 84 height 11
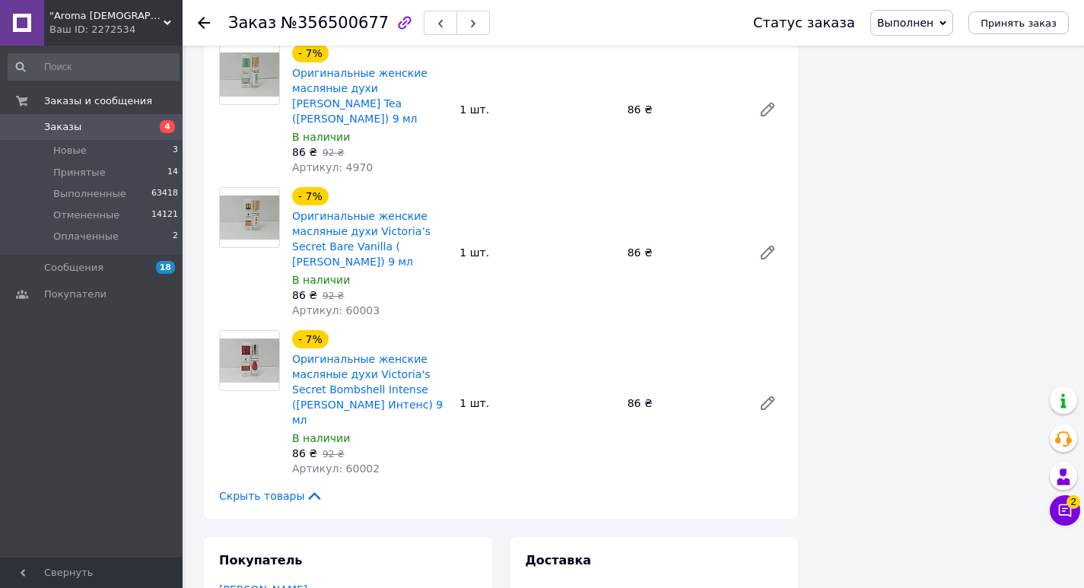
click at [135, 122] on span "Заказы" at bounding box center [92, 127] width 97 height 14
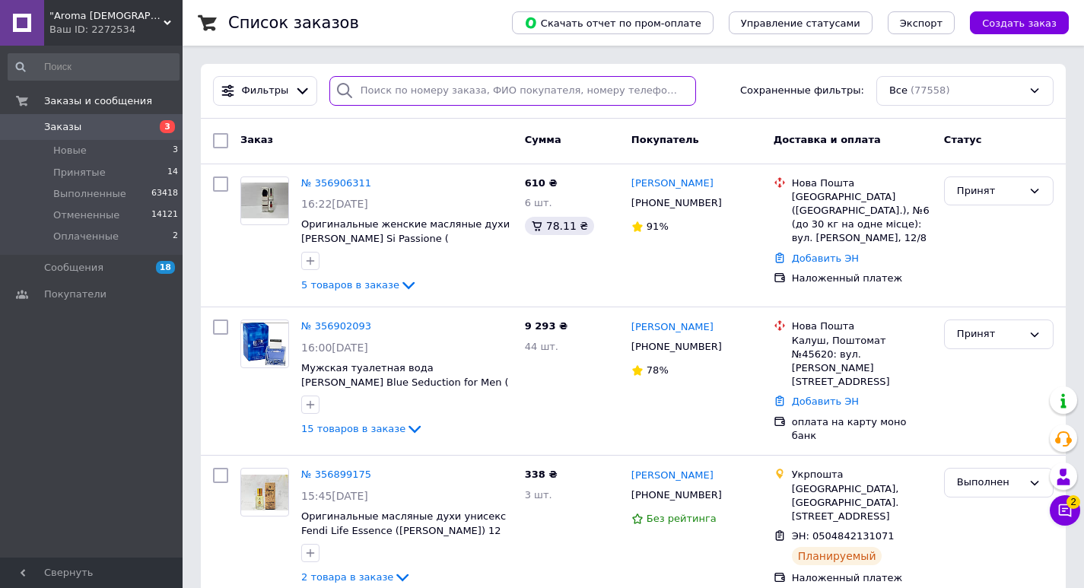
click at [477, 101] on input "search" at bounding box center [512, 91] width 367 height 30
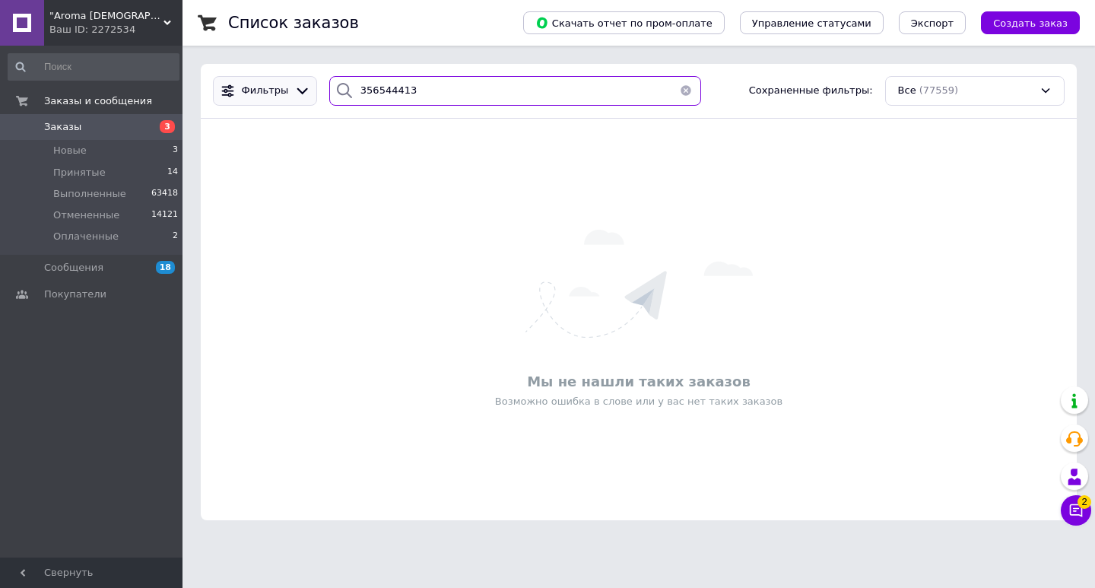
drag, startPoint x: 427, startPoint y: 87, endPoint x: 303, endPoint y: 96, distance: 125.1
click at [303, 96] on div "Фильтры 356544413 Сохраненные фильтры: Все (77559)" at bounding box center [639, 91] width 864 height 30
click at [364, 94] on input "[PERSON_NAME]" at bounding box center [515, 91] width 372 height 30
click at [372, 97] on input "[PERSON_NAME]" at bounding box center [515, 91] width 372 height 30
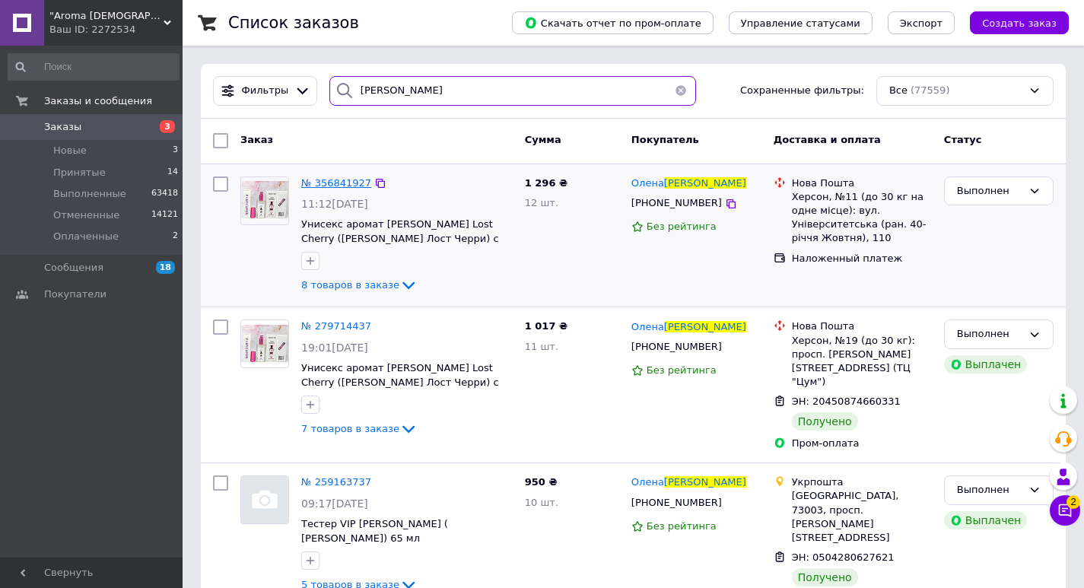
type input "[PERSON_NAME]"
click at [335, 183] on span "№ 356841927" at bounding box center [336, 182] width 70 height 11
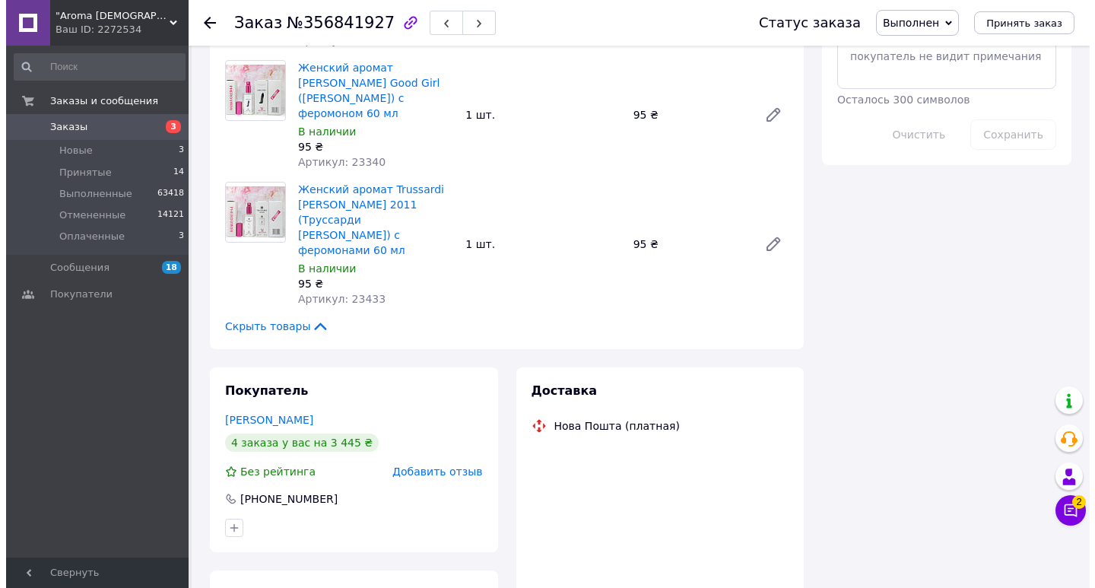
scroll to position [858, 0]
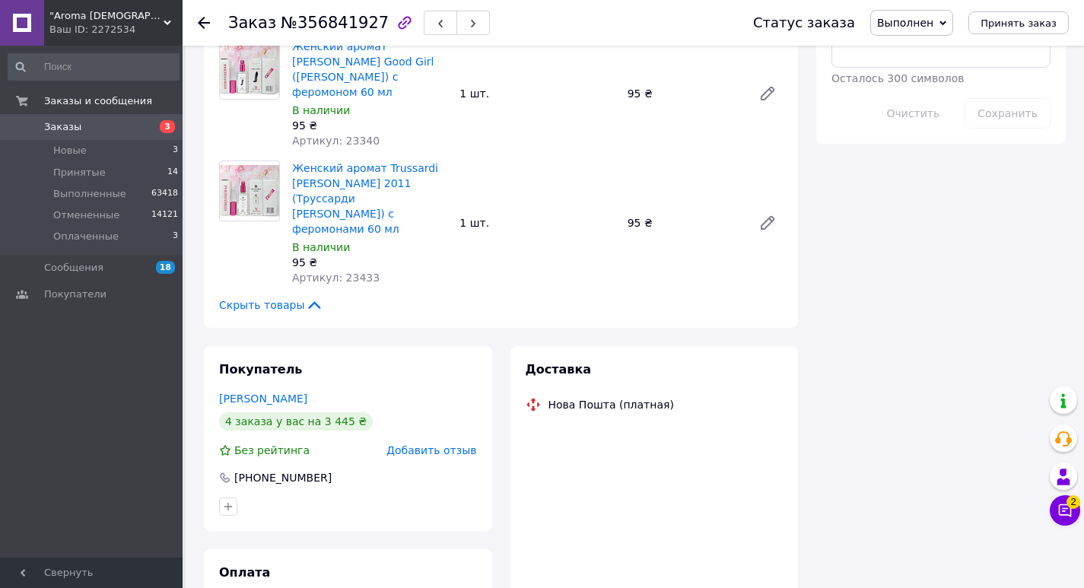
click at [917, 33] on span "Выполнен" at bounding box center [911, 23] width 83 height 26
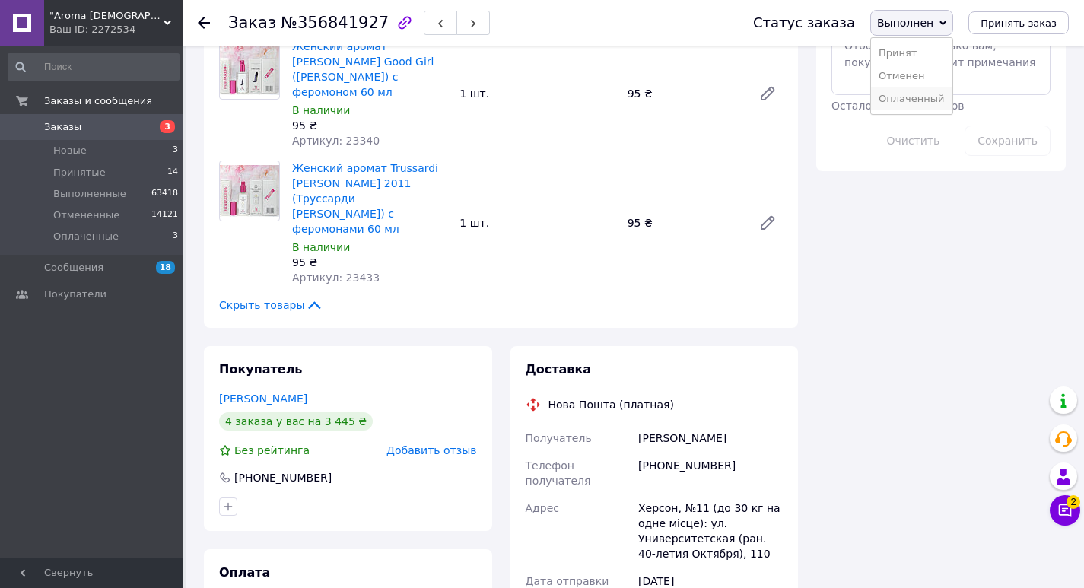
click at [932, 95] on li "Оплаченный" at bounding box center [911, 98] width 81 height 23
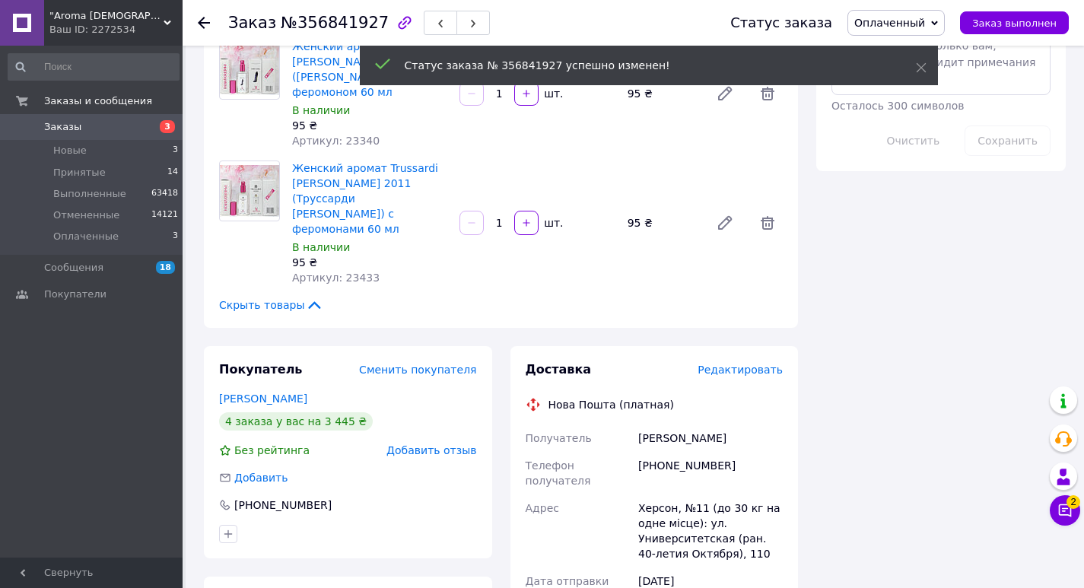
click at [739, 364] on span "Редактировать" at bounding box center [739, 370] width 85 height 12
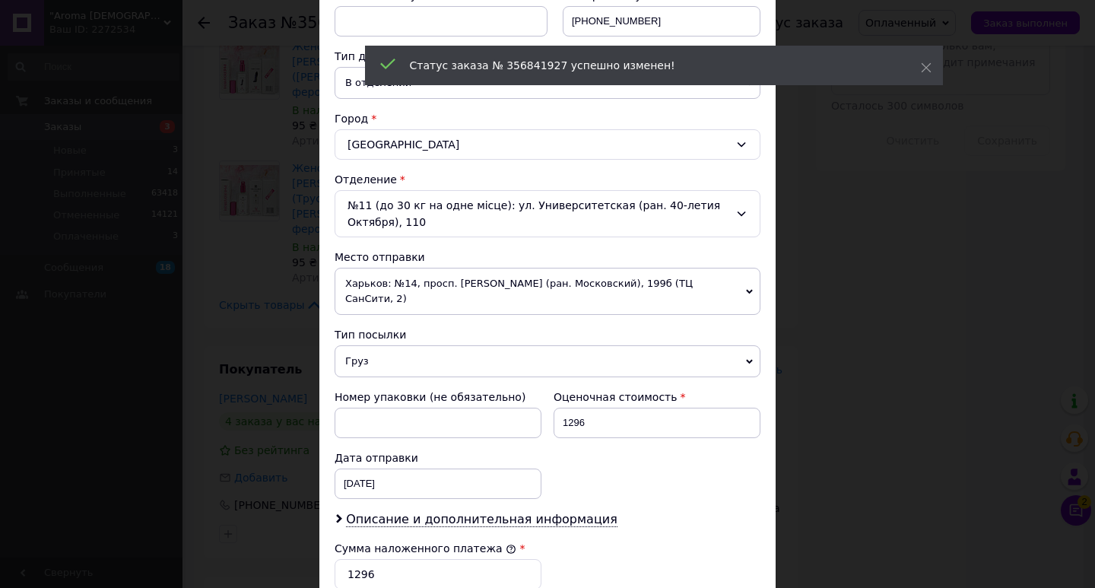
scroll to position [532, 0]
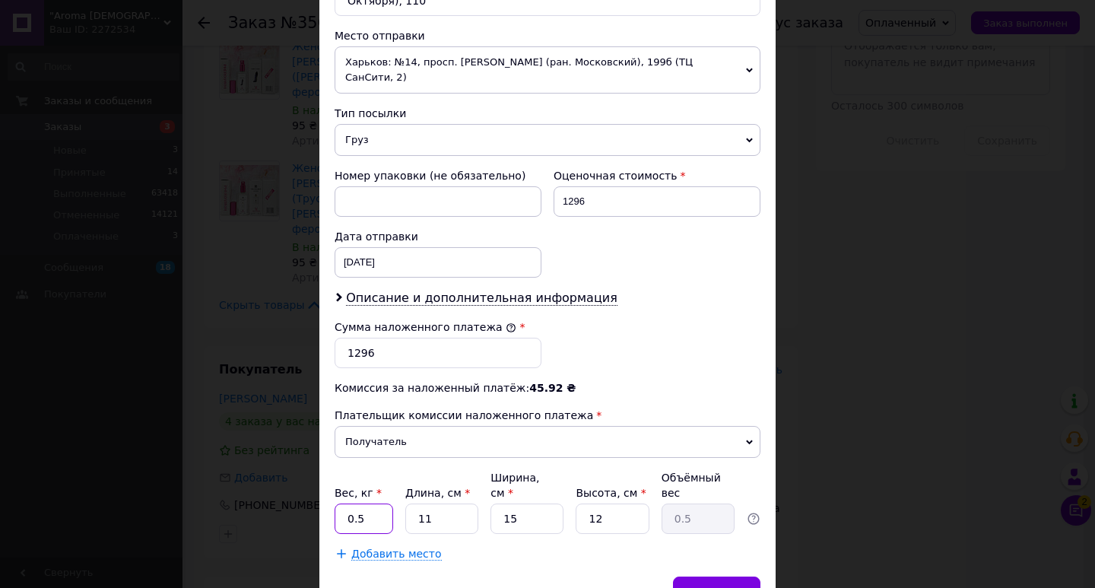
click at [365, 503] on input "0.5" at bounding box center [364, 518] width 59 height 30
type input "3"
click at [439, 503] on input "11" at bounding box center [441, 518] width 73 height 30
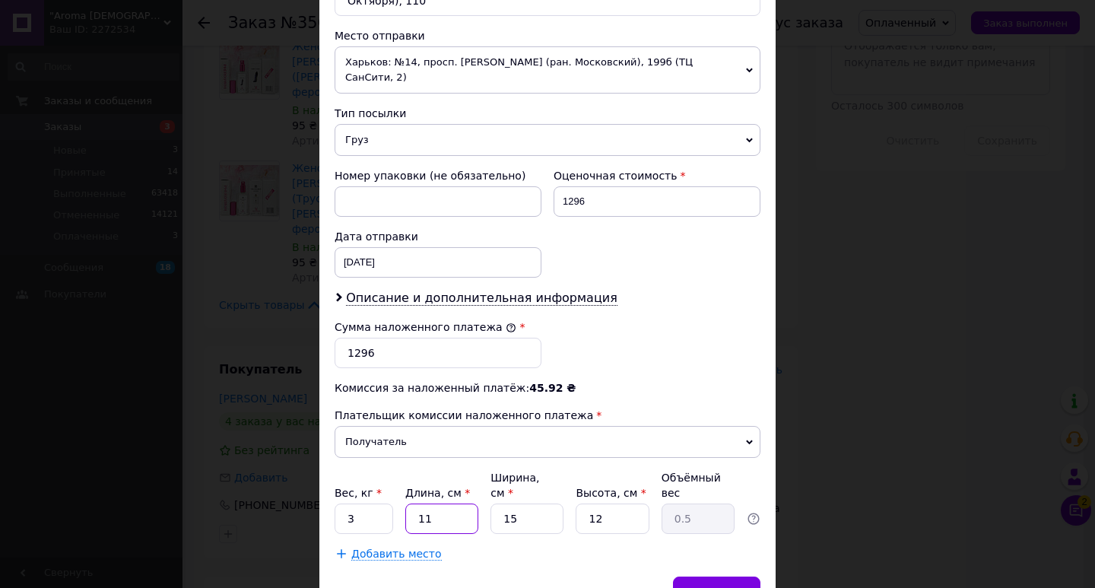
type input "2"
type input "0.1"
type input "20"
type input "0.9"
type input "20"
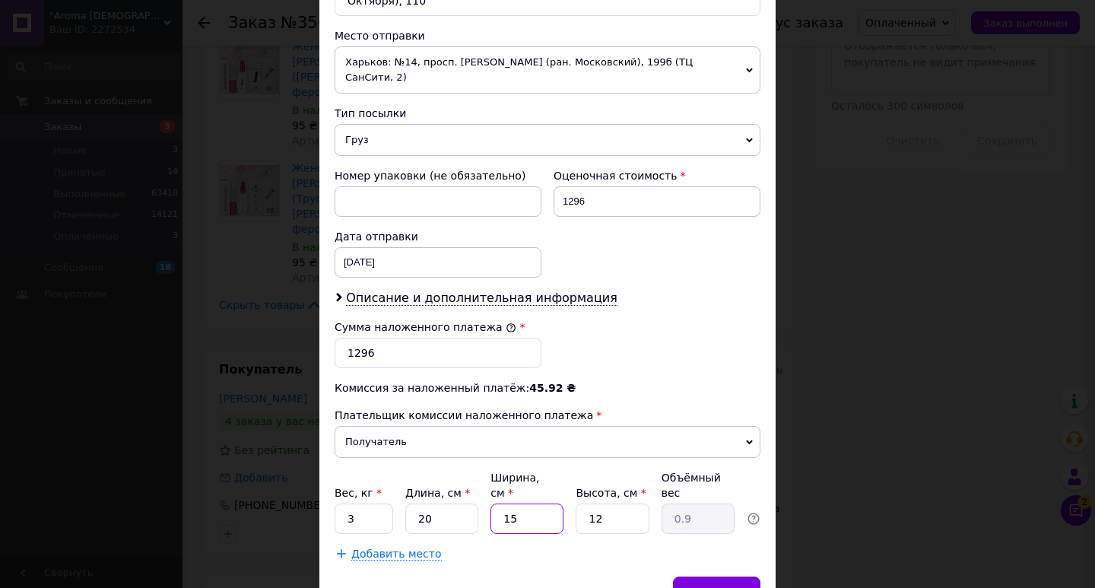
click at [523, 503] on input "15" at bounding box center [527, 518] width 73 height 30
type input "2"
type input "0.12"
type input "20"
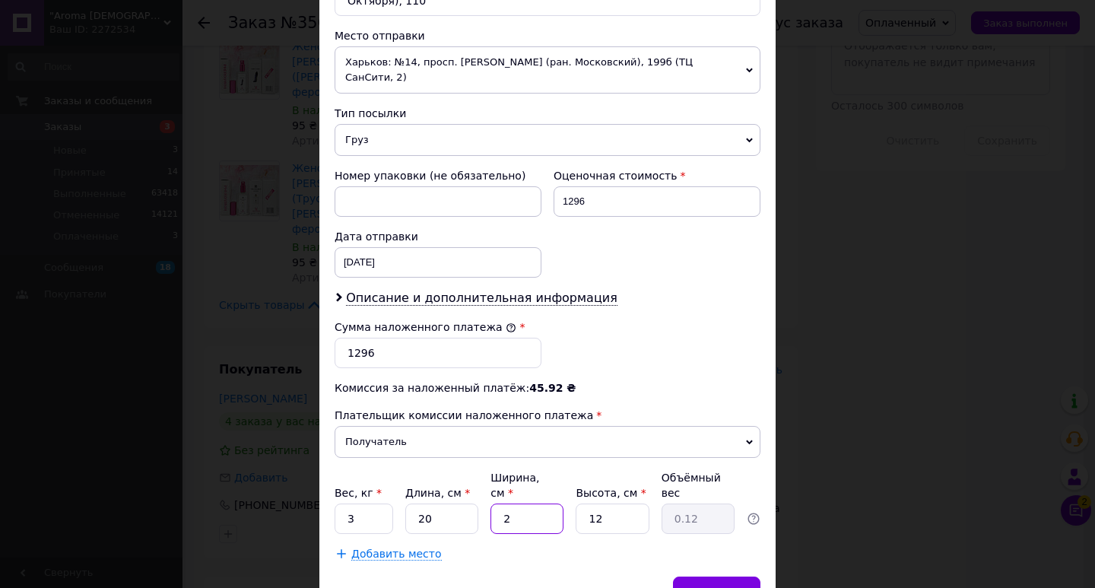
type input "1.2"
type input "20"
click at [592, 503] on input "12" at bounding box center [612, 518] width 73 height 30
click at [595, 503] on input "12" at bounding box center [612, 518] width 73 height 30
click at [599, 503] on input "12" at bounding box center [612, 518] width 73 height 30
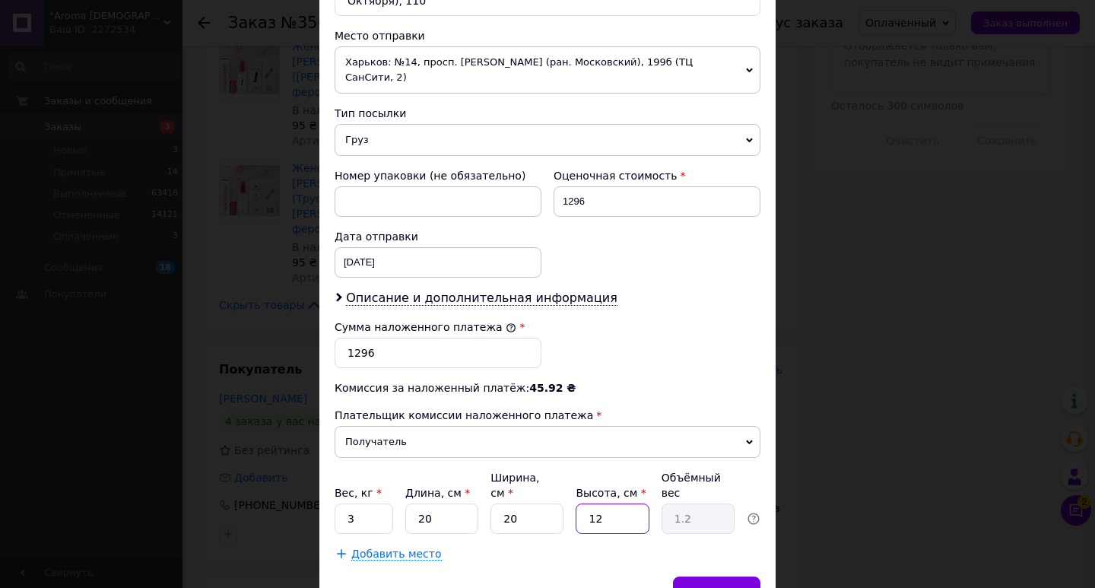
click at [599, 503] on input "12" at bounding box center [612, 518] width 73 height 30
type input "2"
type input "0.2"
type input "20"
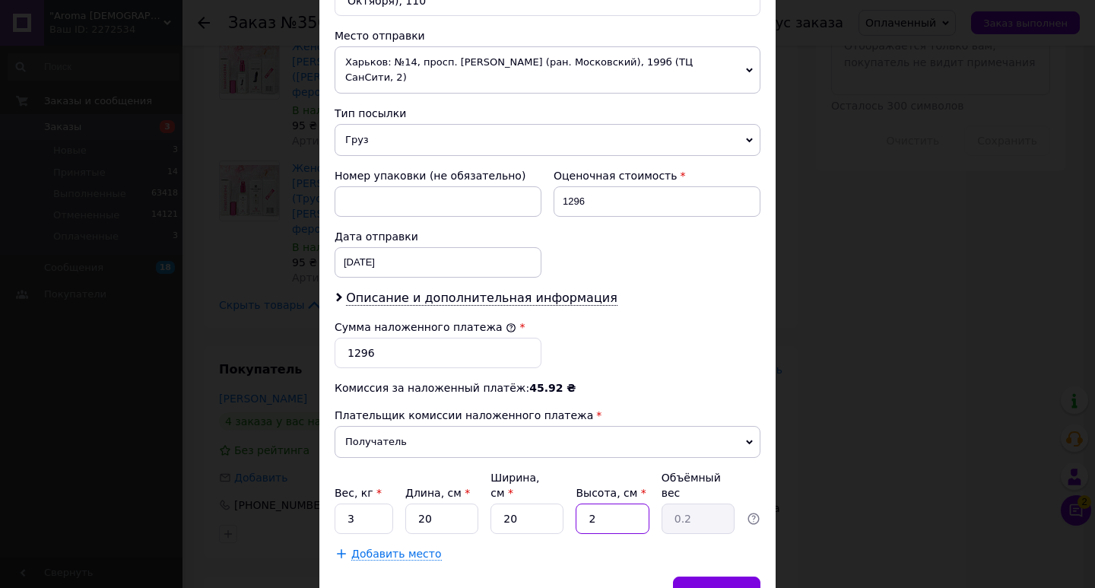
type input "2"
type input "20"
click at [705, 586] on span "Сохранить" at bounding box center [717, 591] width 56 height 11
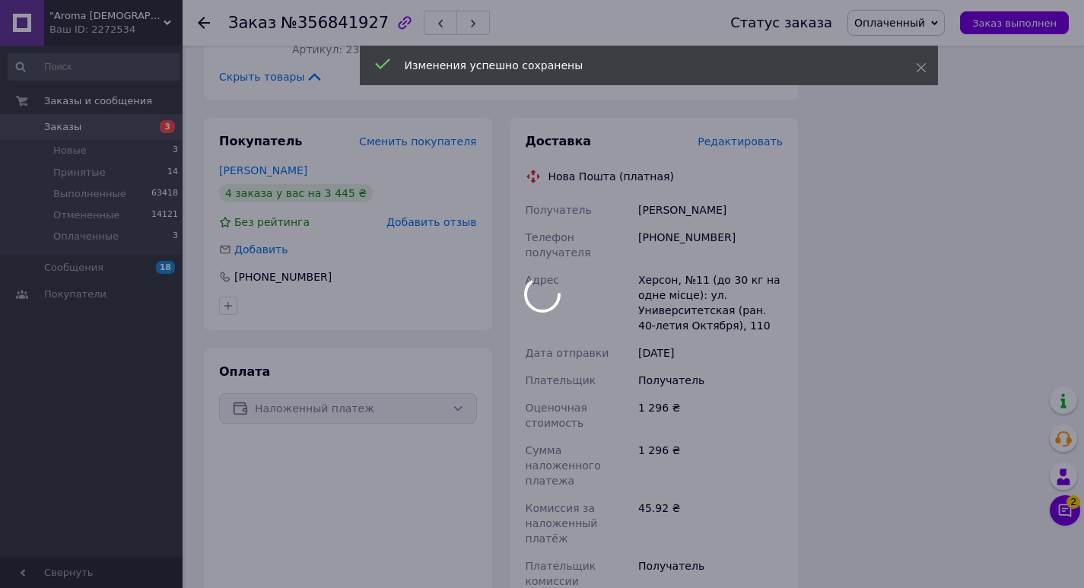
scroll to position [1238, 0]
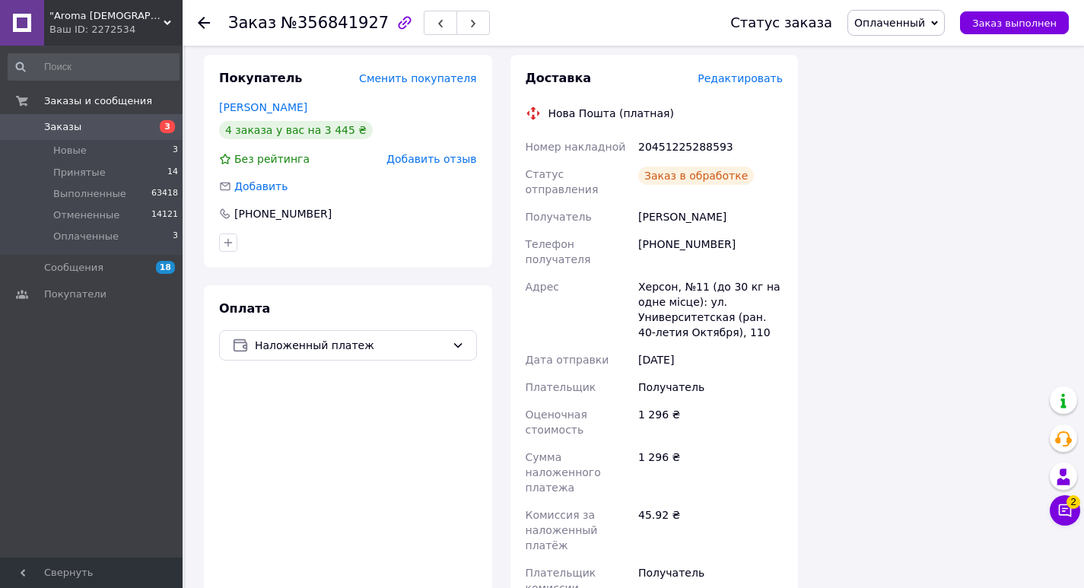
scroll to position [1010, 0]
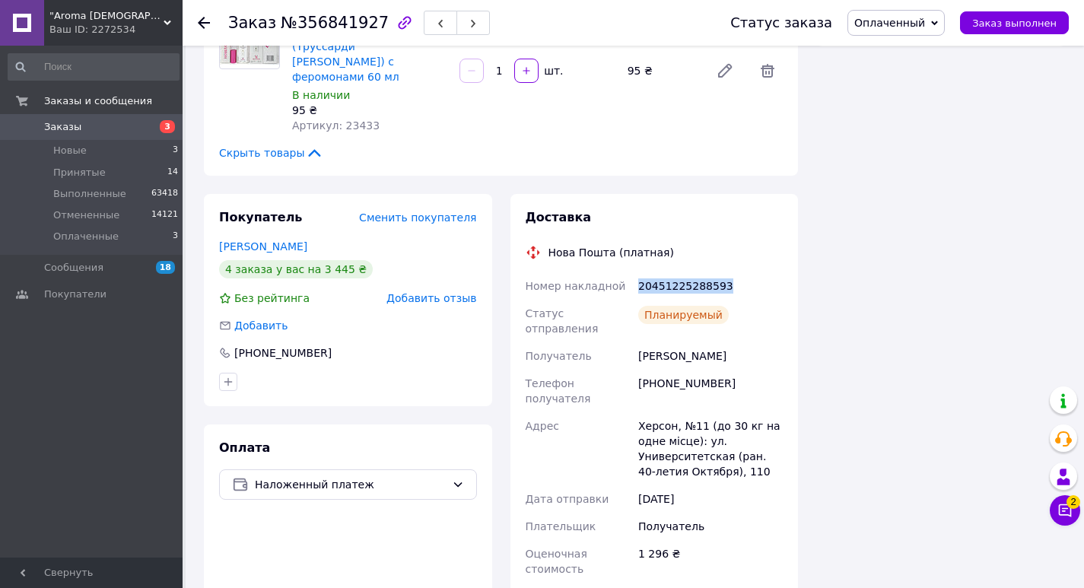
drag, startPoint x: 633, startPoint y: 189, endPoint x: 740, endPoint y: 187, distance: 107.2
click at [740, 272] on div "Номер накладной 20451225288593 Статус отправления Планируемый Получатель [PERSO…" at bounding box center [654, 542] width 264 height 541
copy div "Номер накладной 20451225288593"
drag, startPoint x: 1024, startPoint y: 21, endPoint x: 966, endPoint y: 88, distance: 89.0
click at [1027, 21] on span "Заказ выполнен" at bounding box center [1014, 22] width 84 height 11
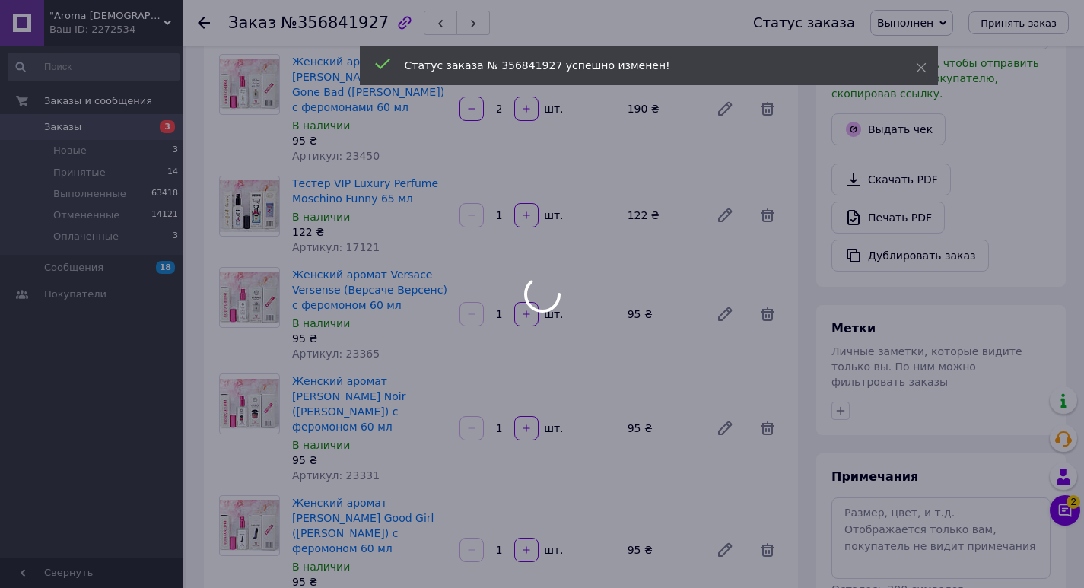
scroll to position [0, 0]
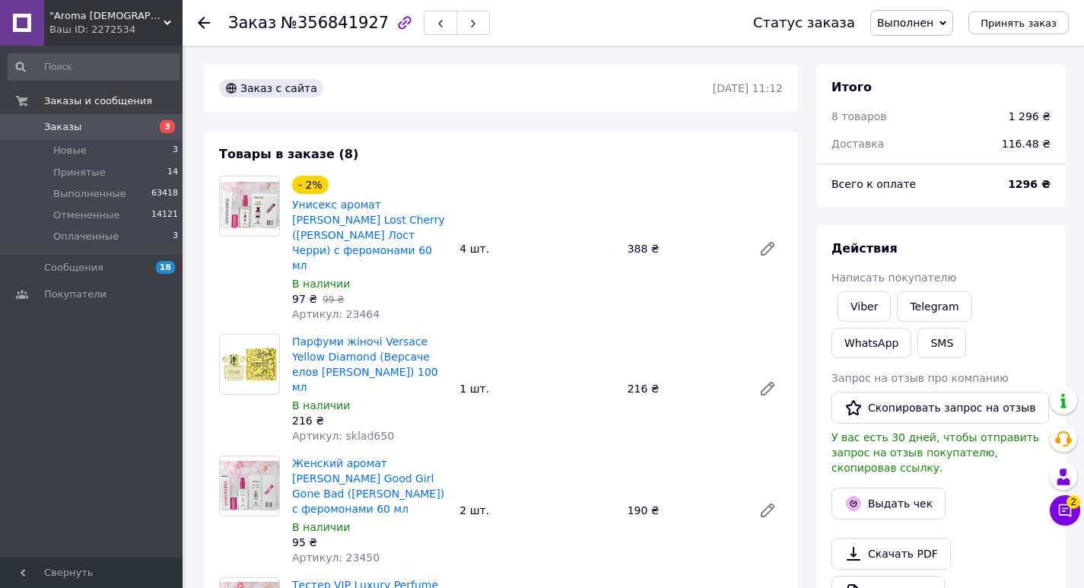
click at [123, 127] on span "Заказы" at bounding box center [92, 127] width 97 height 14
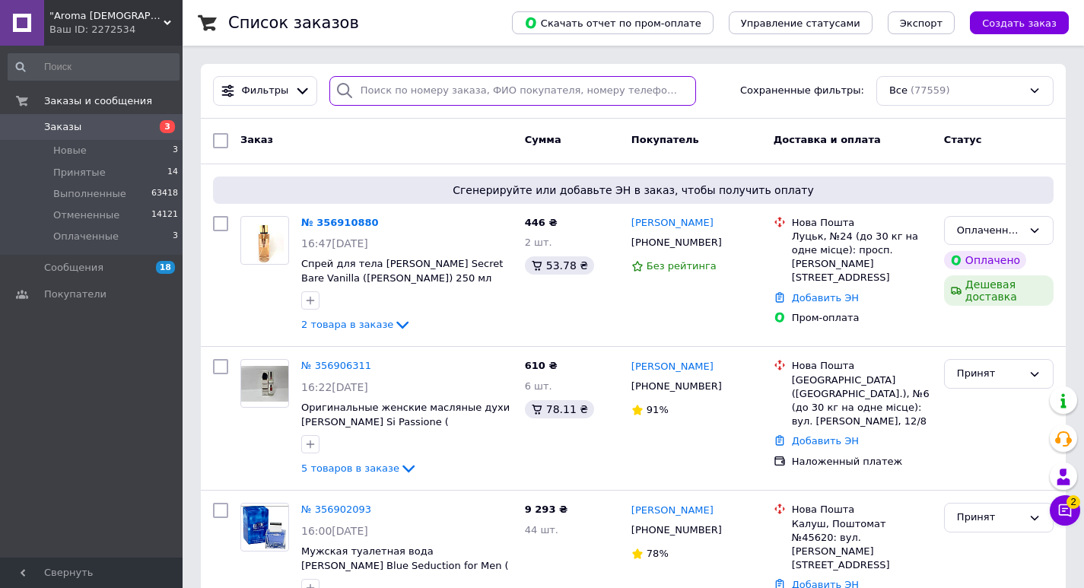
click at [465, 94] on input "search" at bounding box center [512, 91] width 367 height 30
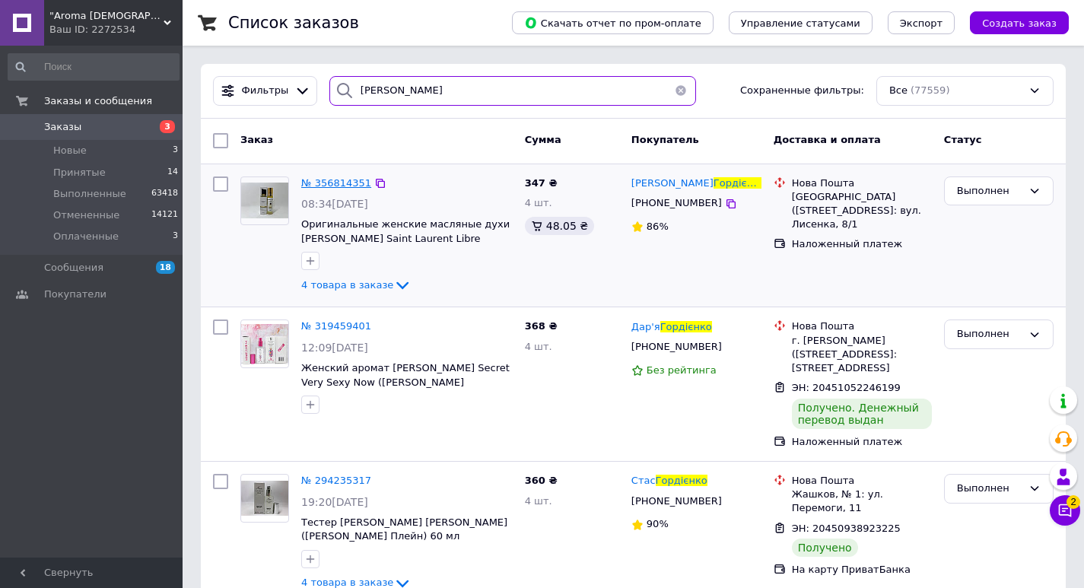
type input "[PERSON_NAME]"
click at [316, 188] on span "№ 356814351" at bounding box center [336, 182] width 70 height 11
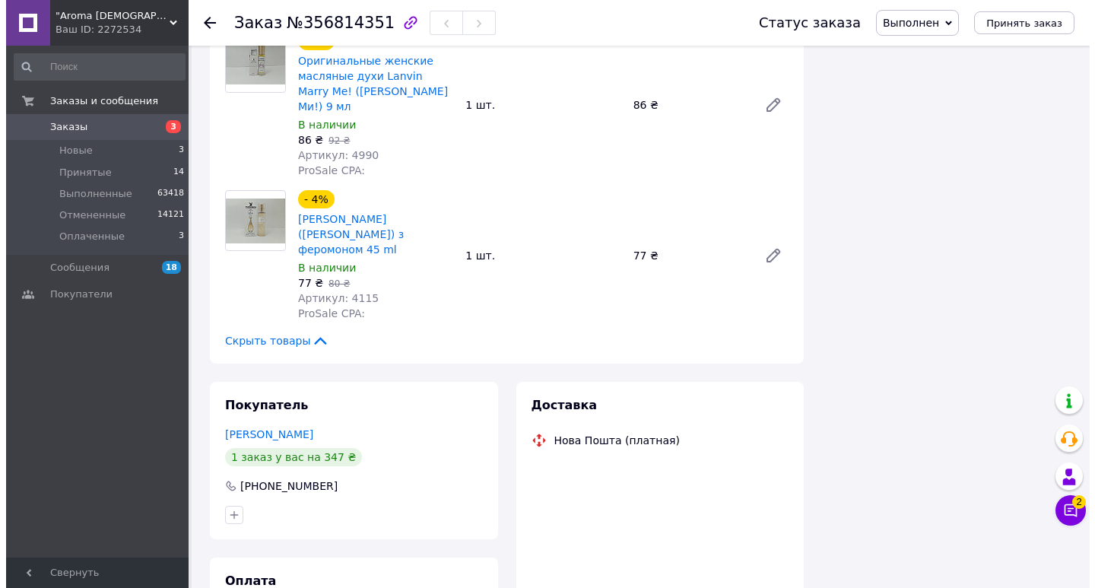
scroll to position [557, 0]
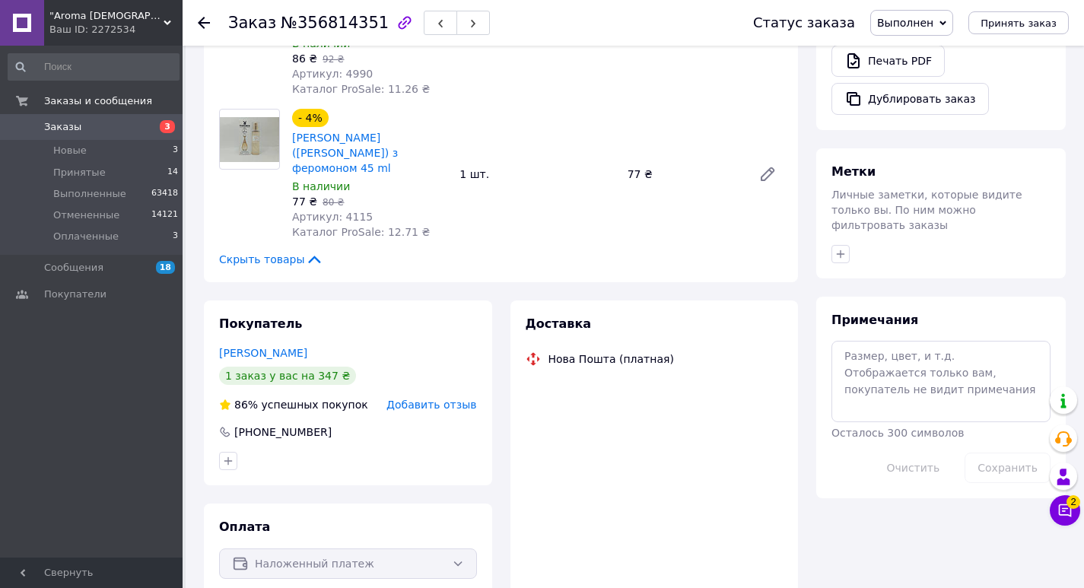
click at [933, 23] on span "Выполнен" at bounding box center [905, 23] width 56 height 12
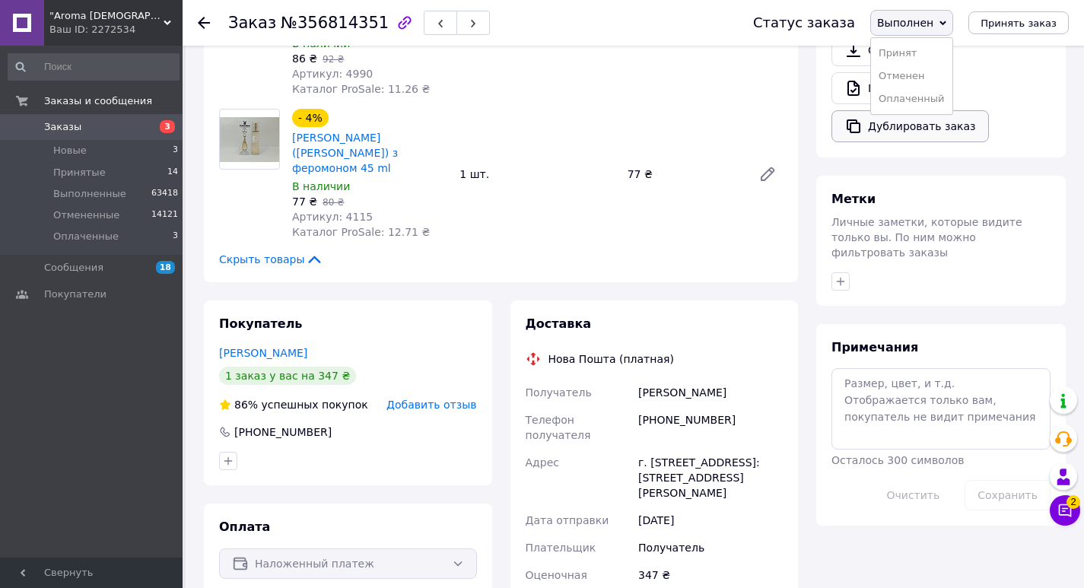
click at [944, 110] on li "Оплаченный" at bounding box center [911, 98] width 81 height 23
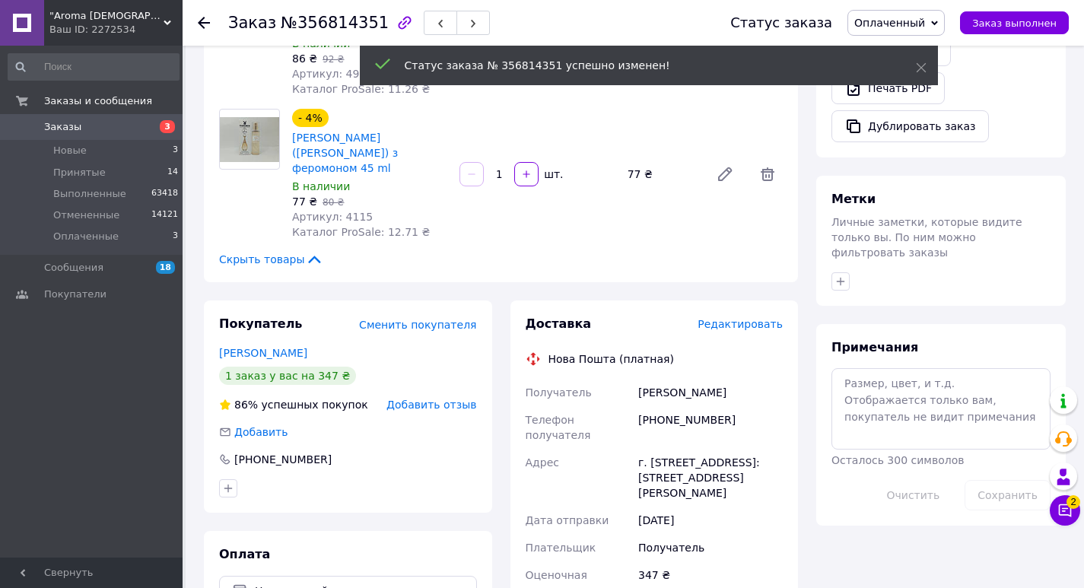
click at [740, 318] on span "Редактировать" at bounding box center [739, 324] width 85 height 12
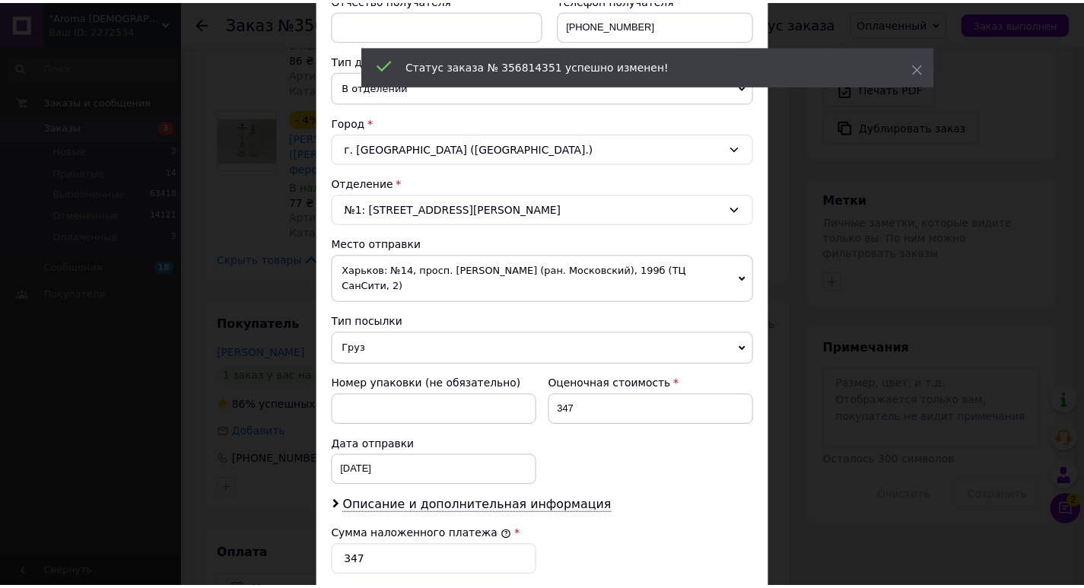
scroll to position [573, 0]
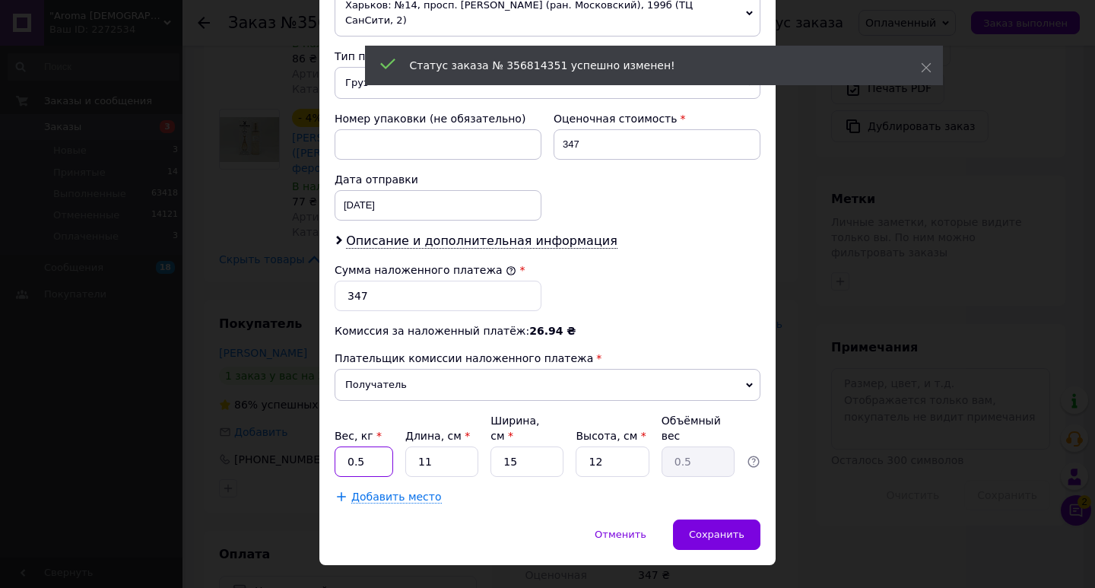
click at [370, 446] on input "0.5" at bounding box center [364, 461] width 59 height 30
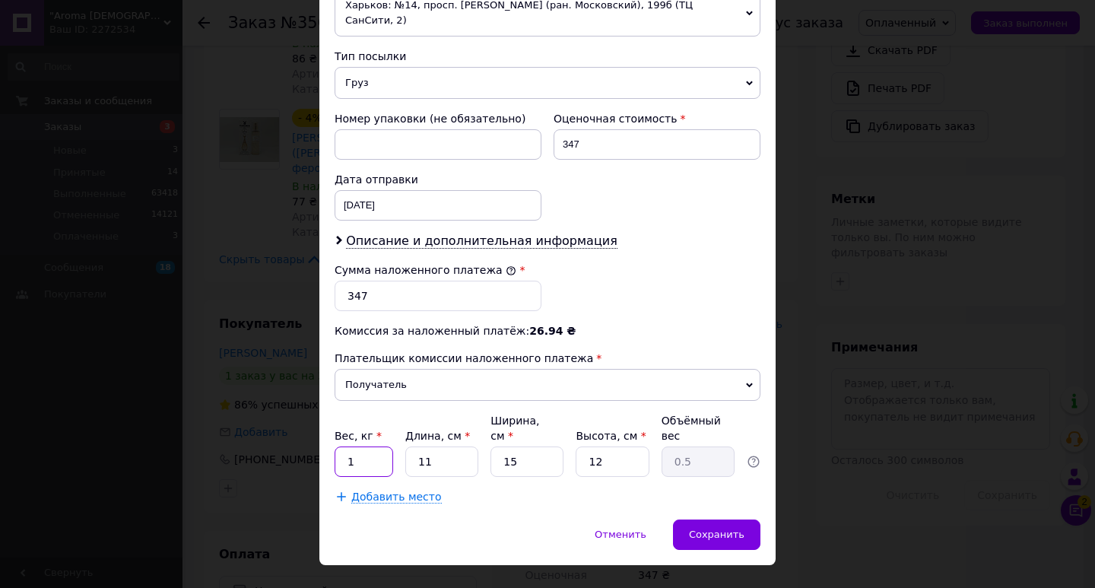
type input "1"
click at [456, 446] on input "11" at bounding box center [441, 461] width 73 height 30
type input "1"
type input "0.1"
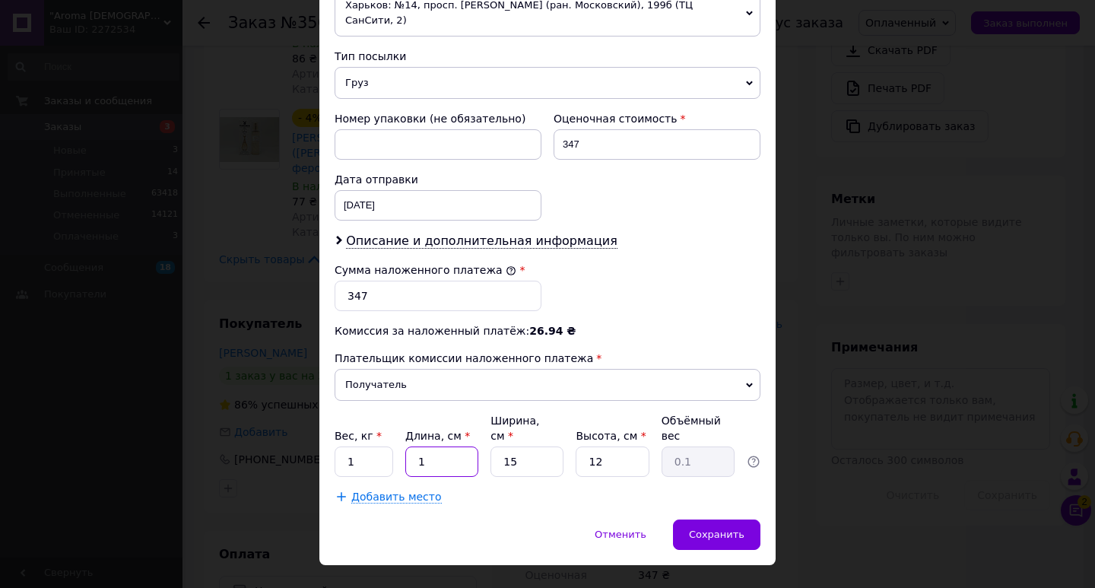
type input "17"
type input "0.77"
type input "17"
click at [546, 446] on input "15" at bounding box center [527, 461] width 73 height 30
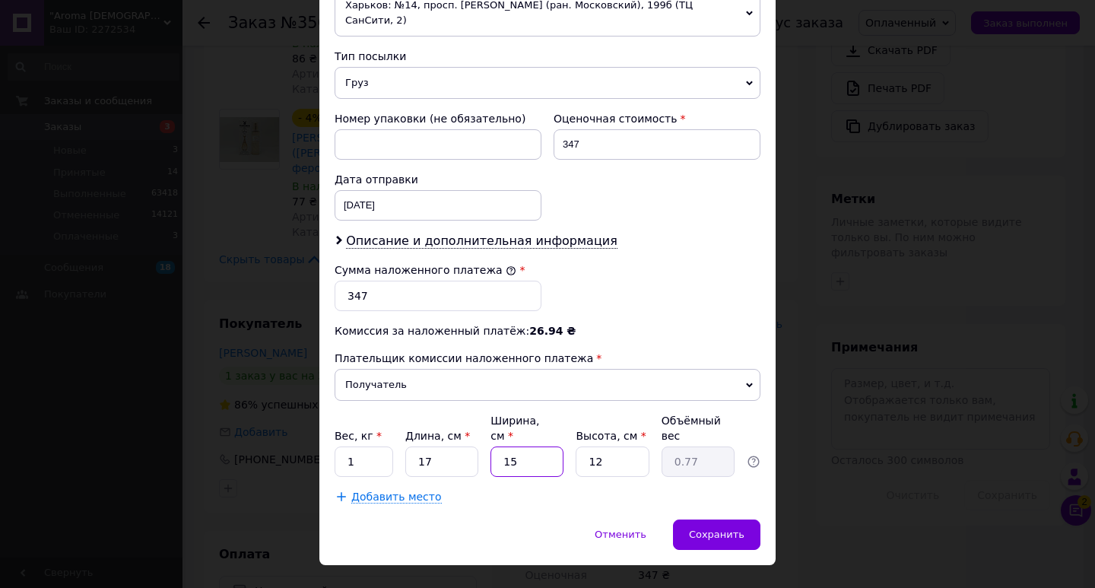
type input "1"
type input "0.1"
type input "12"
type input "0.61"
type input "12.5"
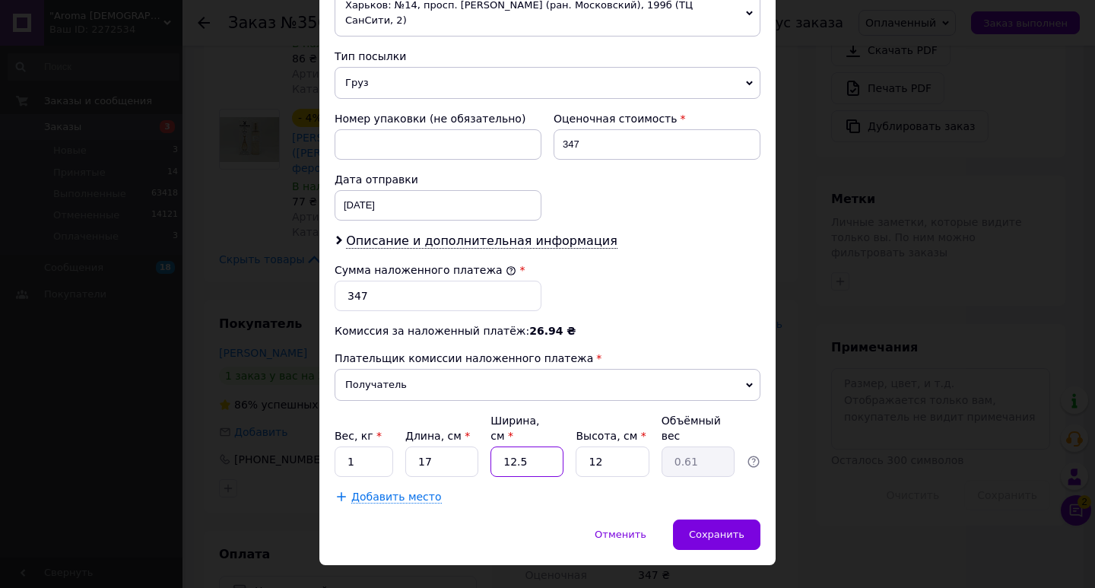
type input "0.64"
click at [633, 446] on input "12" at bounding box center [612, 461] width 73 height 30
type input "1"
type input "0.1"
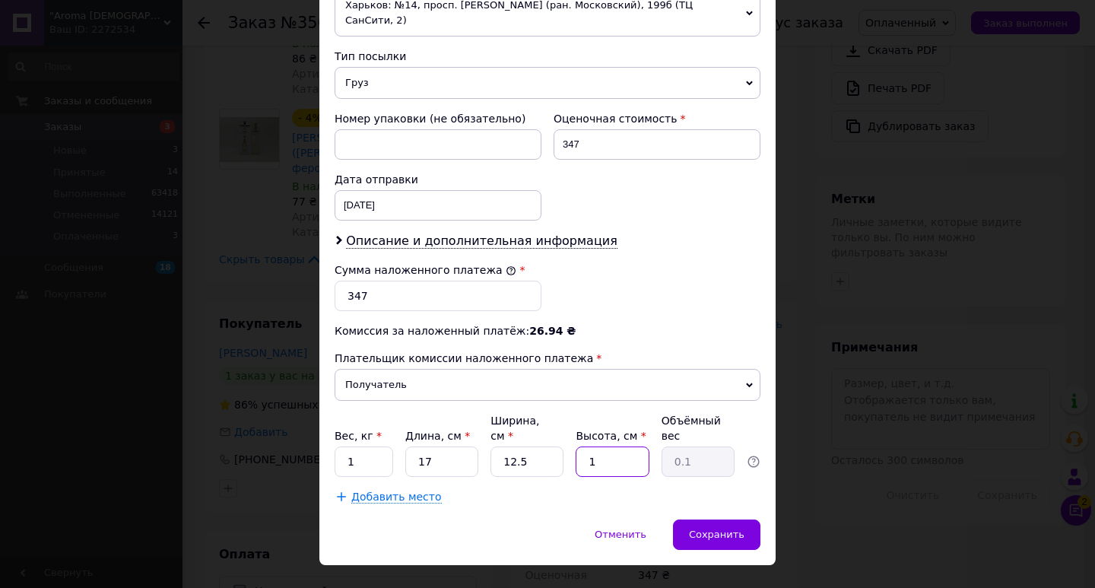
type input "10"
type input "0.53"
type input "10.5"
type input "0.56"
click at [716, 529] on span "Сохранить" at bounding box center [717, 534] width 56 height 11
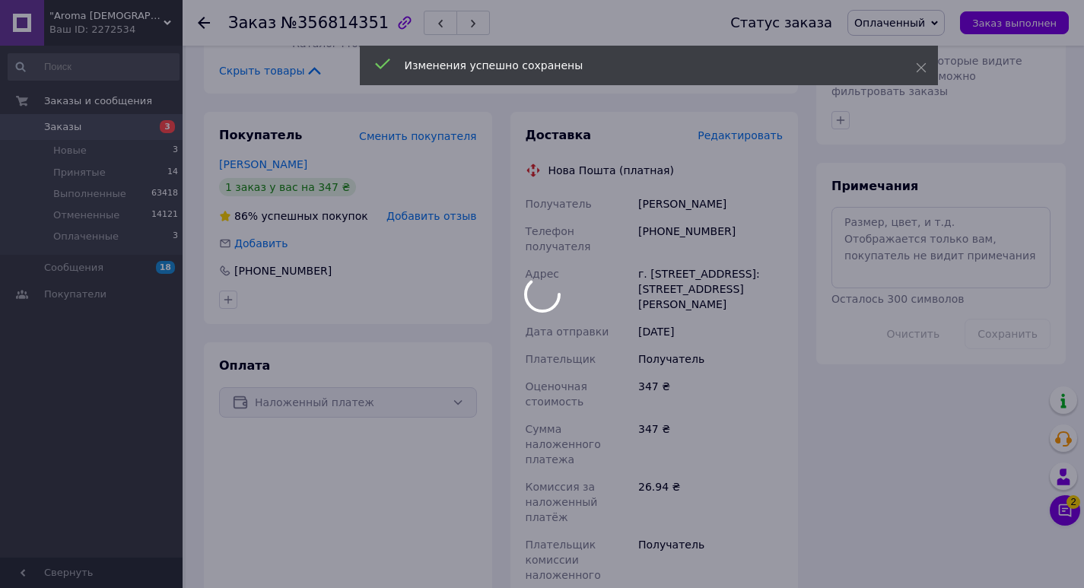
scroll to position [937, 0]
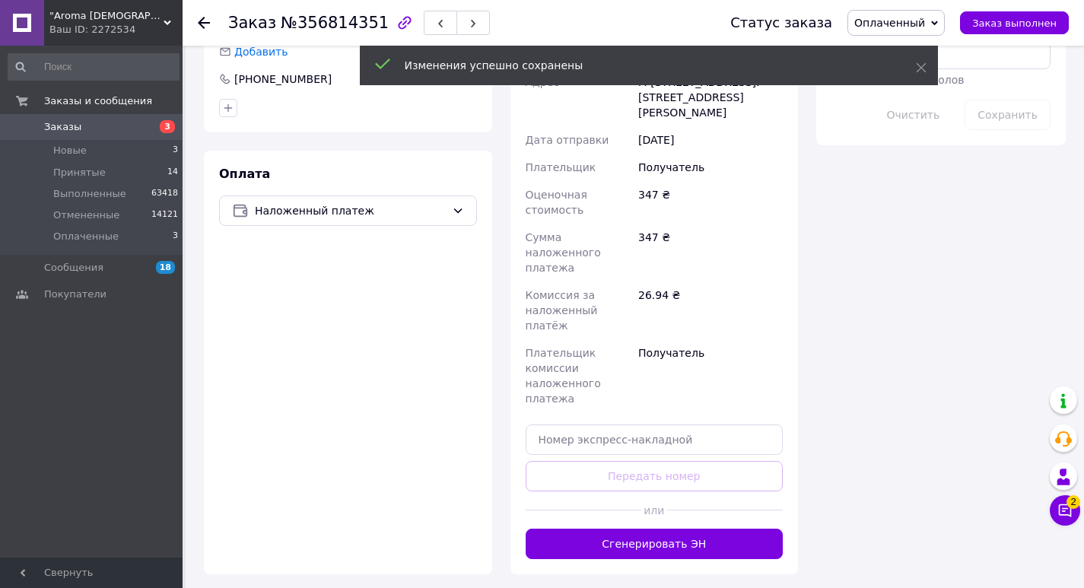
click at [650, 529] on button "Сгенерировать ЭН" at bounding box center [654, 544] width 258 height 30
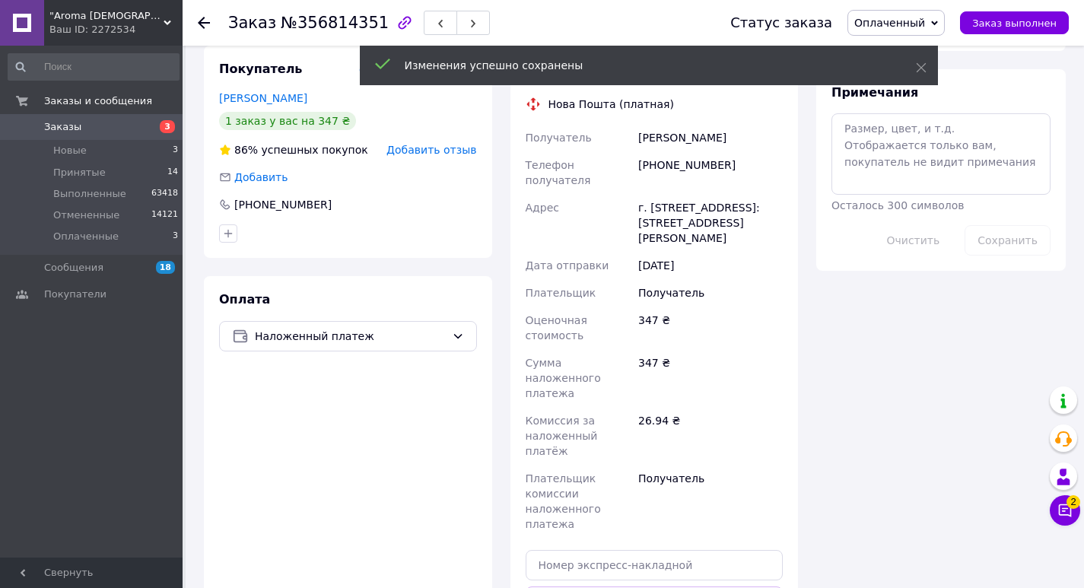
scroll to position [633, 0]
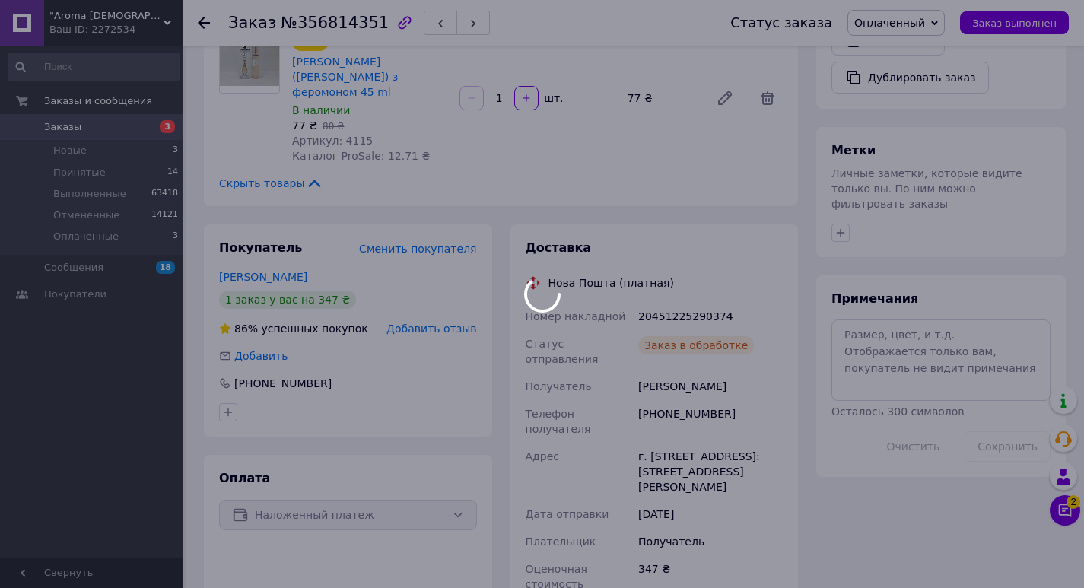
click at [638, 273] on body ""Aroma [DEMOGRAPHIC_DATA]" Ваш ID: 2272534 Сайт "Aroma [DEMOGRAPHIC_DATA]" Каби…" at bounding box center [542, 335] width 1084 height 1936
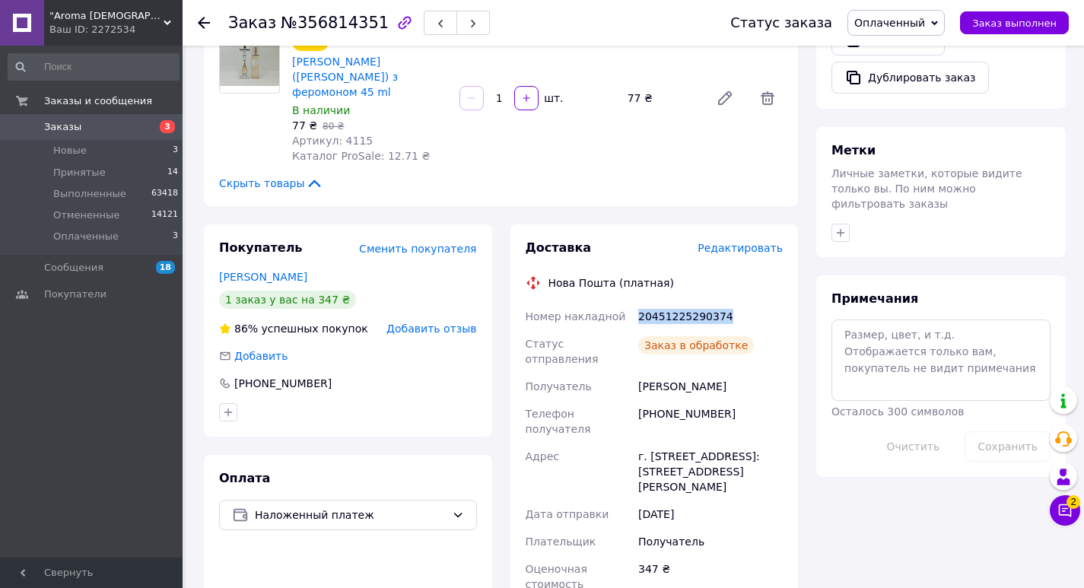
drag, startPoint x: 638, startPoint y: 273, endPoint x: 720, endPoint y: 269, distance: 82.2
click at [720, 303] on div "20451225290374" at bounding box center [710, 316] width 151 height 27
copy div "20451225290374"
click at [1021, 30] on button "Заказ выполнен" at bounding box center [1014, 22] width 109 height 23
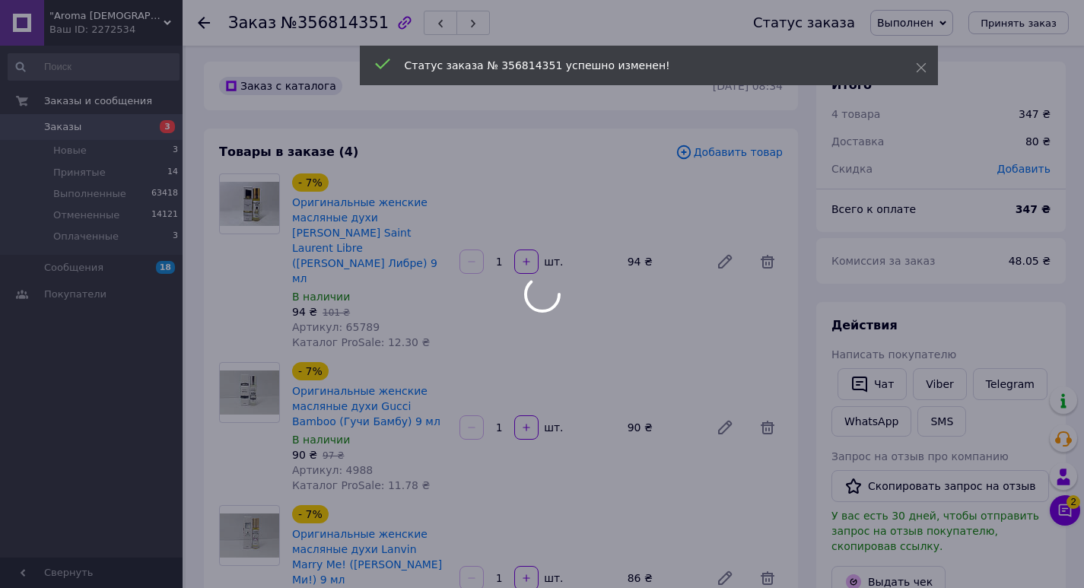
scroll to position [0, 0]
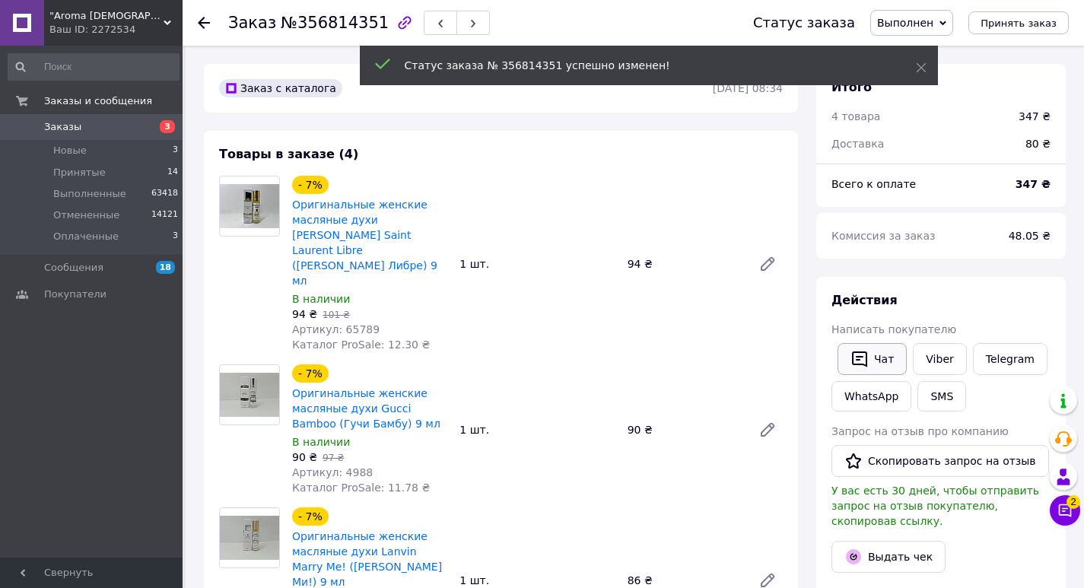
click at [883, 367] on button "Чат" at bounding box center [871, 359] width 69 height 32
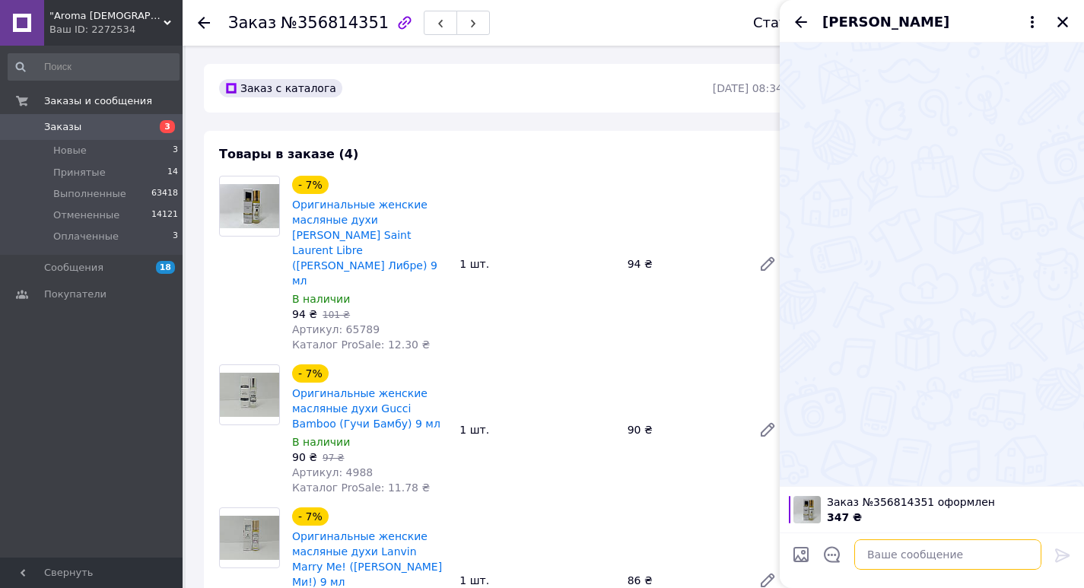
paste textarea "20451225290374"
type textarea "20451225290374"
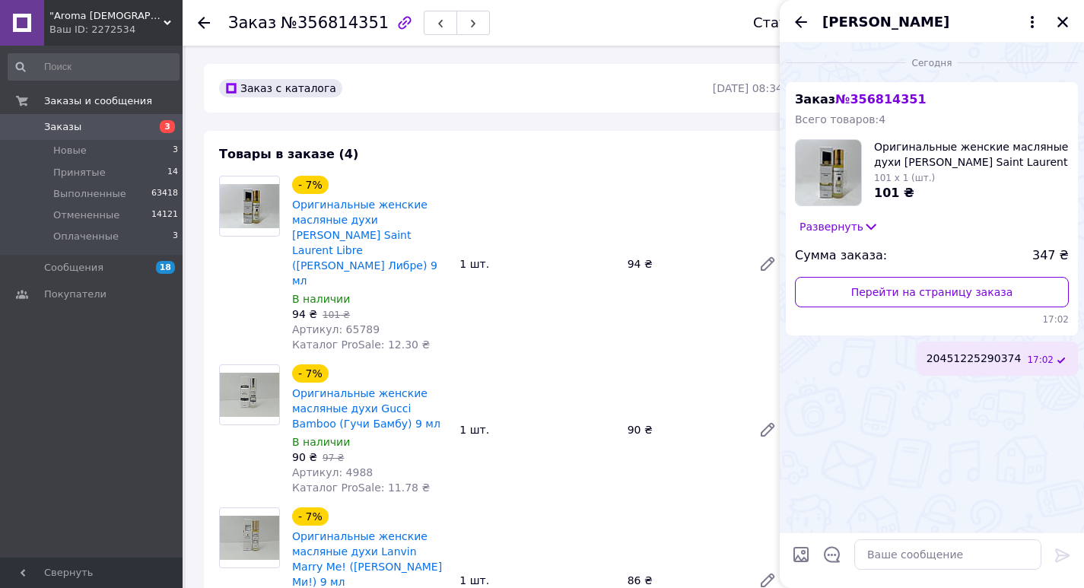
click at [147, 129] on span "3" at bounding box center [162, 127] width 42 height 14
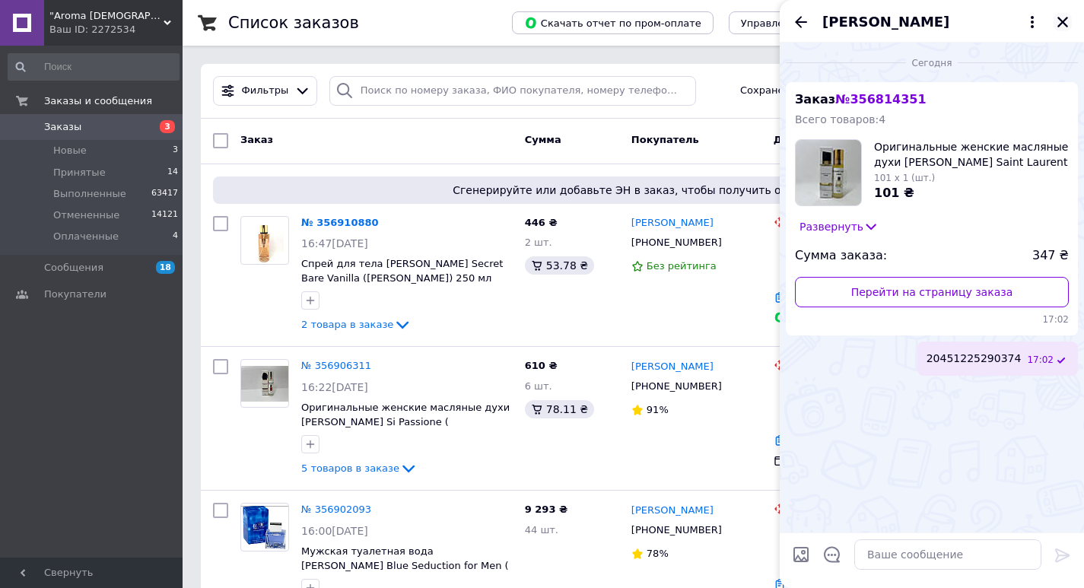
click at [1063, 20] on icon "Закрыть" at bounding box center [1063, 22] width 14 height 14
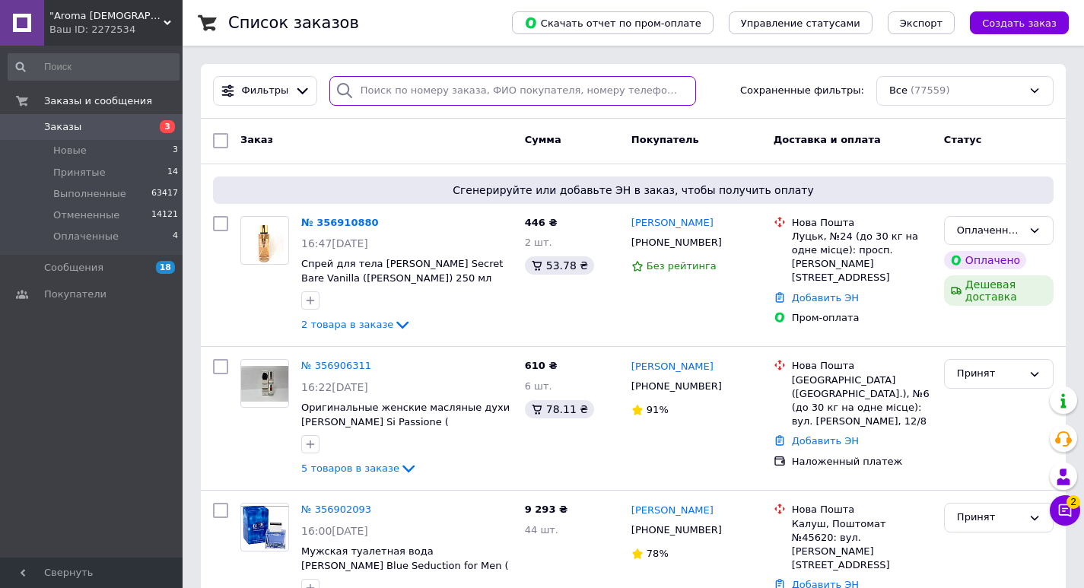
click at [643, 92] on input "search" at bounding box center [512, 91] width 367 height 30
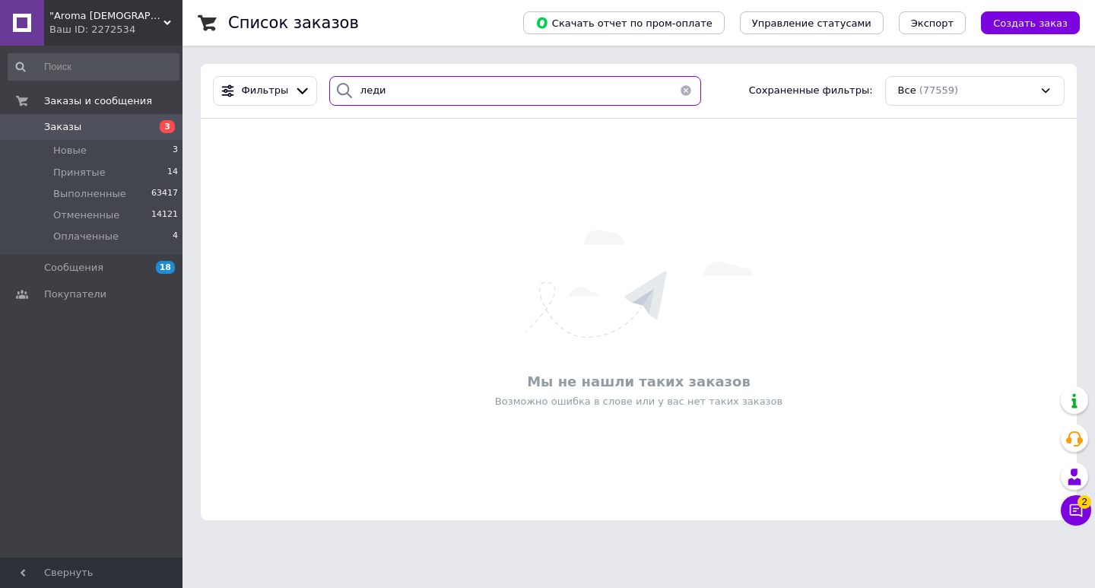
drag, startPoint x: 379, startPoint y: 93, endPoint x: 303, endPoint y: 71, distance: 79.9
click at [304, 71] on div "Фильтры леди Сохраненные фильтры: Все (77559)" at bounding box center [639, 91] width 876 height 55
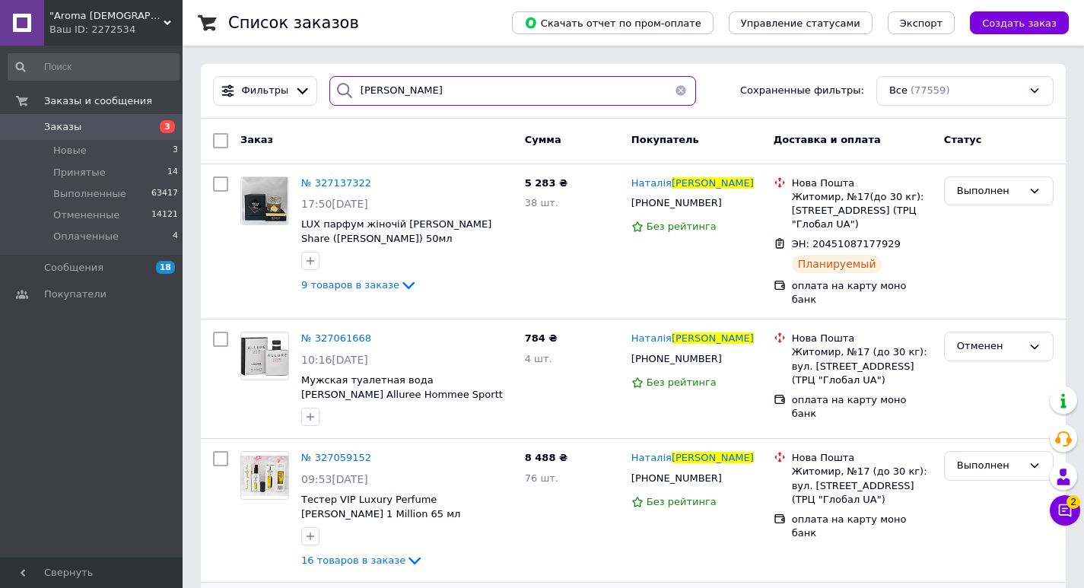
type input "[PERSON_NAME]"
